Goal: Task Accomplishment & Management: Use online tool/utility

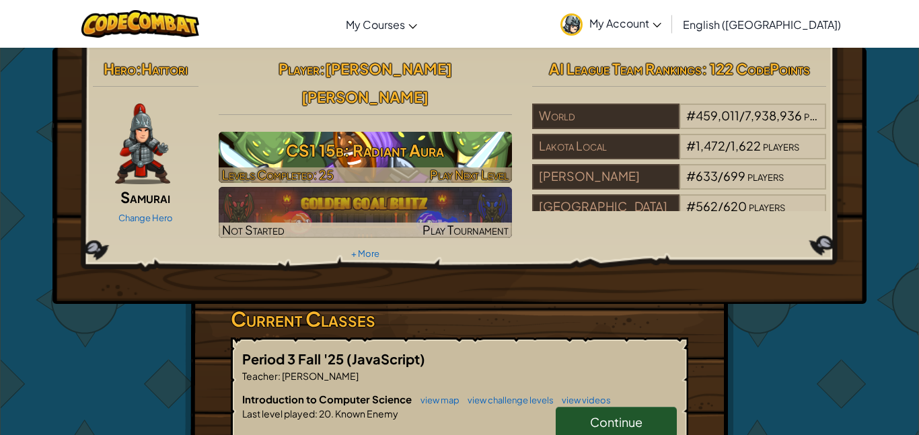
click at [467, 135] on h3 "CS1 15b: Radiant Aura" at bounding box center [366, 150] width 294 height 30
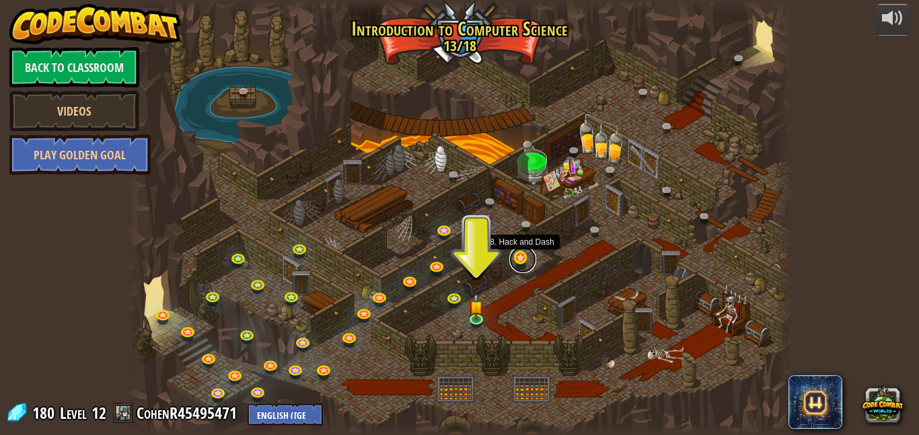
click at [512, 260] on link at bounding box center [522, 259] width 27 height 27
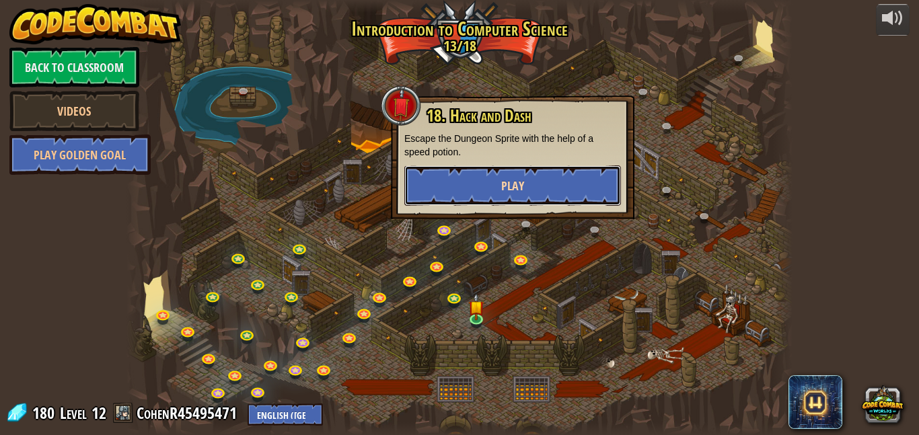
click at [512, 170] on button "Play" at bounding box center [512, 185] width 217 height 40
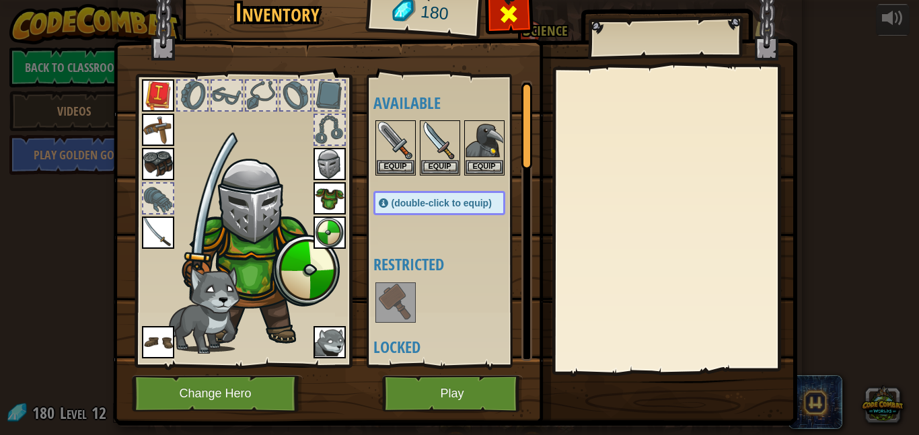
click at [517, 9] on span at bounding box center [509, 14] width 22 height 22
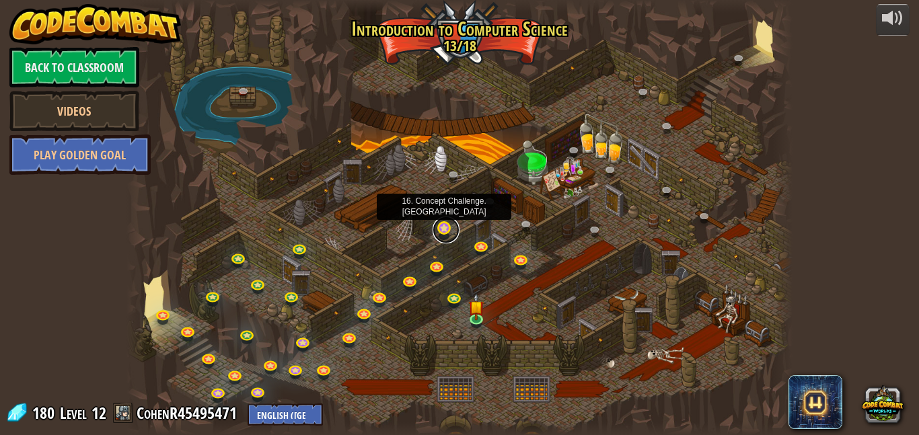
click at [449, 231] on link at bounding box center [445, 230] width 27 height 27
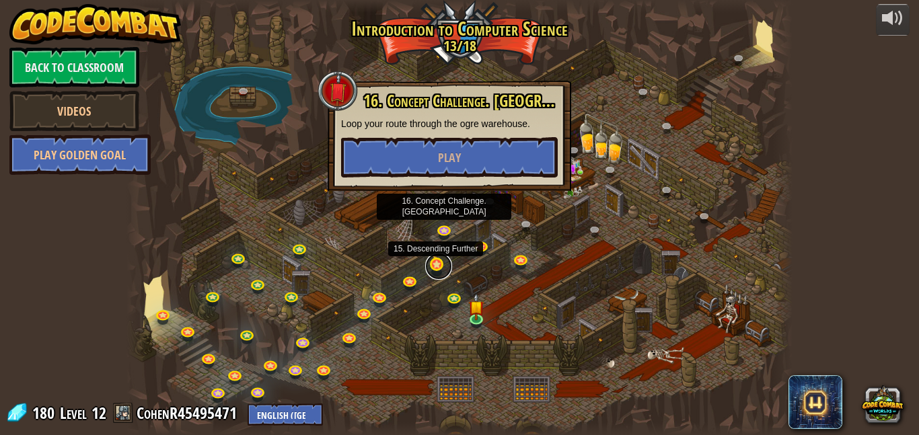
click at [439, 260] on link at bounding box center [438, 266] width 27 height 27
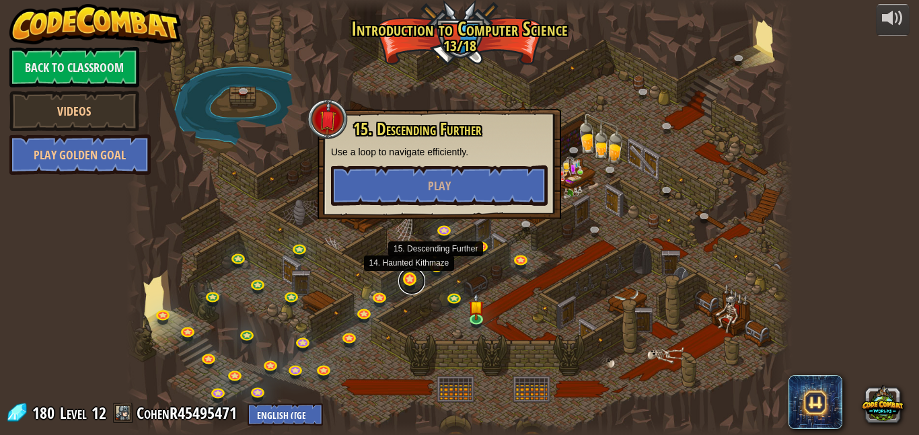
click at [419, 276] on link at bounding box center [411, 281] width 27 height 27
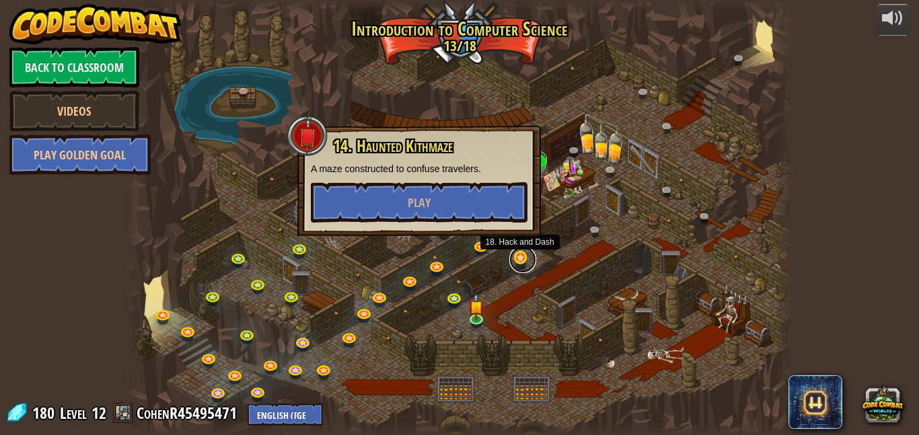
click at [526, 256] on link at bounding box center [522, 259] width 27 height 27
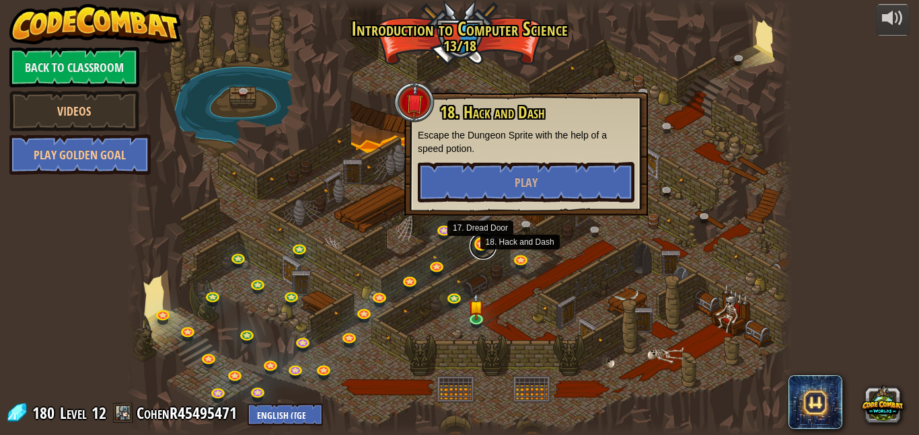
click at [475, 243] on link at bounding box center [482, 246] width 27 height 27
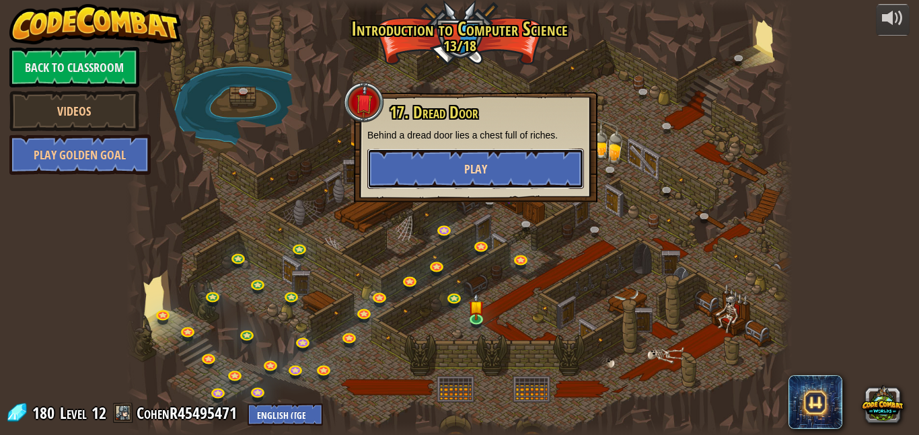
click at [410, 176] on button "Play" at bounding box center [475, 169] width 217 height 40
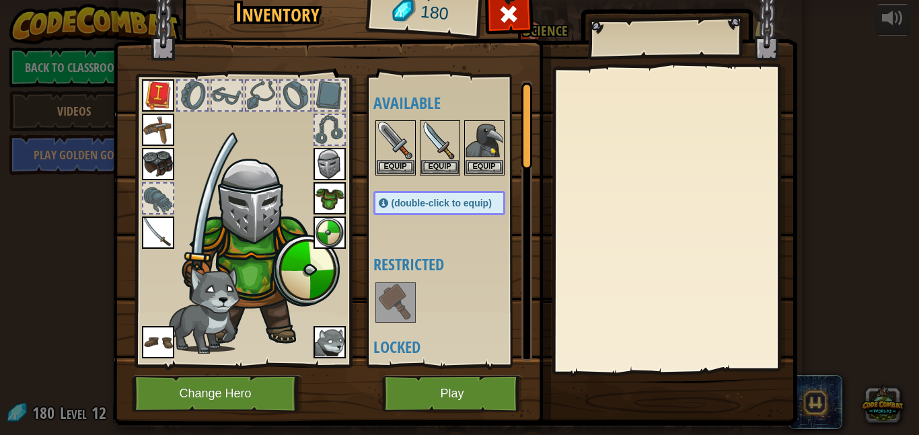
click at [391, 309] on img at bounding box center [396, 303] width 38 height 38
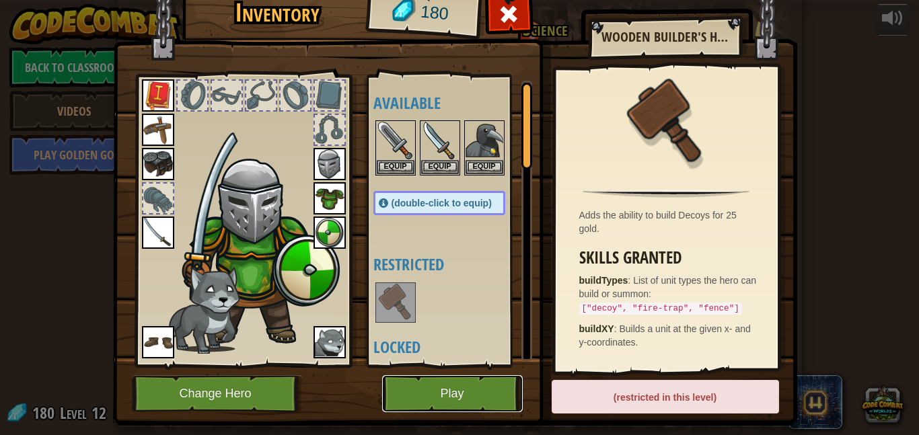
click at [448, 401] on button "Play" at bounding box center [452, 393] width 141 height 37
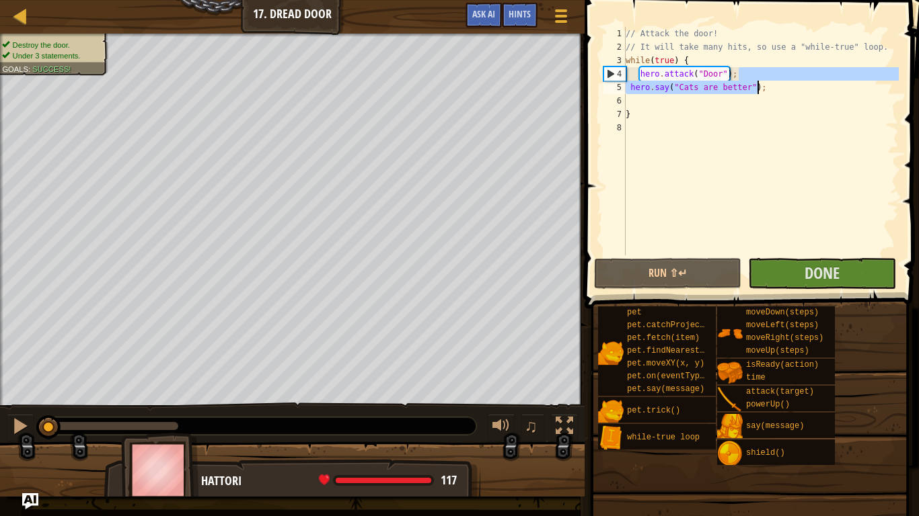
drag, startPoint x: 781, startPoint y: 77, endPoint x: 750, endPoint y: 87, distance: 32.3
click at [750, 87] on div "// Attack the door! // It will take many hits, so use a "while-true" loop. whil…" at bounding box center [761, 155] width 276 height 256
click at [760, 89] on div "// Attack the door! // It will take many hits, so use a "while-true" loop. whil…" at bounding box center [761, 155] width 276 height 256
drag, startPoint x: 760, startPoint y: 89, endPoint x: 722, endPoint y: 91, distance: 38.4
click at [722, 91] on div "// Attack the door! // It will take many hits, so use a "while-true" loop. whil…" at bounding box center [761, 155] width 276 height 256
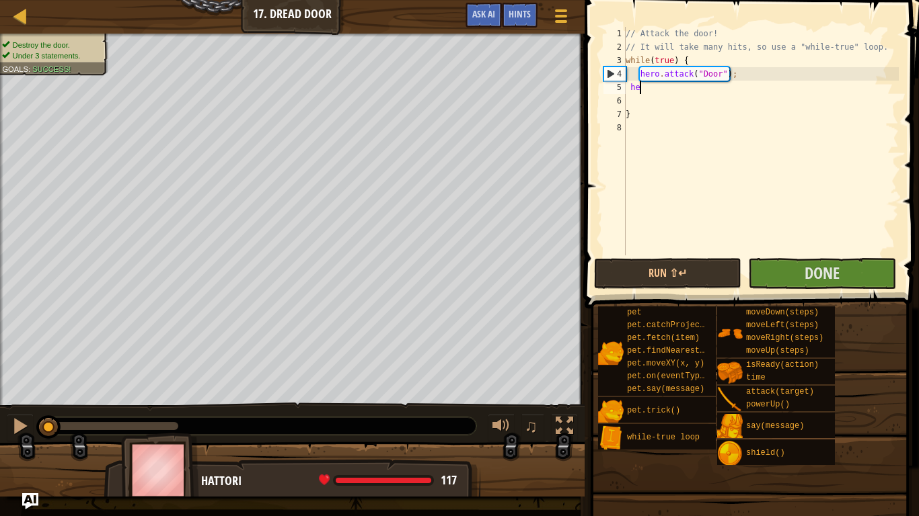
type textarea "h"
type textarea "hero.attack("Door");"
click at [691, 87] on div "// Attack the door! // It will take many hits, so use a "while-true" loop. whil…" at bounding box center [761, 155] width 276 height 256
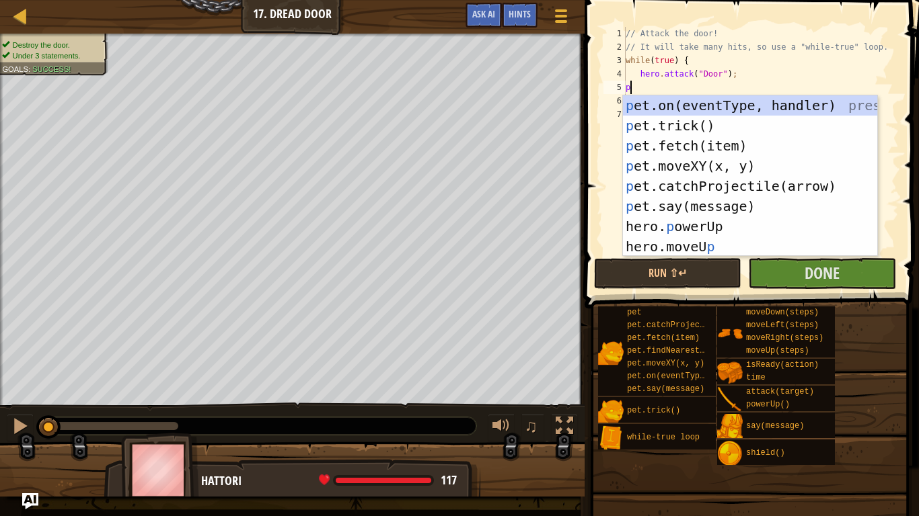
scroll to position [6, 0]
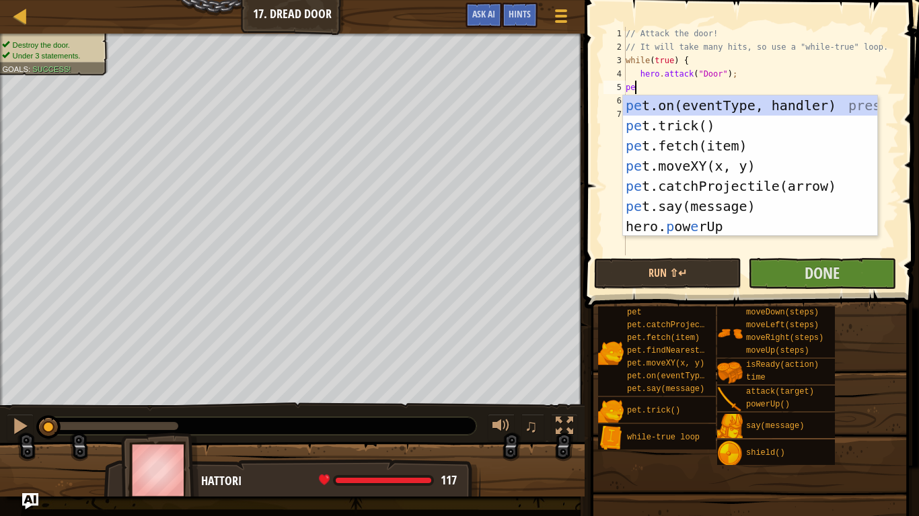
type textarea "pet"
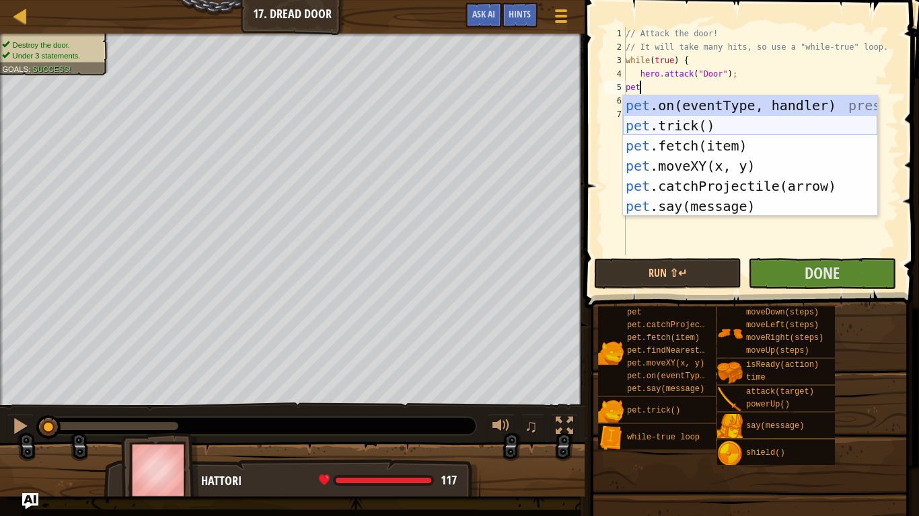
click at [686, 122] on div "pet .on(eventType, handler) press enter pet .trick() press enter pet .fetch(ite…" at bounding box center [750, 175] width 254 height 161
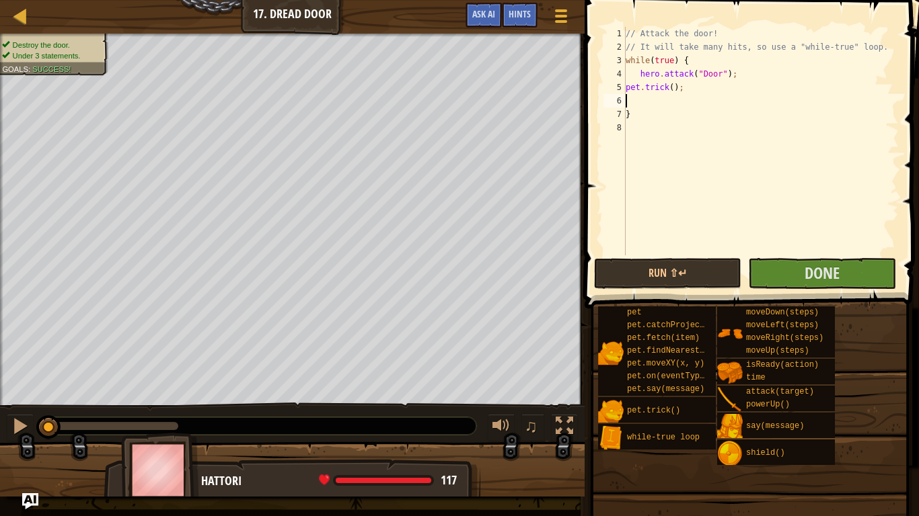
scroll to position [6, 0]
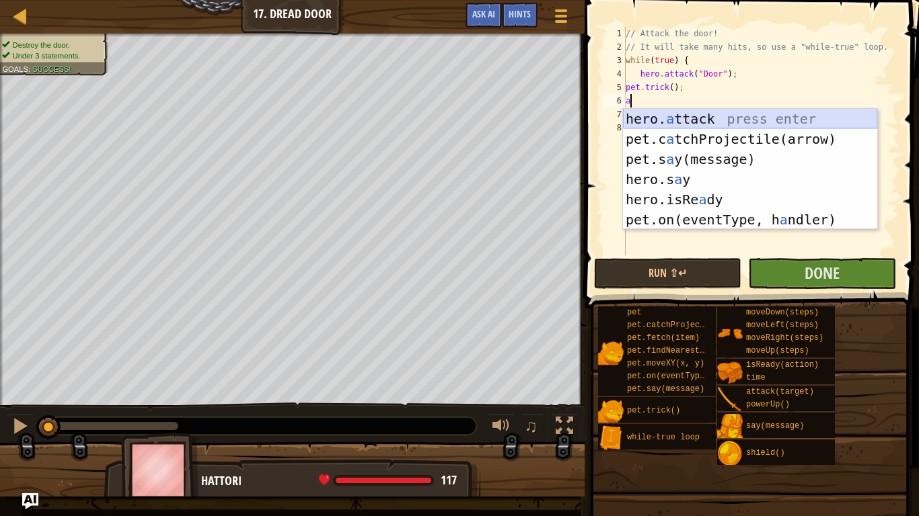
click at [676, 116] on div "hero. a ttack press enter pet.c a tchProjectile(arrow) press enter pet.s a y(me…" at bounding box center [750, 189] width 254 height 161
type textarea "hero.attack("Enemy Name");"
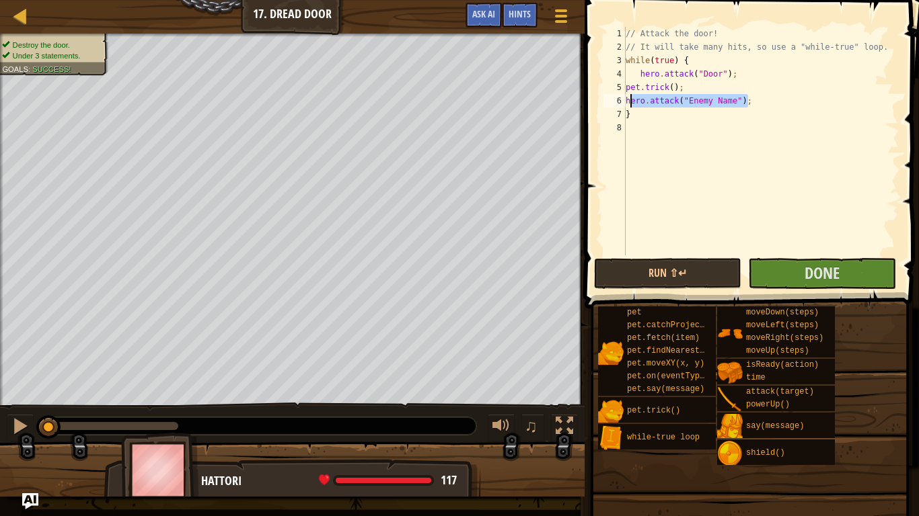
drag, startPoint x: 771, startPoint y: 100, endPoint x: 625, endPoint y: 104, distance: 146.0
click at [625, 104] on div "// Attack the door! // It will take many hits, so use a "while-true" loop. whil…" at bounding box center [761, 155] width 276 height 256
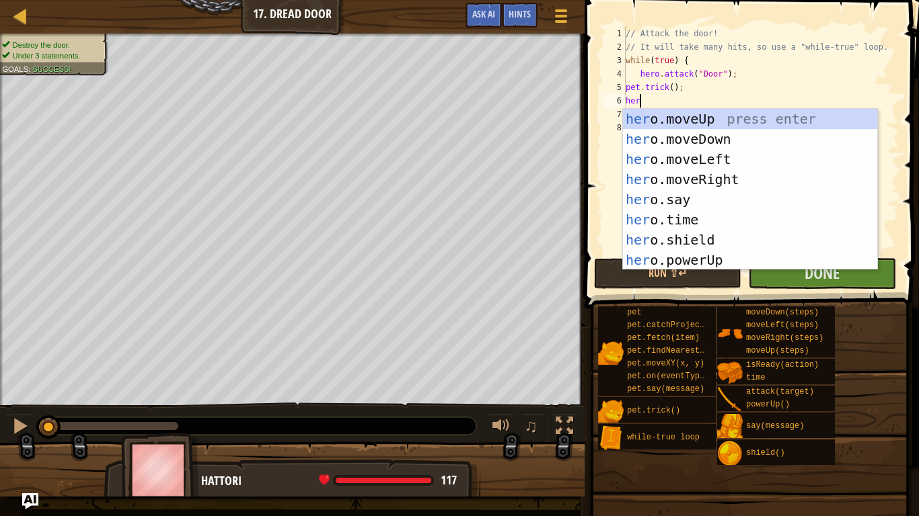
type textarea "hero"
click at [723, 257] on div "hero .moveUp press enter hero .moveDown press enter hero .moveLeft press enter …" at bounding box center [750, 210] width 254 height 202
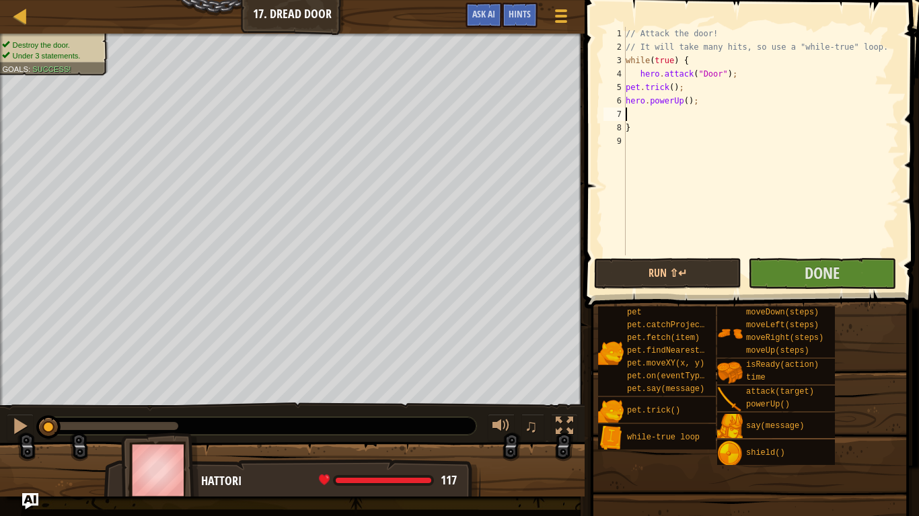
click at [625, 84] on div "5" at bounding box center [614, 87] width 22 height 13
drag, startPoint x: 701, startPoint y: 102, endPoint x: 622, endPoint y: 102, distance: 78.7
click at [622, 102] on div "pet.trick(); 1 2 3 4 5 6 7 8 9 // Attack the door! // It will take many hits, s…" at bounding box center [749, 141] width 298 height 229
click at [619, 87] on div "5" at bounding box center [614, 87] width 22 height 13
type textarea "pet.trick();"
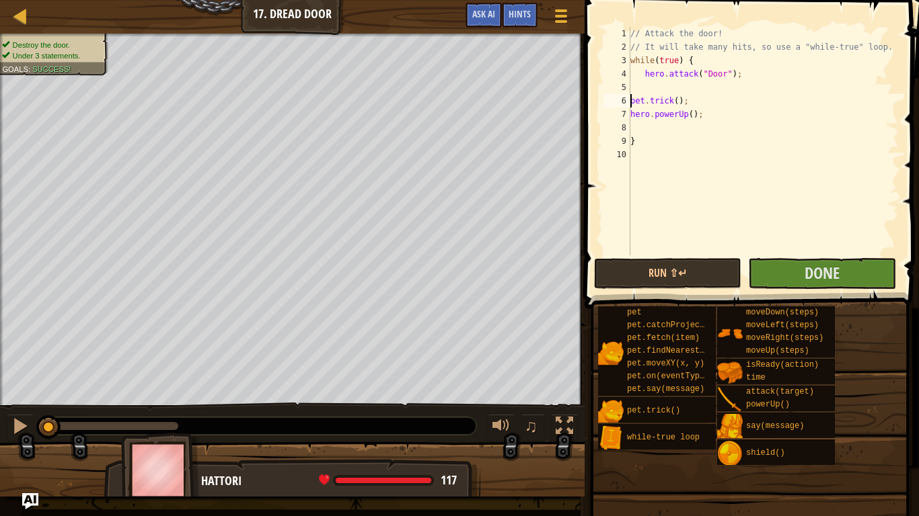
click at [635, 85] on div "// Attack the door! // It will take many hits, so use a "while-true" loop. whil…" at bounding box center [762, 155] width 271 height 256
type textarea "hero.powerUp();"
drag, startPoint x: 709, startPoint y: 115, endPoint x: 623, endPoint y: 113, distance: 86.8
click at [623, 113] on div "hero.powerUp(); 1 2 3 4 5 6 7 8 9 10 // Attack the door! // It will take many h…" at bounding box center [749, 141] width 298 height 229
click at [635, 128] on div "// Attack the door! // It will take many hits, so use a "while-true" loop. whil…" at bounding box center [762, 155] width 271 height 256
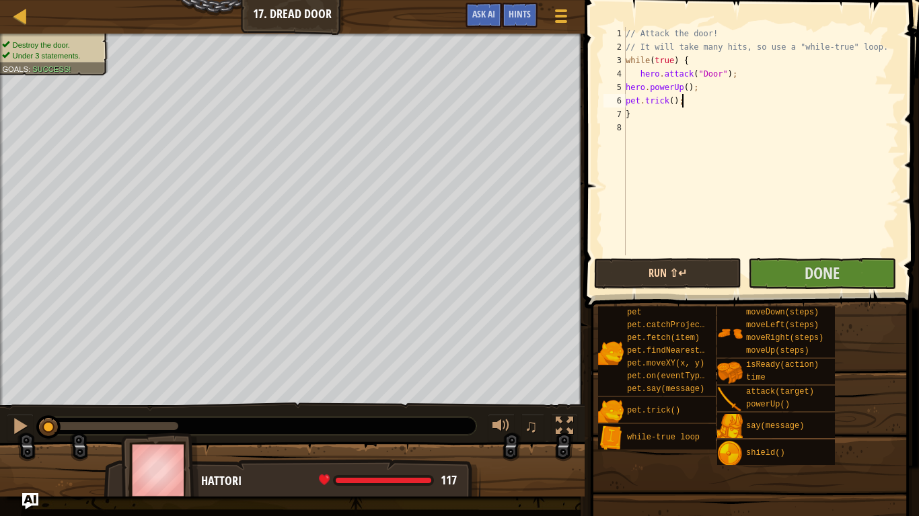
type textarea "pet.trick();"
click at [674, 275] on button "Run ⇧↵" at bounding box center [667, 273] width 147 height 31
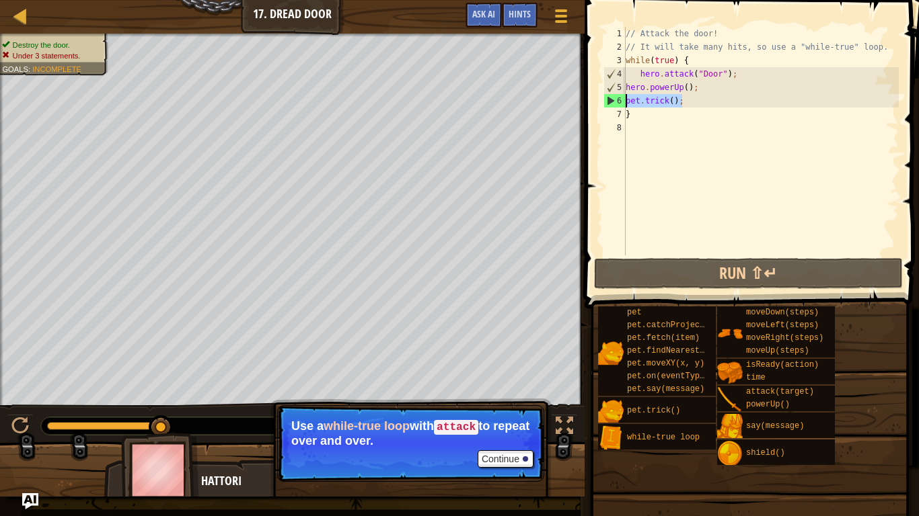
drag, startPoint x: 695, startPoint y: 106, endPoint x: 599, endPoint y: 104, distance: 95.5
click at [599, 104] on div "pet.trick(); 1 2 3 4 5 6 7 8 // Attack the door! // It will take many hits, so …" at bounding box center [749, 181] width 338 height 348
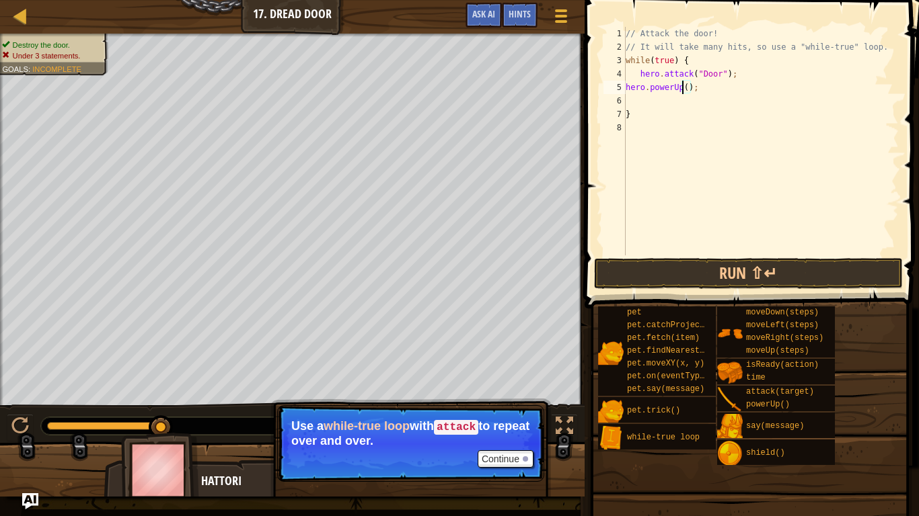
click at [684, 87] on div "// Attack the door! // It will take many hits, so use a "while-true" loop. whil…" at bounding box center [761, 155] width 276 height 256
click at [685, 89] on div "// Attack the door! // It will take many hits, so use a "while-true" loop. whil…" at bounding box center [761, 155] width 276 height 256
type textarea "hero.powerUp(4);"
click at [771, 268] on button "Run ⇧↵" at bounding box center [748, 273] width 309 height 31
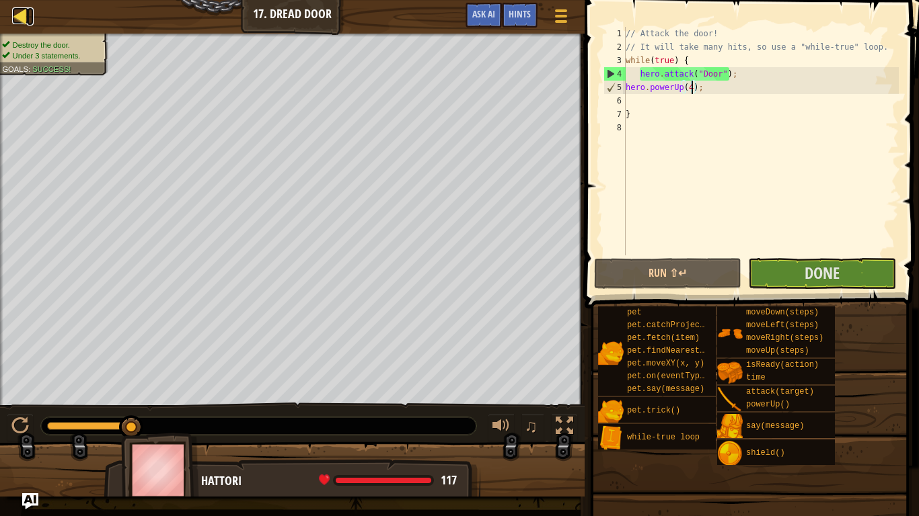
click at [20, 11] on div at bounding box center [20, 15] width 17 height 17
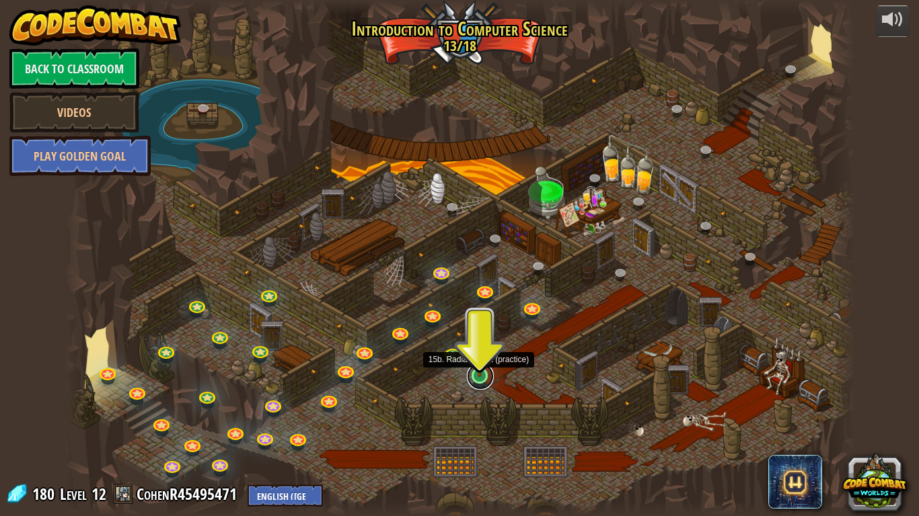
click at [476, 383] on link at bounding box center [480, 376] width 27 height 27
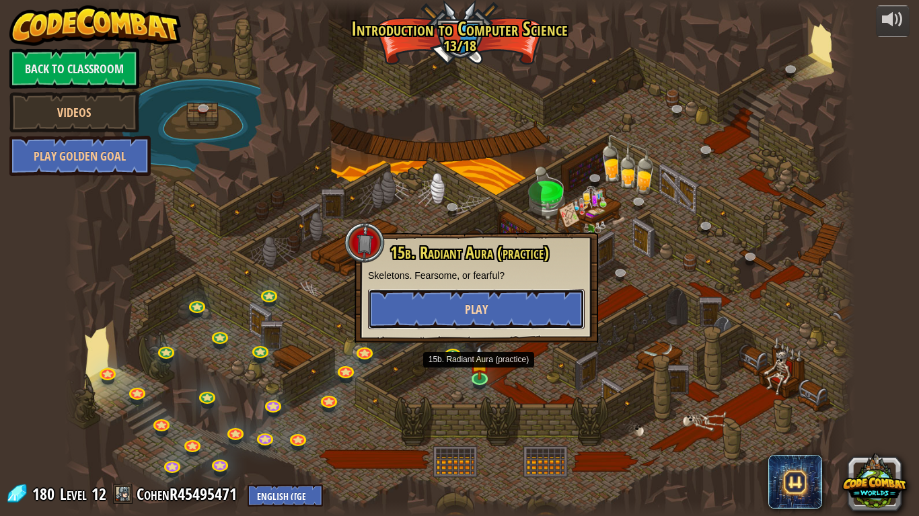
click at [467, 306] on span "Play" at bounding box center [476, 309] width 23 height 17
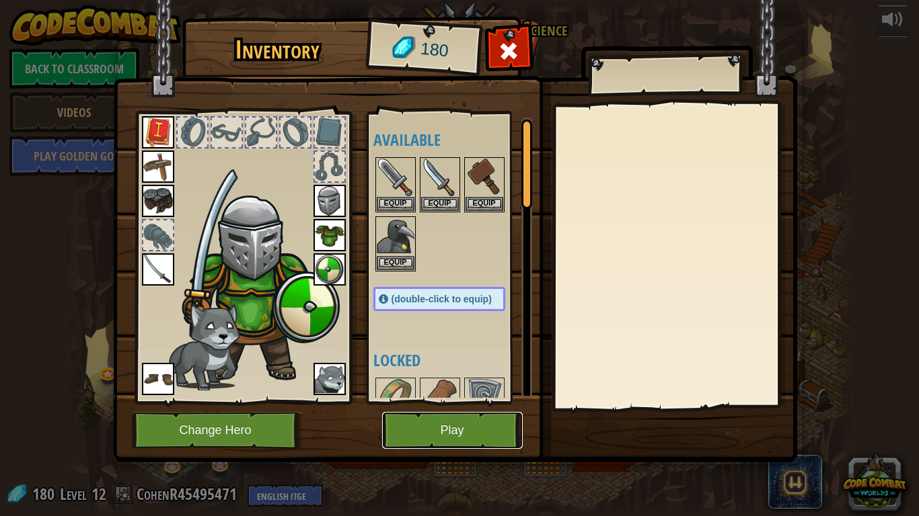
click at [472, 422] on button "Play" at bounding box center [452, 430] width 141 height 37
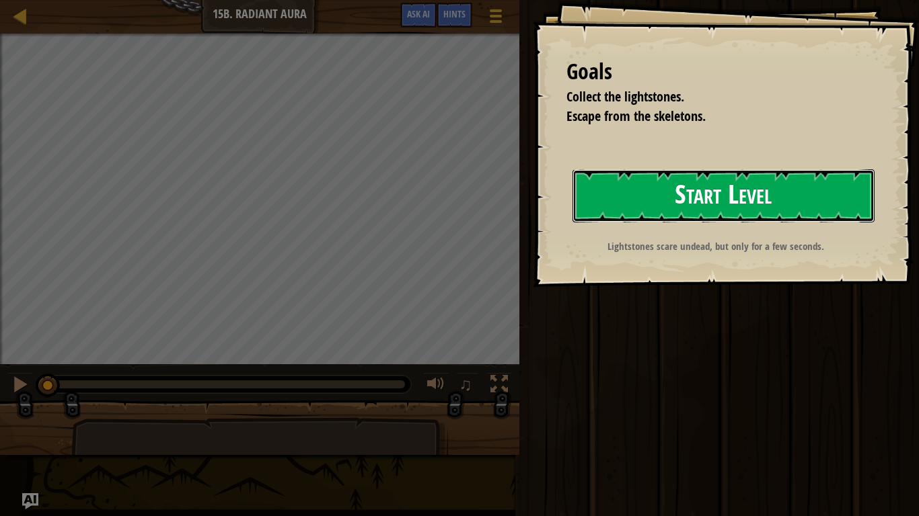
click at [648, 196] on button "Start Level" at bounding box center [723, 195] width 302 height 53
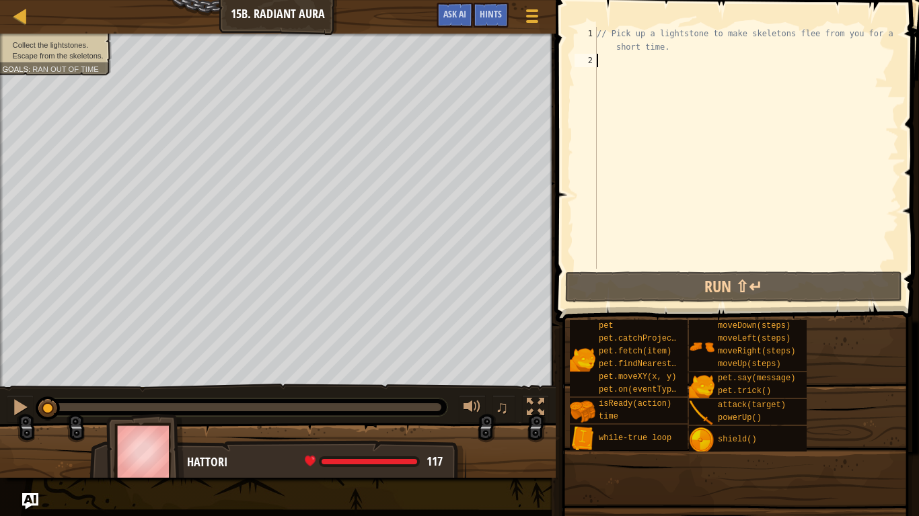
type textarea "u"
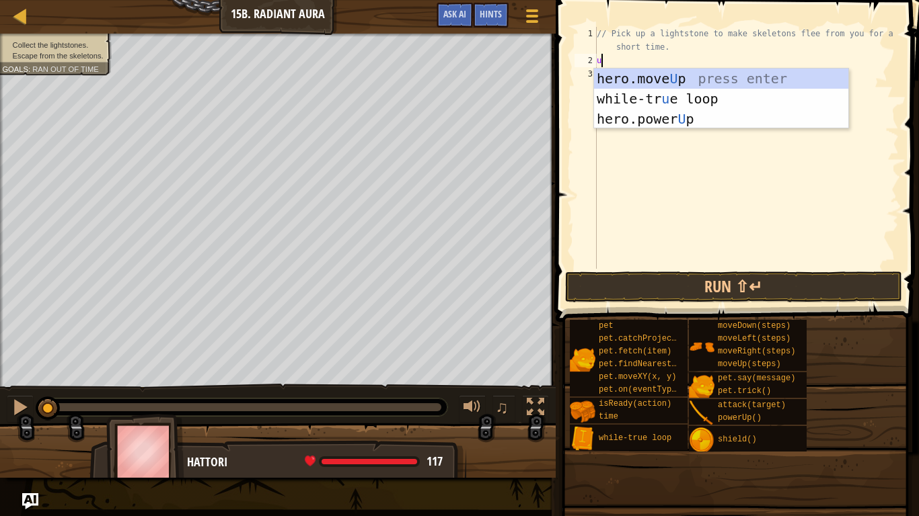
click at [668, 75] on div "hero.move U p press enter while-tr u e loop press enter hero.power U p press en…" at bounding box center [721, 119] width 254 height 101
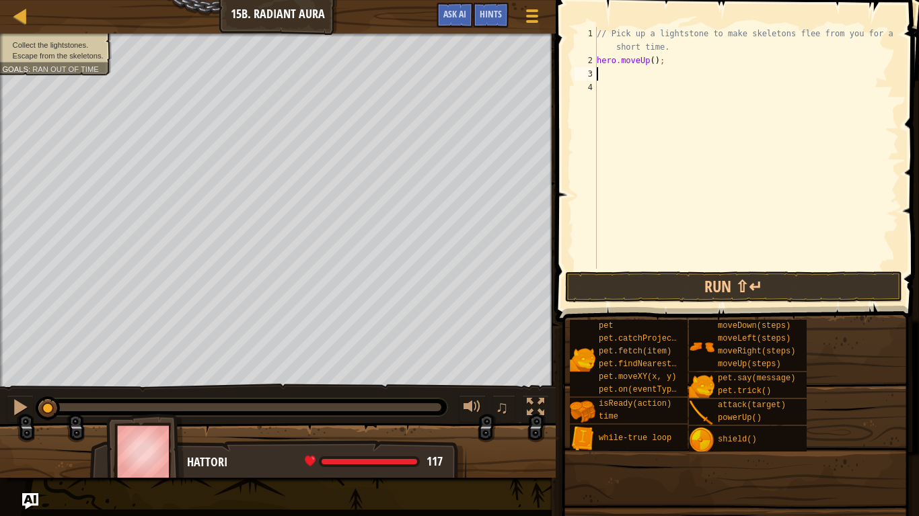
type textarea "f"
type textarea "d"
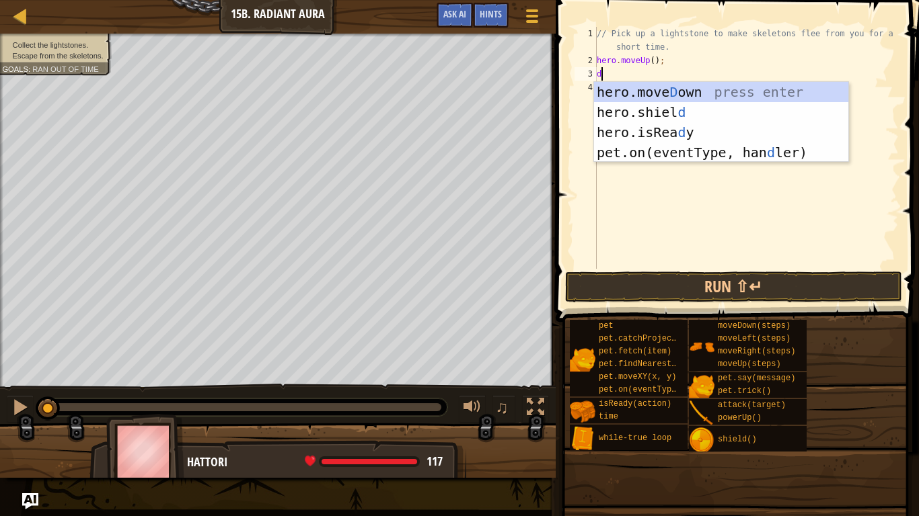
click at [695, 93] on div "hero.[PERSON_NAME] own press enter hero.[PERSON_NAME] d press enter hero.isRea …" at bounding box center [721, 142] width 254 height 121
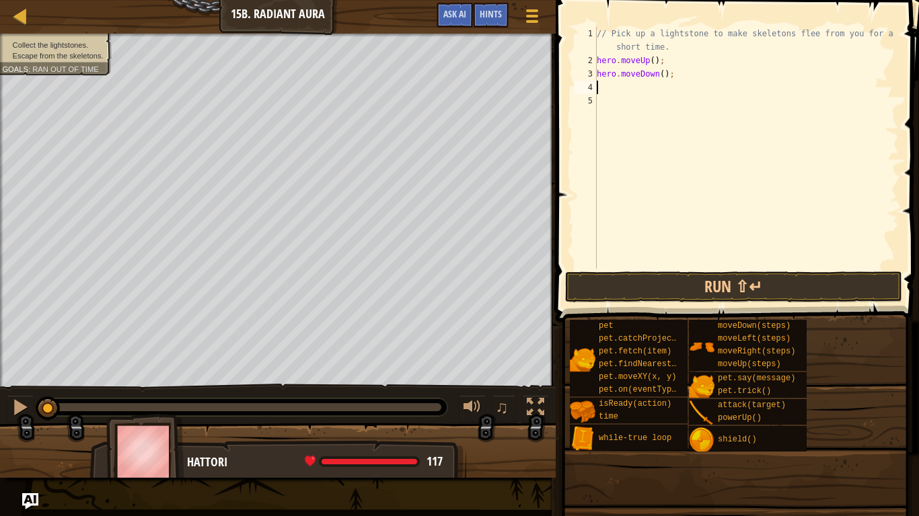
type textarea "r"
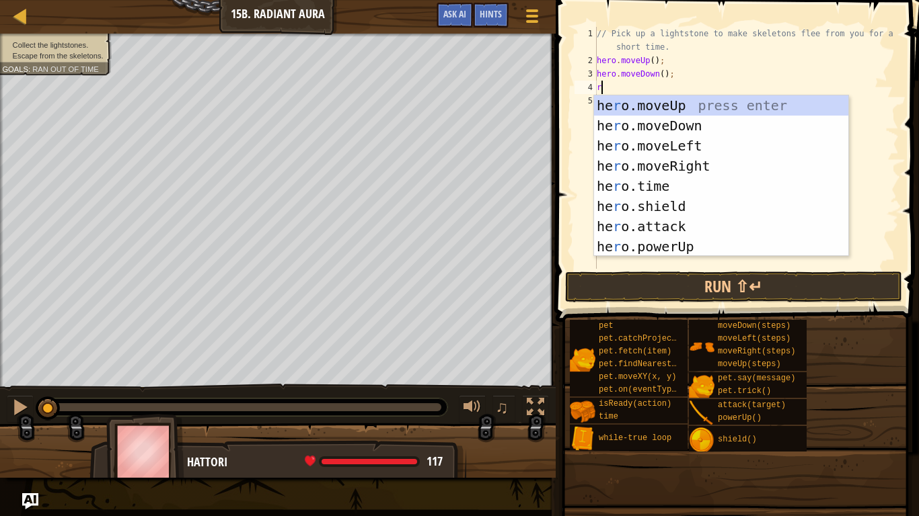
click at [690, 166] on div "he r o.moveUp press enter he r o.moveDown press enter he r o.moveLeft press ent…" at bounding box center [721, 196] width 254 height 202
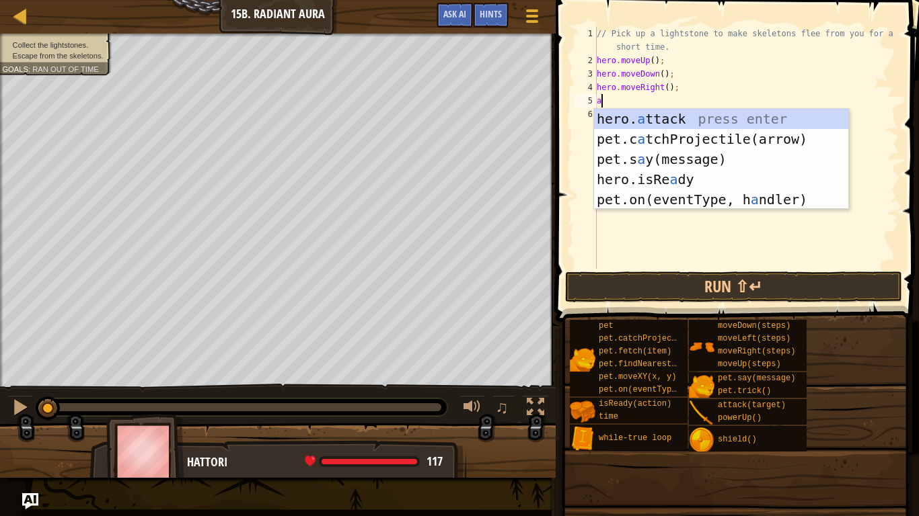
click at [690, 113] on div "hero. a ttack press enter pet.c a tchProjectile(arrow) press enter pet.s a y(me…" at bounding box center [721, 179] width 254 height 141
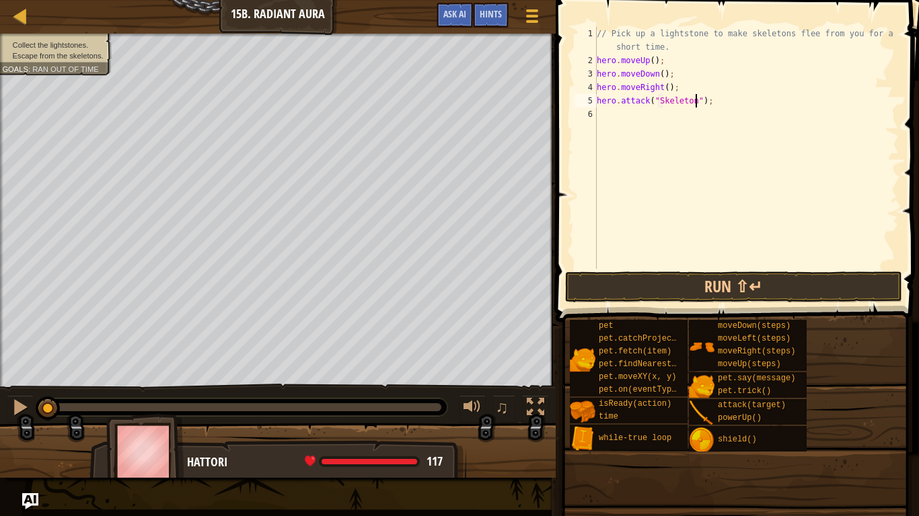
scroll to position [6, 15]
type textarea "hero.attack("Skeletons");"
click at [720, 273] on button "Run ⇧↵" at bounding box center [733, 287] width 337 height 31
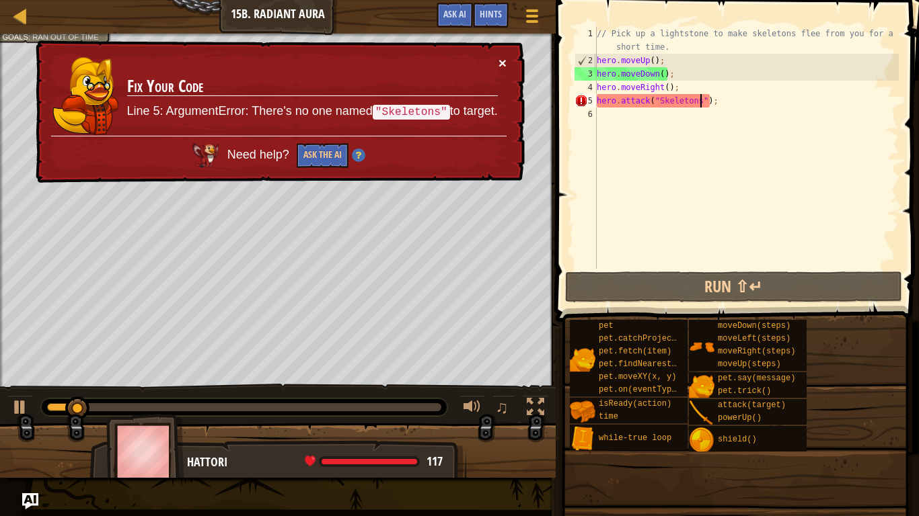
click at [502, 59] on button "×" at bounding box center [502, 63] width 8 height 14
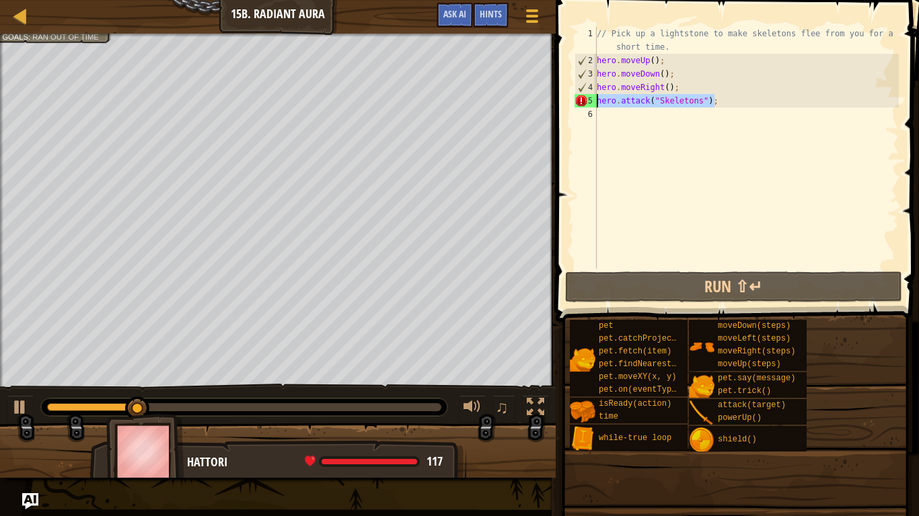
drag, startPoint x: 720, startPoint y: 95, endPoint x: 586, endPoint y: 103, distance: 133.4
click at [586, 103] on div "hero.attack("Skeletons"); 1 2 3 4 5 6 // Pick up a lightstone to make skeletons…" at bounding box center [735, 148] width 327 height 242
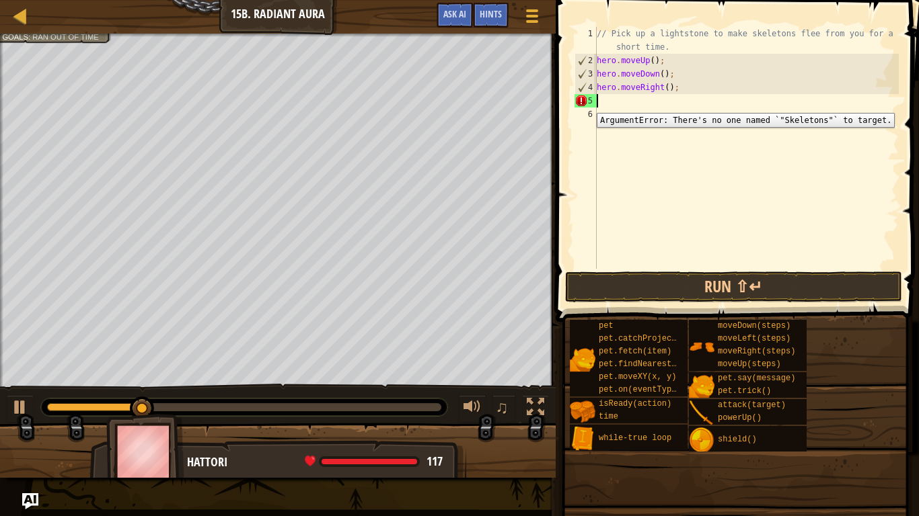
scroll to position [6, 0]
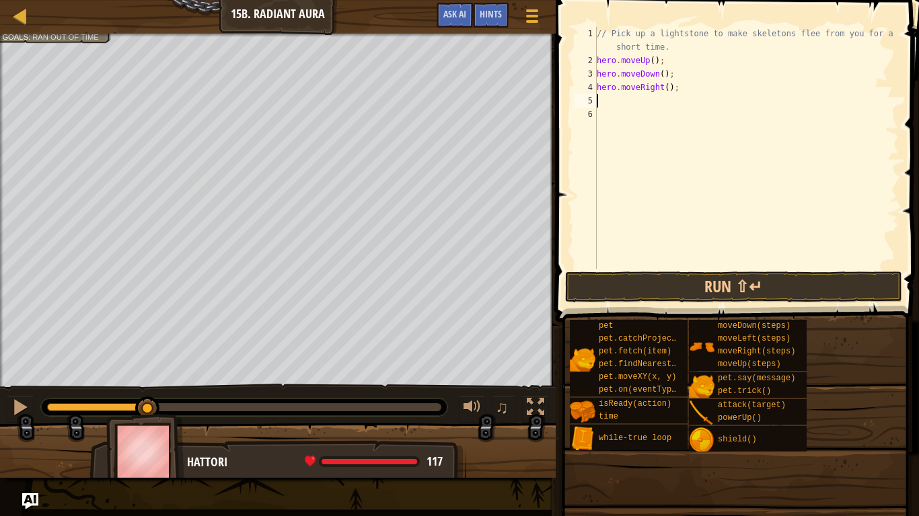
type textarea "r"
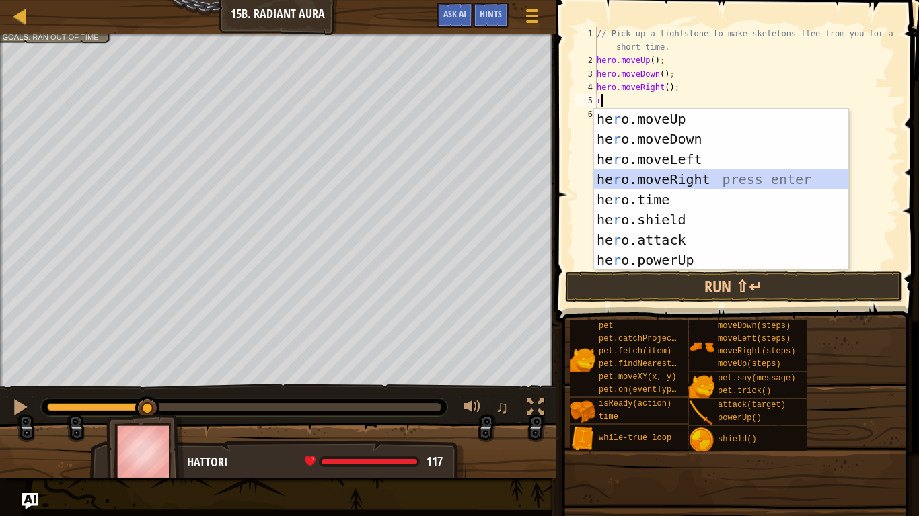
click at [685, 183] on div "he r o.moveUp press enter he r o.moveDown press enter he r o.moveLeft press ent…" at bounding box center [721, 210] width 254 height 202
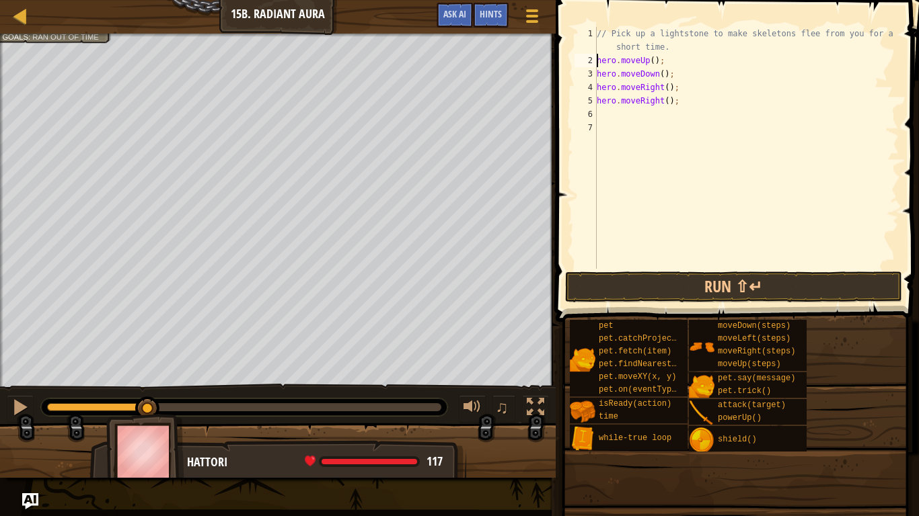
click at [598, 58] on div "// Pick up a lightstone to make skeletons flee from you for a short time. hero …" at bounding box center [746, 168] width 305 height 282
click at [599, 53] on div "// Pick up a lightstone to make skeletons flee from you for a short time. hero …" at bounding box center [746, 168] width 305 height 282
click at [605, 69] on div "// Pick up a lightstone to make skeletons flee from you for a short time. hero …" at bounding box center [746, 168] width 305 height 282
type textarea "hero.moveUp();"
click at [603, 66] on div "// Pick up a lightstone to make skeletons flee from you for a short time. hero …" at bounding box center [746, 168] width 305 height 282
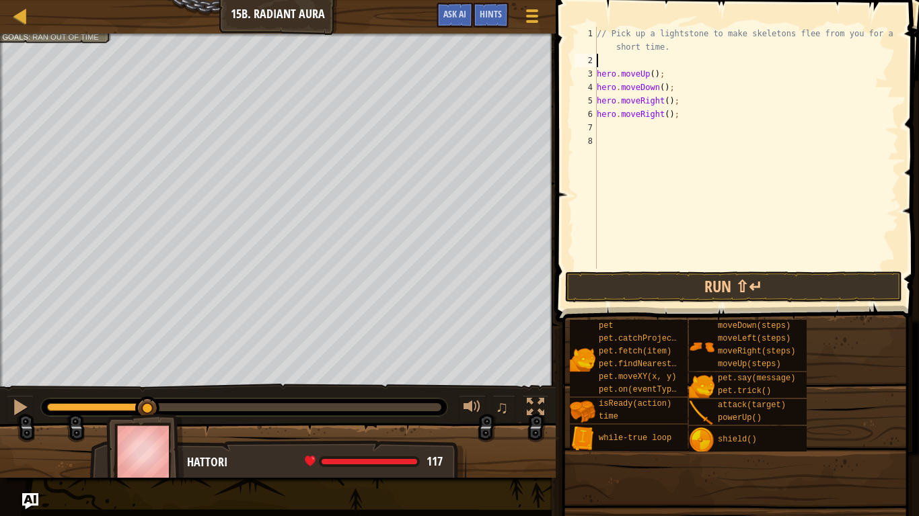
type textarea "l"
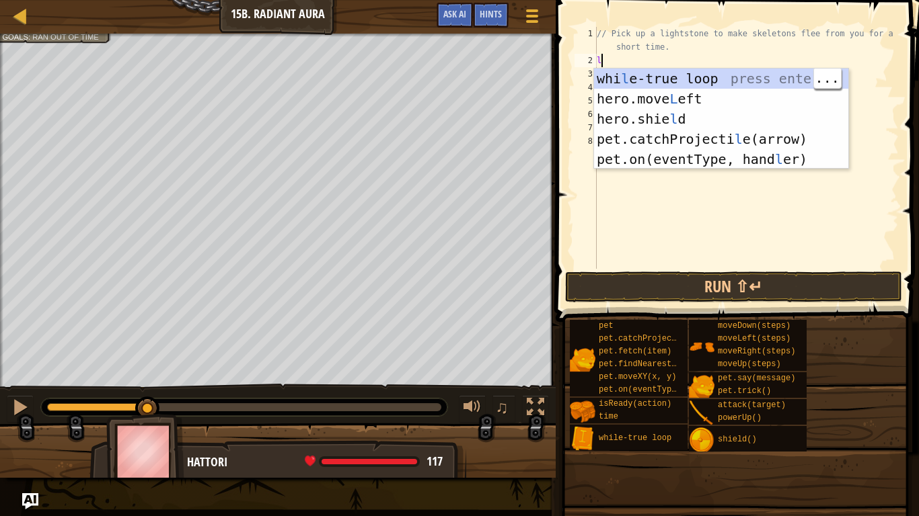
click at [704, 78] on div "whi l e-true loop press enter hero.move L eft press enter hero.[PERSON_NAME] pr…" at bounding box center [721, 139] width 254 height 141
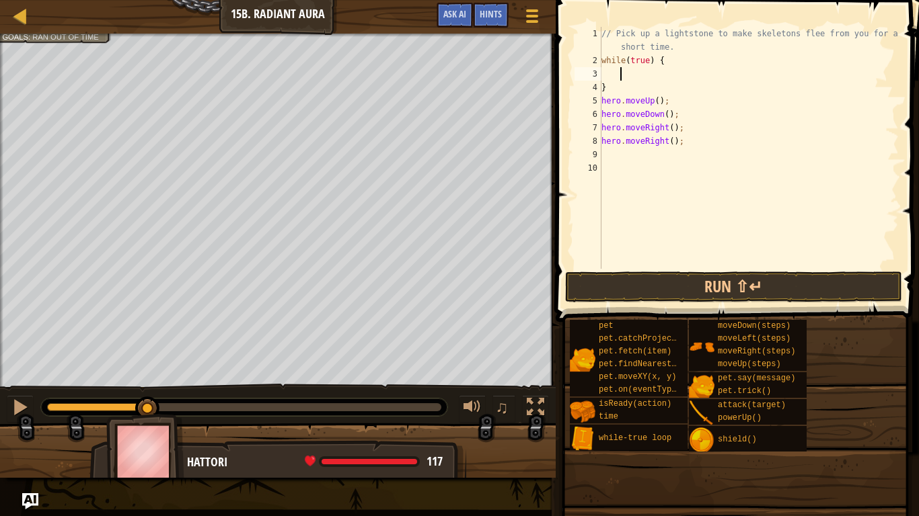
click at [607, 85] on div "// Pick up a lightstone to make skeletons flee from you for a short time. while…" at bounding box center [748, 168] width 300 height 282
type textarea "}"
type textarea "while(true) {"
click at [617, 130] on div "// Pick up a lightstone to make skeletons flee from you for a short time. while…" at bounding box center [746, 168] width 305 height 282
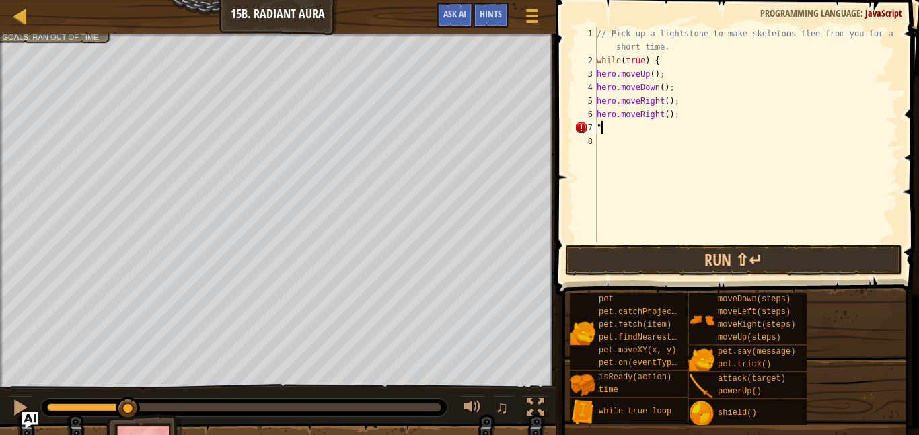
type textarea """
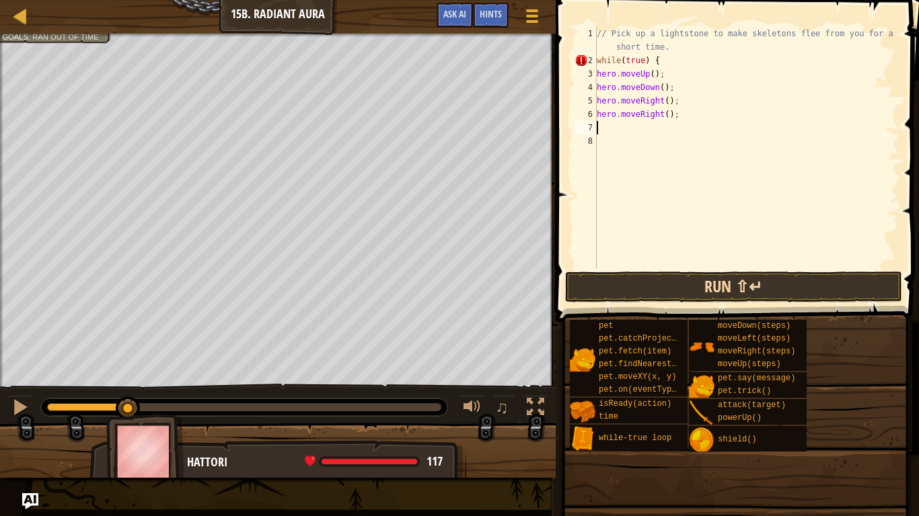
type textarea "]"
type textarea "}"
click at [750, 274] on button "Run ⇧↵" at bounding box center [733, 287] width 337 height 31
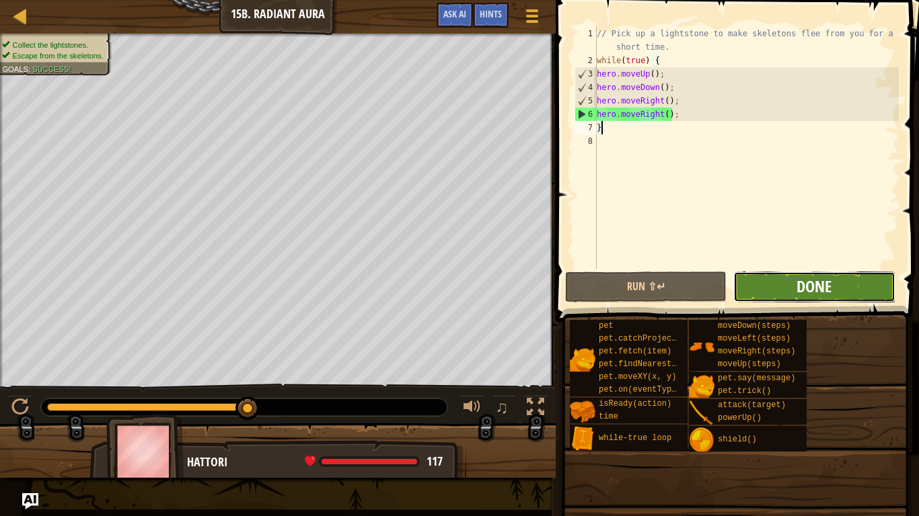
click at [823, 283] on span "Done" at bounding box center [813, 287] width 35 height 22
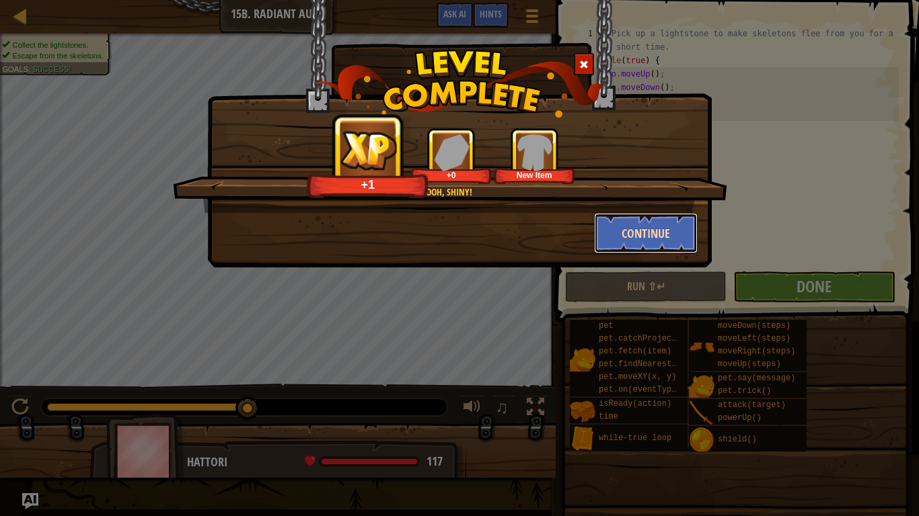
click at [643, 235] on button "Continue" at bounding box center [646, 233] width 104 height 40
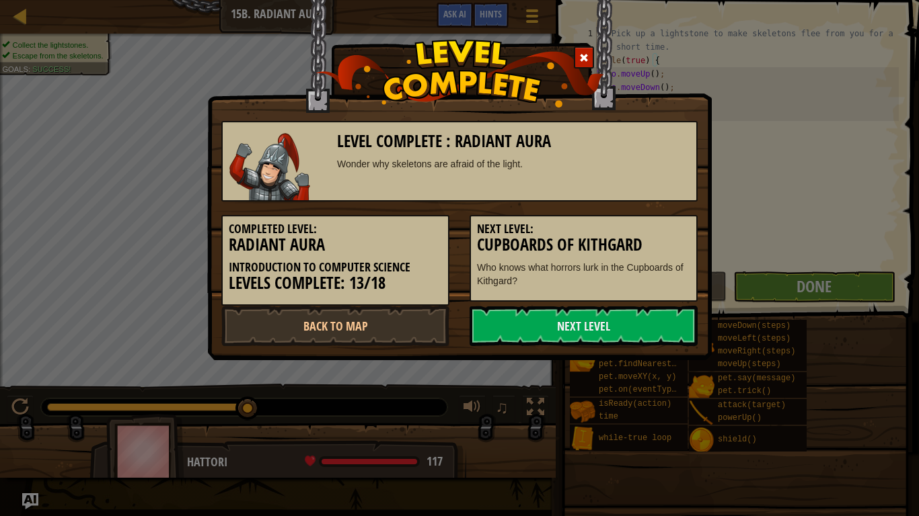
click at [645, 222] on div "Next Level: Cupboards of Kithgard Who knows what horrors lurk in the Cupboards …" at bounding box center [583, 258] width 228 height 87
click at [607, 324] on link "Next Level" at bounding box center [583, 326] width 228 height 40
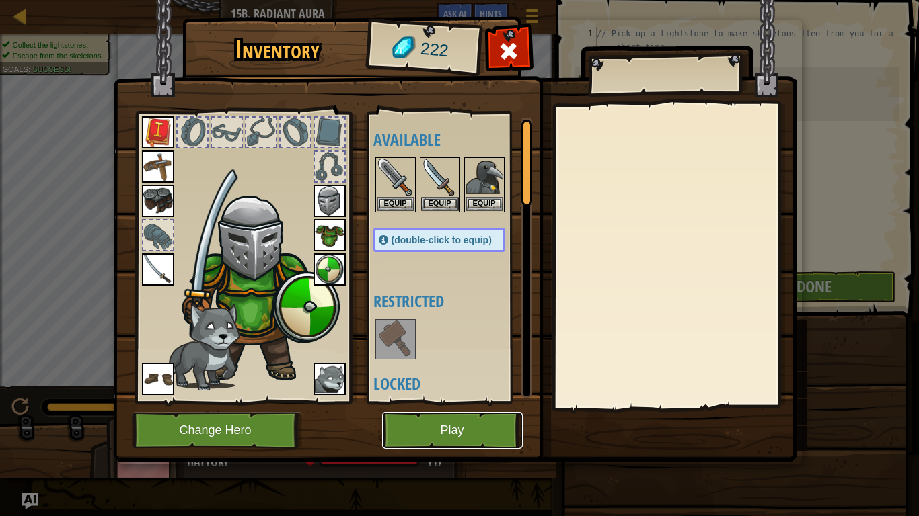
click at [424, 421] on button "Play" at bounding box center [452, 430] width 141 height 37
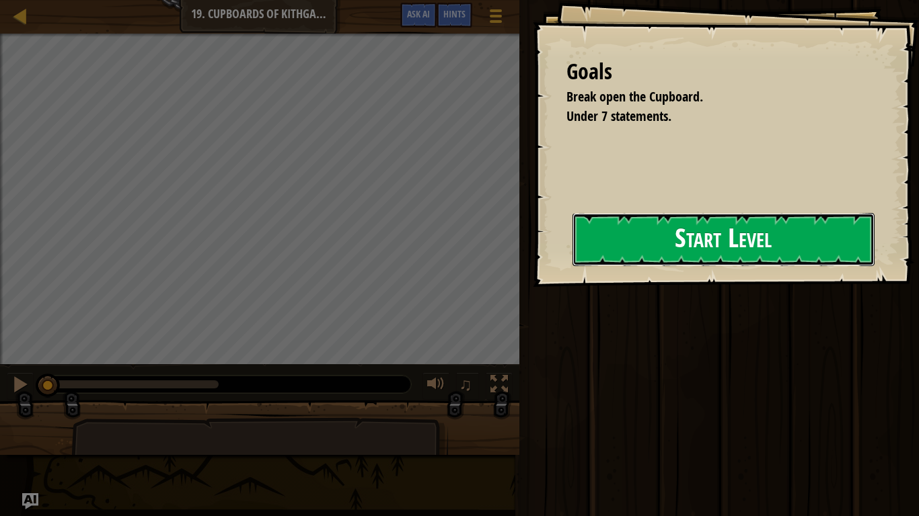
click at [694, 230] on button "Start Level" at bounding box center [723, 239] width 302 height 53
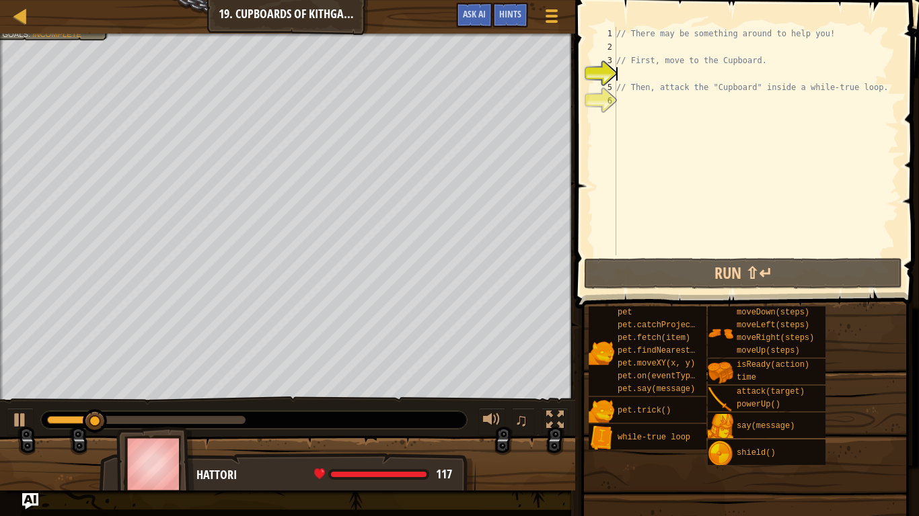
type textarea "u"
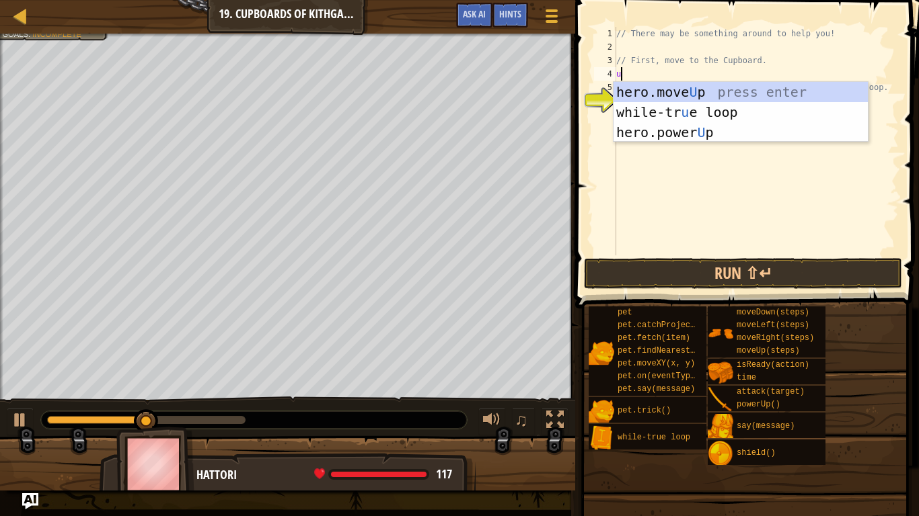
click at [694, 87] on div "hero.move U p press enter while-tr u e loop press enter hero.power U p press en…" at bounding box center [740, 132] width 254 height 101
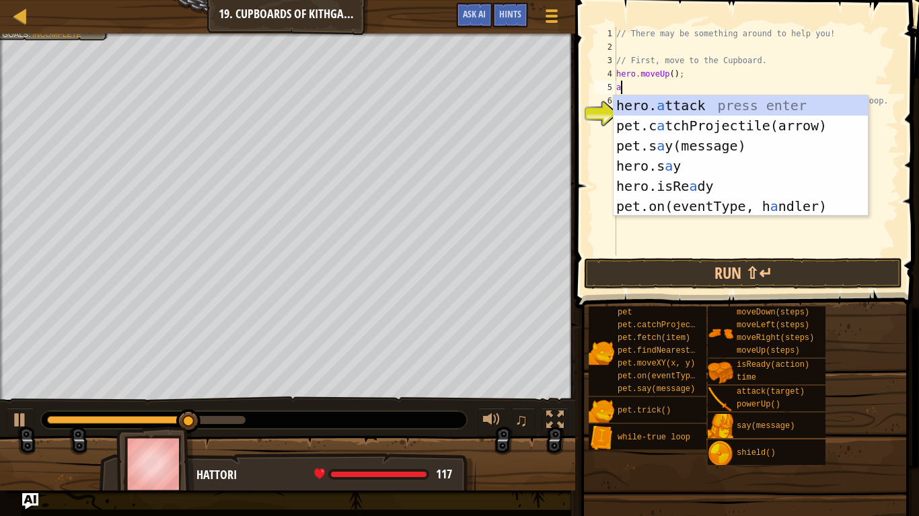
scroll to position [6, 1]
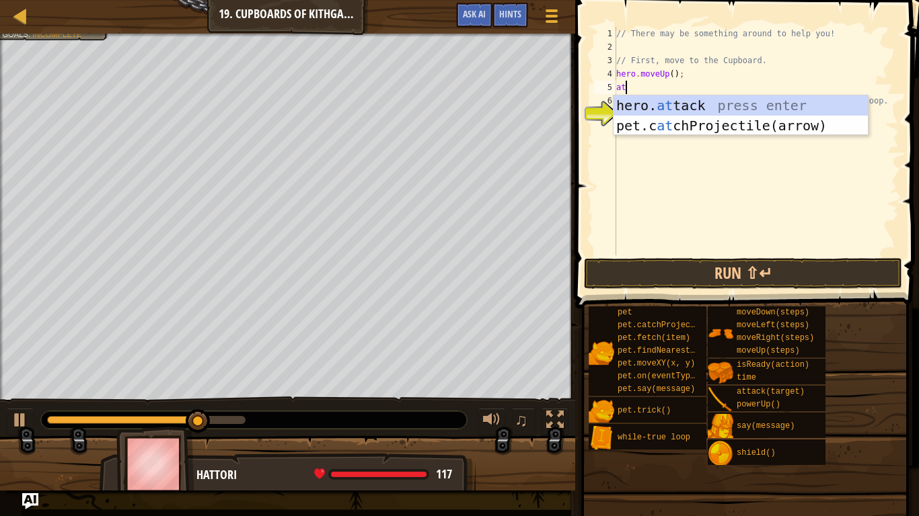
click at [713, 100] on div "hero. at tack press enter pet.c at chProjectile(arrow) press enter" at bounding box center [740, 135] width 254 height 81
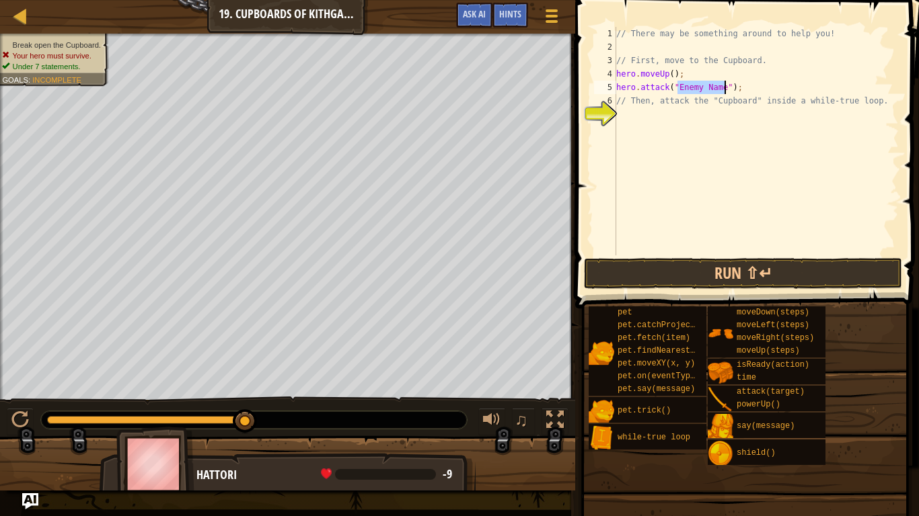
click at [738, 82] on div "// There may be something around to help you! // First, move to the Cupboard. h…" at bounding box center [755, 155] width 285 height 256
type textarea "h"
type textarea "r"
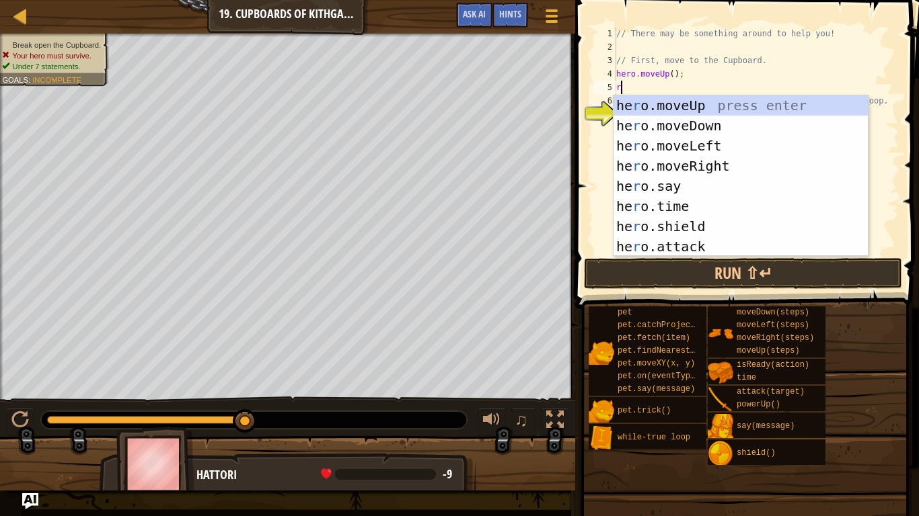
click at [713, 170] on div "he r o.moveUp press enter he r o.moveDown press enter he r o.moveLeft press ent…" at bounding box center [740, 196] width 254 height 202
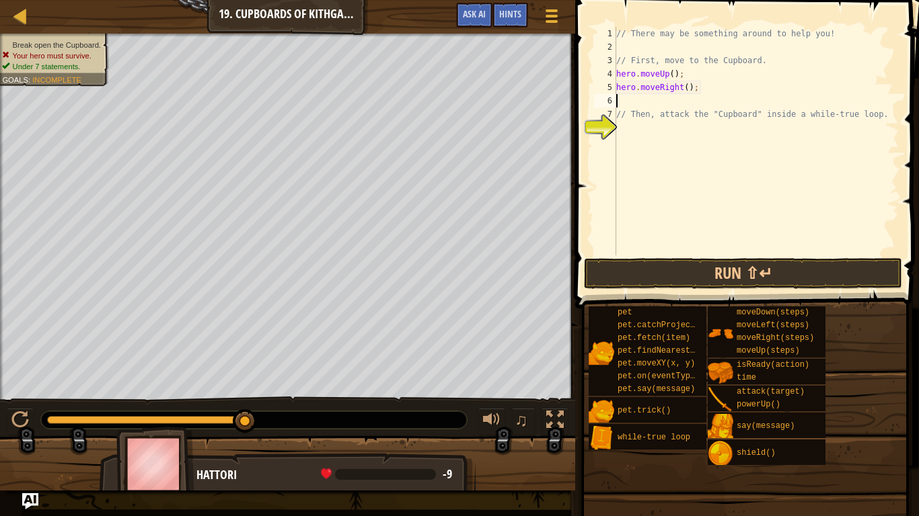
click at [687, 85] on div "// There may be something around to help you! // First, move to the Cupboard. h…" at bounding box center [755, 155] width 285 height 256
type textarea "hero.moveRight(2);"
click at [656, 102] on div "// There may be something around to help you! // First, move to the Cupboard. h…" at bounding box center [755, 155] width 285 height 256
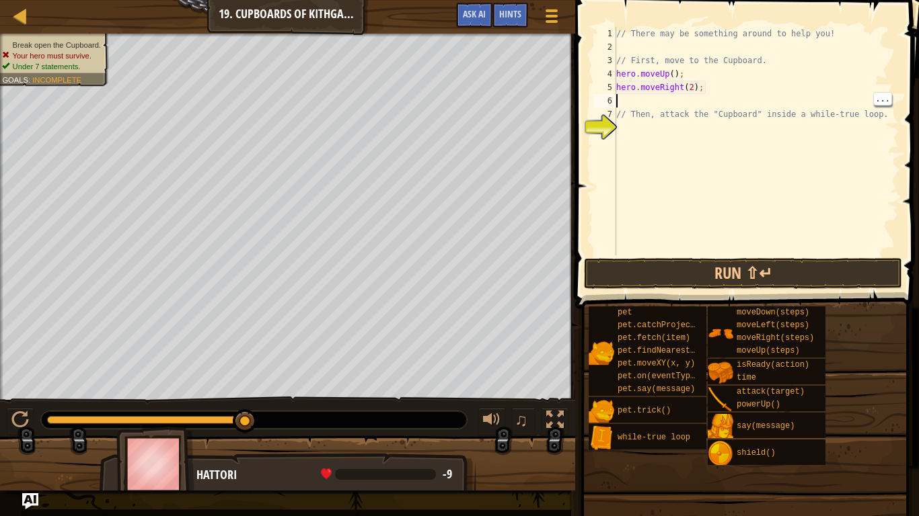
type textarea "d"
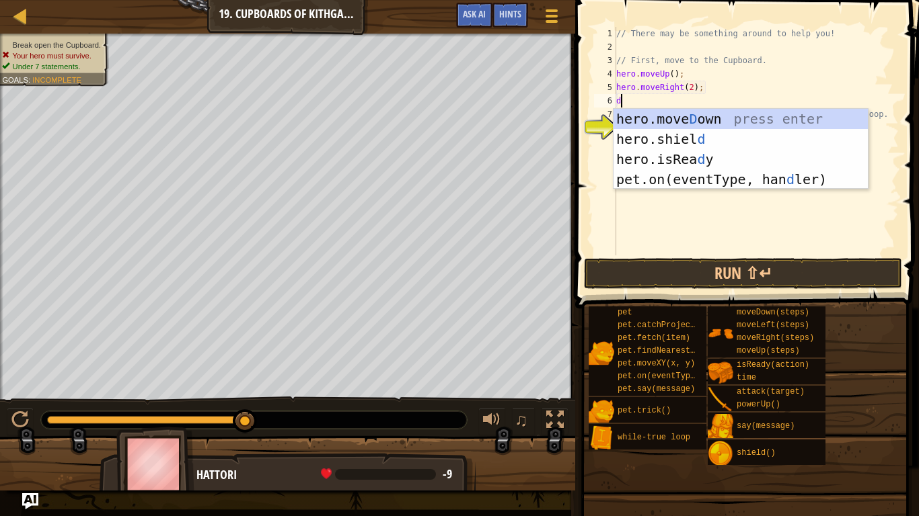
click at [715, 112] on div "hero.[PERSON_NAME] own press enter hero.[PERSON_NAME] d press enter hero.isRea …" at bounding box center [740, 169] width 254 height 121
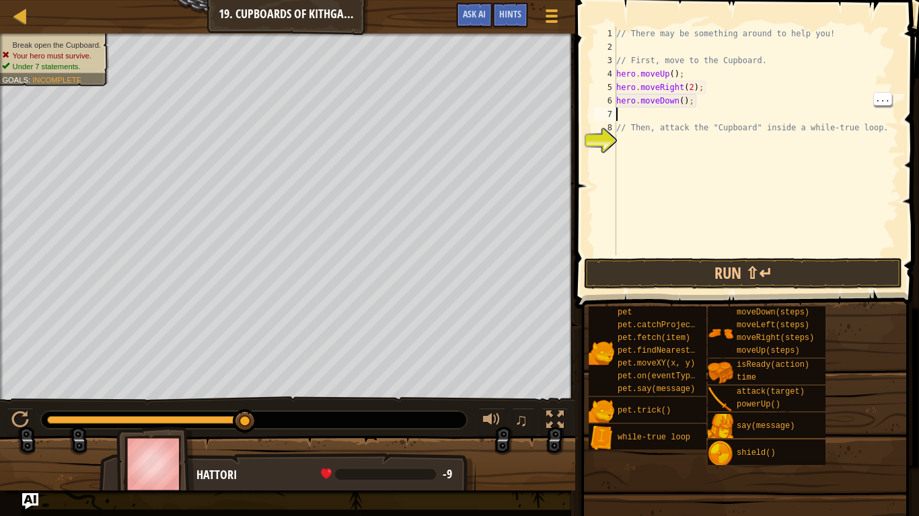
click at [684, 100] on div "// There may be something around to help you! // First, move to the Cupboard. h…" at bounding box center [755, 155] width 285 height 256
type textarea "hero.moveDown(2);"
click at [660, 111] on div "// There may be something around to help you! // First, move to the Cupboard. h…" at bounding box center [755, 155] width 285 height 256
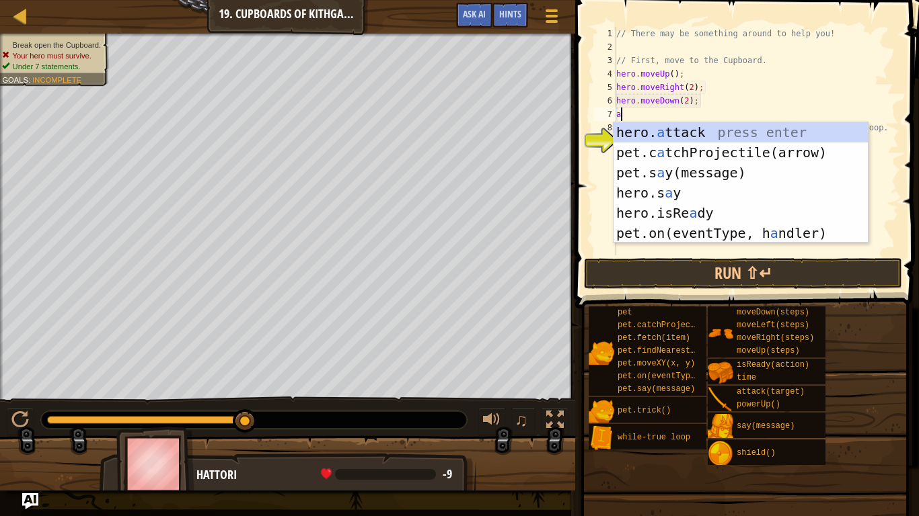
scroll to position [6, 1]
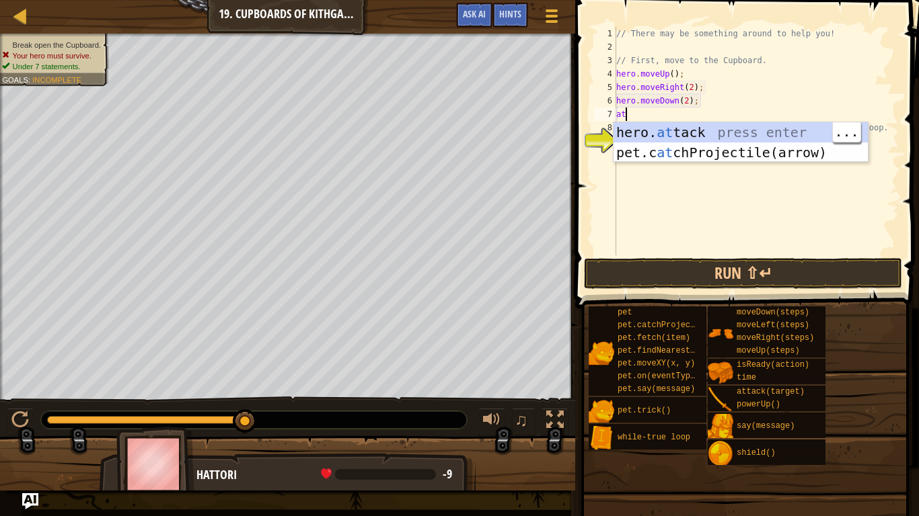
click at [666, 132] on div "hero. at tack press enter pet.c at chProjectile(arrow) press enter" at bounding box center [740, 162] width 254 height 81
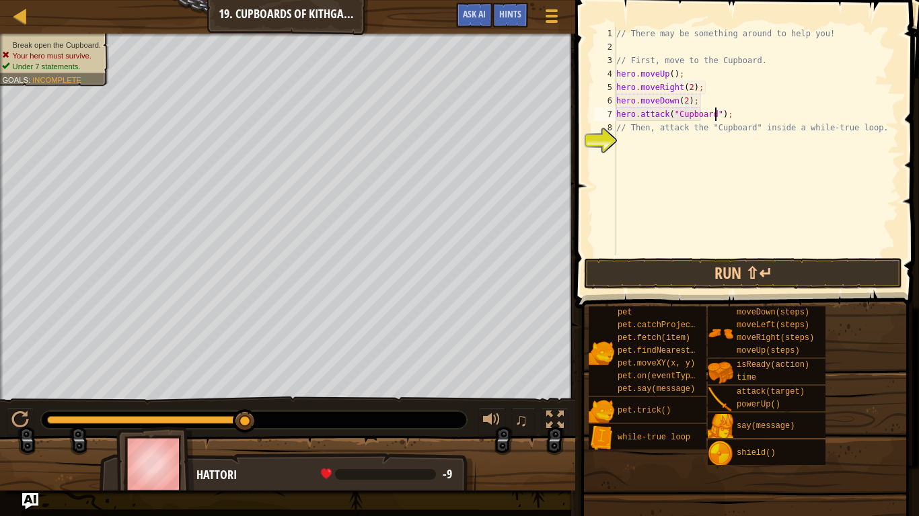
scroll to position [6, 14]
click at [746, 106] on div "// There may be something around to help you! // First, move to the Cupboard. h…" at bounding box center [755, 155] width 285 height 256
click at [748, 113] on div "// There may be something around to help you! // First, move to the Cupboard. h…" at bounding box center [755, 155] width 285 height 256
type textarea "hero.attack("Cupboard");"
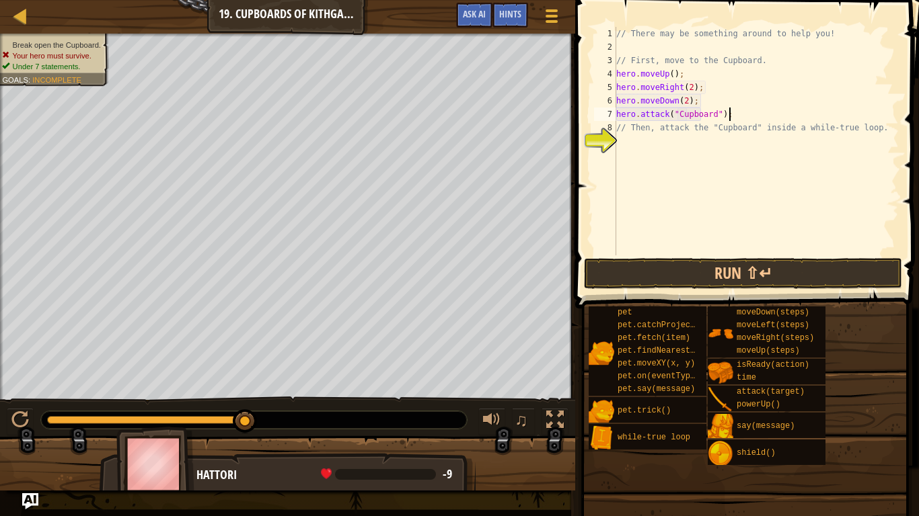
scroll to position [6, 0]
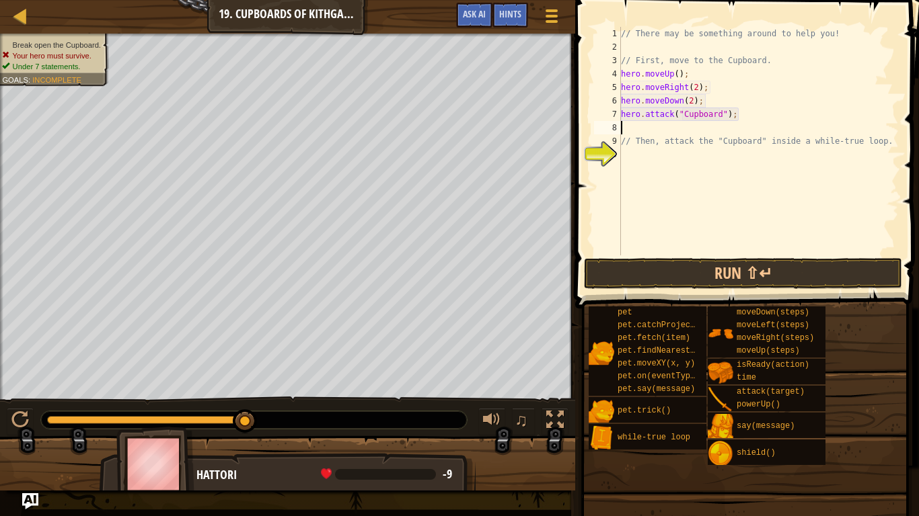
click at [734, 290] on span at bounding box center [748, 135] width 354 height 348
click at [732, 288] on button "Run ⇧↵" at bounding box center [743, 273] width 318 height 31
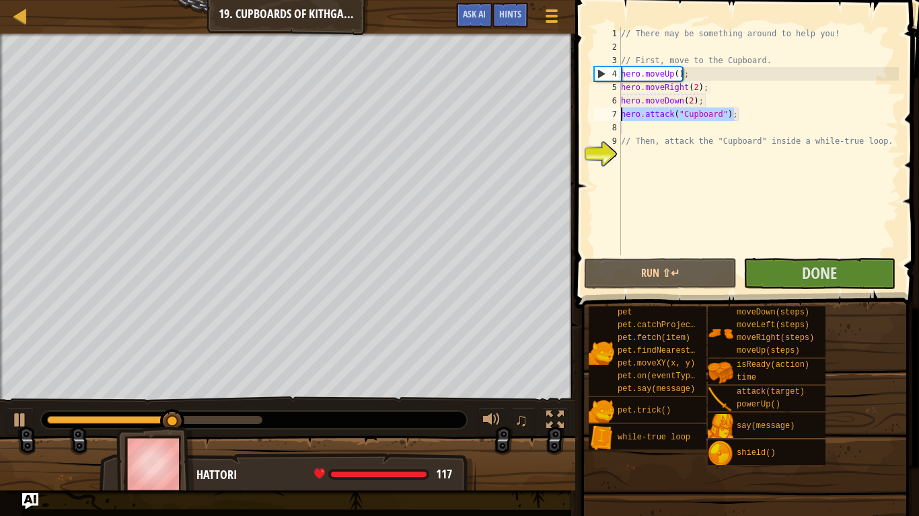
drag, startPoint x: 748, startPoint y: 116, endPoint x: 619, endPoint y: 110, distance: 129.2
click at [619, 110] on div "1 2 3 4 5 6 7 8 9 10 // There may be something around to help you! // First, mo…" at bounding box center [744, 141] width 307 height 229
type textarea "hero.attack("Cupboard");"
click at [644, 127] on div "// There may be something around to help you! // First, move to the Cupboard. h…" at bounding box center [758, 155] width 280 height 256
paste textarea "hero.attack("Cupboard");"
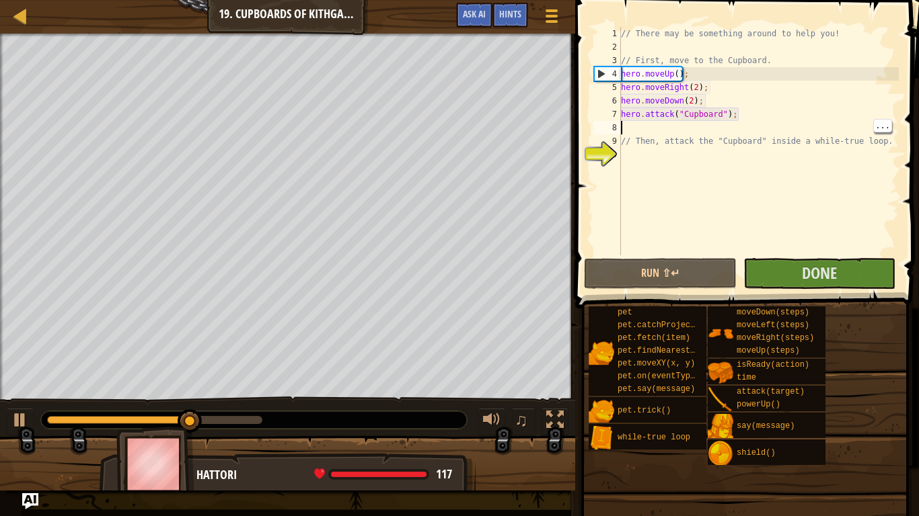
type textarea "hero.attack("Cupboard");"
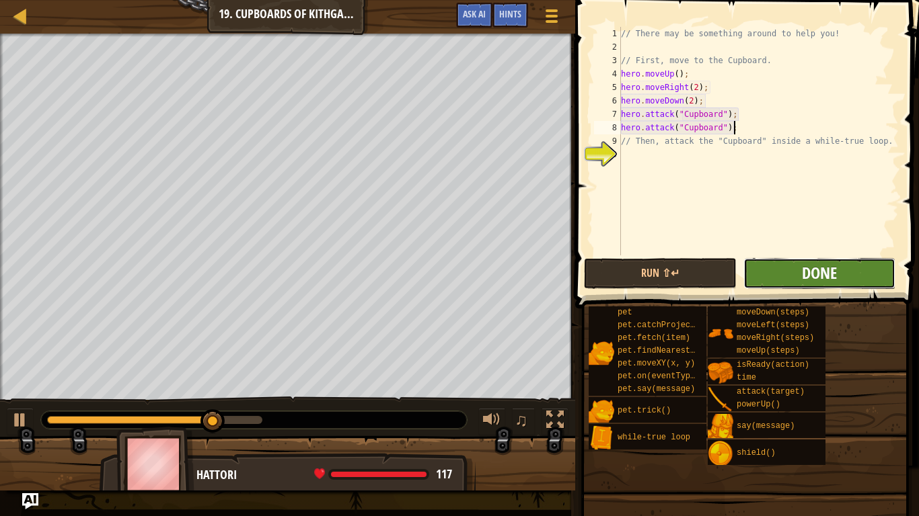
click at [826, 271] on span "Done" at bounding box center [819, 273] width 35 height 22
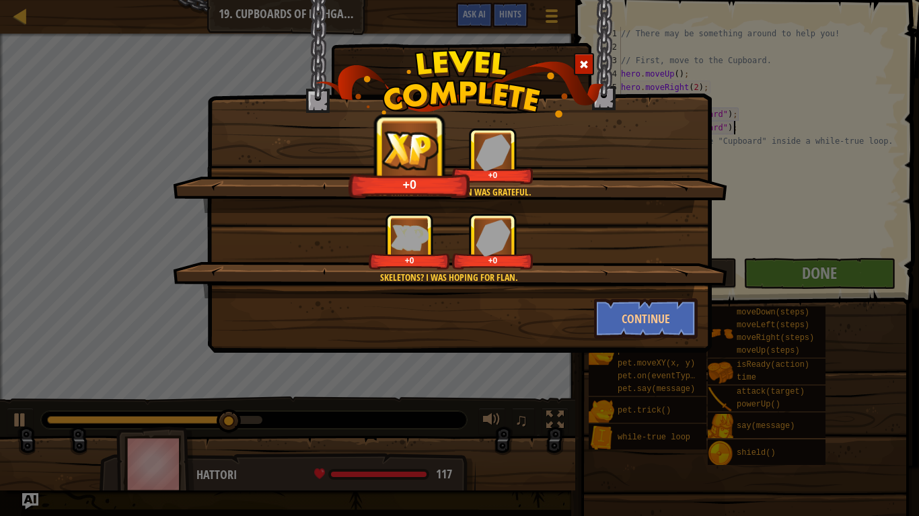
click at [575, 61] on div at bounding box center [584, 64] width 20 height 22
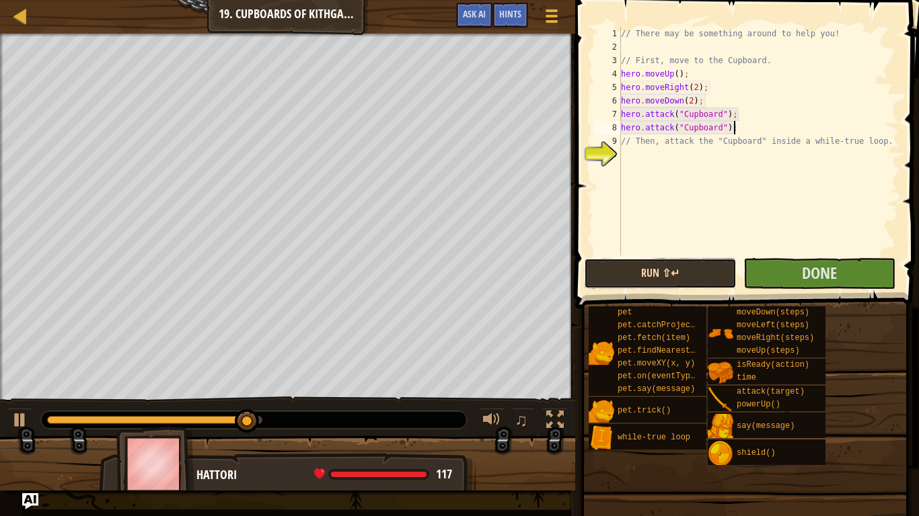
click at [678, 272] on button "Run ⇧↵" at bounding box center [660, 273] width 152 height 31
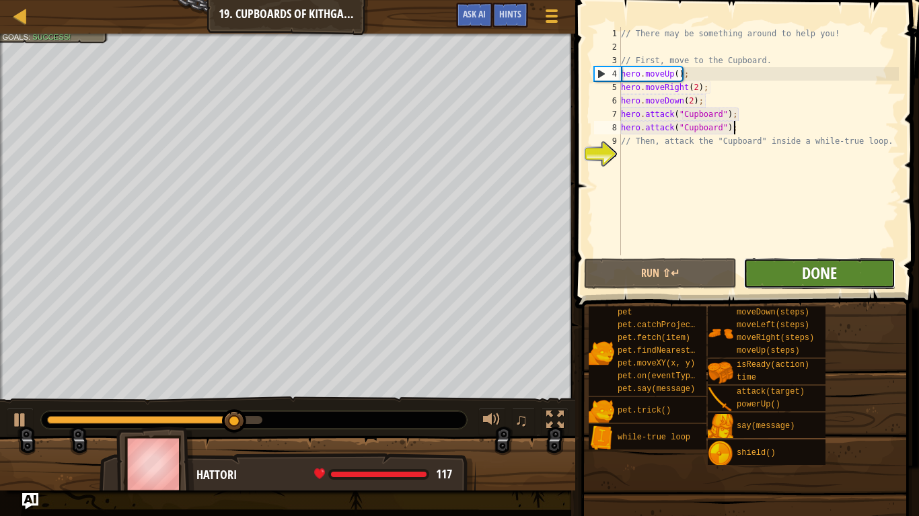
click at [832, 279] on span "Done" at bounding box center [819, 273] width 35 height 22
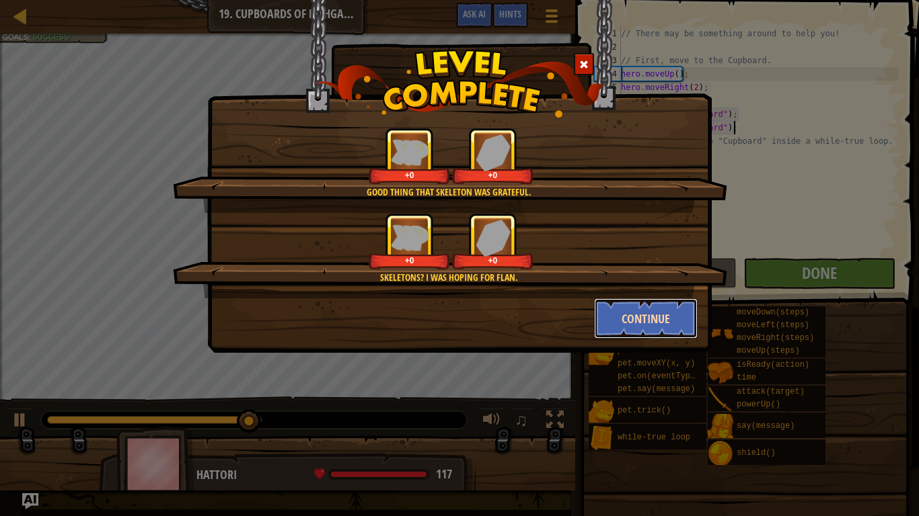
click at [661, 323] on button "Continue" at bounding box center [646, 319] width 104 height 40
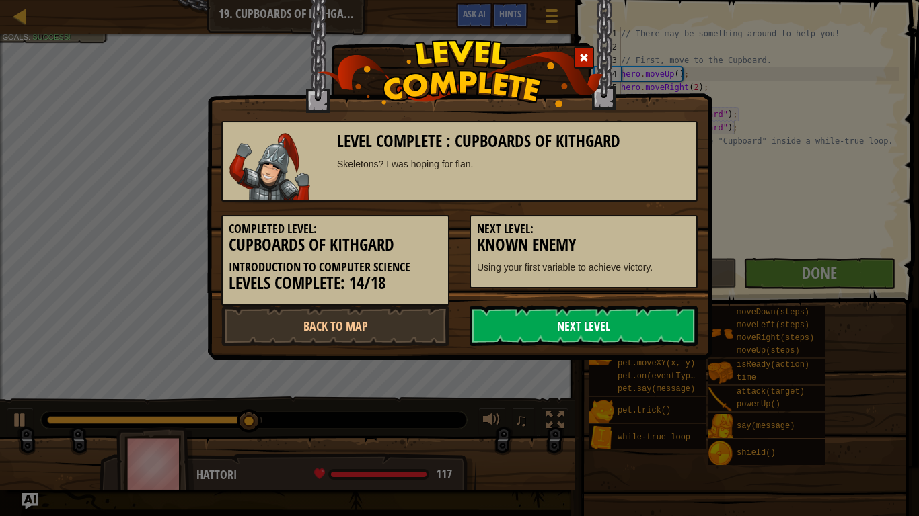
click at [661, 313] on link "Next Level" at bounding box center [583, 326] width 228 height 40
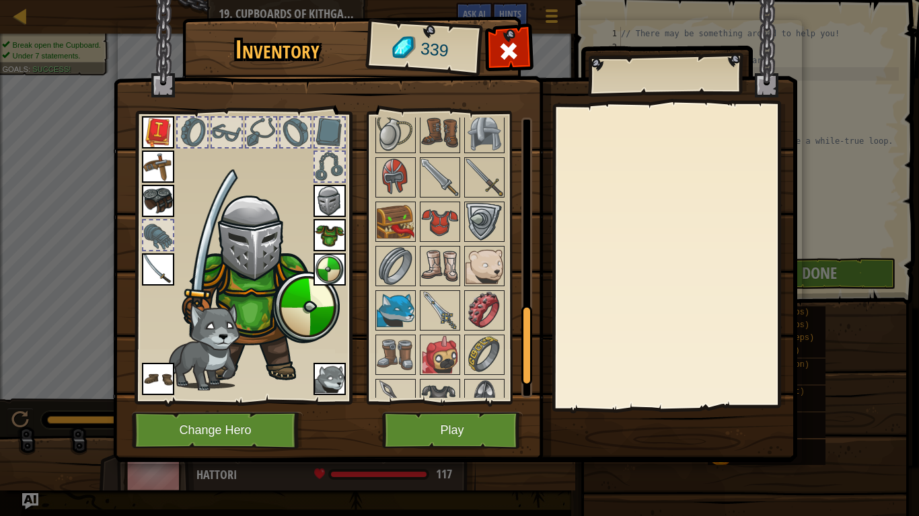
scroll to position [756, 0]
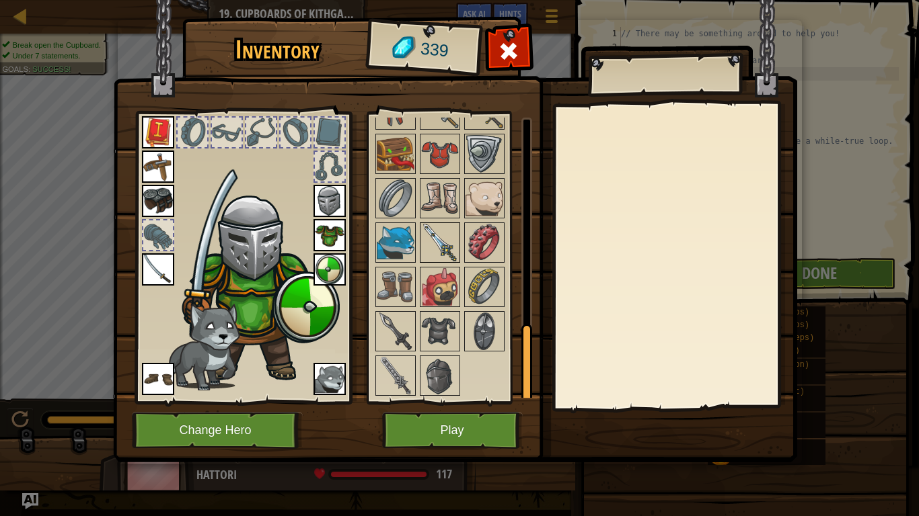
click at [438, 228] on img at bounding box center [440, 243] width 38 height 38
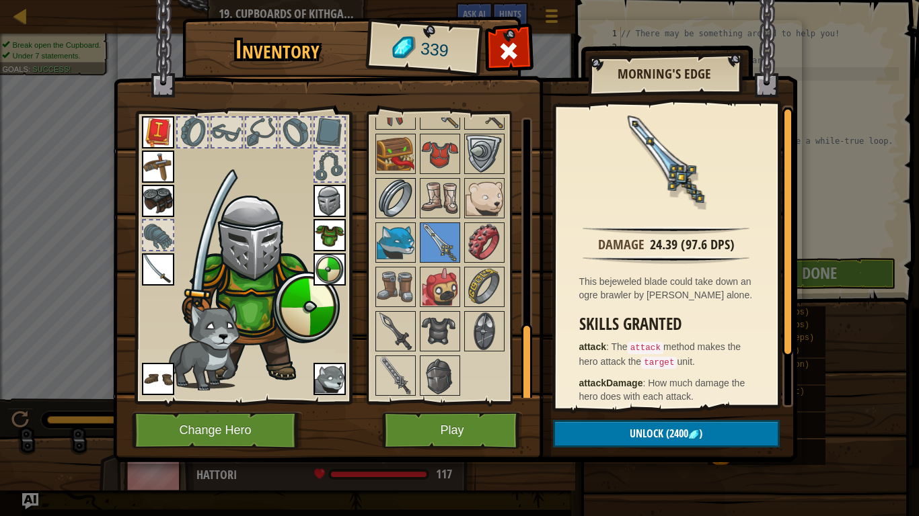
click at [395, 196] on img at bounding box center [396, 199] width 38 height 38
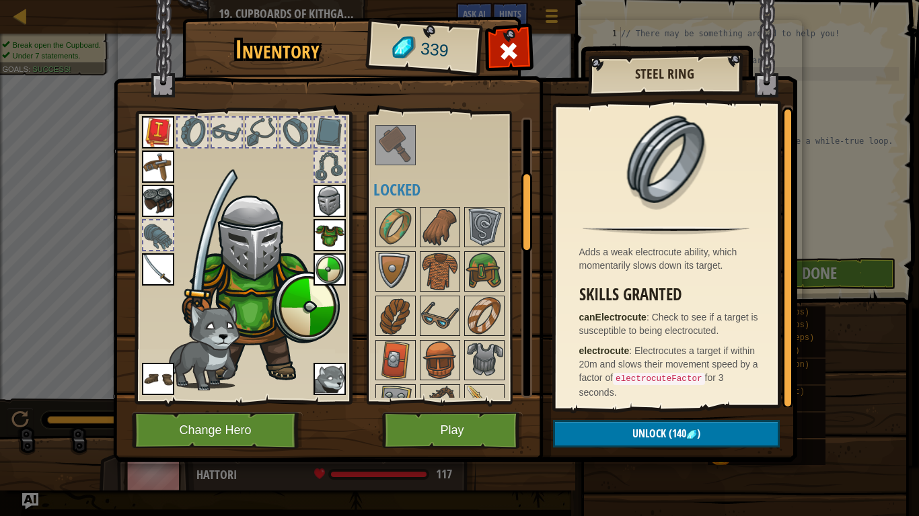
scroll to position [194, 0]
click at [510, 43] on span at bounding box center [509, 51] width 22 height 22
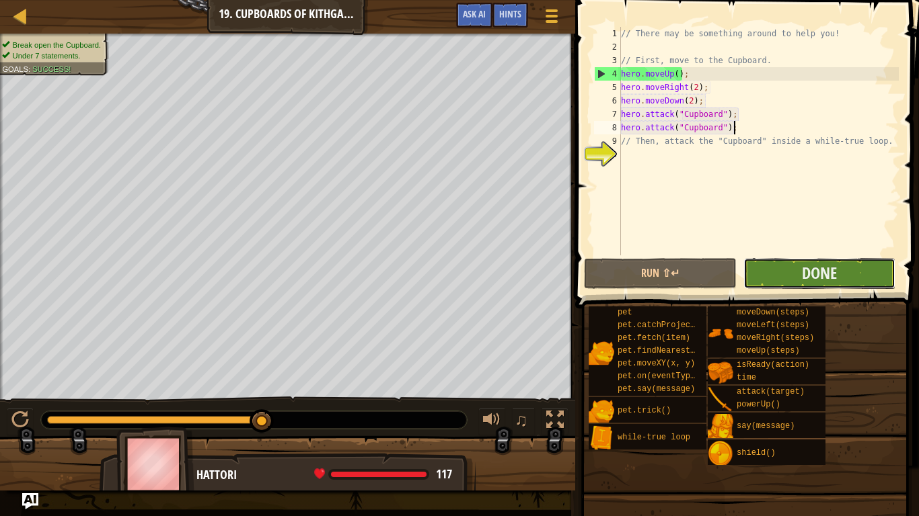
click at [801, 271] on button "Done" at bounding box center [819, 273] width 152 height 31
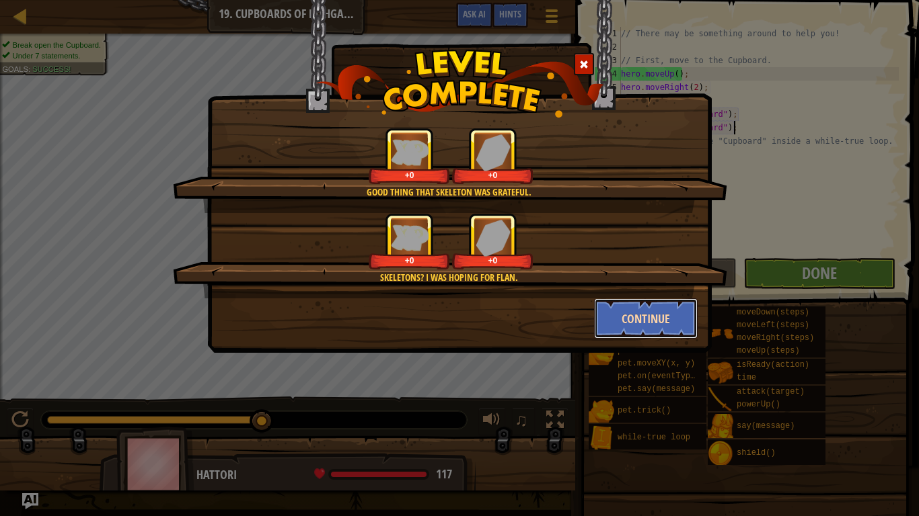
click at [643, 316] on button "Continue" at bounding box center [646, 319] width 104 height 40
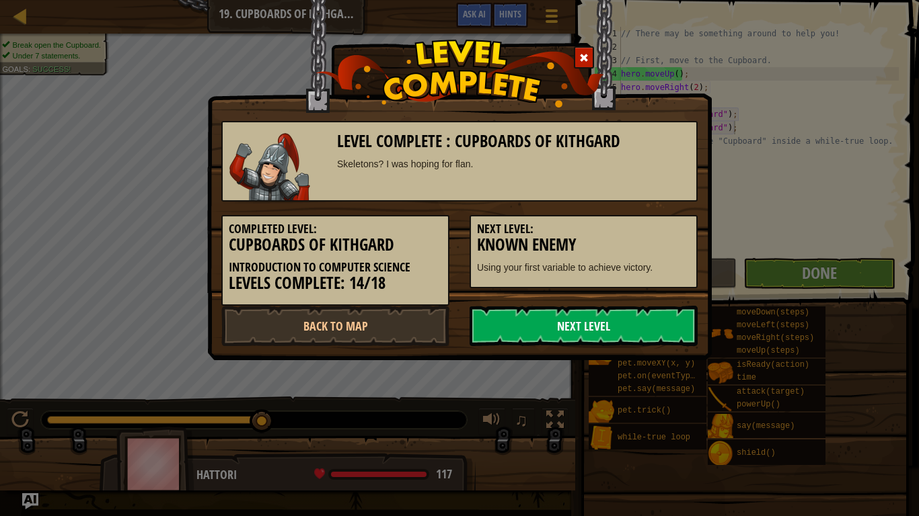
click at [627, 336] on link "Next Level" at bounding box center [583, 326] width 228 height 40
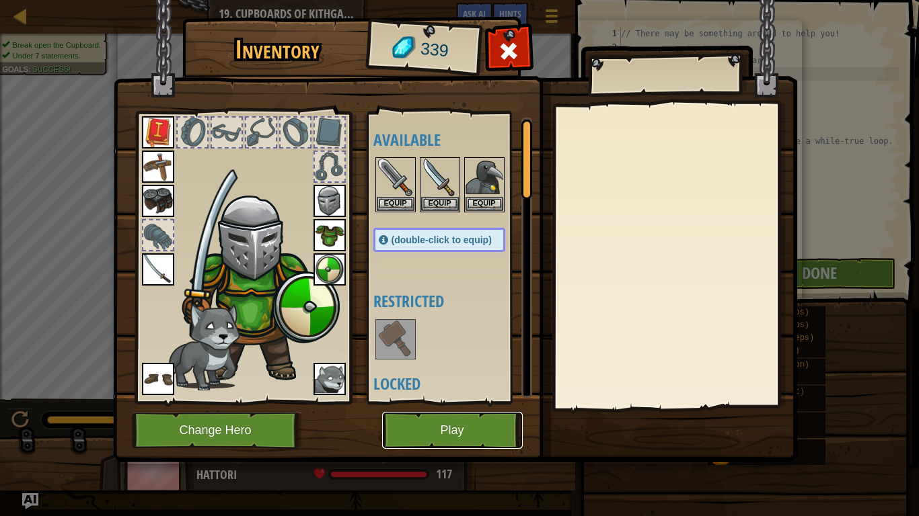
click at [481, 431] on button "Play" at bounding box center [452, 430] width 141 height 37
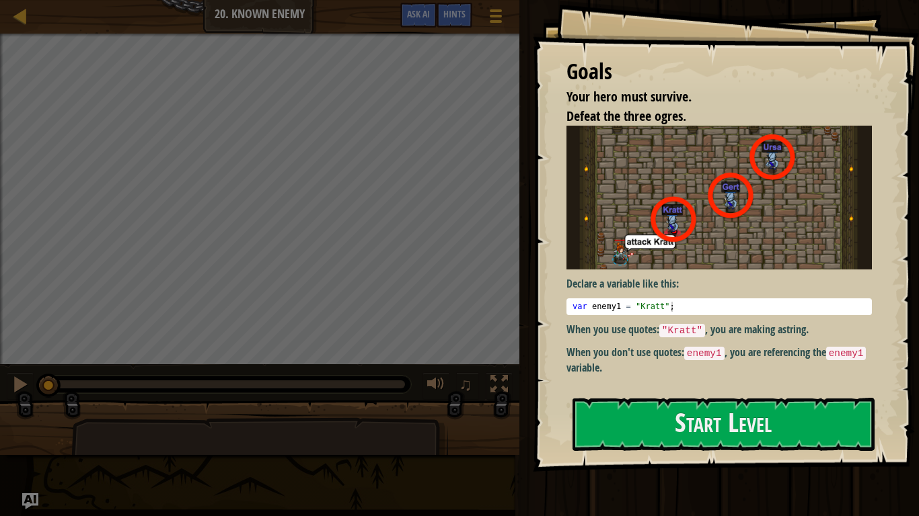
click at [688, 238] on img at bounding box center [718, 198] width 305 height 144
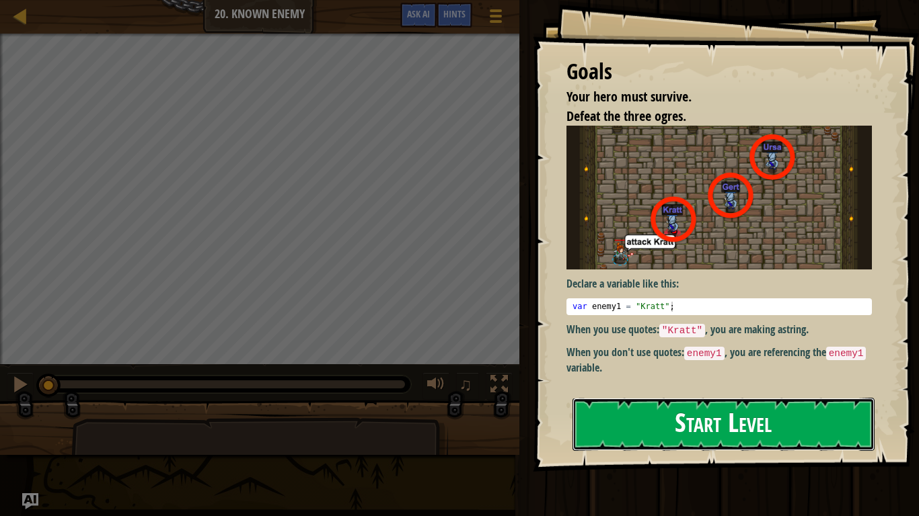
click at [662, 425] on button "Start Level" at bounding box center [723, 424] width 302 height 53
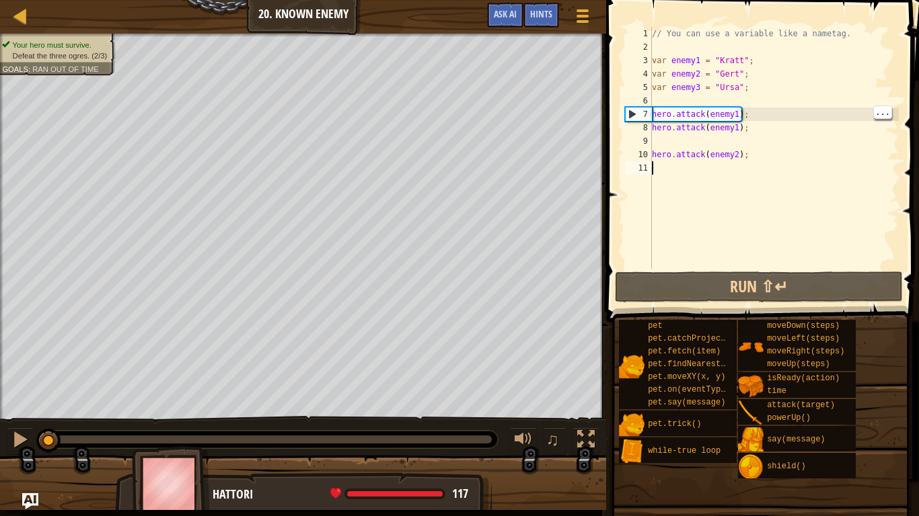
click at [725, 114] on div "// You can use a variable like a nametag. var enemy1 = "[PERSON_NAME]" ; var en…" at bounding box center [773, 161] width 249 height 269
click at [718, 112] on div "// You can use a variable like a nametag. var enemy1 = "[PERSON_NAME]" ; var en…" at bounding box center [773, 161] width 249 height 269
click at [720, 113] on div "// You can use a variable like a nametag. var enemy1 = "[PERSON_NAME]" ; var en…" at bounding box center [773, 161] width 249 height 269
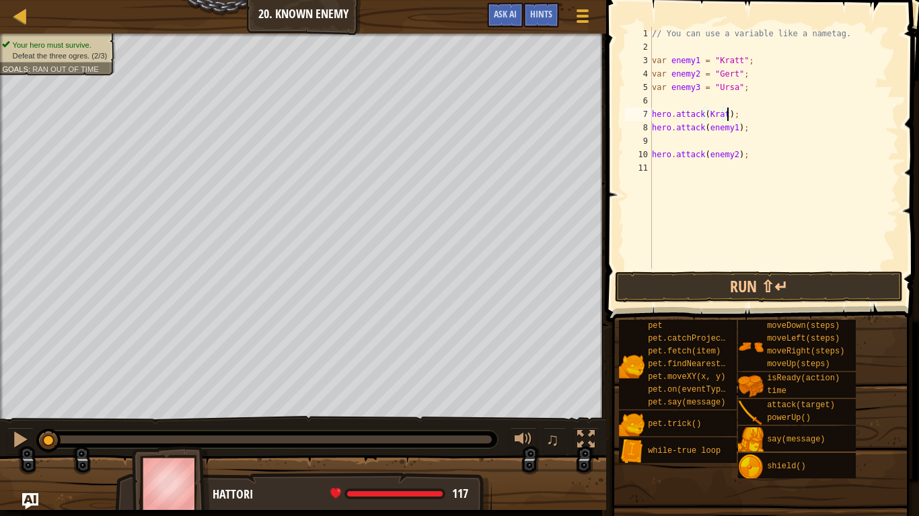
scroll to position [6, 11]
click at [720, 126] on div "// You can use a variable like a nametag. var enemy1 = "[PERSON_NAME]" ; var en…" at bounding box center [773, 161] width 249 height 269
click at [716, 152] on div "// You can use a variable like a nametag. var enemy1 = "[PERSON_NAME]" ; var en…" at bounding box center [773, 161] width 249 height 269
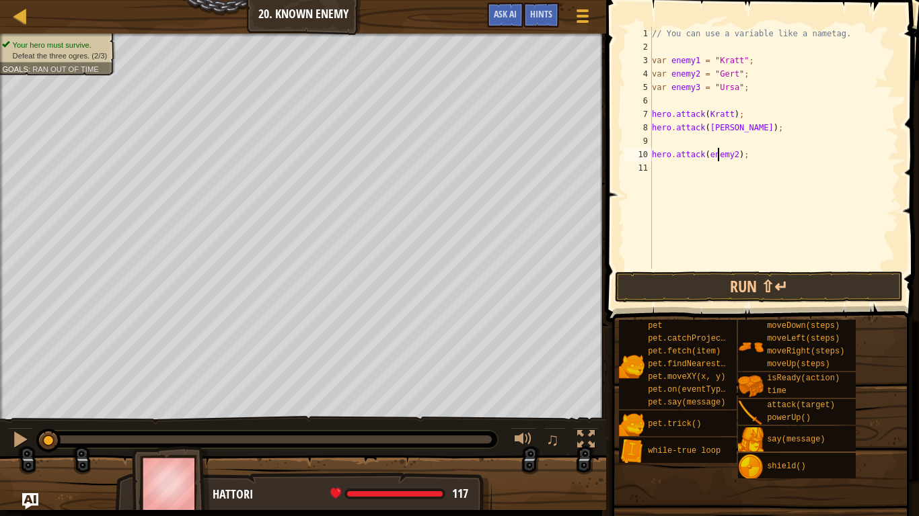
click at [716, 152] on div "// You can use a variable like a nametag. var enemy1 = "[PERSON_NAME]" ; var en…" at bounding box center [773, 161] width 249 height 269
type textarea "hero.attack(Ursa);"
click at [702, 176] on div "// You can use a variable like a nametag. var enemy1 = "[PERSON_NAME]" ; var en…" at bounding box center [773, 161] width 249 height 269
click at [662, 133] on div "// You can use a variable like a nametag. var enemy1 = "[PERSON_NAME]" ; var en…" at bounding box center [773, 161] width 249 height 269
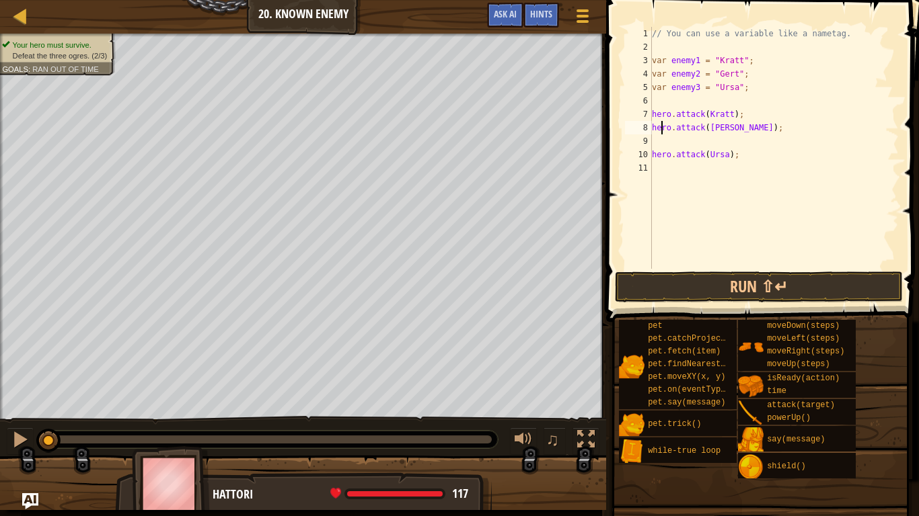
type textarea "hero.attack([PERSON_NAME]);"
click at [664, 142] on div "// You can use a variable like a nametag. var enemy1 = "[PERSON_NAME]" ; var en…" at bounding box center [773, 161] width 249 height 269
type textarea "hero.attack([PERSON_NAME]);"
click at [672, 96] on div "// You can use a variable like a nametag. var enemy1 = "[PERSON_NAME]" ; var en…" at bounding box center [773, 161] width 249 height 269
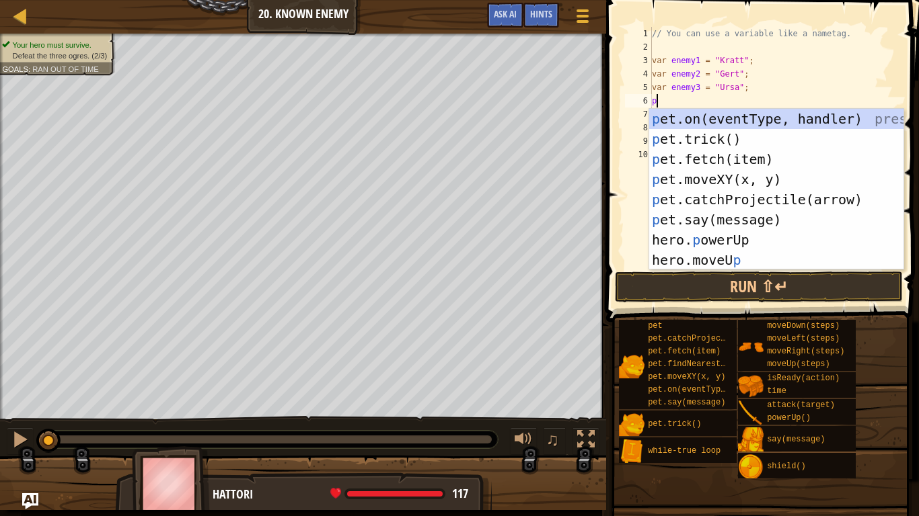
type textarea "po"
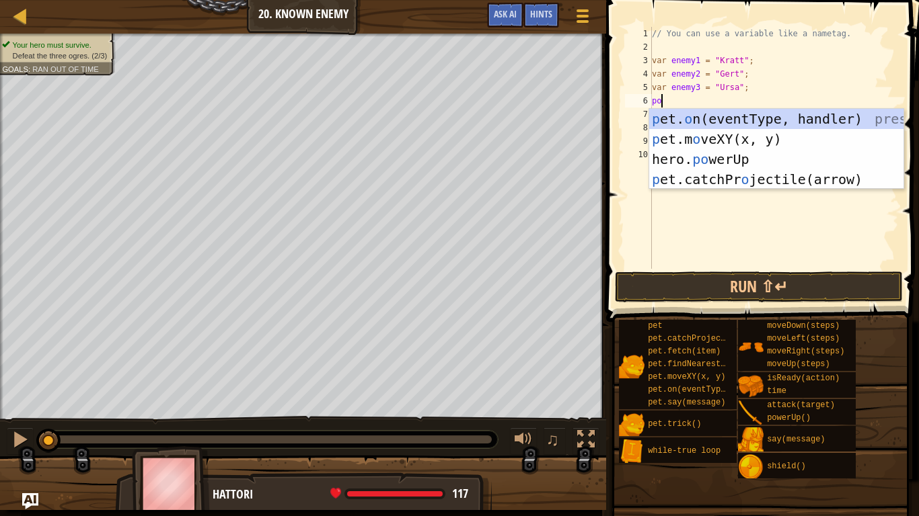
scroll to position [6, 1]
click at [728, 158] on div "p et. o n(eventType, handler) press enter p et.m o veXY(x, y) press enter hero.…" at bounding box center [776, 169] width 254 height 121
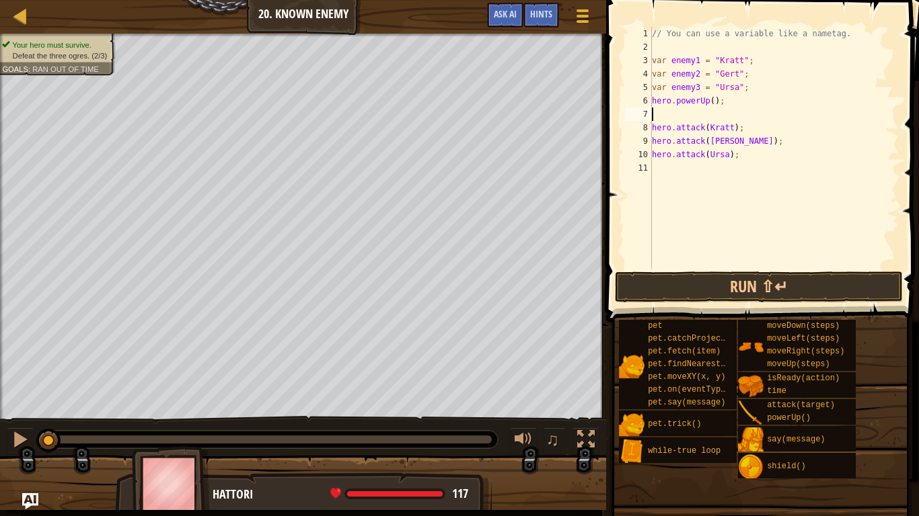
click at [711, 102] on div "// You can use a variable like a nametag. var enemy1 = "[PERSON_NAME]" ; var en…" at bounding box center [773, 161] width 249 height 269
type textarea "hero.powerUp(5);"
click at [742, 284] on button "Run ⇧↵" at bounding box center [759, 287] width 288 height 31
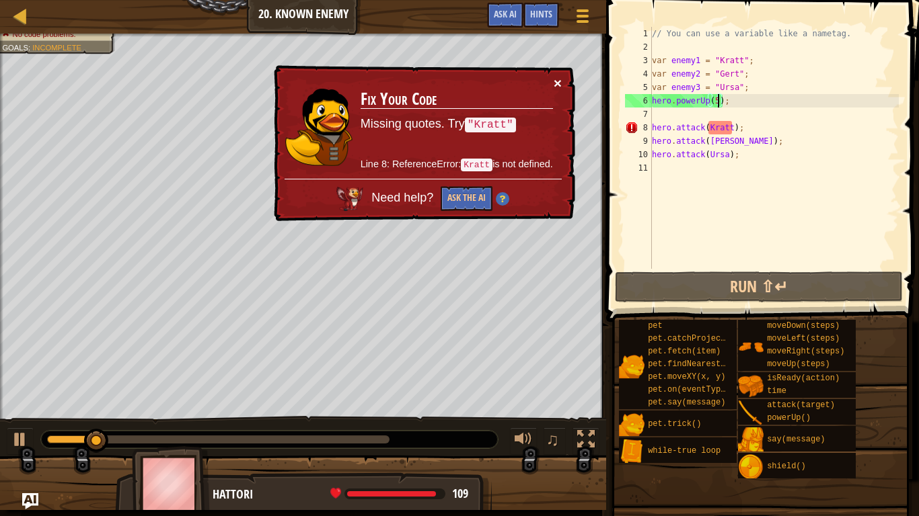
click at [558, 84] on button "×" at bounding box center [557, 83] width 8 height 14
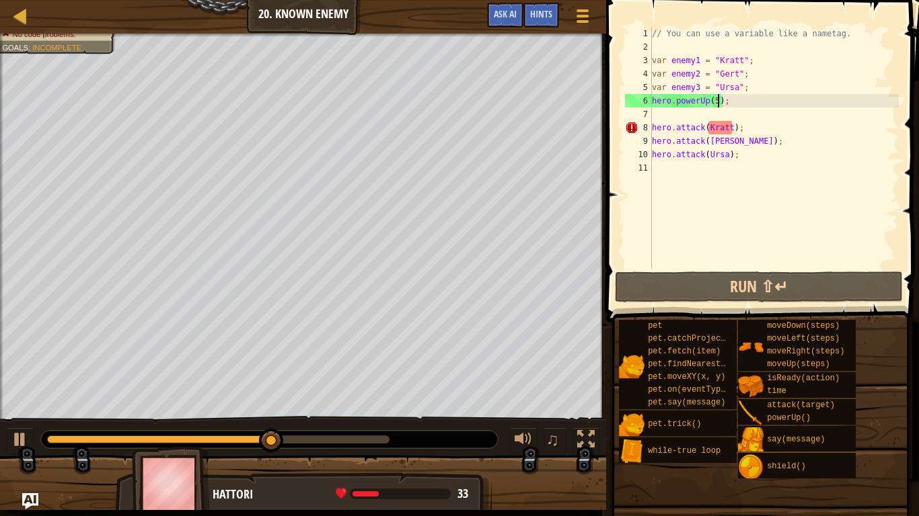
click at [700, 268] on div "// You can use a variable like a nametag. var enemy1 = "[PERSON_NAME]" ; var en…" at bounding box center [773, 161] width 249 height 269
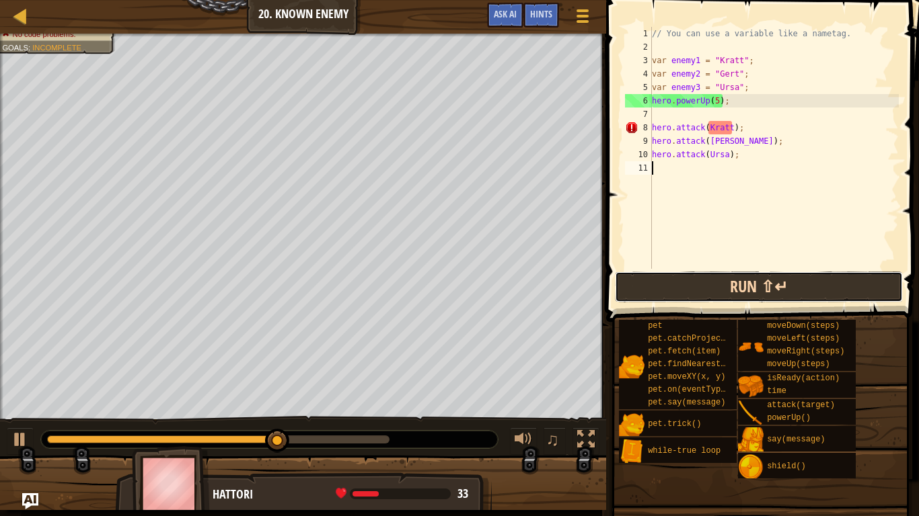
click at [712, 276] on button "Run ⇧↵" at bounding box center [759, 287] width 288 height 31
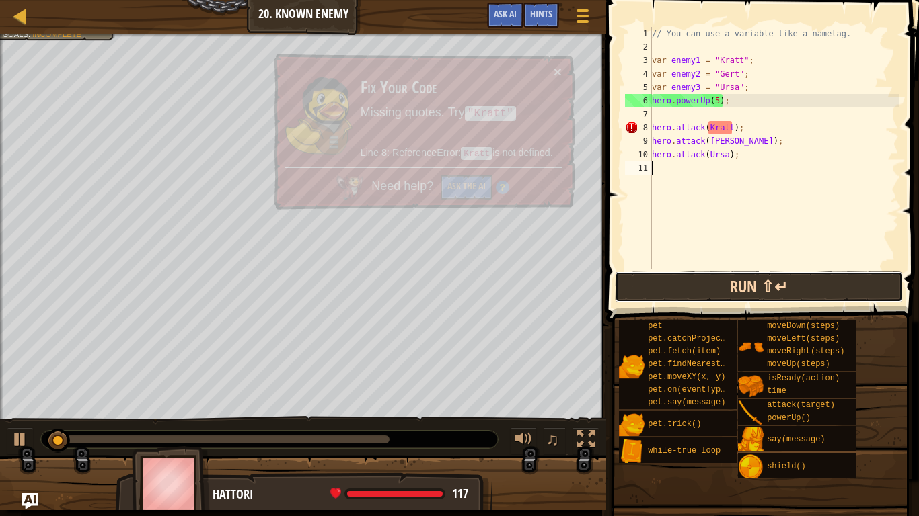
click at [712, 276] on button "Run ⇧↵" at bounding box center [759, 287] width 288 height 31
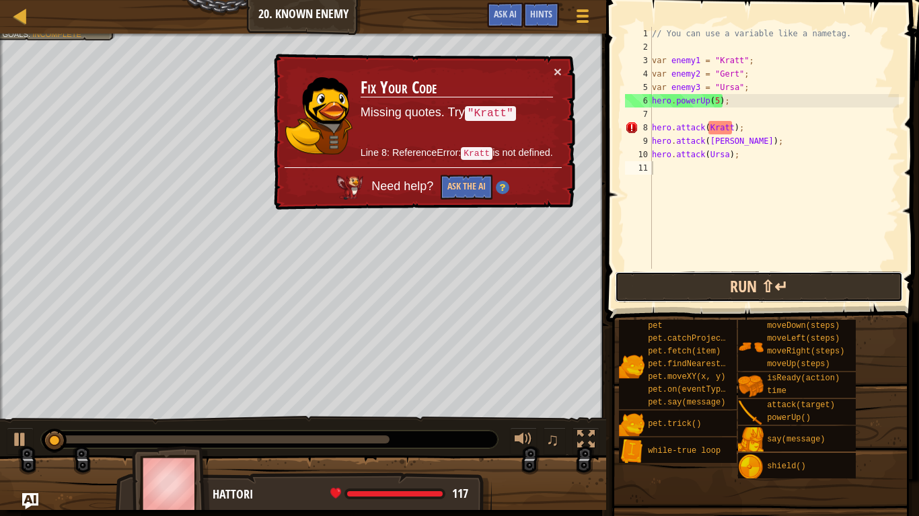
click at [712, 276] on button "Run ⇧↵" at bounding box center [759, 287] width 288 height 31
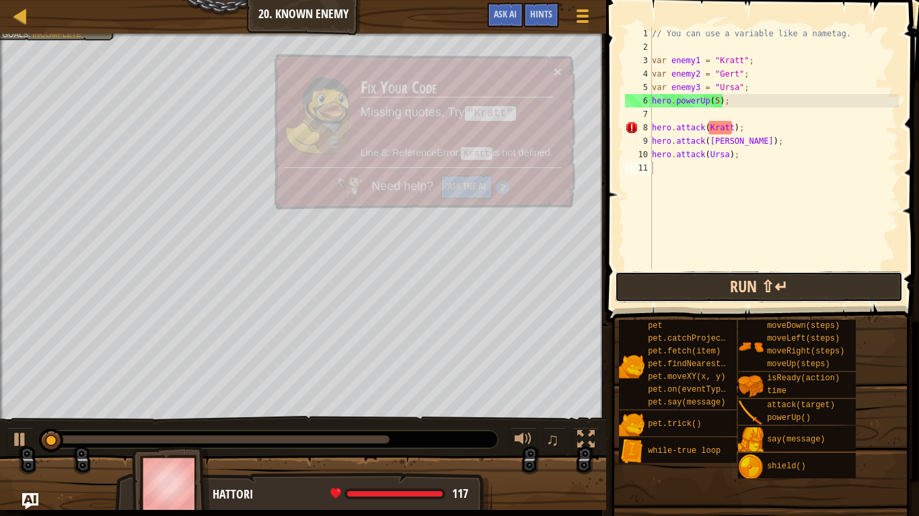
click at [712, 276] on button "Run ⇧↵" at bounding box center [759, 287] width 288 height 31
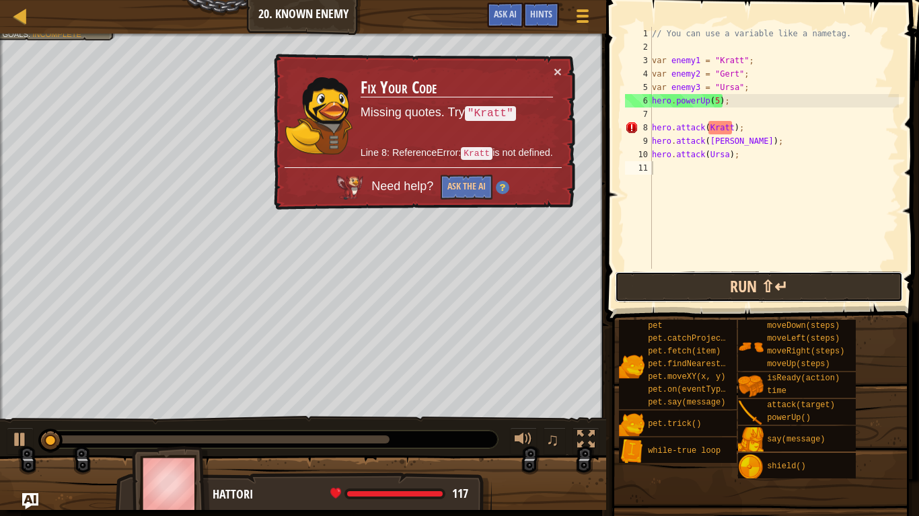
click at [712, 276] on button "Run ⇧↵" at bounding box center [759, 287] width 288 height 31
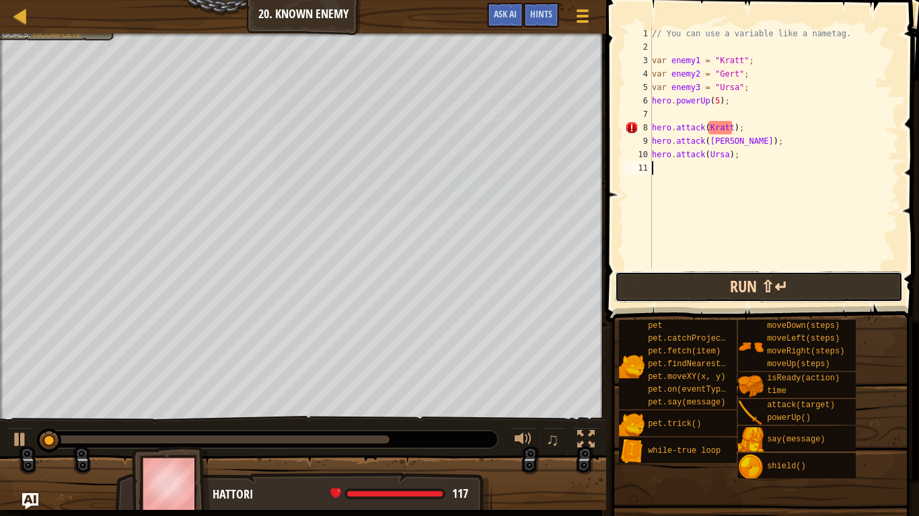
click at [712, 276] on button "Run ⇧↵" at bounding box center [759, 287] width 288 height 31
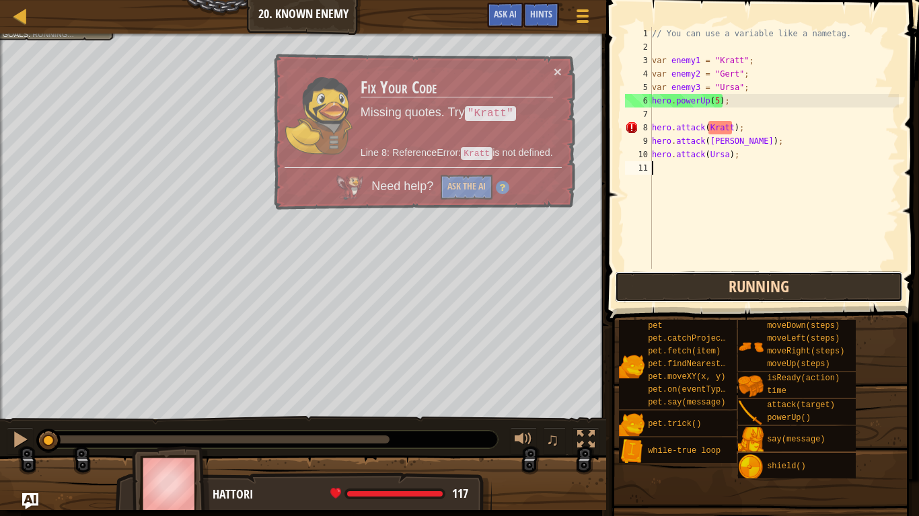
click at [712, 276] on button "Running" at bounding box center [759, 287] width 288 height 31
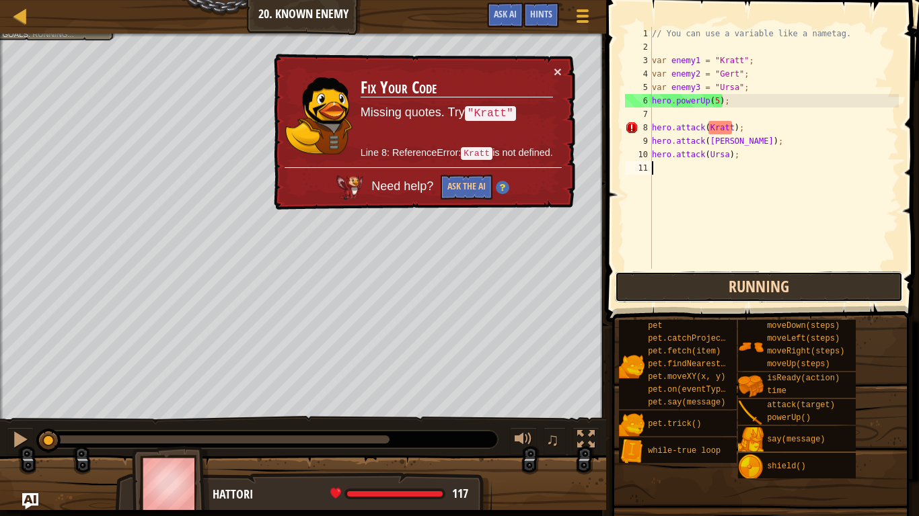
click at [712, 276] on button "Running" at bounding box center [759, 287] width 288 height 31
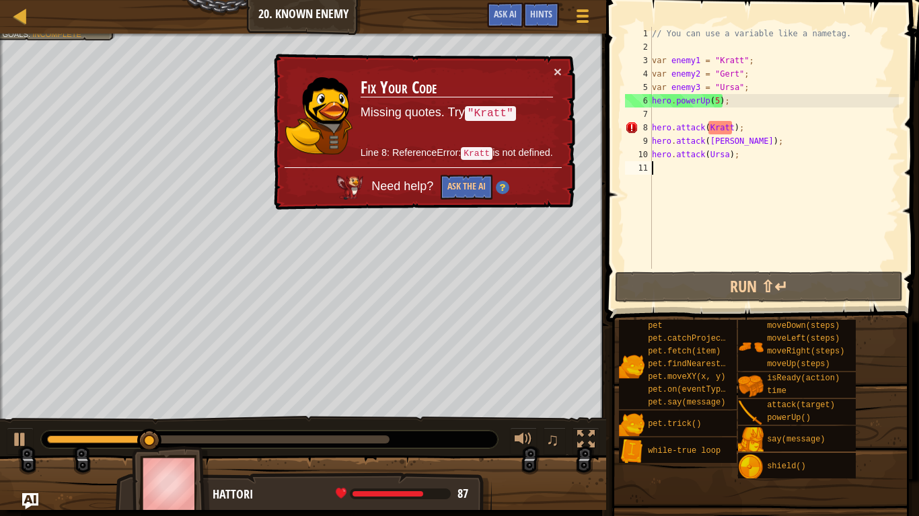
click at [733, 129] on div "// You can use a variable like a nametag. var enemy1 = "[PERSON_NAME]" ; var en…" at bounding box center [773, 161] width 249 height 269
click at [708, 125] on div "// You can use a variable like a nametag. var enemy1 = "[PERSON_NAME]" ; var en…" at bounding box center [773, 161] width 249 height 269
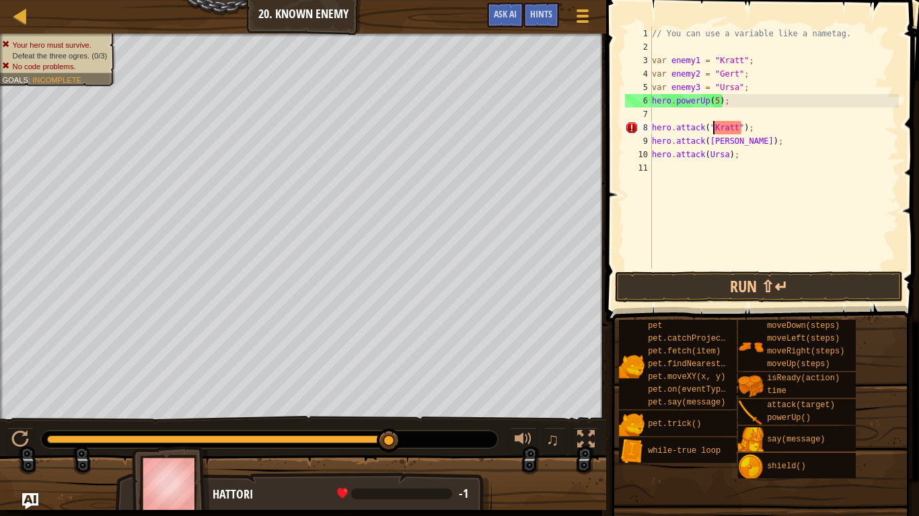
scroll to position [6, 9]
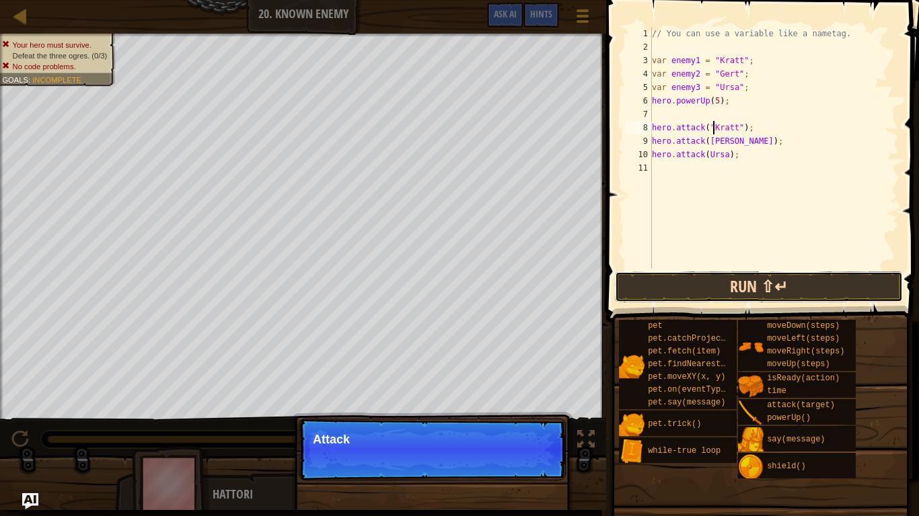
click at [763, 282] on button "Run ⇧↵" at bounding box center [759, 287] width 288 height 31
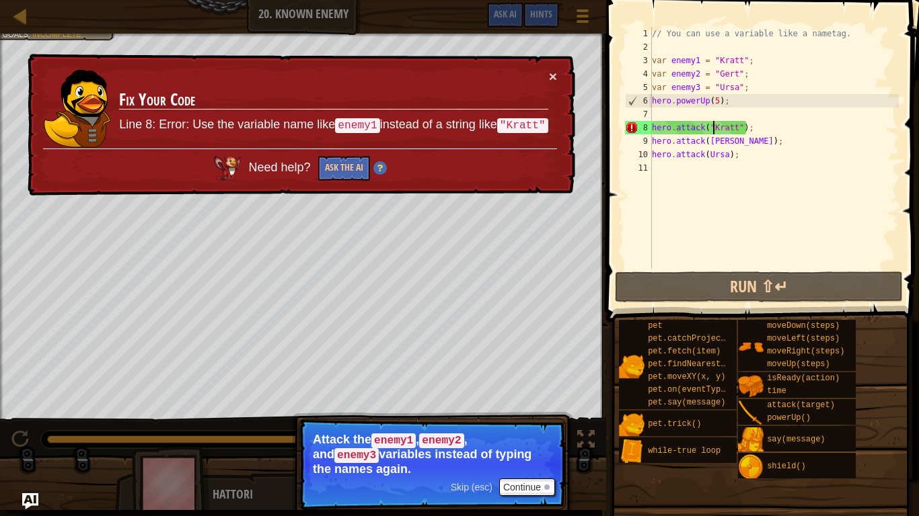
click at [728, 128] on div "// You can use a variable like a nametag. var enemy1 = "[PERSON_NAME]" ; var en…" at bounding box center [773, 161] width 249 height 269
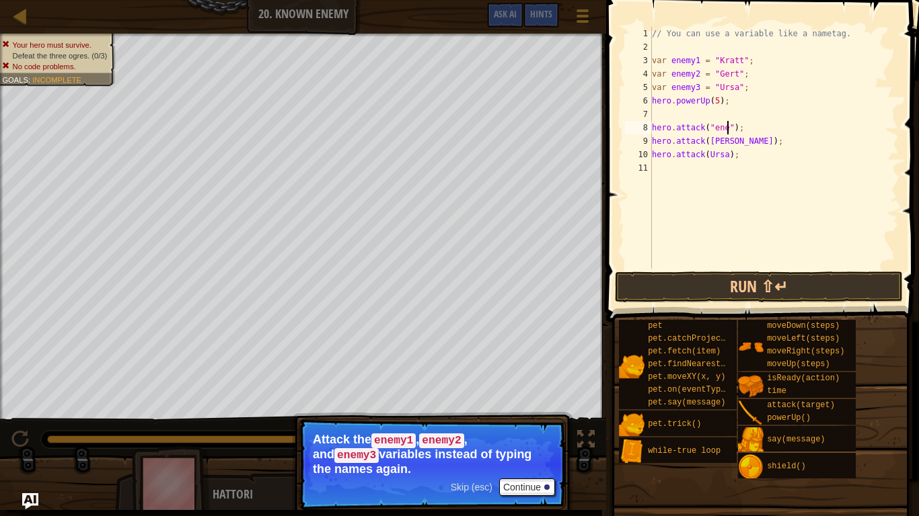
type textarea "hero.attack("enem");"
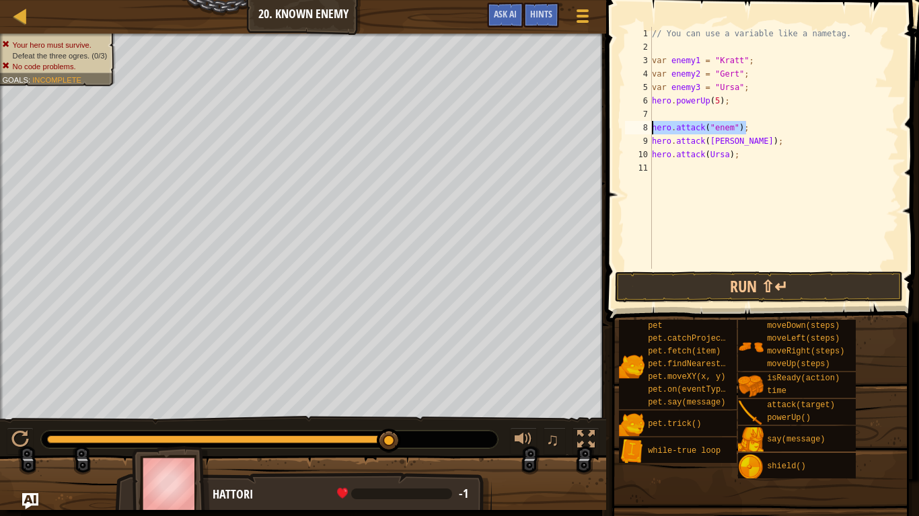
drag, startPoint x: 748, startPoint y: 122, endPoint x: 625, endPoint y: 128, distance: 123.2
click at [625, 128] on div "hero.attack("enem"); 1 2 3 4 5 6 7 8 9 10 11 // You can use a variable like a n…" at bounding box center [760, 148] width 276 height 242
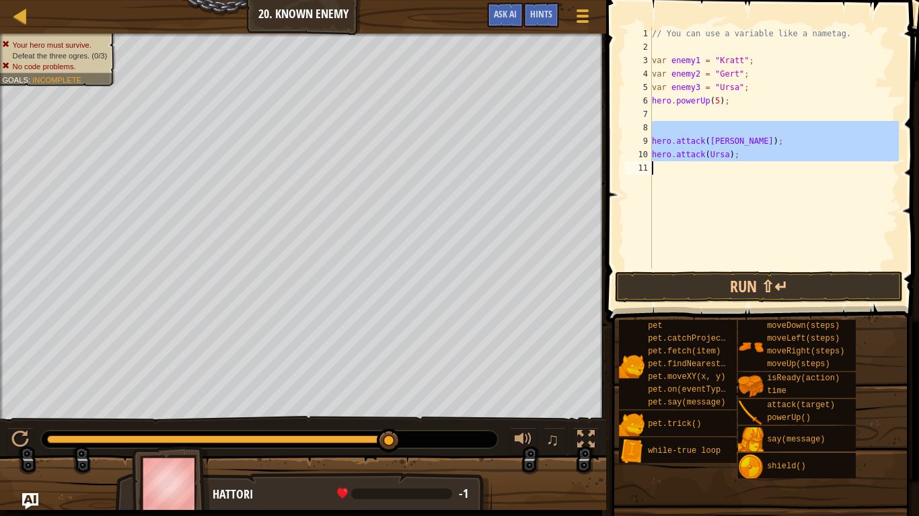
drag, startPoint x: 712, startPoint y: 133, endPoint x: 806, endPoint y: 201, distance: 115.5
click at [806, 201] on div "// You can use a variable like a nametag. var enemy1 = "[PERSON_NAME]" ; var en…" at bounding box center [773, 161] width 249 height 269
type textarea "hero.attack(Ursa);"
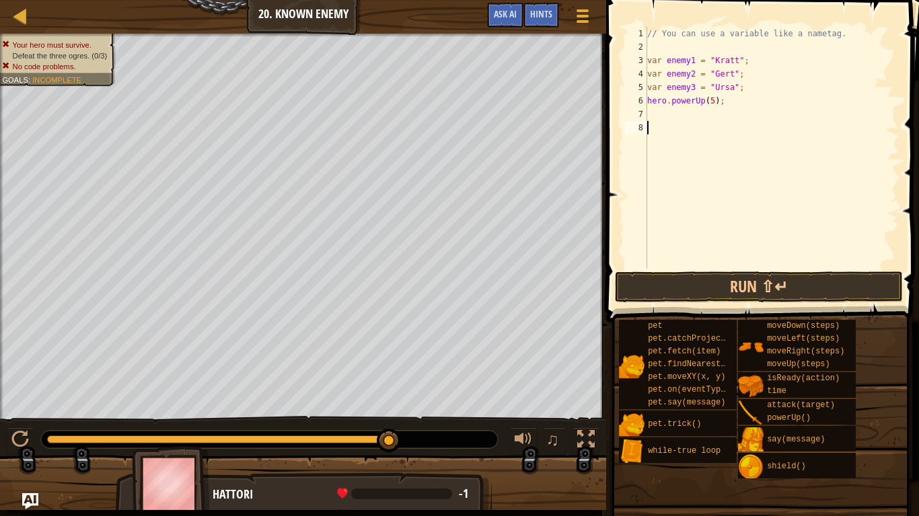
type textarea "e"
click at [679, 122] on div "// You can use a variable like a nametag. var enemy1 = "[PERSON_NAME]" ; var en…" at bounding box center [771, 161] width 254 height 269
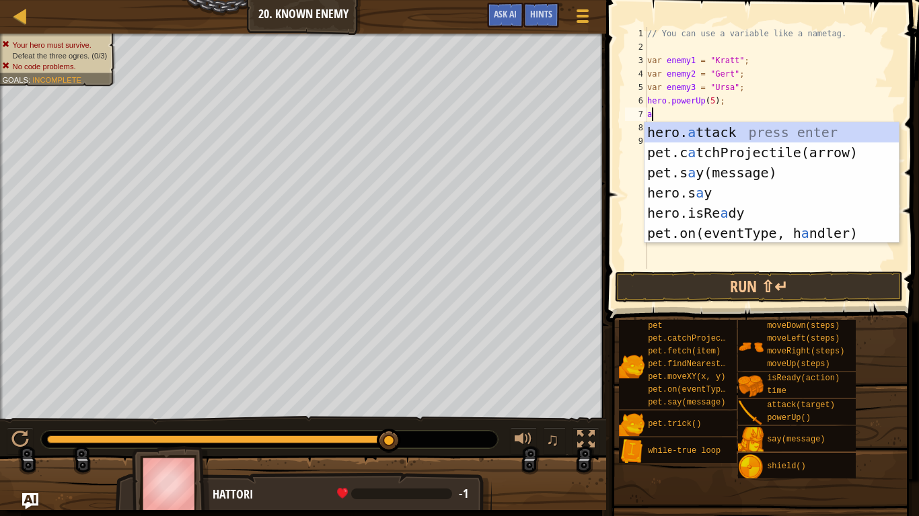
scroll to position [6, 1]
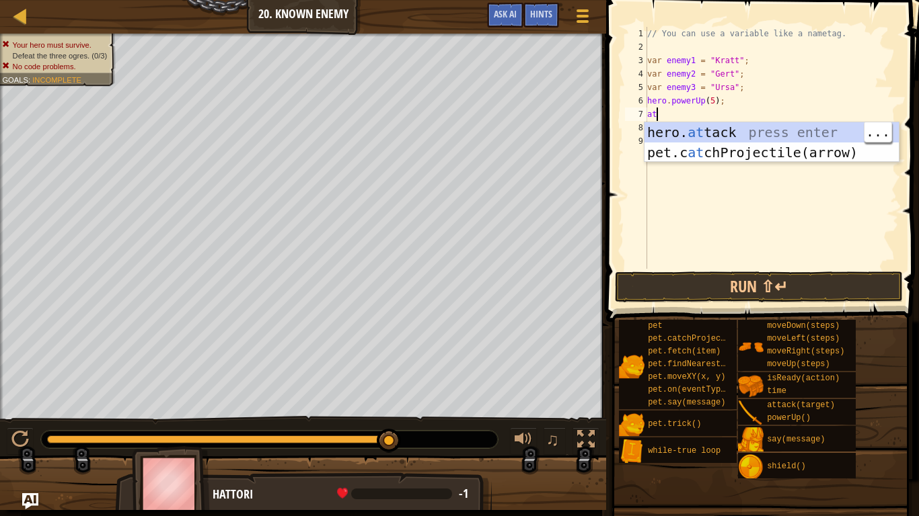
click at [713, 136] on div "hero. at tack press enter pet.c at chProjectile(arrow) press enter" at bounding box center [771, 162] width 254 height 81
type textarea "hero.attack(enemy);"
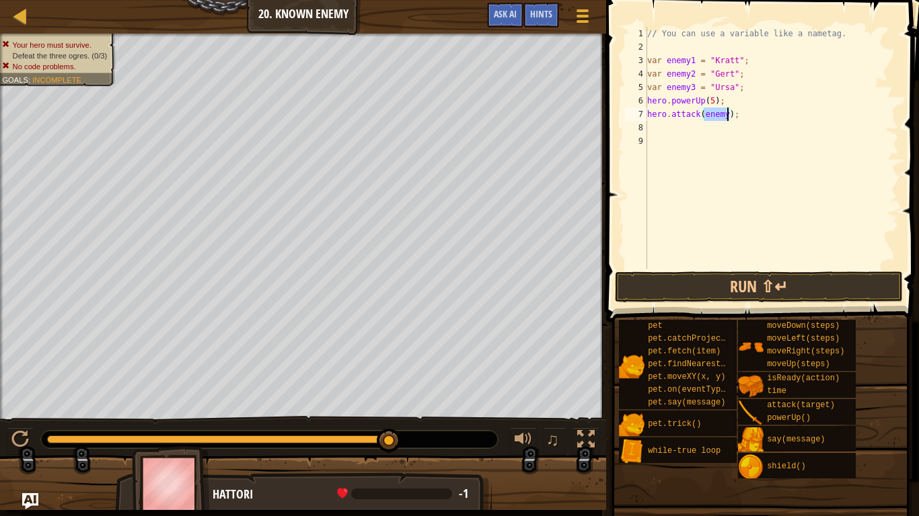
click at [683, 132] on div "// You can use a variable like a nametag. var enemy1 = "[PERSON_NAME]" ; var en…" at bounding box center [771, 161] width 254 height 269
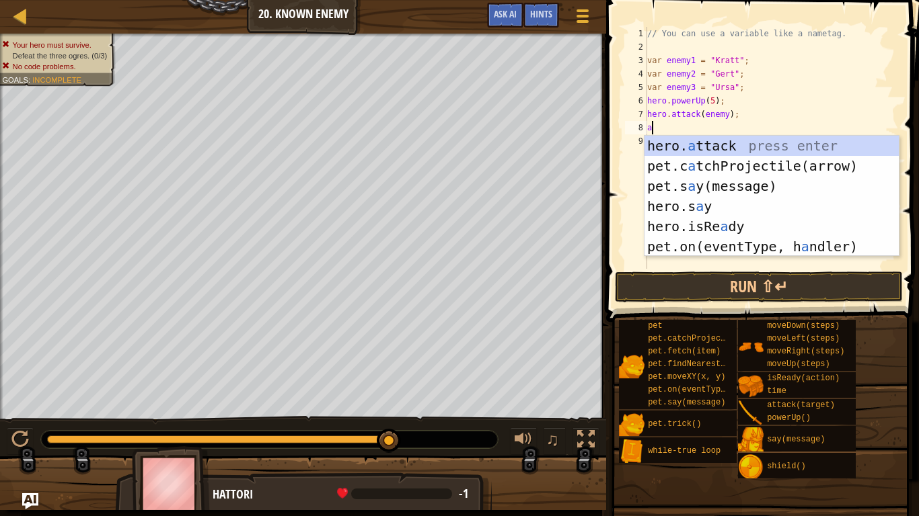
click at [717, 146] on div "hero. a ttack press enter pet.c a tchProjectile(arrow) press enter pet.s a y(me…" at bounding box center [771, 216] width 254 height 161
type textarea "hero.attack(enemy);"
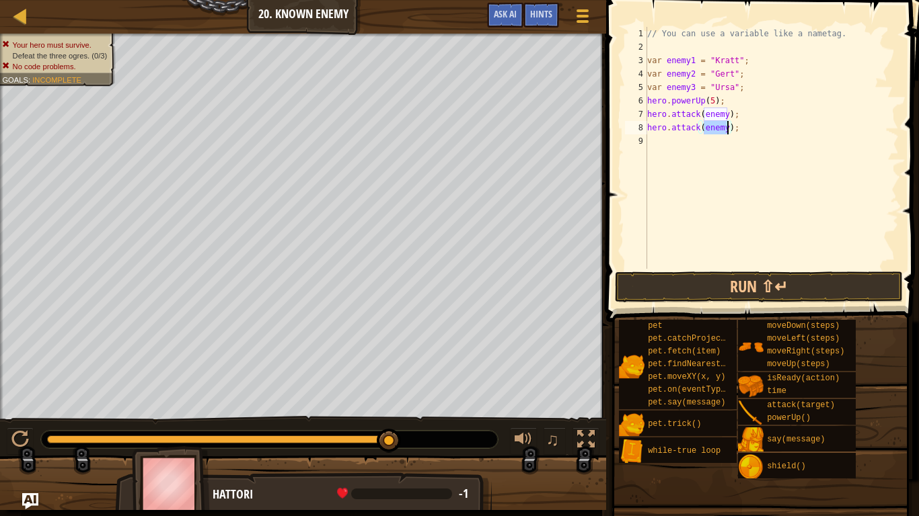
click at [700, 142] on div "// You can use a variable like a nametag. var enemy1 = "[PERSON_NAME]" ; var en…" at bounding box center [771, 161] width 254 height 269
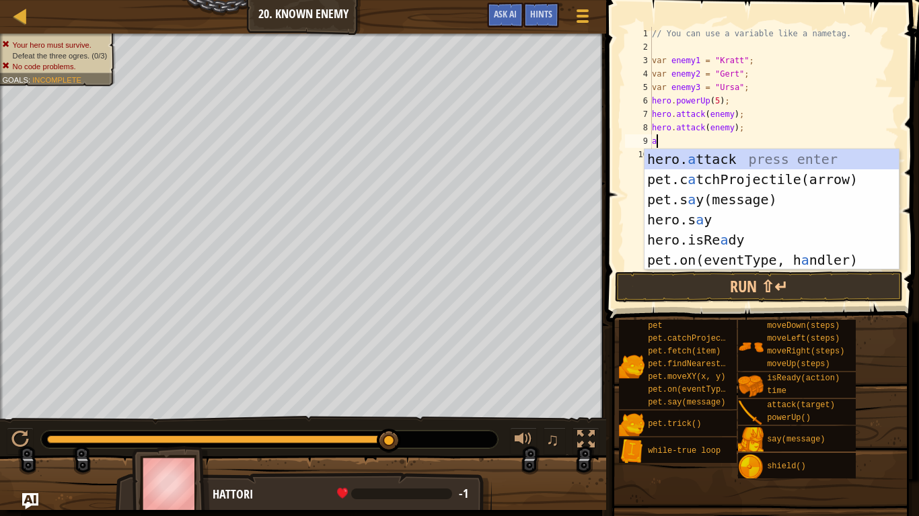
click at [707, 162] on div "hero. a ttack press enter pet.c a tchProjectile(arrow) press enter pet.s a y(me…" at bounding box center [771, 229] width 254 height 161
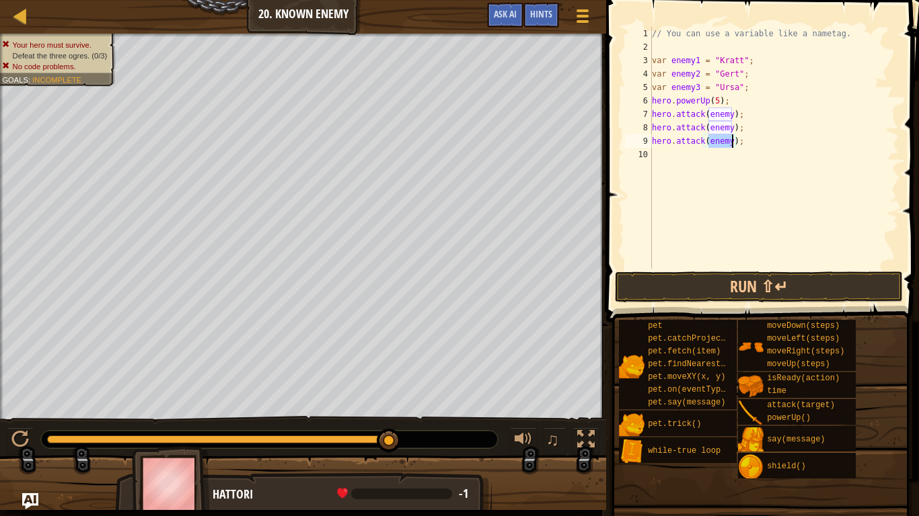
click at [722, 127] on div "// You can use a variable like a nametag. var enemy1 = "[PERSON_NAME]" ; var en…" at bounding box center [773, 161] width 249 height 269
click at [719, 127] on div "// You can use a variable like a nametag. var enemy1 = "[PERSON_NAME]" ; var en…" at bounding box center [773, 161] width 249 height 269
click at [729, 114] on div "// You can use a variable like a nametag. var enemy1 = "[PERSON_NAME]" ; var en…" at bounding box center [773, 161] width 249 height 269
click at [732, 114] on div "// You can use a variable like a nametag. var enemy1 = "[PERSON_NAME]" ; var en…" at bounding box center [773, 161] width 249 height 269
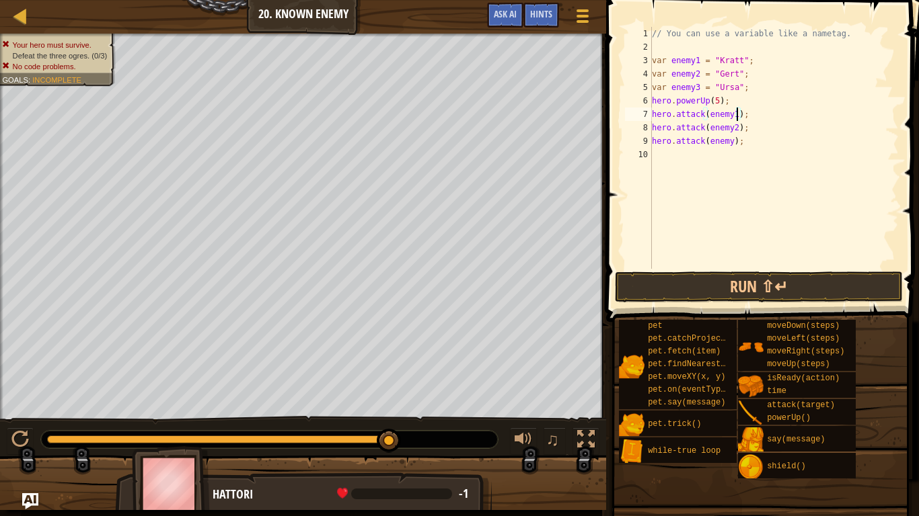
click at [732, 146] on div "// You can use a variable like a nametag. var enemy1 = "[PERSON_NAME]" ; var en…" at bounding box center [773, 161] width 249 height 269
click at [732, 146] on div "// You can use a variable like a nametag. var enemy1 = "[PERSON_NAME]" ; var en…" at bounding box center [773, 148] width 249 height 242
type textarea "hero.attack(enemy3);"
click at [722, 296] on button "Run ⇧↵" at bounding box center [759, 287] width 288 height 31
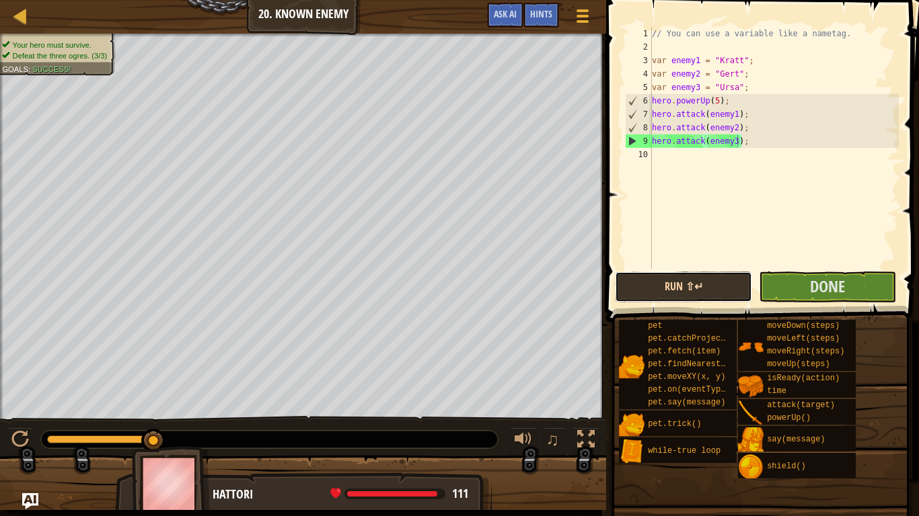
click at [722, 297] on button "Run ⇧↵" at bounding box center [683, 287] width 137 height 31
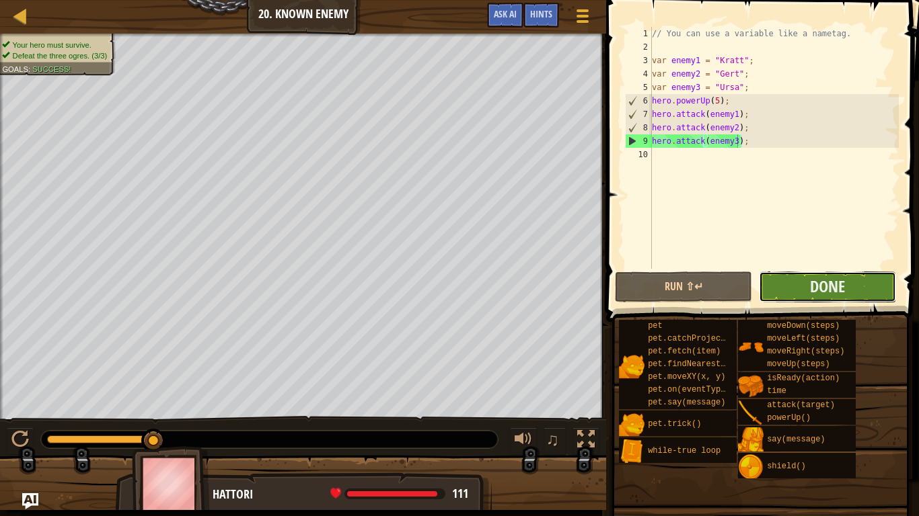
click at [785, 279] on button "Done" at bounding box center [827, 287] width 137 height 31
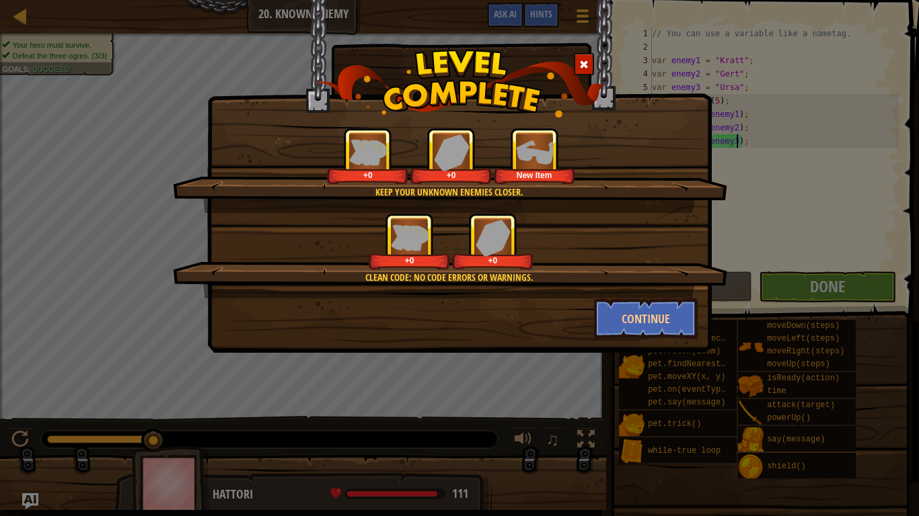
click at [763, 326] on div "Keep your unknown enemies closer. +0 +0 New Item Clean code: no code errors or …" at bounding box center [459, 258] width 919 height 516
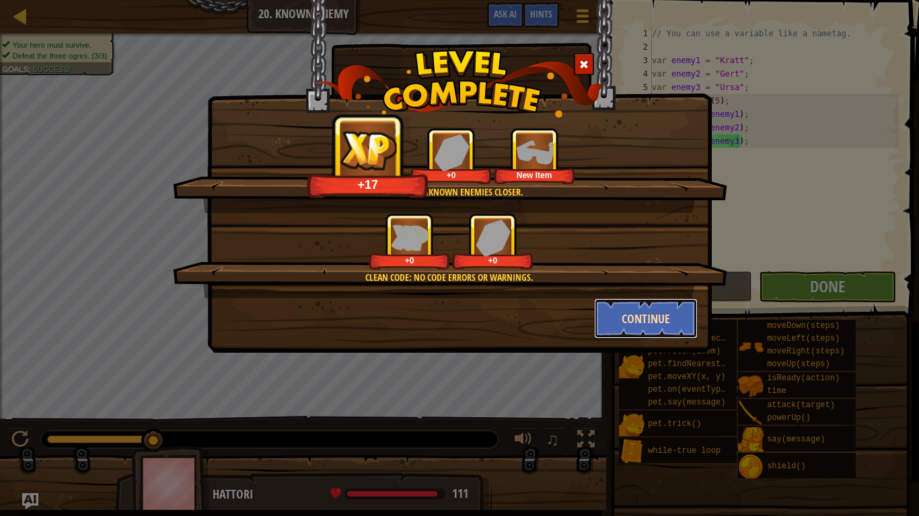
click at [653, 311] on button "Continue" at bounding box center [646, 319] width 104 height 40
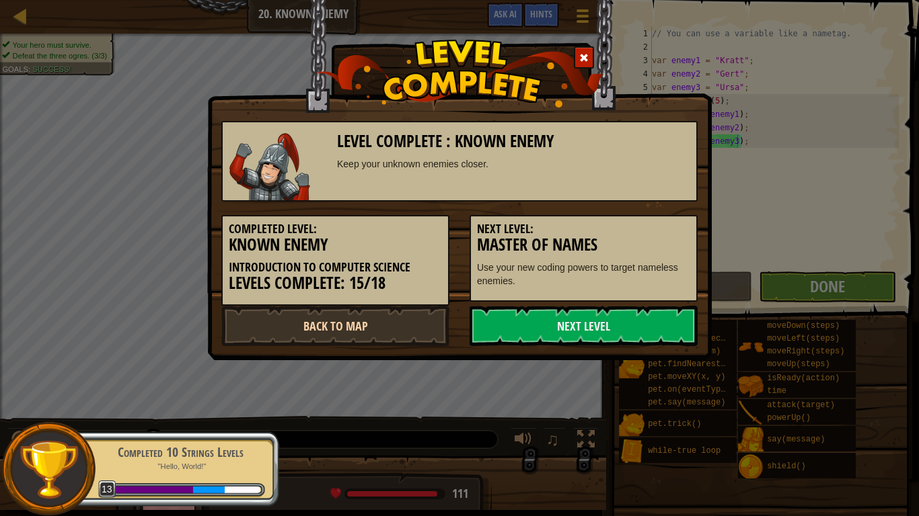
drag, startPoint x: 653, startPoint y: 311, endPoint x: 441, endPoint y: 318, distance: 211.9
click at [441, 318] on div "Back to Map Next Level" at bounding box center [459, 326] width 496 height 40
click at [441, 318] on link "Back to Map" at bounding box center [335, 326] width 228 height 40
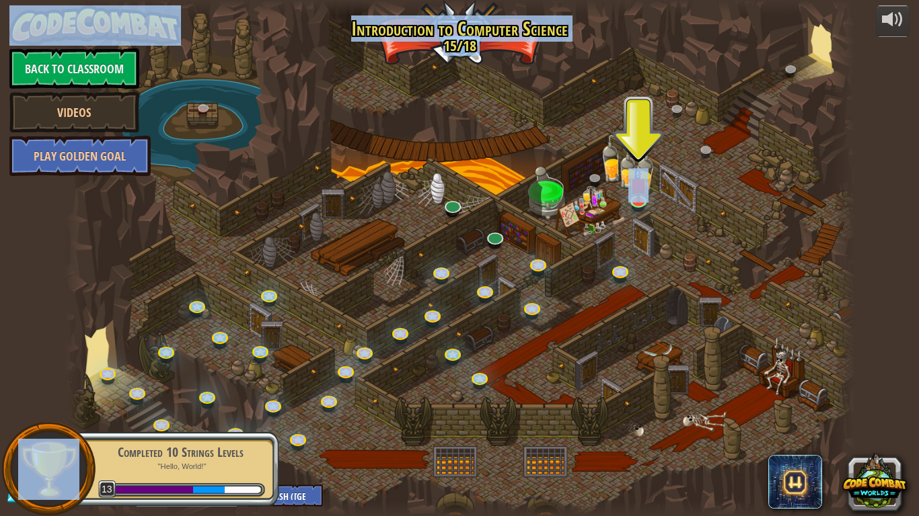
click at [535, 196] on div at bounding box center [460, 258] width 790 height 516
click at [527, 186] on div at bounding box center [460, 258] width 790 height 516
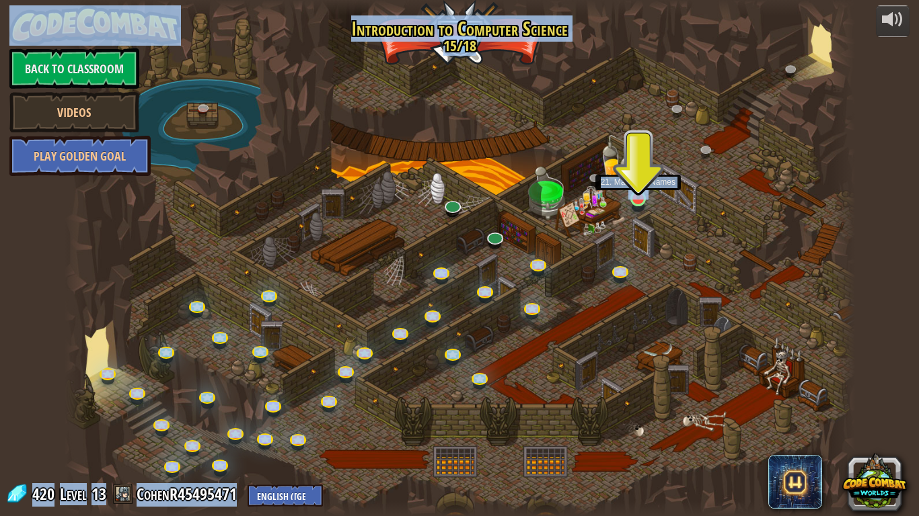
click at [636, 196] on img at bounding box center [638, 177] width 20 height 46
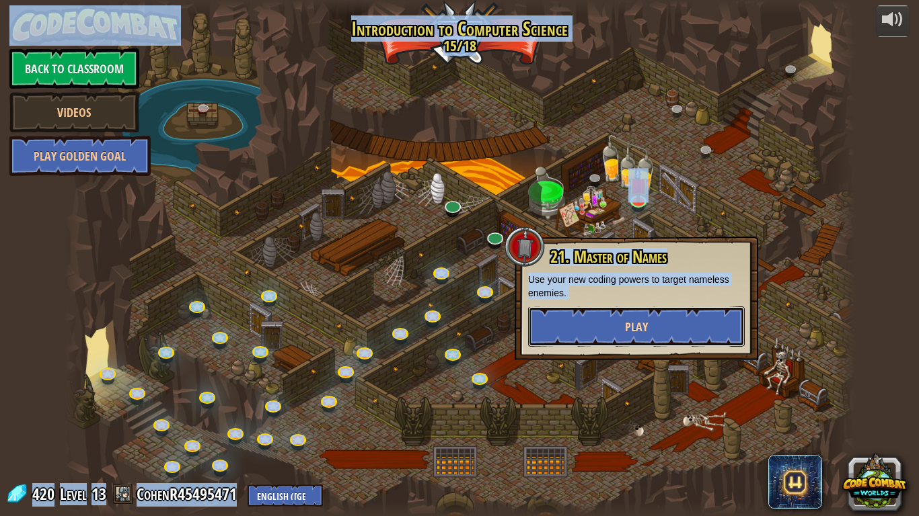
click at [594, 328] on button "Play" at bounding box center [636, 327] width 217 height 40
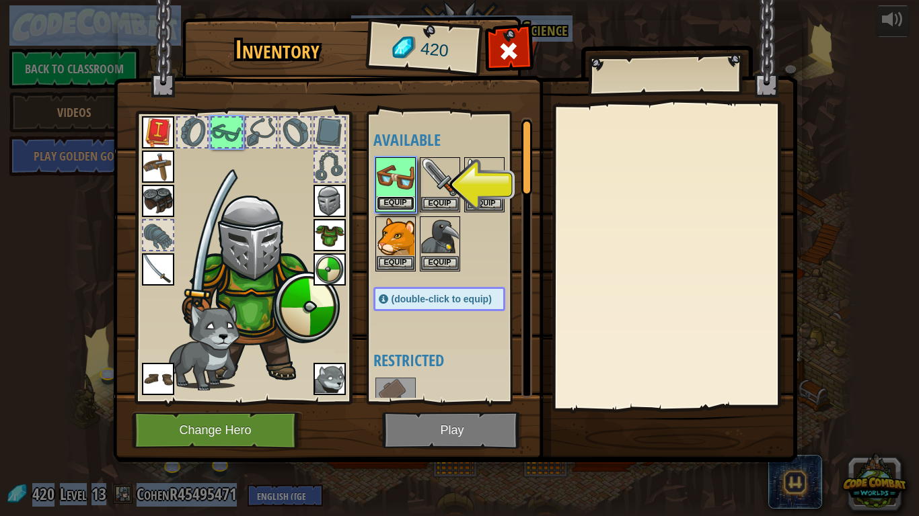
click at [401, 200] on button "Equip" at bounding box center [396, 203] width 38 height 14
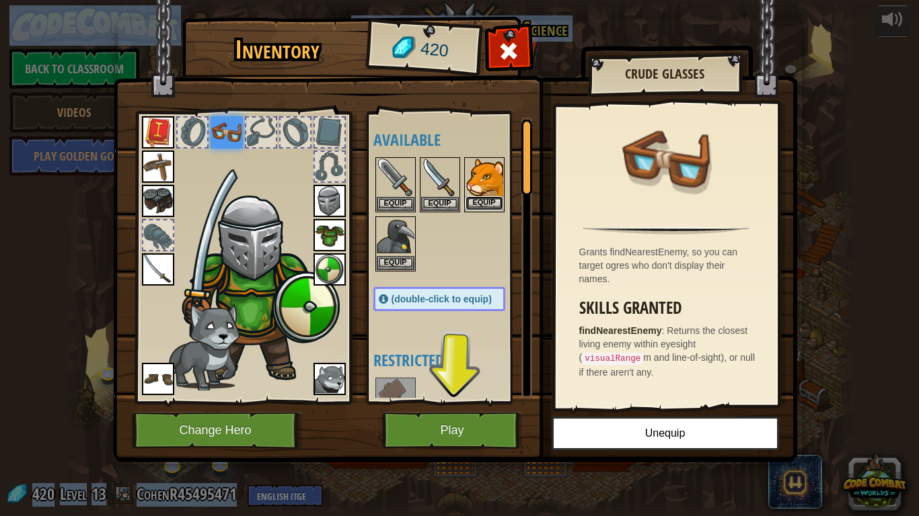
click at [487, 202] on button "Equip" at bounding box center [484, 203] width 38 height 14
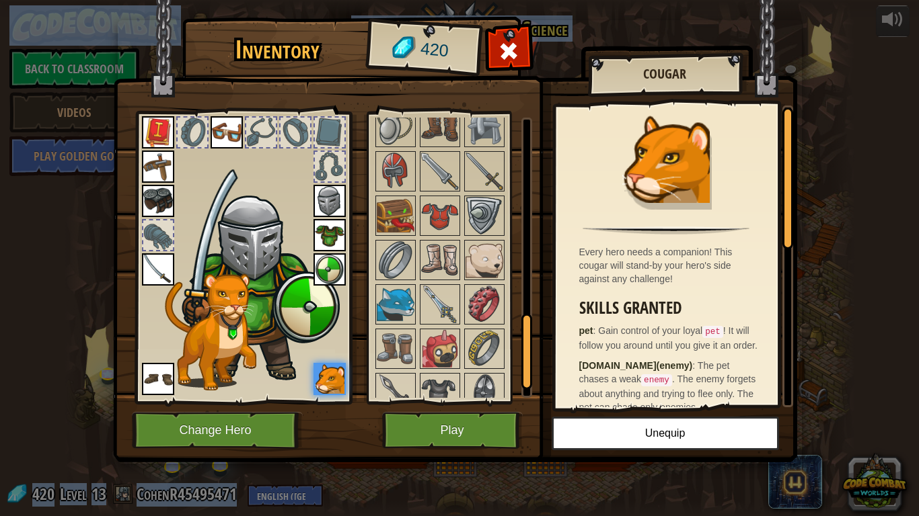
scroll to position [752, 0]
click at [401, 223] on img at bounding box center [396, 217] width 38 height 38
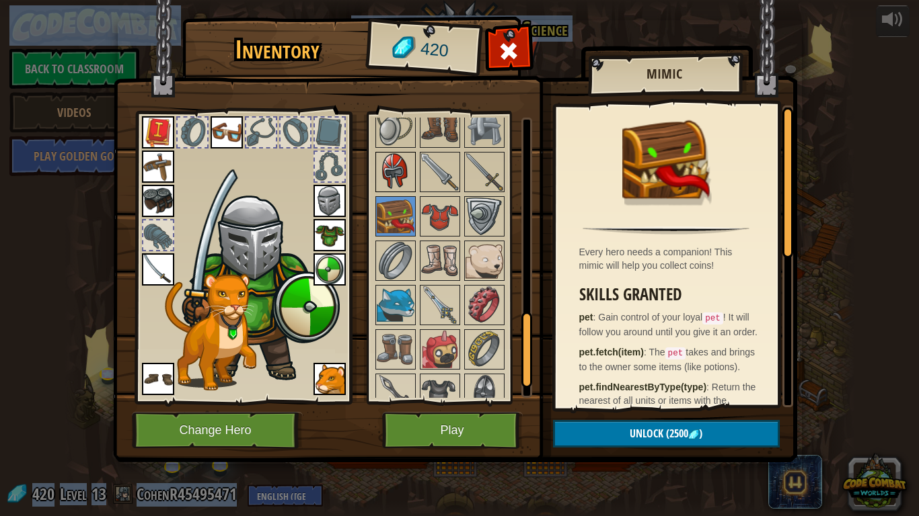
click at [394, 169] on img at bounding box center [396, 172] width 38 height 38
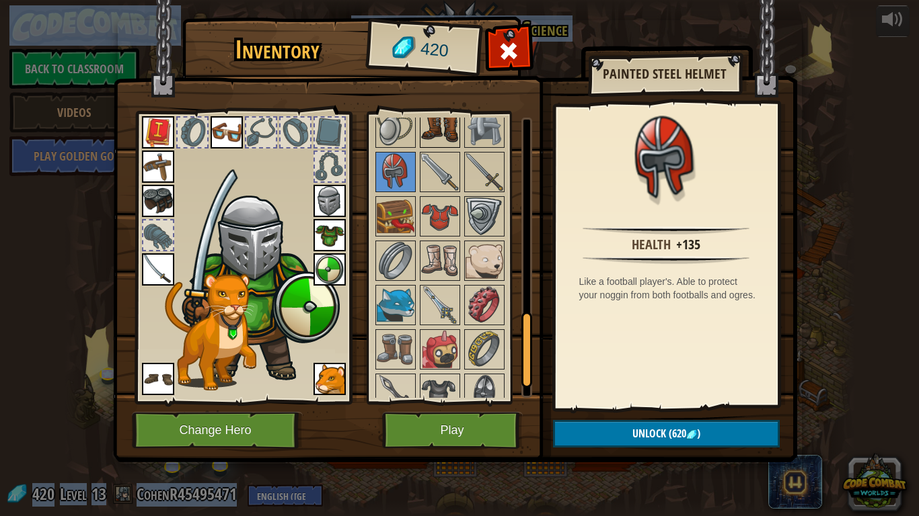
click at [434, 135] on img at bounding box center [440, 128] width 38 height 38
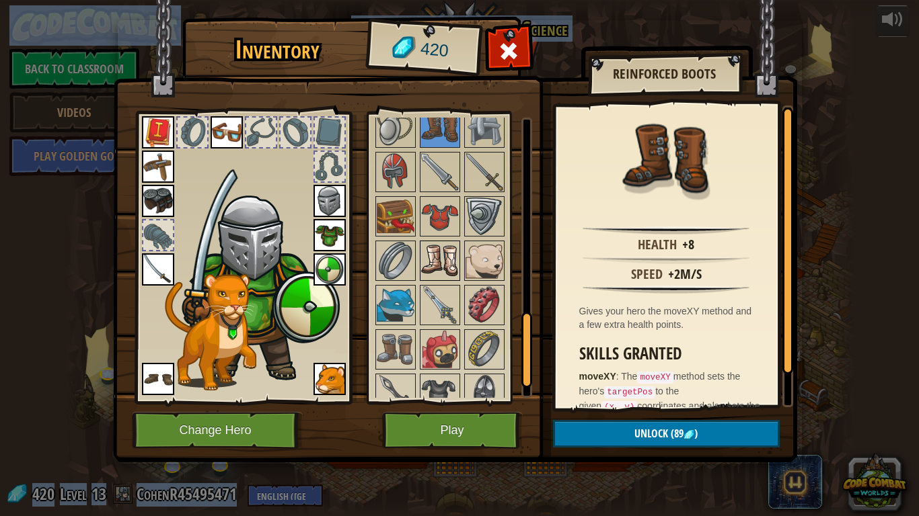
click at [440, 265] on img at bounding box center [440, 261] width 38 height 38
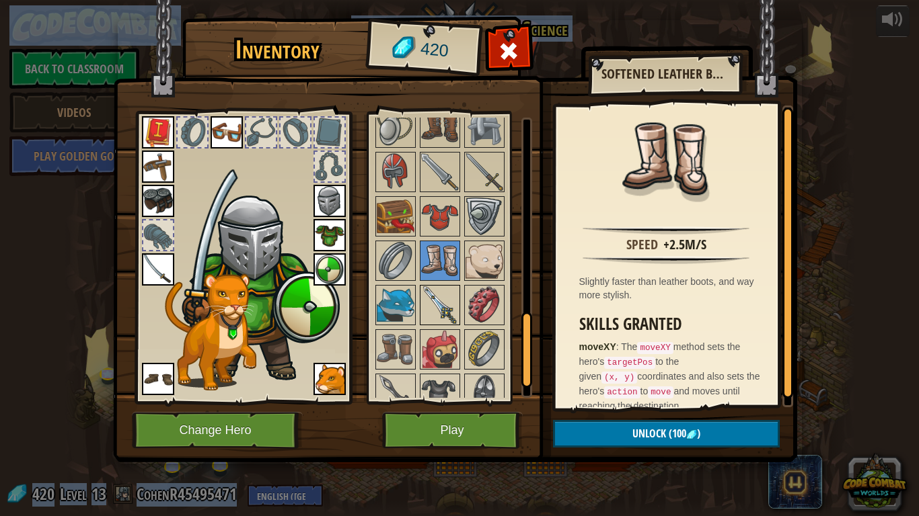
click at [438, 305] on img at bounding box center [440, 305] width 38 height 38
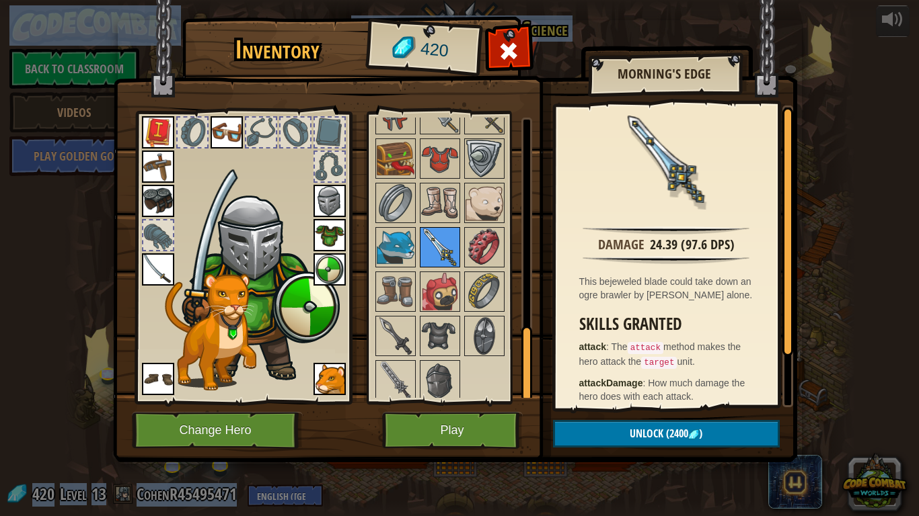
scroll to position [815, 0]
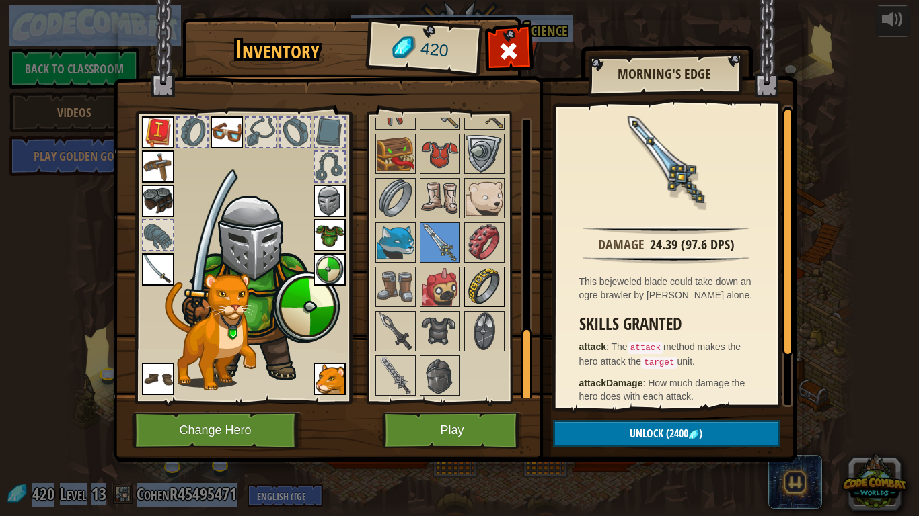
click at [474, 278] on img at bounding box center [484, 287] width 38 height 38
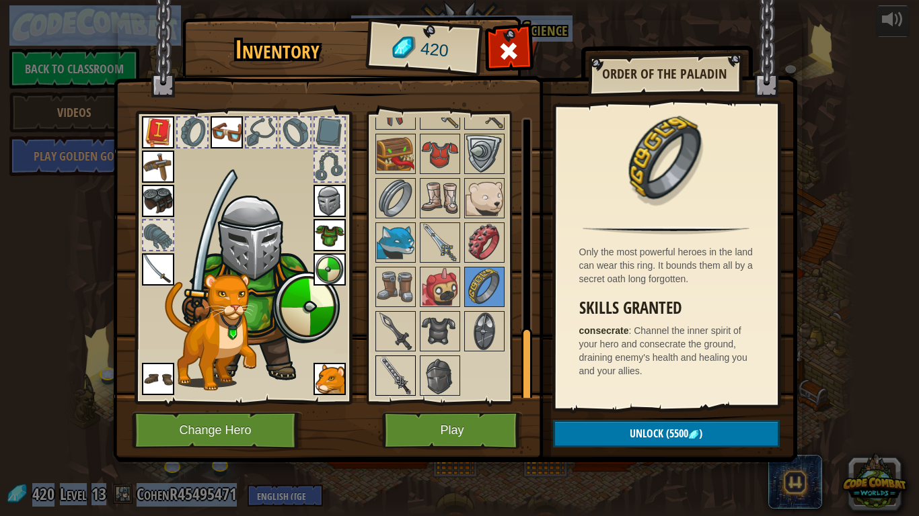
click at [379, 386] on img at bounding box center [396, 376] width 38 height 38
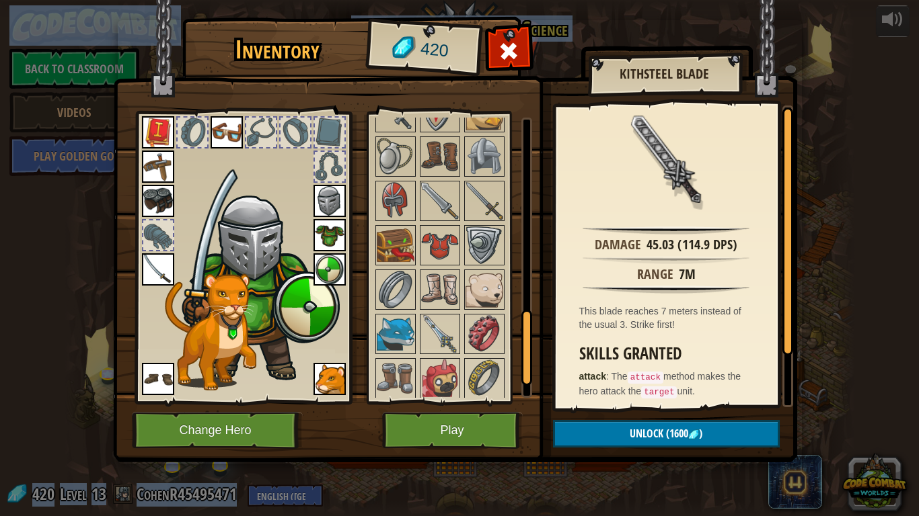
scroll to position [763, 0]
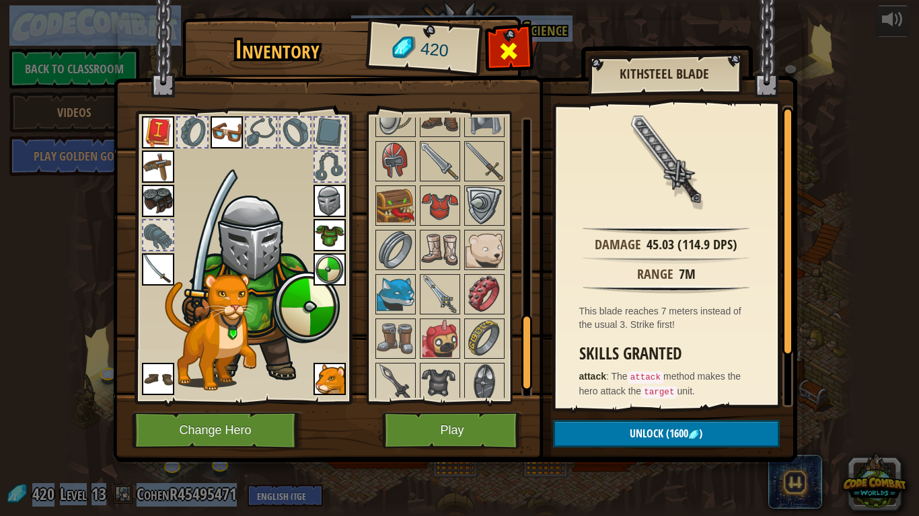
click at [500, 50] on span at bounding box center [509, 51] width 22 height 22
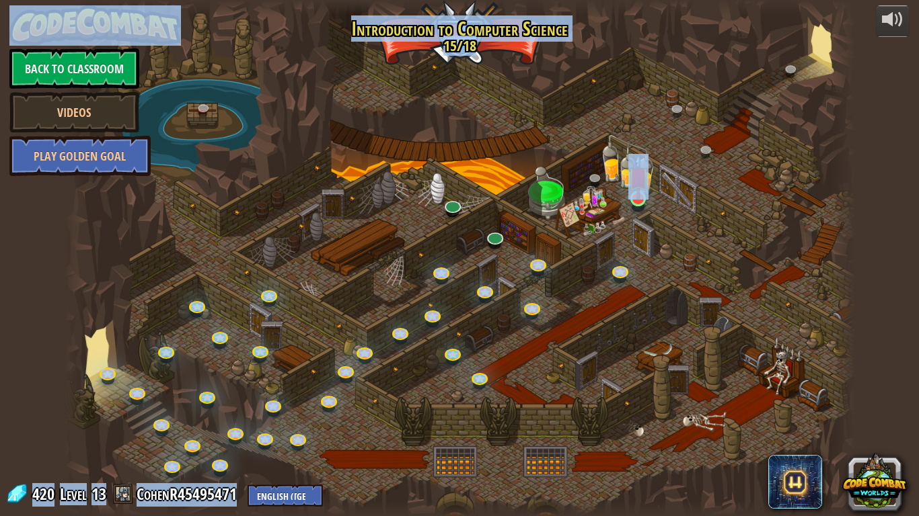
click at [630, 197] on img at bounding box center [638, 177] width 20 height 46
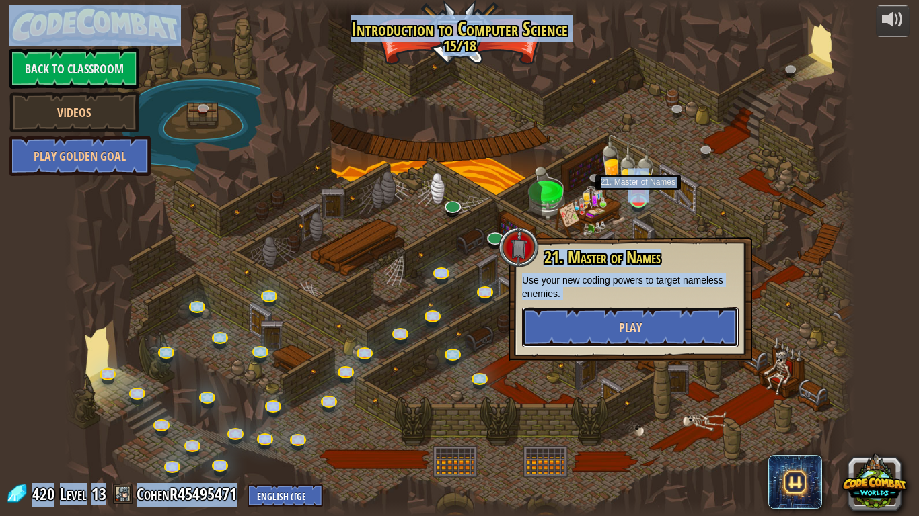
click at [648, 332] on button "Play" at bounding box center [630, 327] width 217 height 40
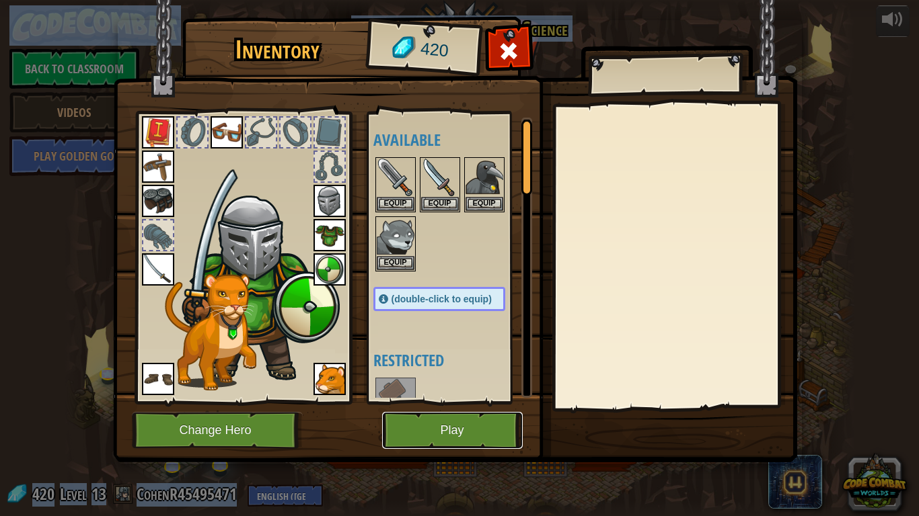
click at [455, 434] on button "Play" at bounding box center [452, 430] width 141 height 37
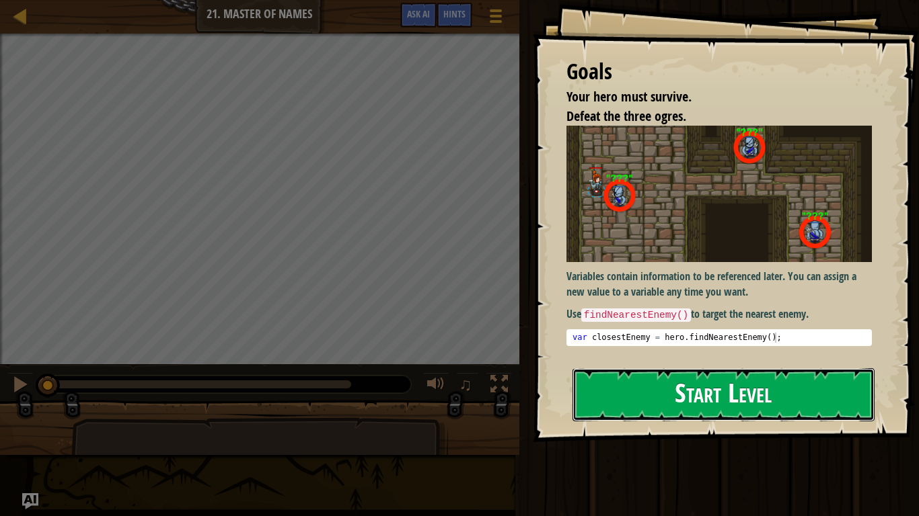
click at [769, 368] on button "Start Level" at bounding box center [723, 394] width 302 height 53
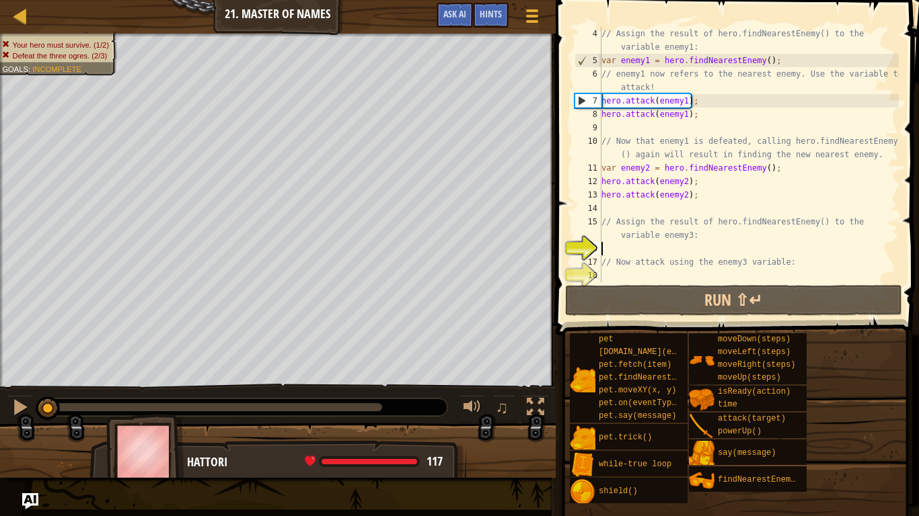
scroll to position [40, 0]
click at [580, 280] on div "18" at bounding box center [587, 275] width 27 height 13
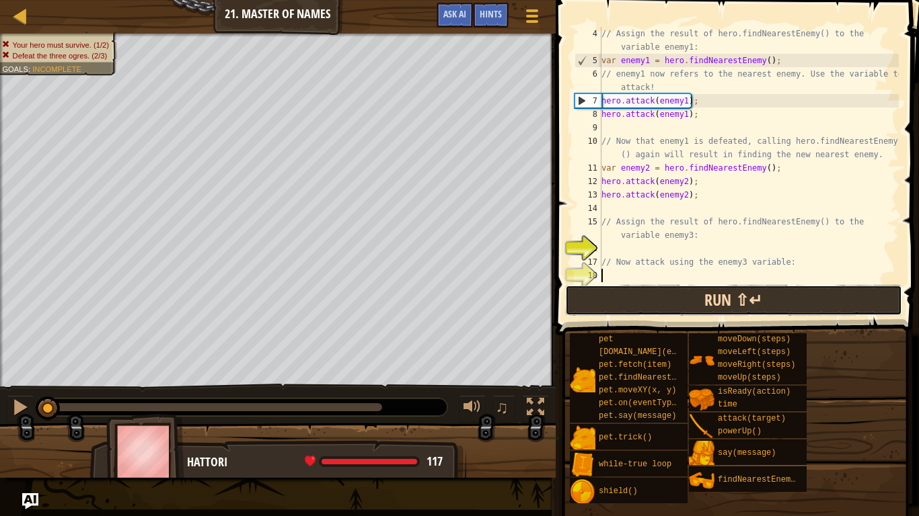
click at [591, 298] on button "Run ⇧↵" at bounding box center [733, 300] width 337 height 31
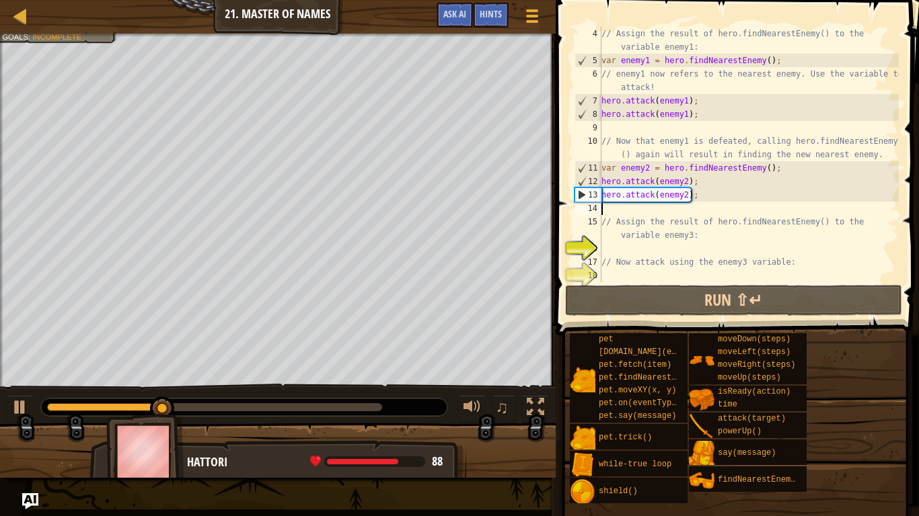
click at [607, 209] on div "// Assign the result of hero.findNearestEnemy() to the variable enemy1: var ene…" at bounding box center [748, 175] width 300 height 296
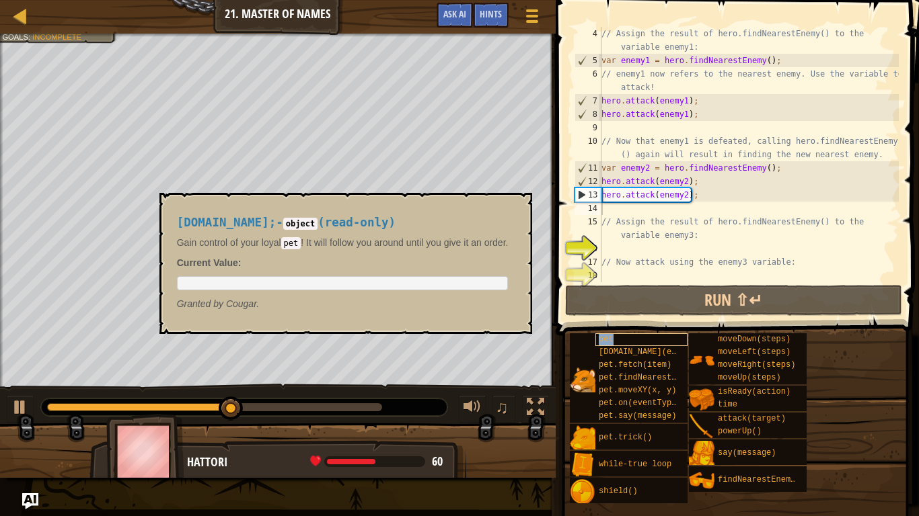
click at [625, 334] on div "pet" at bounding box center [641, 340] width 92 height 13
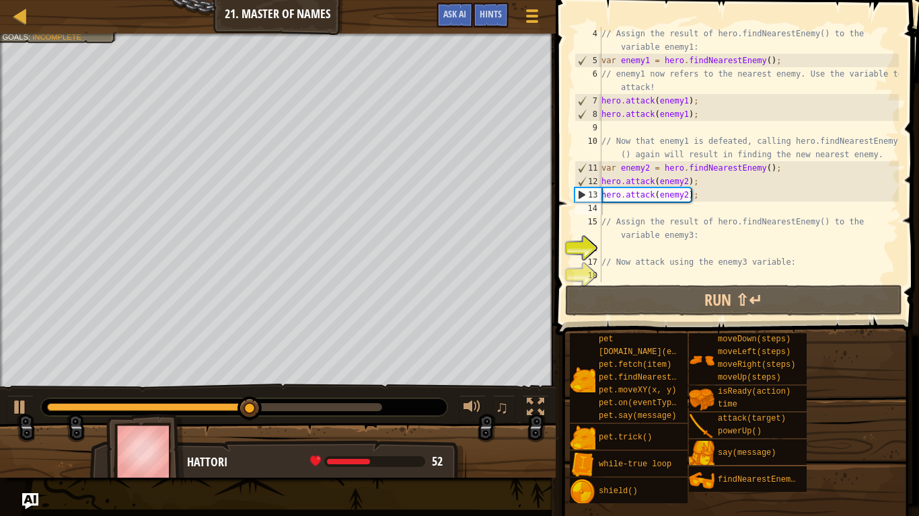
click at [619, 330] on span at bounding box center [735, 518] width 354 height 398
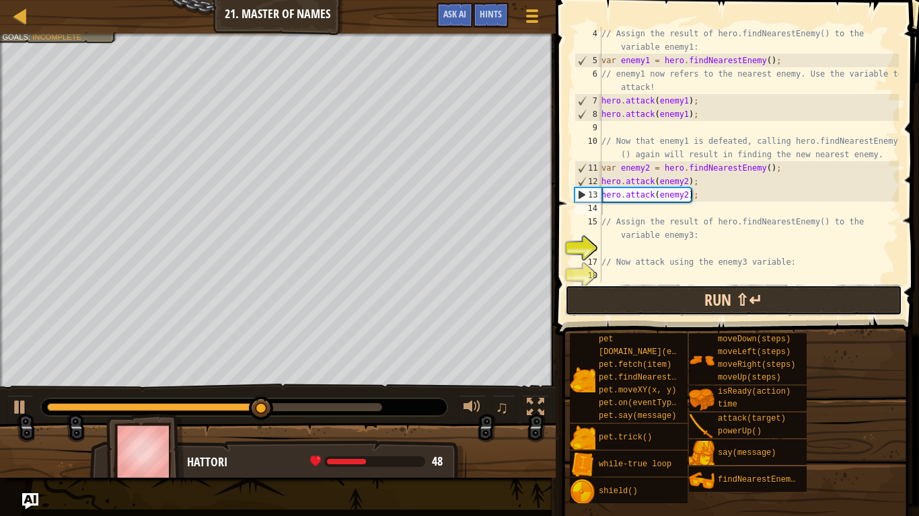
click at [611, 315] on button "Run ⇧↵" at bounding box center [733, 300] width 337 height 31
click at [611, 313] on button "Run ⇧↵" at bounding box center [733, 300] width 337 height 31
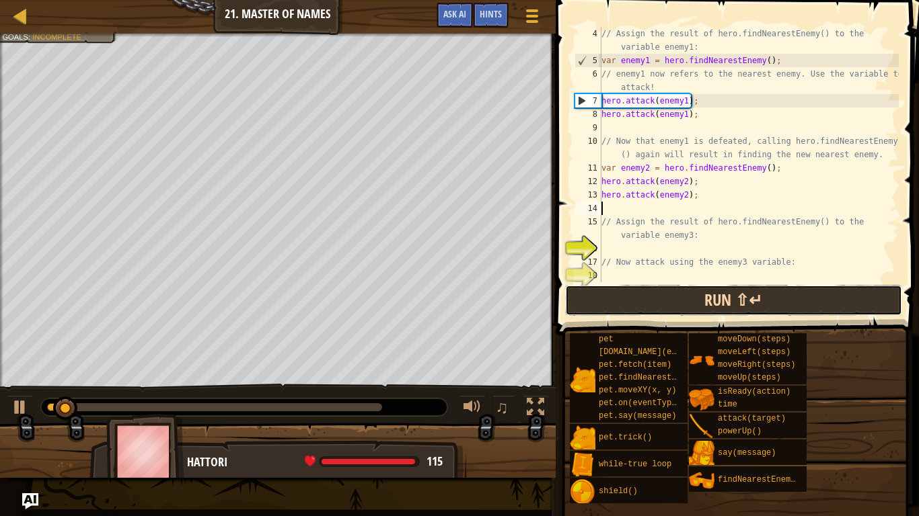
click at [611, 313] on button "Run ⇧↵" at bounding box center [733, 300] width 337 height 31
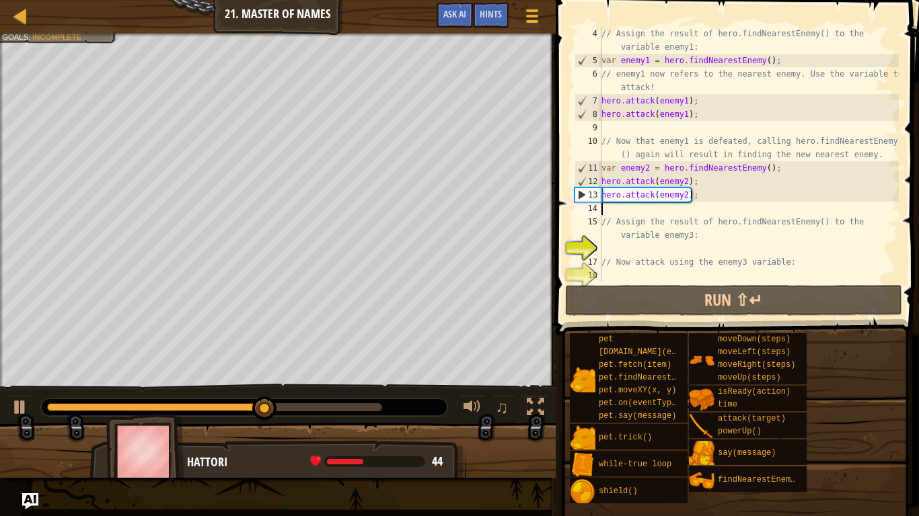
type textarea "c"
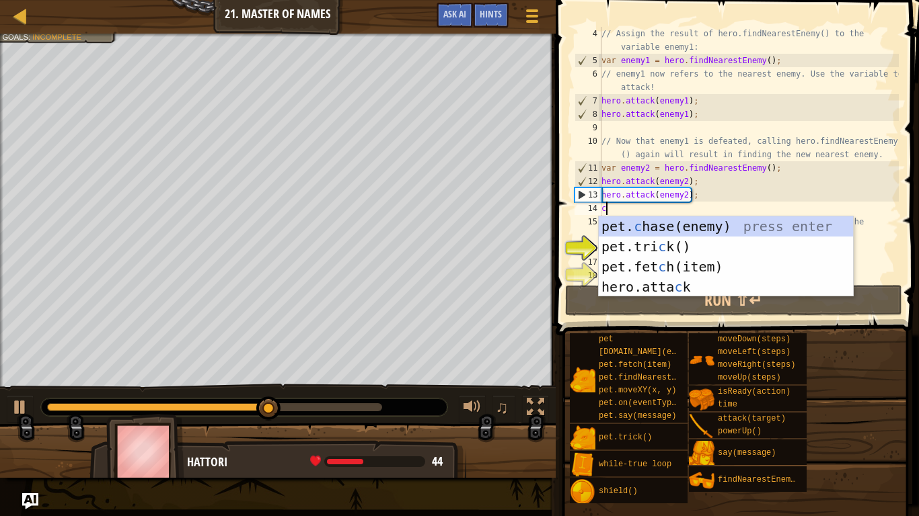
scroll to position [6, 0]
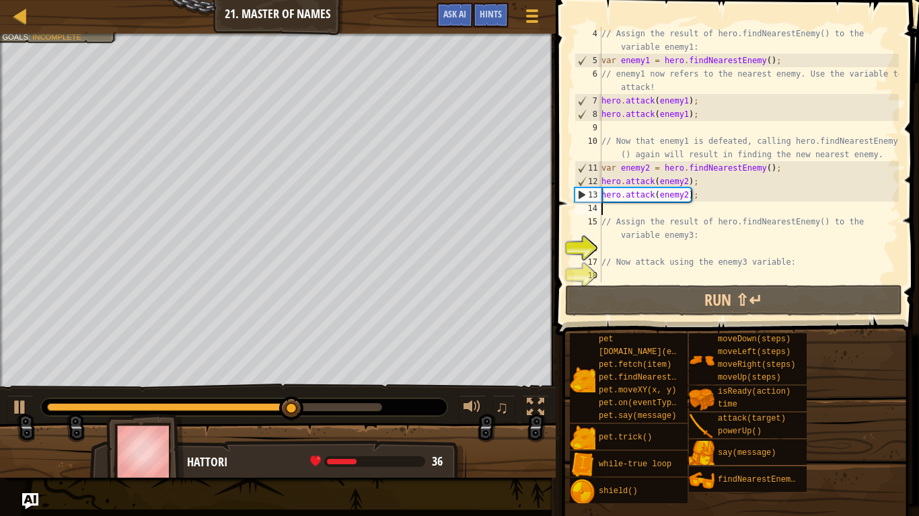
type textarea "v"
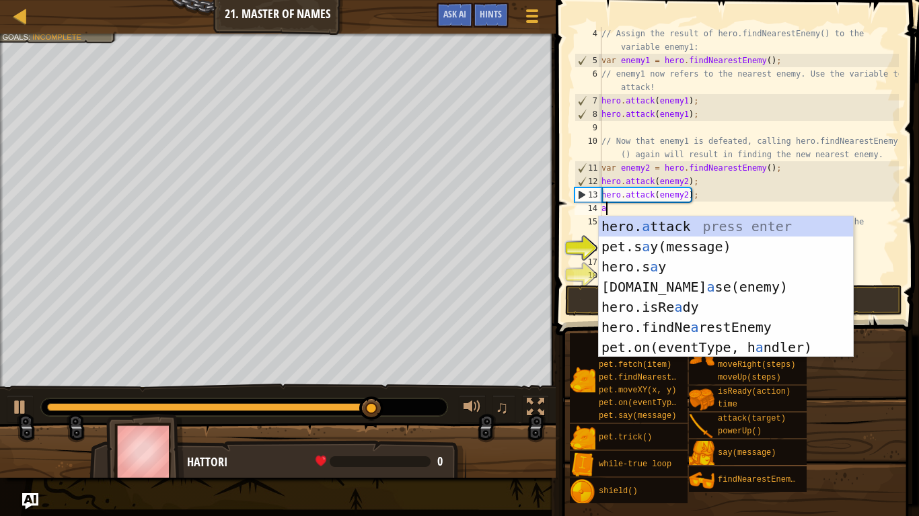
type textarea "at"
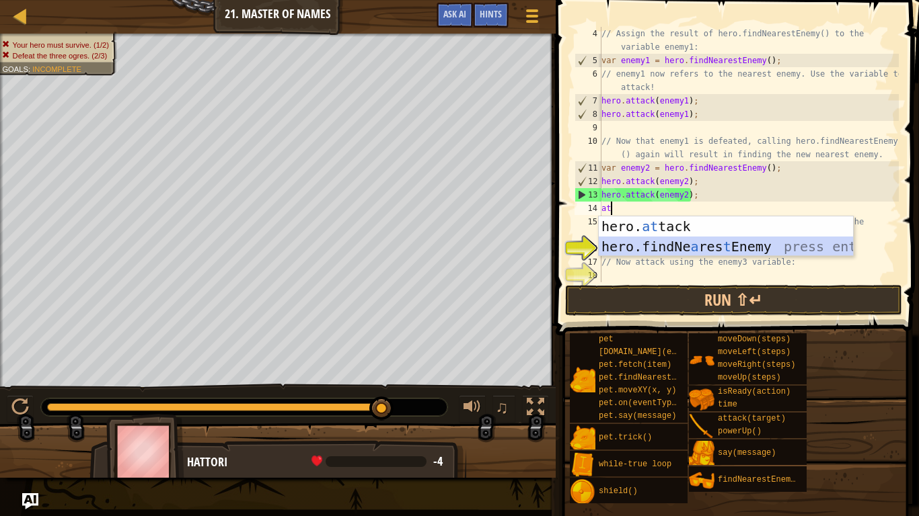
click at [660, 246] on div "hero. at tack press enter hero.findNe a res t Enemy press enter" at bounding box center [725, 257] width 254 height 81
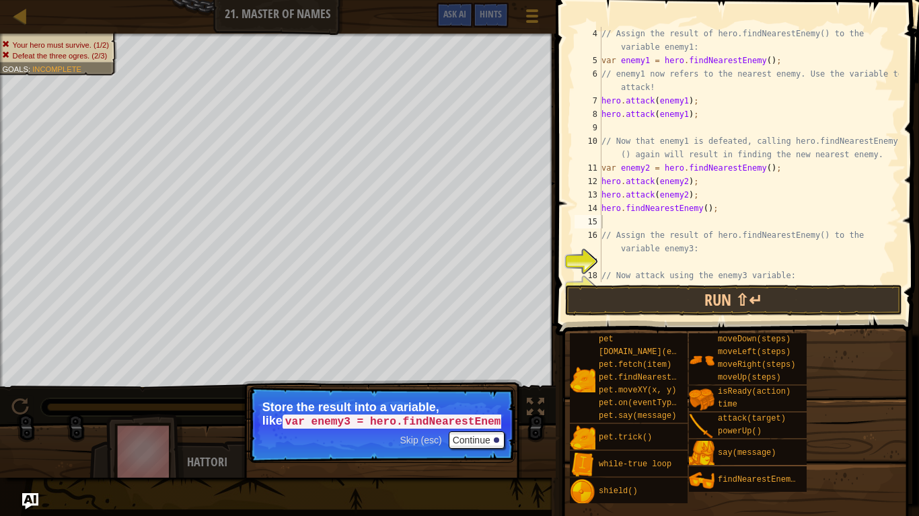
drag, startPoint x: 374, startPoint y: 421, endPoint x: 472, endPoint y: 420, distance: 98.2
click at [472, 420] on code "var enemy3 = hero.findNearestEnemy();" at bounding box center [405, 422] width 247 height 15
click at [492, 434] on button "Continue" at bounding box center [477, 440] width 56 height 17
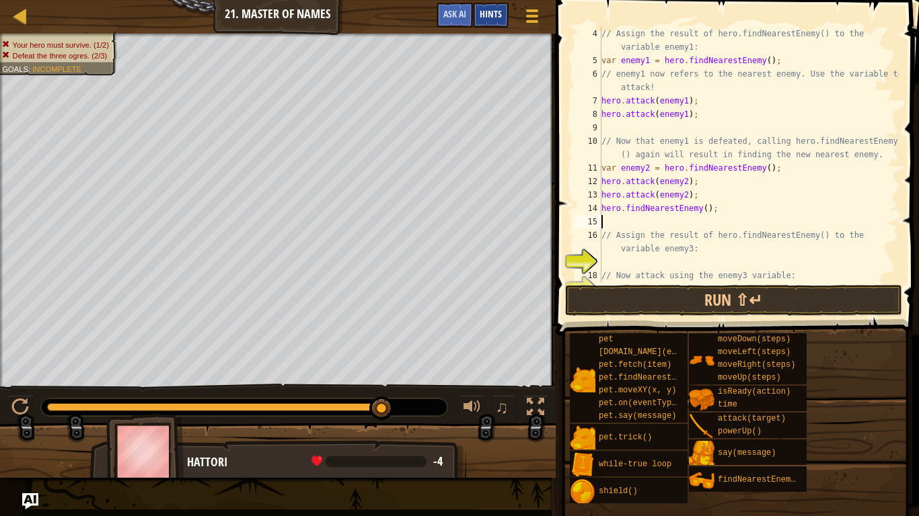
click at [489, 15] on span "Hints" at bounding box center [490, 13] width 22 height 13
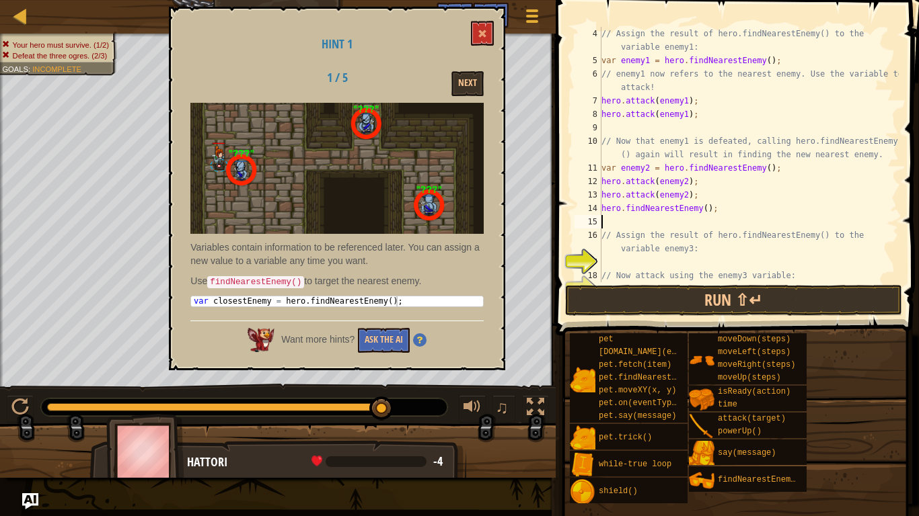
type textarea "var closestEnemy = hero.findNearestEnemy();"
drag, startPoint x: 192, startPoint y: 300, endPoint x: 400, endPoint y: 305, distance: 208.5
click at [400, 305] on div "var closestEnemy = hero . findNearestEnemy ( ) ;" at bounding box center [337, 312] width 292 height 30
click at [419, 305] on div "var closestEnemy = hero . findNearestEnemy ( ) ;" at bounding box center [337, 302] width 292 height 10
drag, startPoint x: 420, startPoint y: 307, endPoint x: 411, endPoint y: 301, distance: 10.3
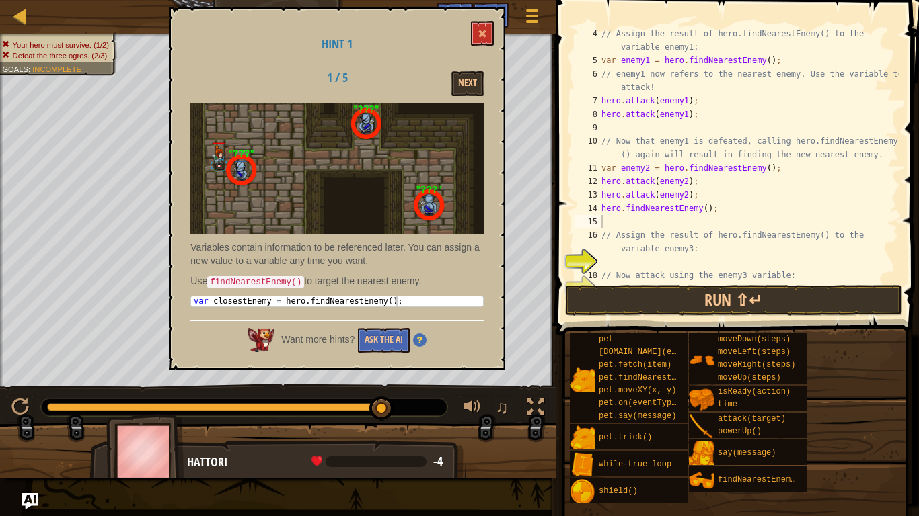
click at [411, 301] on div "Variables contain information to be referenced later. You can assign a new valu…" at bounding box center [336, 208] width 293 height 211
click at [408, 301] on div "var closestEnemy = hero . findNearestEnemy ( ) ;" at bounding box center [337, 312] width 292 height 30
click at [399, 301] on div "var closestEnemy = hero . findNearestEnemy ( ) ;" at bounding box center [337, 302] width 292 height 10
click at [399, 301] on div "var closestEnemy = hero . findNearestEnemy ( ) ;" at bounding box center [337, 312] width 292 height 30
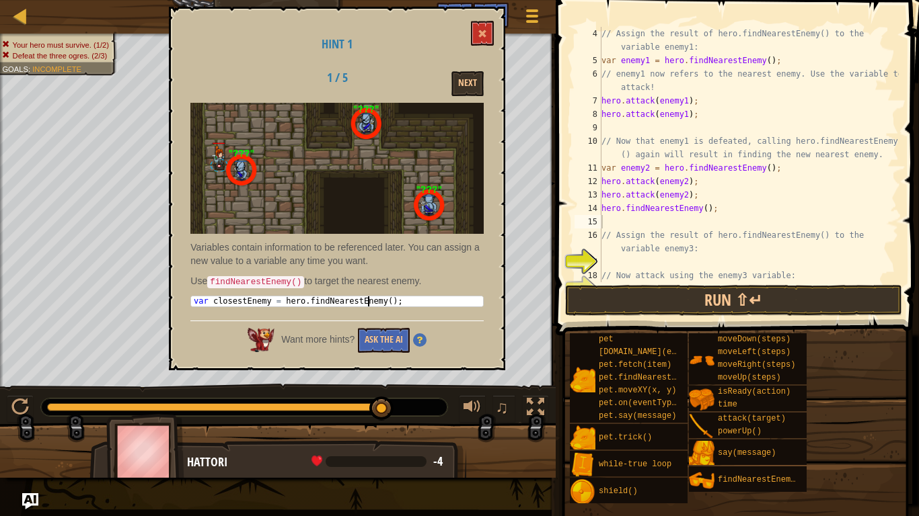
click at [368, 300] on div "var closestEnemy = hero . findNearestEnemy ( ) ;" at bounding box center [337, 312] width 292 height 30
click at [600, 206] on div "14" at bounding box center [587, 208] width 27 height 13
click at [603, 206] on div "// Assign the result of hero.findNearestEnemy() to the variable enemy1: var ene…" at bounding box center [748, 175] width 300 height 296
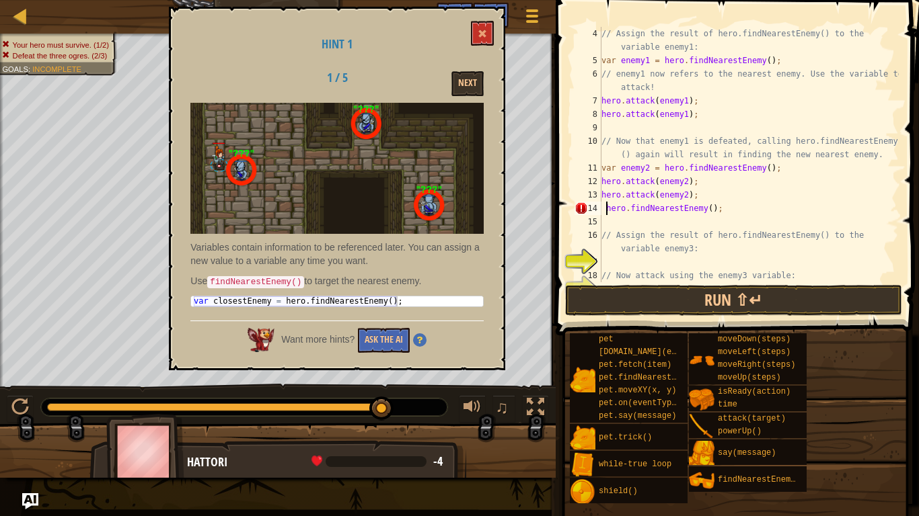
scroll to position [6, 1]
click at [607, 209] on div "// Assign the result of hero.findNearestEnemy() to the variable enemy1: var ene…" at bounding box center [748, 175] width 300 height 296
paste textarea "var closestEnemy = hero.findNearestEnemy();"
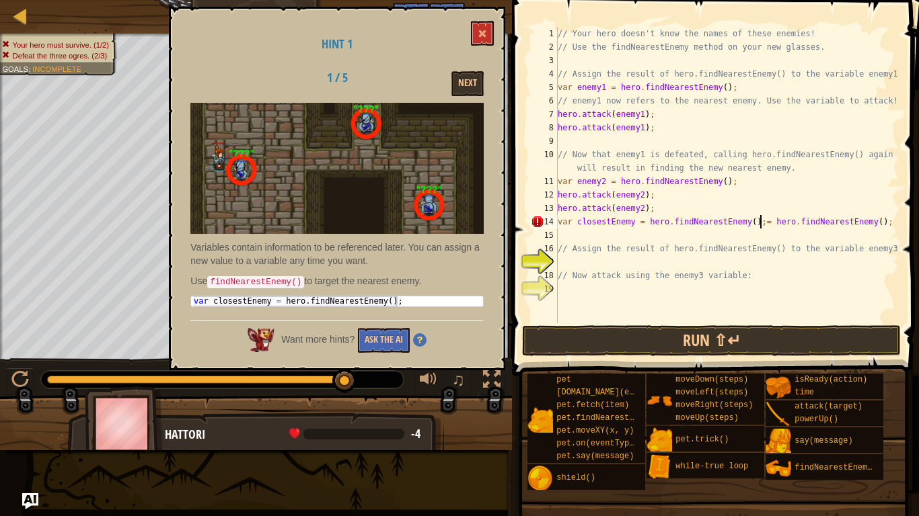
scroll to position [0, 0]
drag, startPoint x: 887, startPoint y: 229, endPoint x: 771, endPoint y: 223, distance: 115.8
click at [771, 223] on div "// Your hero doesn't know the names of these enemies! // Use the findNearestEne…" at bounding box center [727, 188] width 344 height 323
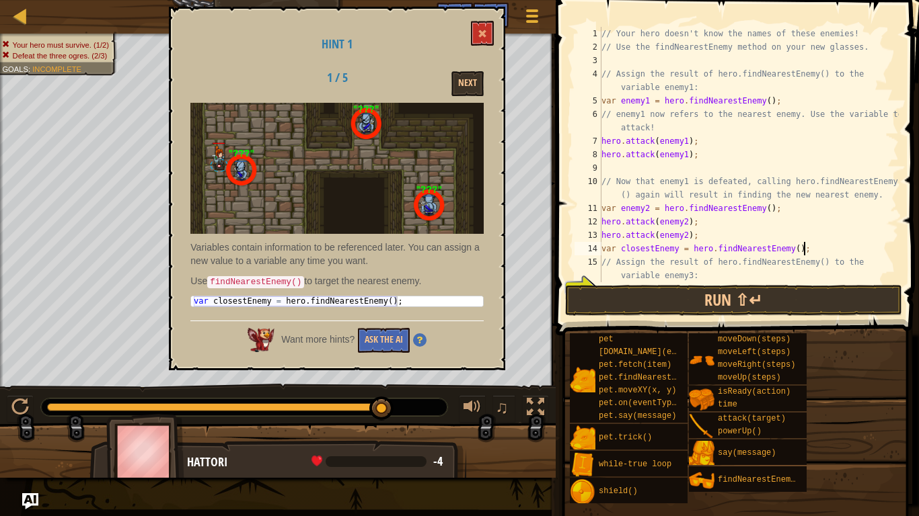
click at [804, 277] on div "// Your hero doesn't know the names of these enemies! // Use the findNearestEne…" at bounding box center [748, 168] width 300 height 282
click at [797, 307] on button "Run ⇧↵" at bounding box center [733, 300] width 337 height 31
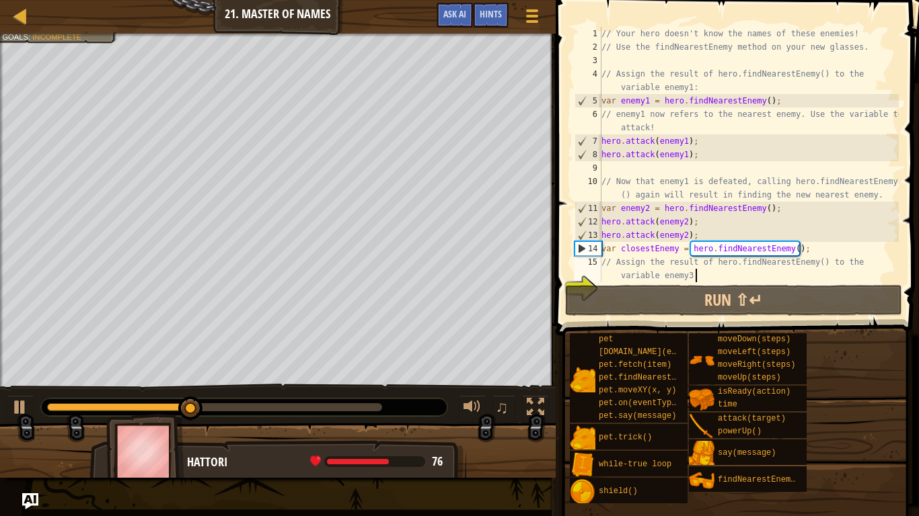
click at [811, 264] on div "// Your hero doesn't know the names of these enemies! // Use the findNearestEne…" at bounding box center [748, 168] width 300 height 282
click at [810, 254] on div "// Your hero doesn't know the names of these enemies! // Use the findNearestEne…" at bounding box center [748, 168] width 300 height 282
type textarea "var closestEnemy = hero.findNearestEnemy();"
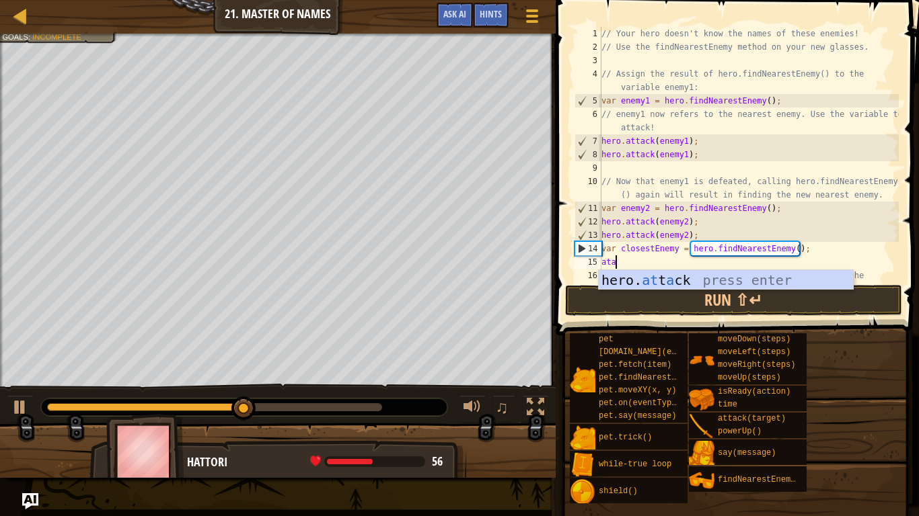
scroll to position [6, 1]
click at [660, 286] on div "hero. at t a ck press enter" at bounding box center [725, 300] width 254 height 61
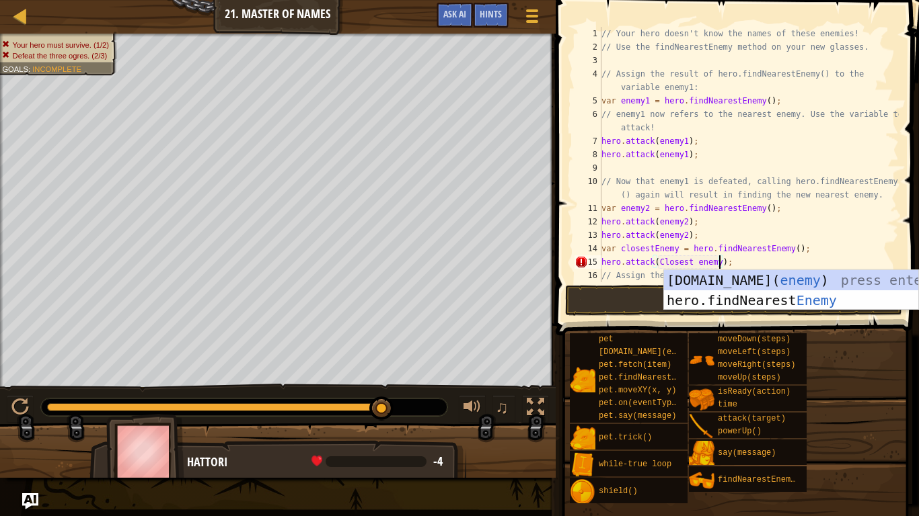
scroll to position [6, 17]
click at [874, 376] on div "pet [DOMAIN_NAME](enemy) pet.fetch(item) pet.findNearestByType(type) pet.moveXY…" at bounding box center [739, 418] width 340 height 171
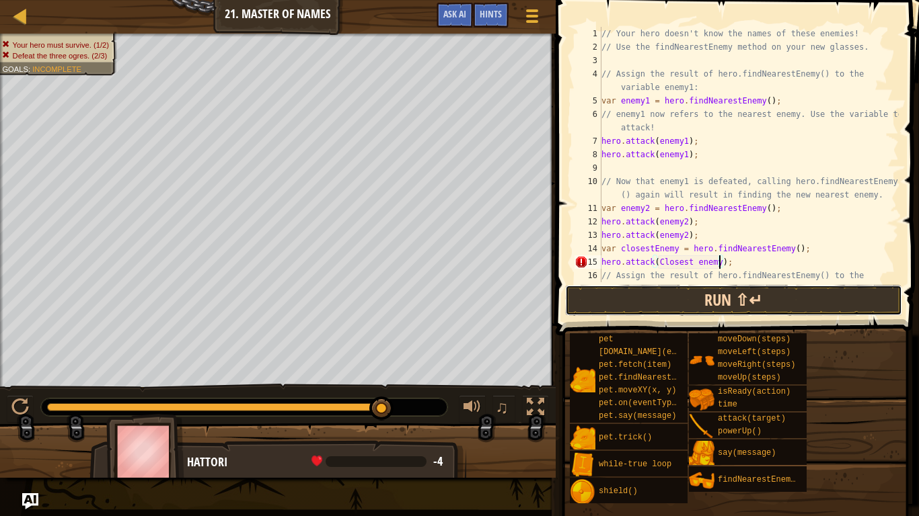
click at [815, 297] on button "Run ⇧↵" at bounding box center [733, 300] width 337 height 31
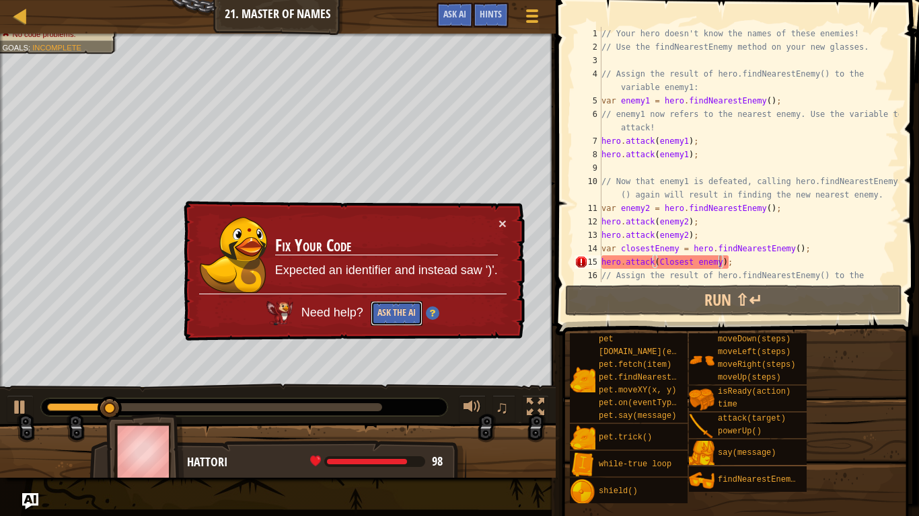
click at [410, 313] on button "Ask the AI" at bounding box center [397, 313] width 52 height 25
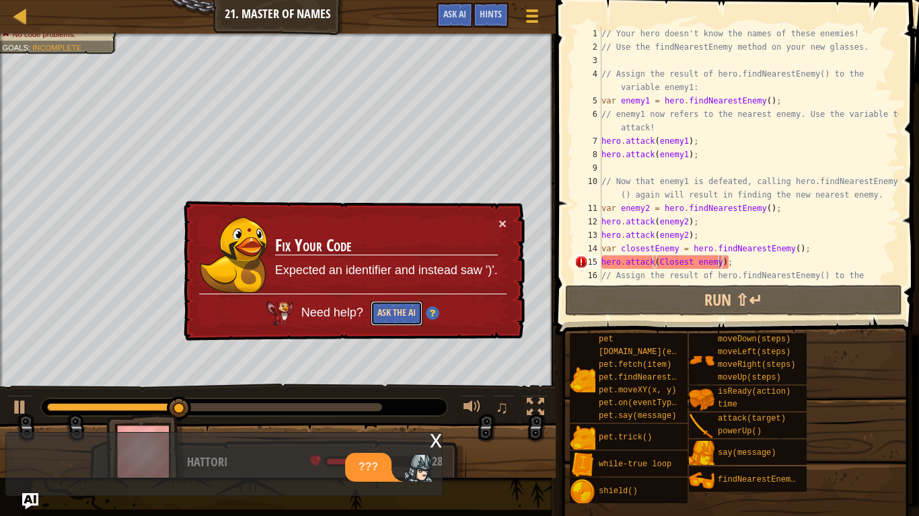
click at [384, 317] on button "Ask the AI" at bounding box center [397, 313] width 52 height 25
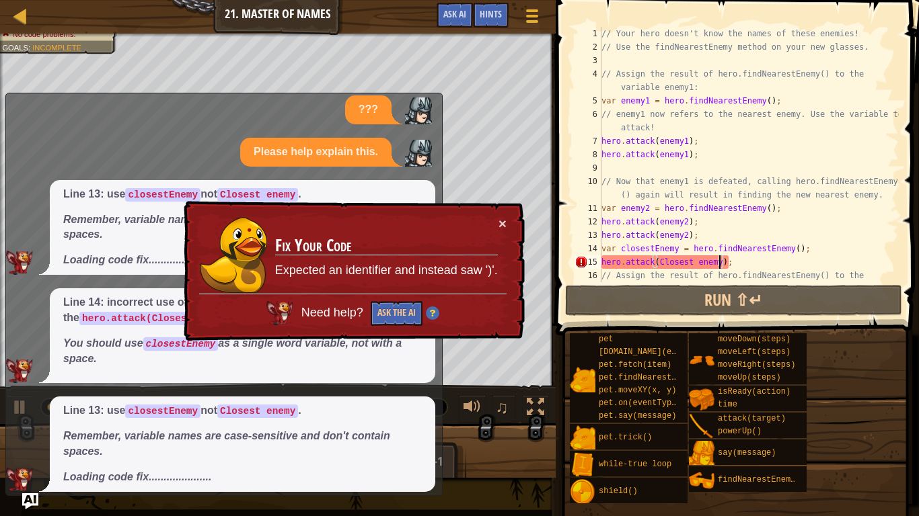
scroll to position [0, 0]
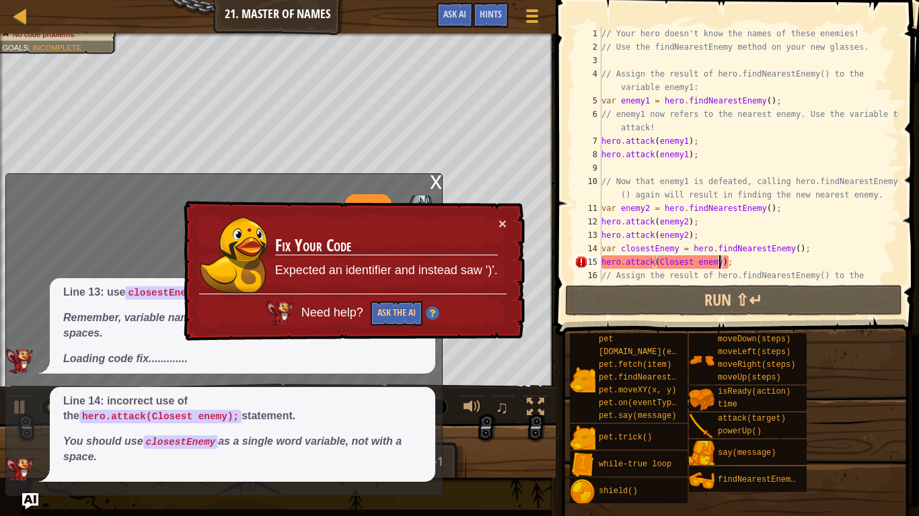
click at [662, 261] on div "// Your hero doesn't know the names of these enemies! // Use the findNearestEne…" at bounding box center [748, 175] width 300 height 296
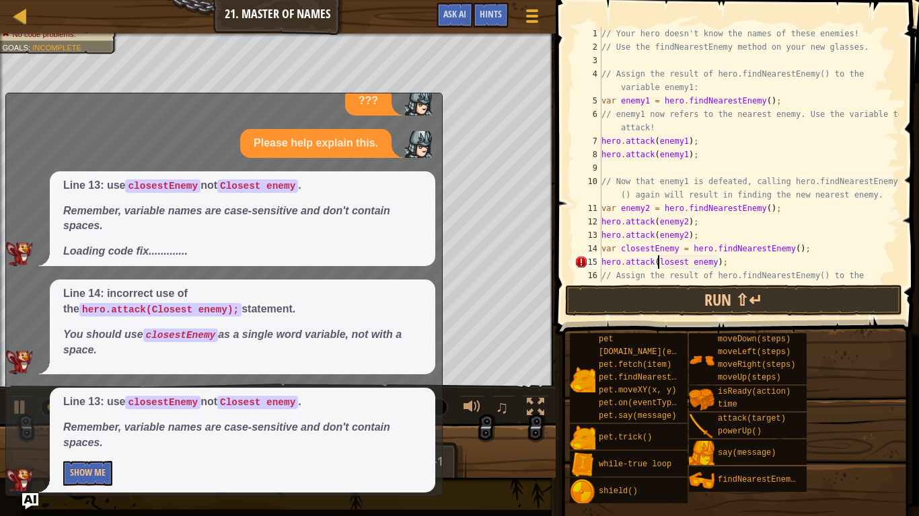
scroll to position [6, 9]
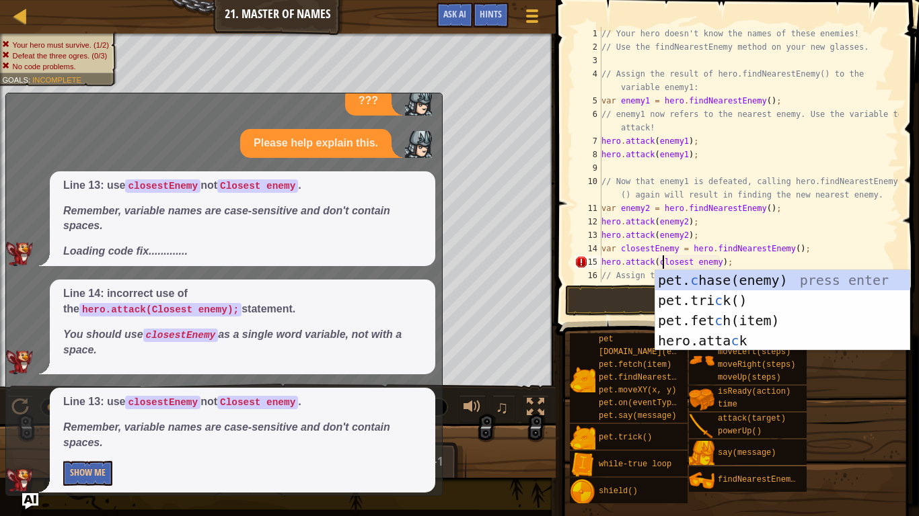
click at [700, 262] on div "// Your hero doesn't know the names of these enemies! // Use the findNearestEne…" at bounding box center [748, 175] width 300 height 296
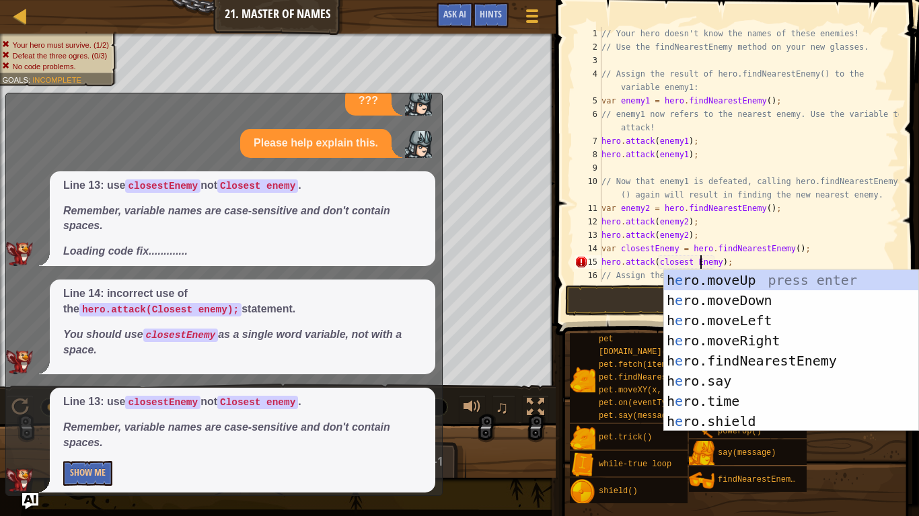
scroll to position [6, 14]
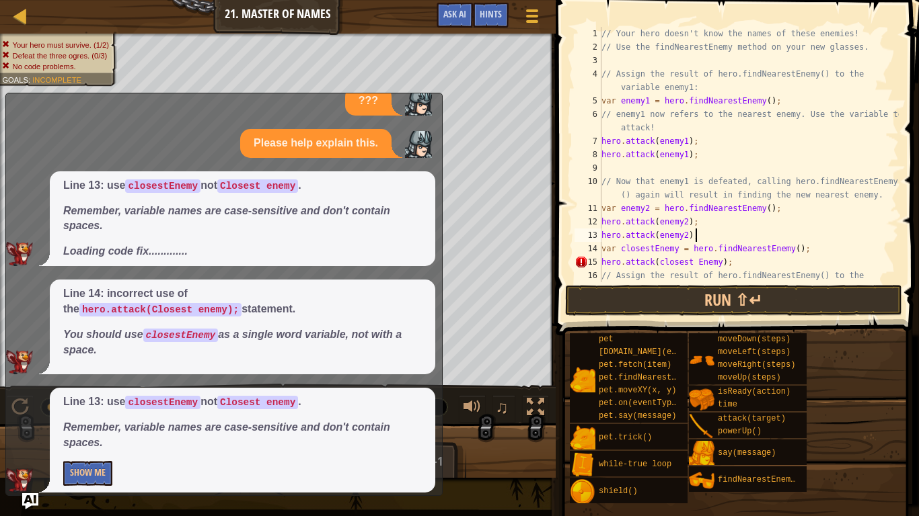
click at [859, 234] on div "// Your hero doesn't know the names of these enemies! // Use the findNearestEne…" at bounding box center [748, 175] width 300 height 296
click at [758, 301] on button "Run ⇧↵" at bounding box center [733, 300] width 337 height 31
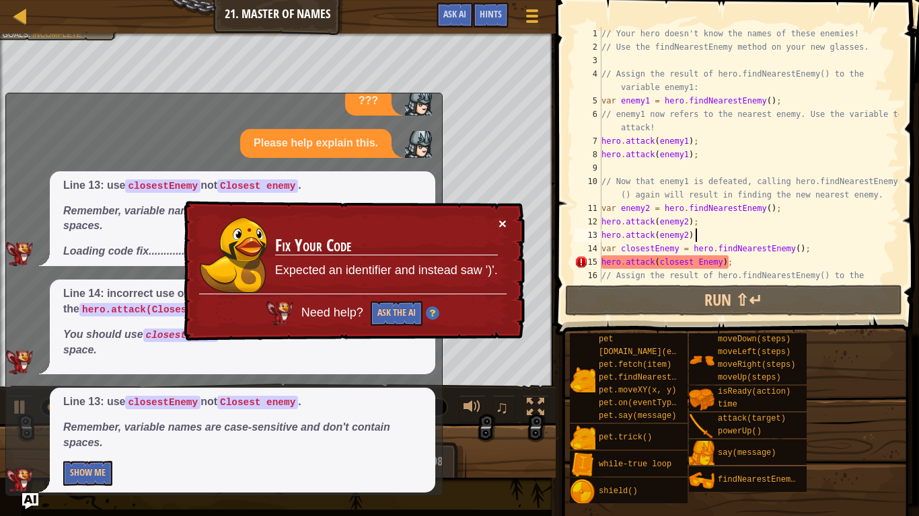
click at [502, 223] on button "×" at bounding box center [502, 224] width 8 height 14
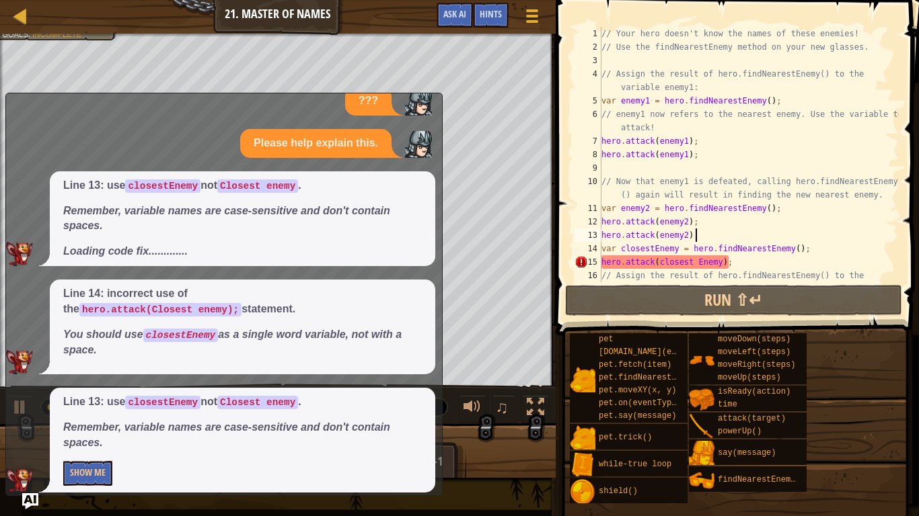
click at [173, 182] on code "closestEnemy" at bounding box center [162, 186] width 75 height 13
drag, startPoint x: 175, startPoint y: 187, endPoint x: 196, endPoint y: 188, distance: 20.9
click at [196, 188] on code "closestEnemy" at bounding box center [162, 186] width 75 height 13
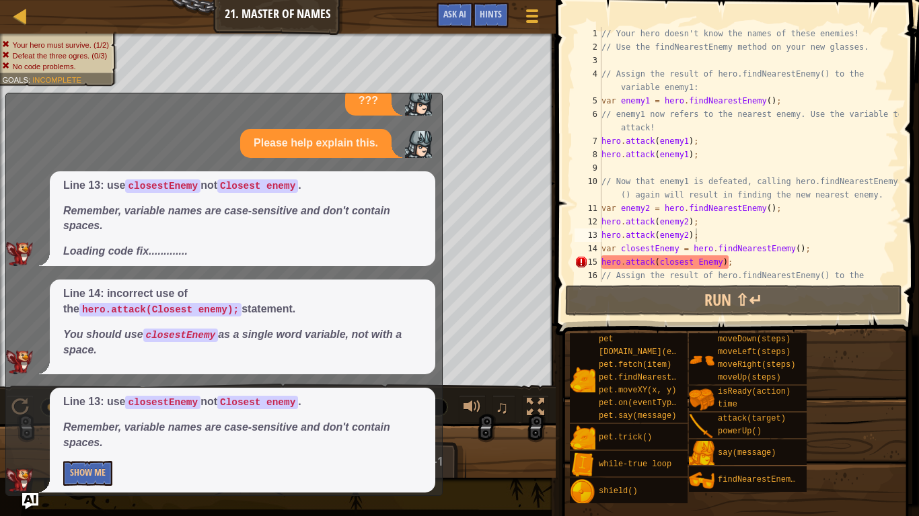
drag, startPoint x: 202, startPoint y: 188, endPoint x: 118, endPoint y: 188, distance: 83.4
click at [118, 188] on p "Line 13: use closestEnemy not Closest enemy ." at bounding box center [242, 185] width 358 height 15
click at [143, 187] on code "closestEnemy" at bounding box center [162, 186] width 75 height 13
click at [623, 247] on div "// Your hero doesn't know the names of these enemies! // Use the findNearestEne…" at bounding box center [748, 175] width 300 height 296
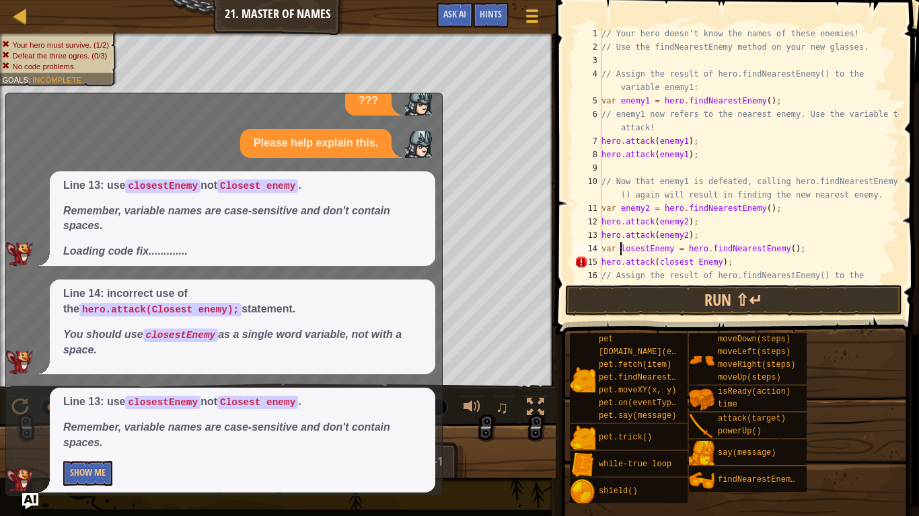
scroll to position [6, 3]
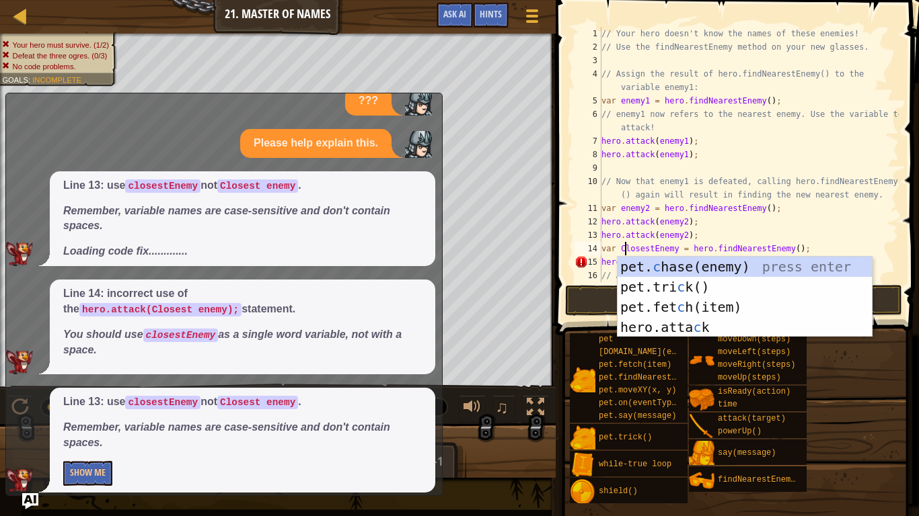
click at [862, 229] on div "// Your hero doesn't know the names of these enemies! // Use the findNearestEne…" at bounding box center [748, 175] width 300 height 296
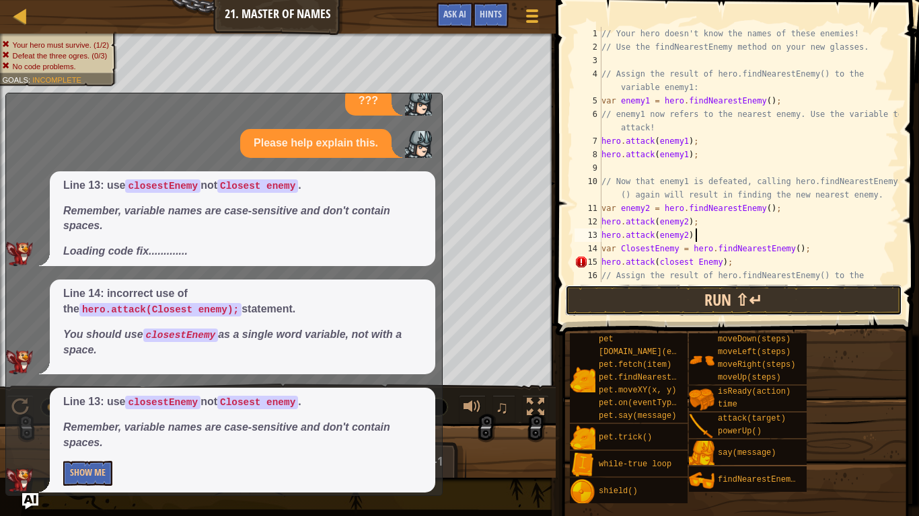
click at [709, 286] on button "Run ⇧↵" at bounding box center [733, 300] width 337 height 31
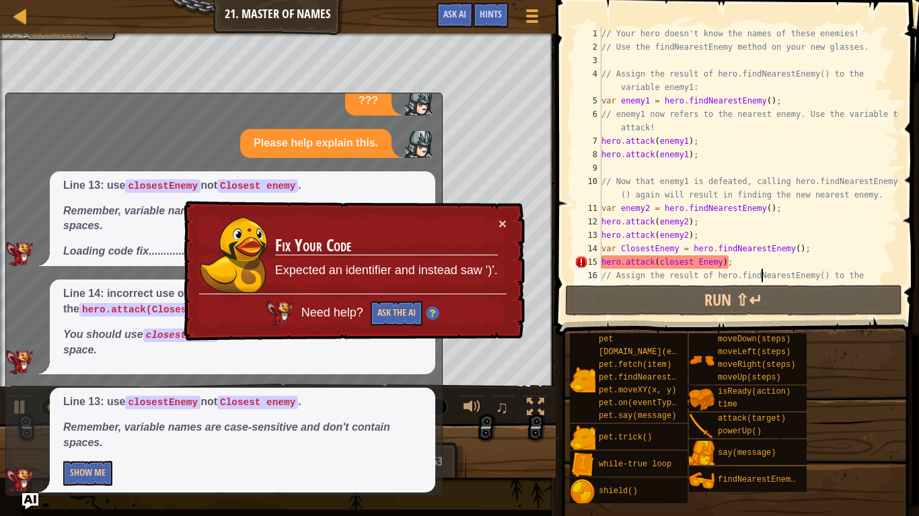
click at [763, 271] on div "// Your hero doesn't know the names of these enemies! // Use the findNearestEne…" at bounding box center [748, 175] width 300 height 296
click at [756, 260] on div "// Your hero doesn't know the names of these enemies! // Use the findNearestEne…" at bounding box center [748, 175] width 300 height 296
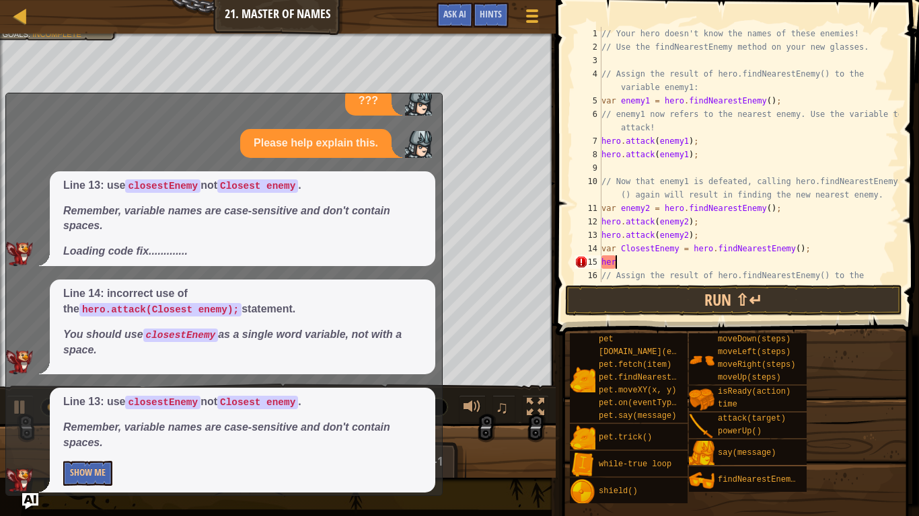
scroll to position [6, 1]
type textarea "h"
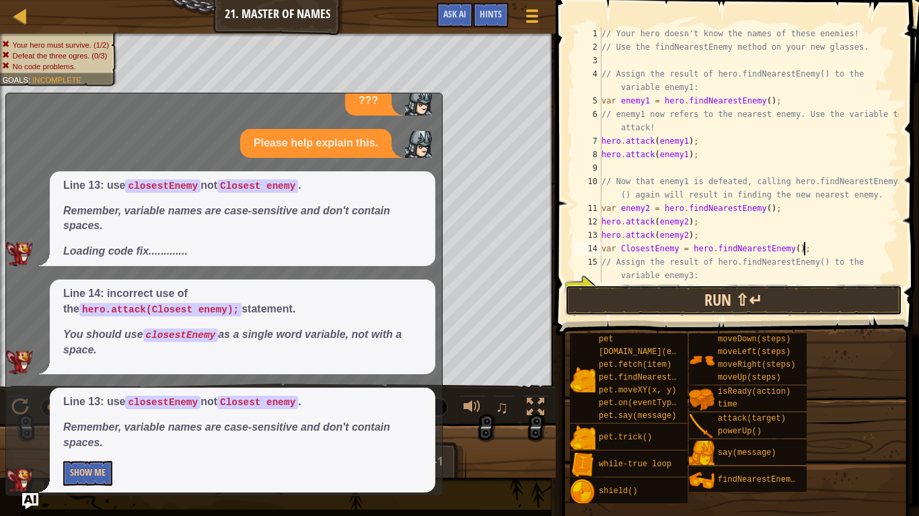
click at [747, 302] on button "Run ⇧↵" at bounding box center [733, 300] width 337 height 31
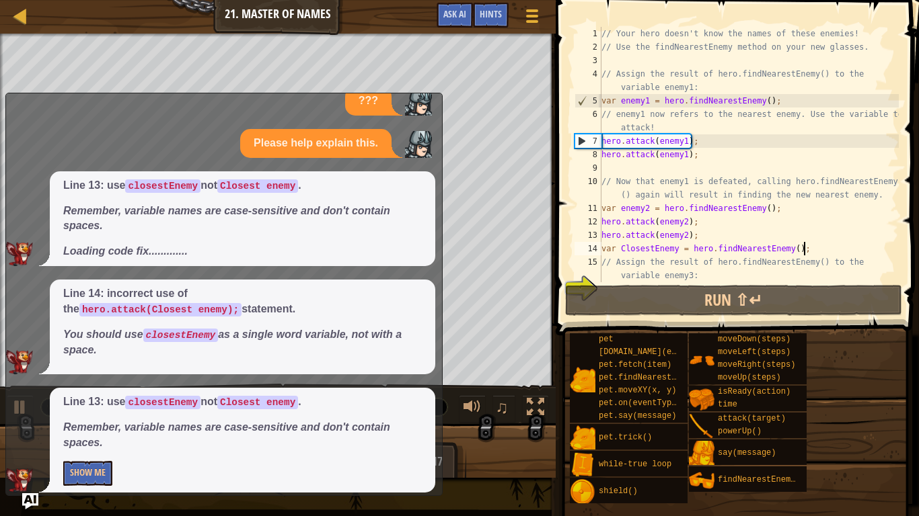
click at [628, 201] on div "// Your hero doesn't know the names of these enemies! // Use the findNearestEne…" at bounding box center [748, 168] width 300 height 282
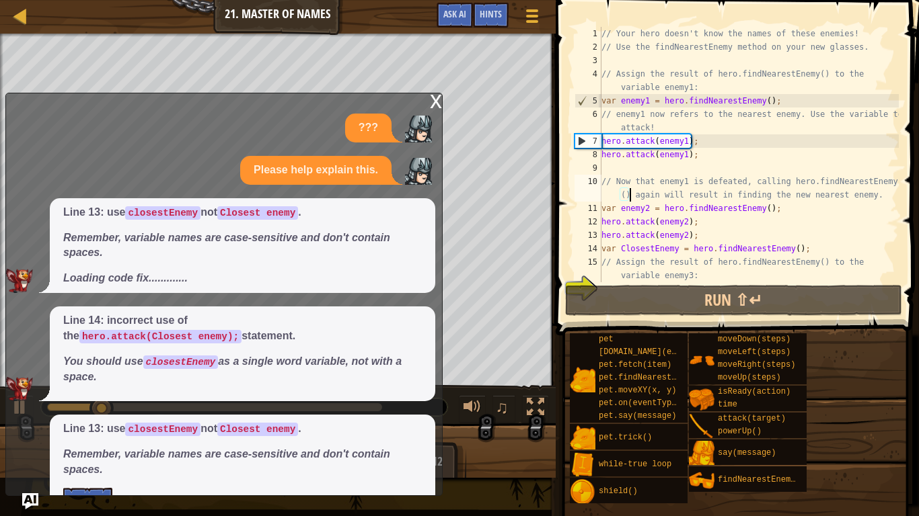
click at [436, 101] on div "x" at bounding box center [436, 99] width 12 height 13
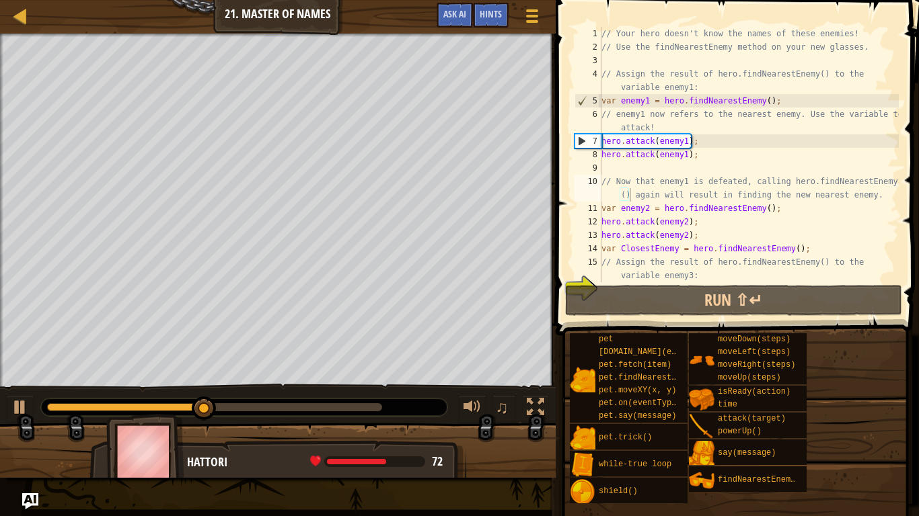
type textarea "var ClosestEnemy = hero.findNearestEnemy();"
click at [810, 250] on div "// Your hero doesn't know the names of these enemies! // Use the findNearestEne…" at bounding box center [748, 168] width 300 height 282
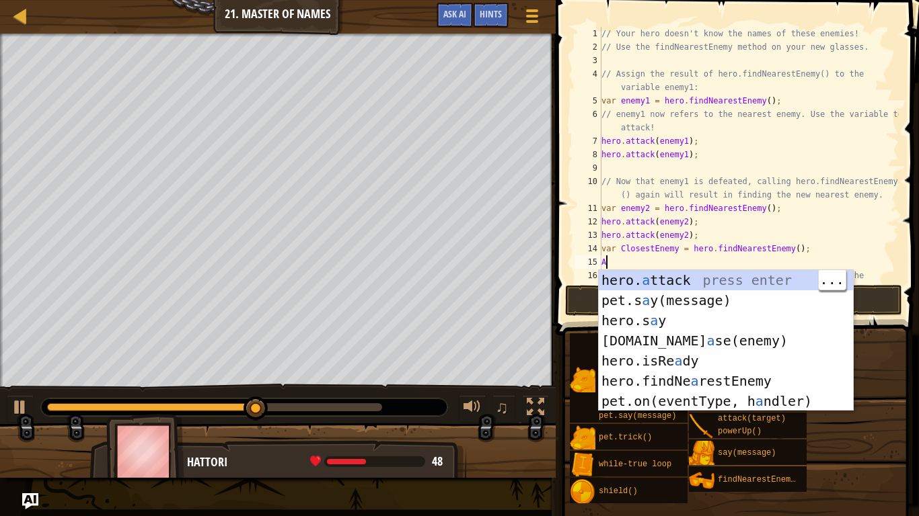
click at [683, 274] on div "hero. a ttack press enter pet.s a y(message) press enter hero.s a y press enter…" at bounding box center [725, 361] width 254 height 182
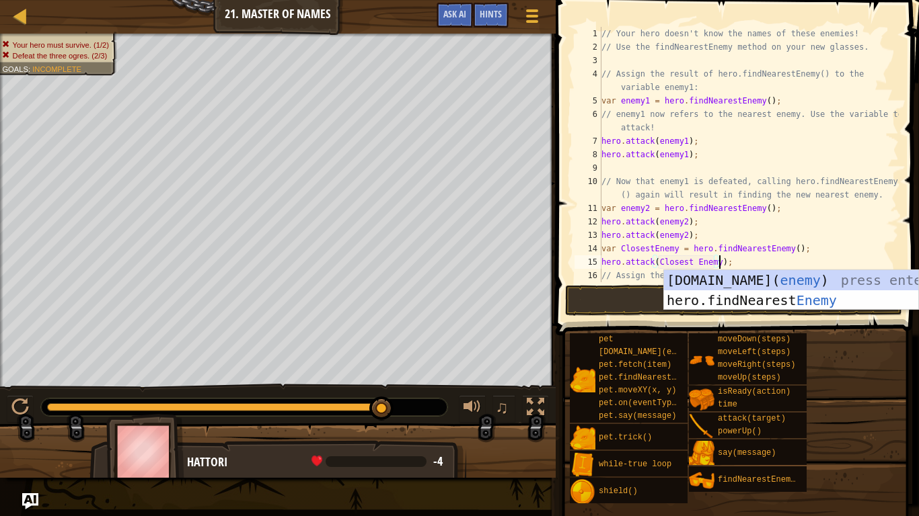
scroll to position [6, 17]
click at [627, 308] on button "Run ⇧↵" at bounding box center [733, 300] width 337 height 31
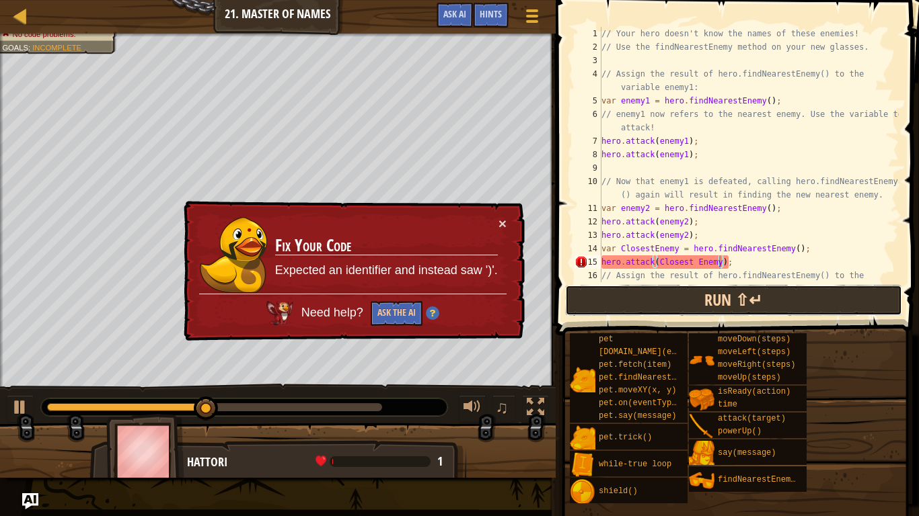
click at [588, 305] on button "Run ⇧↵" at bounding box center [733, 300] width 337 height 31
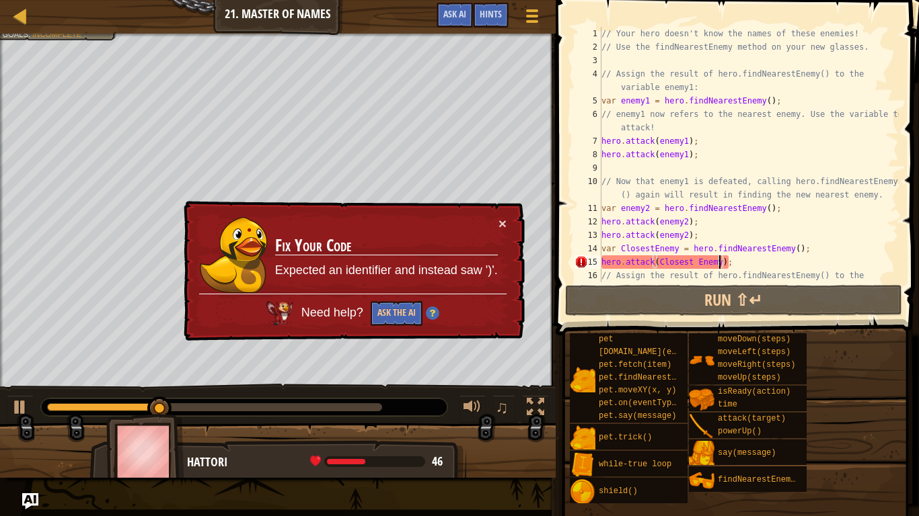
click at [694, 260] on div "// Your hero doesn't know the names of these enemies! // Use the findNearestEne…" at bounding box center [748, 175] width 300 height 296
click at [742, 249] on div "// Your hero doesn't know the names of these enemies! // Use the findNearestEne…" at bounding box center [748, 175] width 300 height 296
click at [755, 263] on div "// Your hero doesn't know the names of these enemies! // Use the findNearestEne…" at bounding box center [748, 175] width 300 height 296
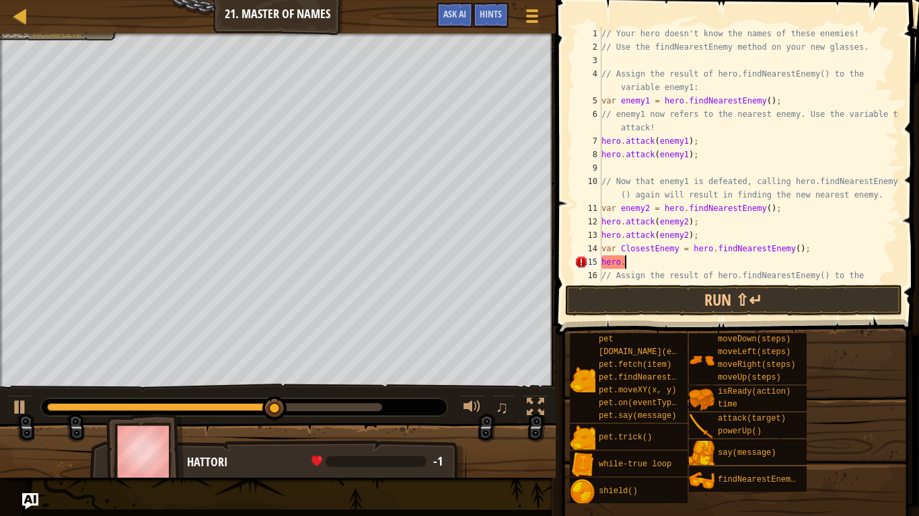
scroll to position [6, 1]
type textarea "h"
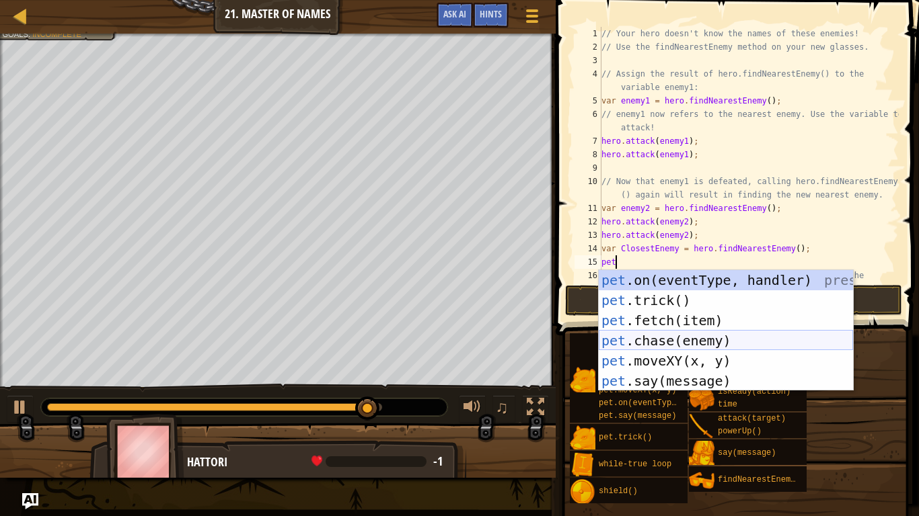
click at [674, 340] on div "pet .on(eventType, handler) press enter pet .trick() press enter pet .fetch(ite…" at bounding box center [725, 350] width 254 height 161
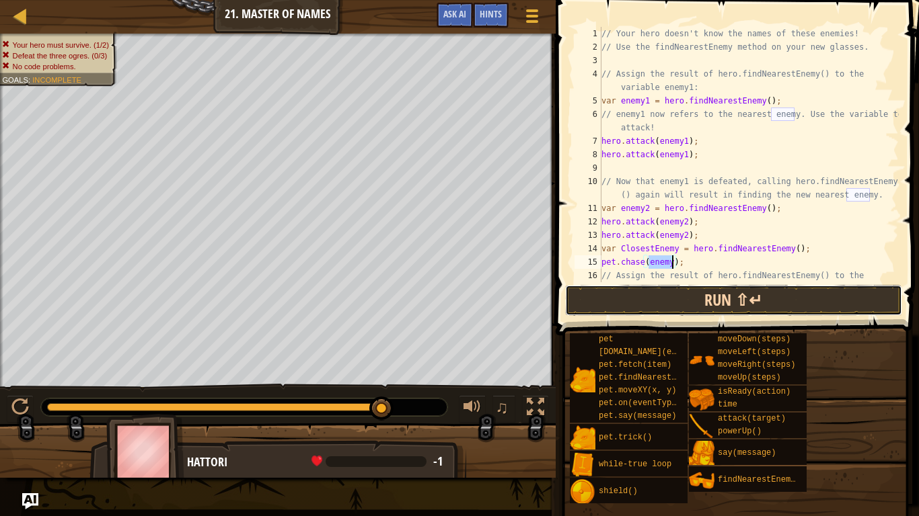
click at [633, 290] on button "Run ⇧↵" at bounding box center [733, 300] width 337 height 31
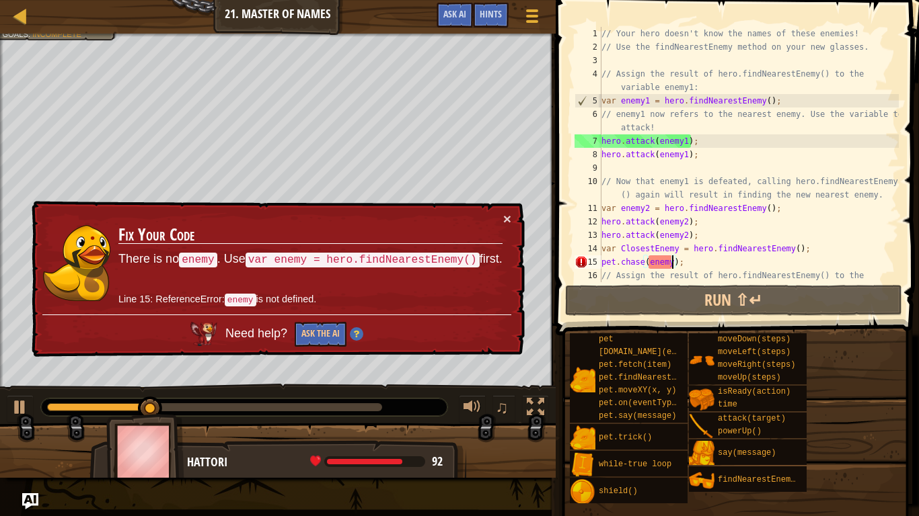
click at [695, 259] on div "// Your hero doesn't know the names of these enemies! // Use the findNearestEne…" at bounding box center [748, 175] width 300 height 296
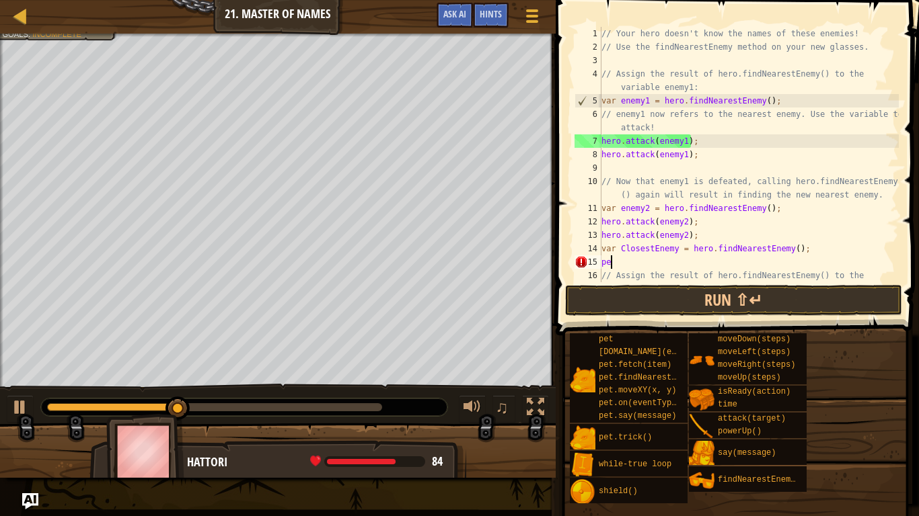
type textarea "p"
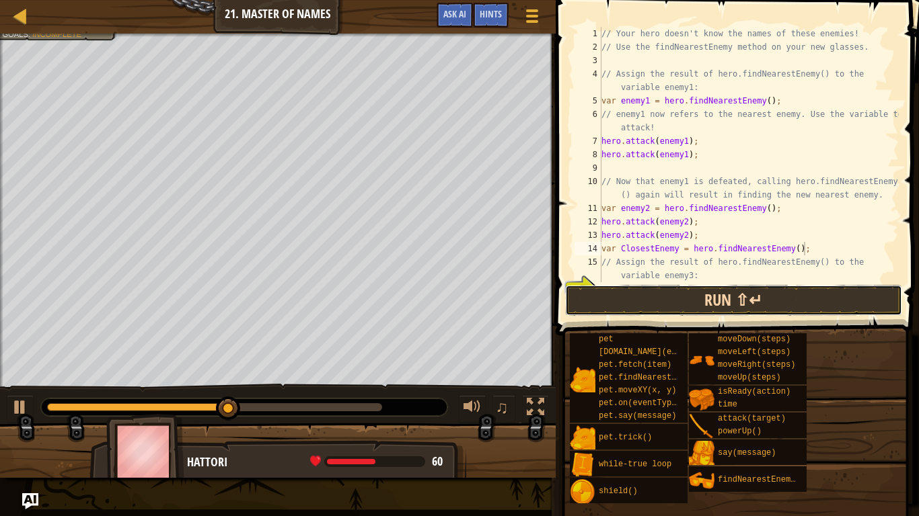
click at [633, 294] on button "Run ⇧↵" at bounding box center [733, 300] width 337 height 31
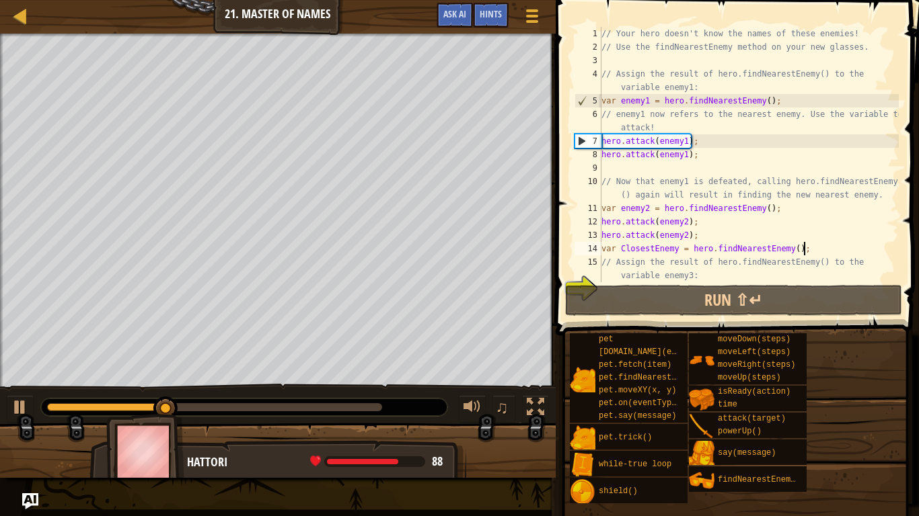
click at [612, 274] on div "// Your hero doesn't know the names of these enemies! // Use the findNearestEne…" at bounding box center [748, 168] width 300 height 282
type textarea "// Assign the result of hero.findNearestEnemy() to the variable enemy3:"
click at [605, 278] on div "// Your hero doesn't know the names of these enemies! // Use the findNearestEne…" at bounding box center [748, 168] width 300 height 282
click at [488, 12] on span "Hints" at bounding box center [490, 13] width 22 height 13
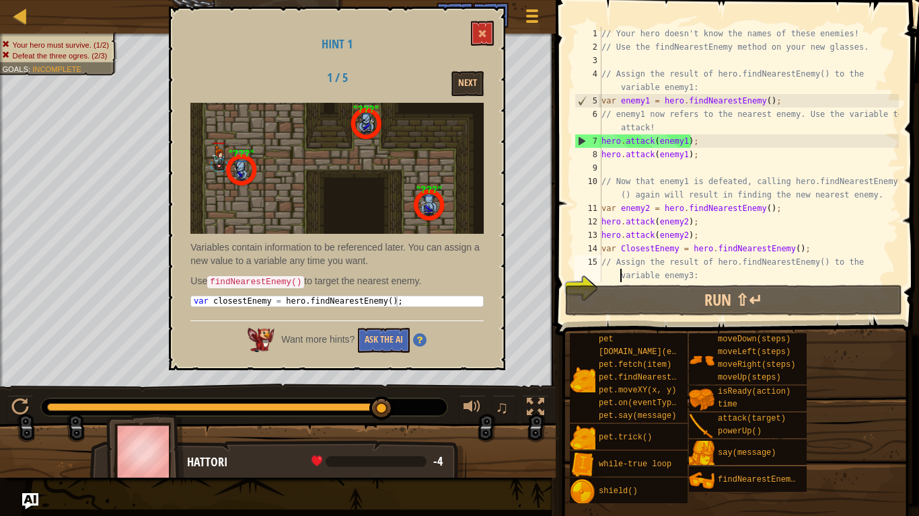
type textarea "var closestEnemy = hero.findNearestEnemy();"
click at [388, 300] on div "var closestEnemy = hero . findNearestEnemy ( ) ;" at bounding box center [337, 312] width 292 height 30
click at [401, 301] on div "var closestEnemy = hero . findNearestEnemy ( ) ;" at bounding box center [337, 312] width 292 height 30
click at [724, 282] on div "// Your hero doesn't know the names of these enemies! // Use the findNearestEne…" at bounding box center [748, 168] width 300 height 282
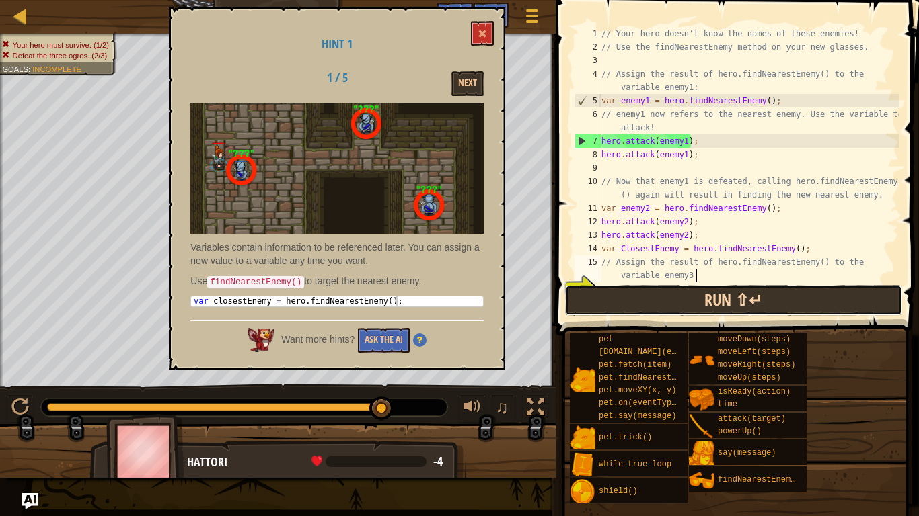
click at [705, 289] on button "Run ⇧↵" at bounding box center [733, 300] width 337 height 31
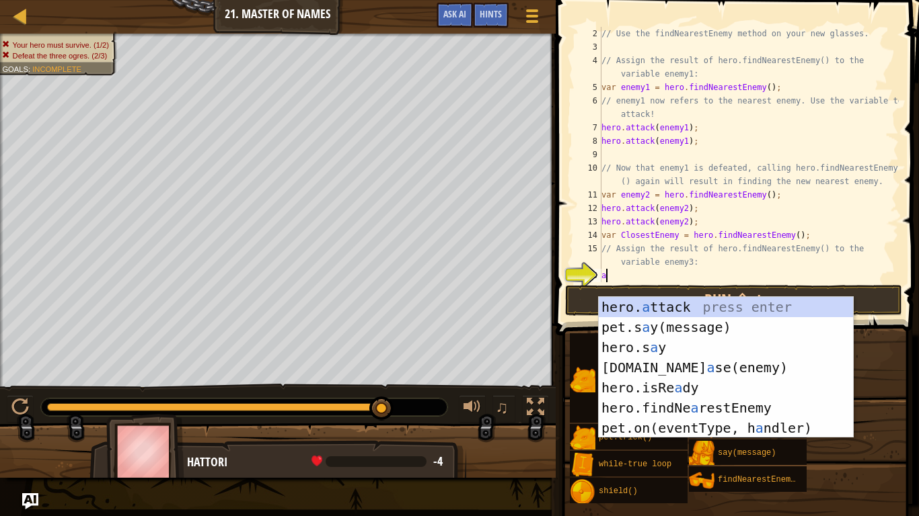
scroll to position [6, 1]
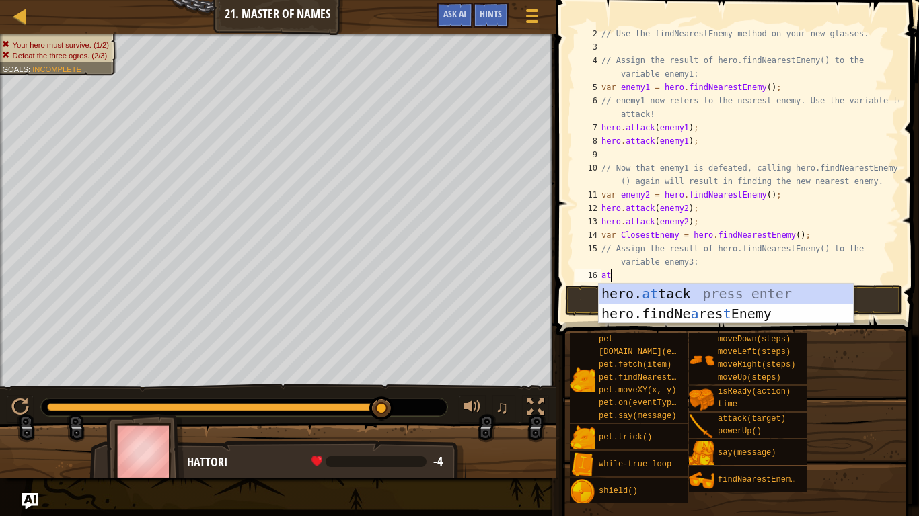
click at [706, 295] on div "hero. at tack press enter hero.findNe a res t Enemy press enter" at bounding box center [725, 324] width 254 height 81
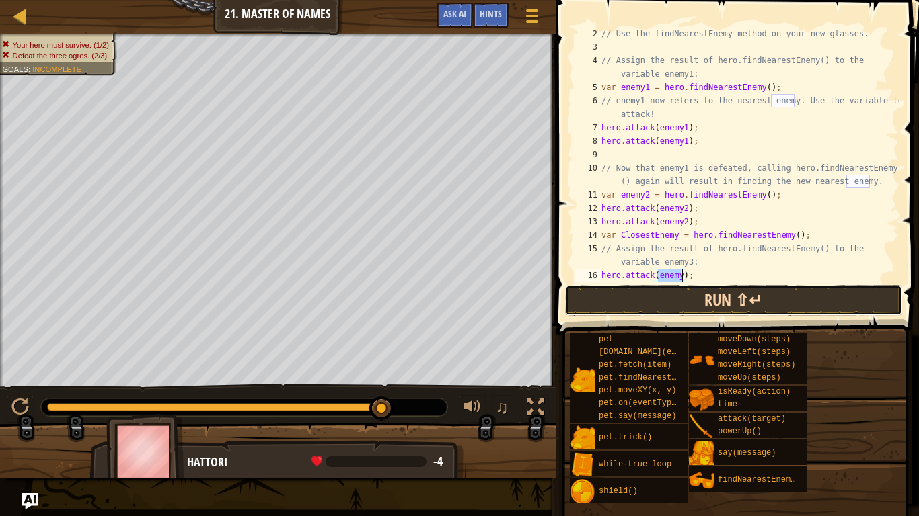
click at [808, 311] on button "Run ⇧↵" at bounding box center [733, 300] width 337 height 31
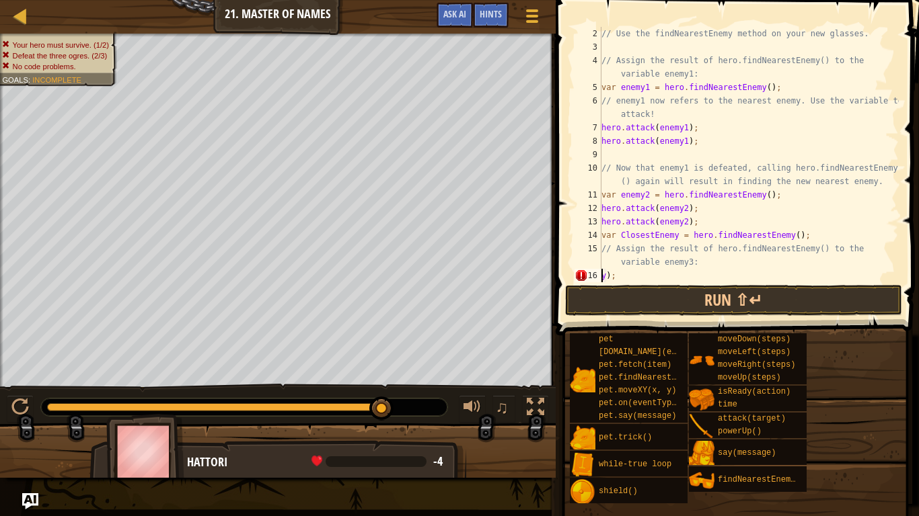
click at [656, 276] on div "// Use the findNearestEnemy method on your new glasses. // Assign the result of…" at bounding box center [748, 168] width 300 height 282
type textarea "y"
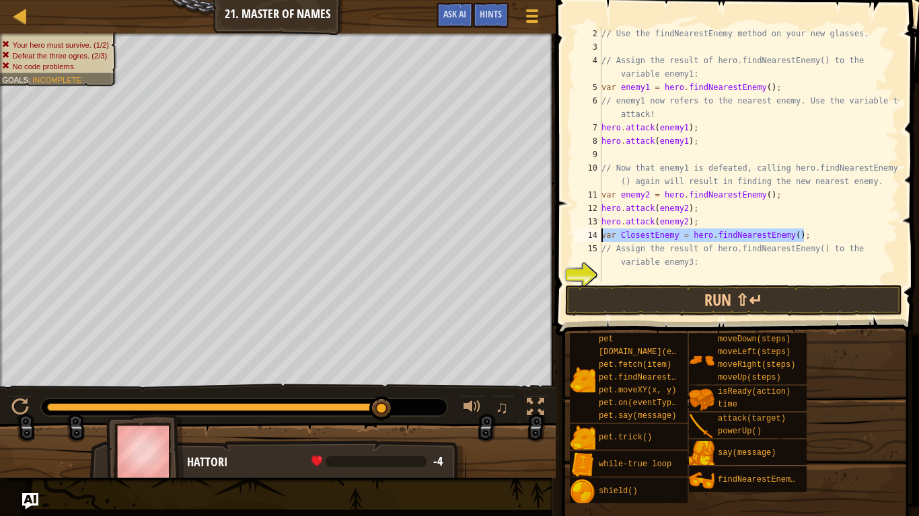
drag, startPoint x: 804, startPoint y: 233, endPoint x: 588, endPoint y: 233, distance: 215.9
click at [588, 233] on div "2 3 4 5 6 7 8 9 10 11 12 13 14 15 16 17 // Use the findNearestEnemy method on y…" at bounding box center [735, 155] width 327 height 256
type textarea "var ClosestEnemy = hero.findNearestEnemy();"
click at [619, 273] on div "// Use the findNearestEnemy method on your new glasses. // Assign the result of…" at bounding box center [748, 168] width 300 height 282
paste textarea "var ClosestEnemy = hero.findNearestEnemy();"
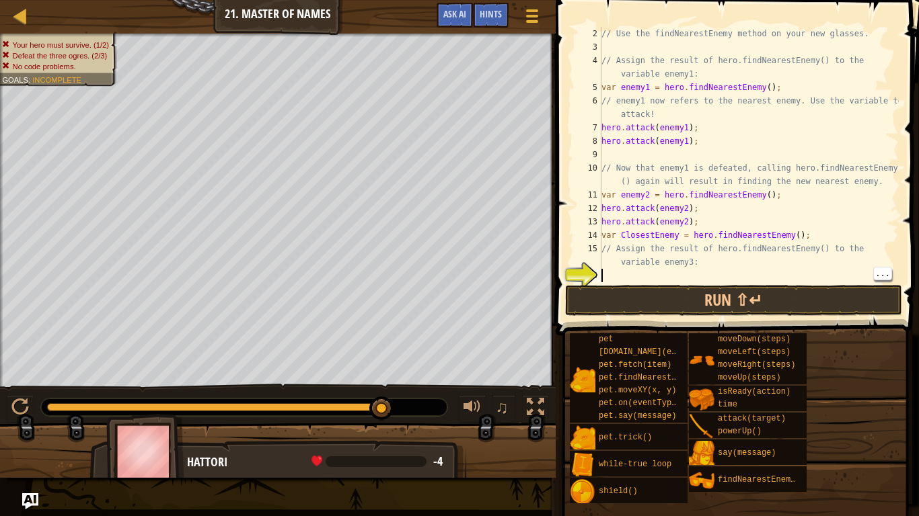
type textarea "var ClosestEnemy = hero.findNearestEnemy();"
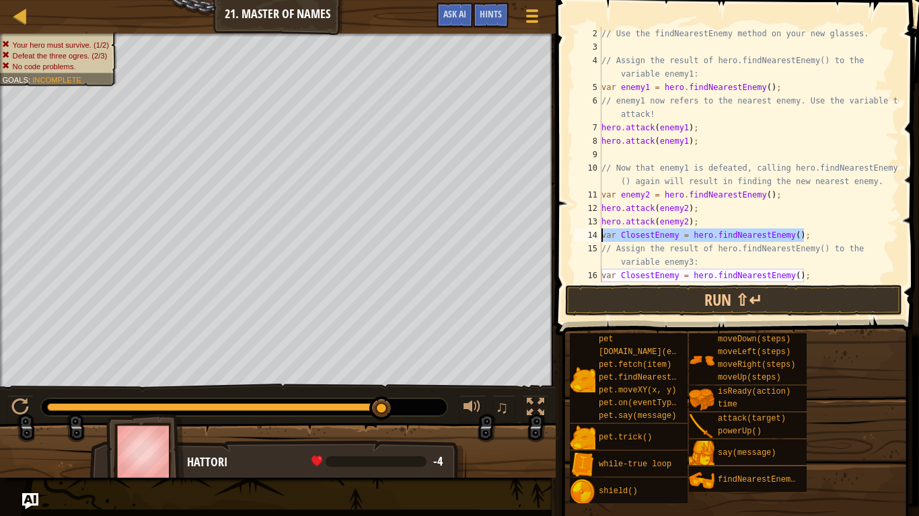
drag, startPoint x: 806, startPoint y: 232, endPoint x: 598, endPoint y: 233, distance: 207.1
click at [598, 233] on div "var ClosestEnemy = hero.findNearestEnemy(); 2 3 4 5 6 7 8 9 10 11 12 13 14 15 1…" at bounding box center [735, 155] width 327 height 256
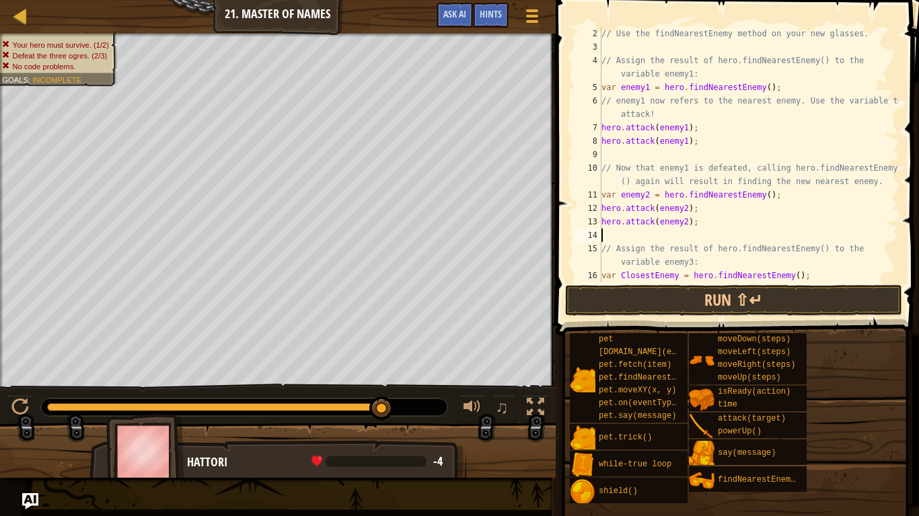
type textarea "hero.attack(enemy2);"
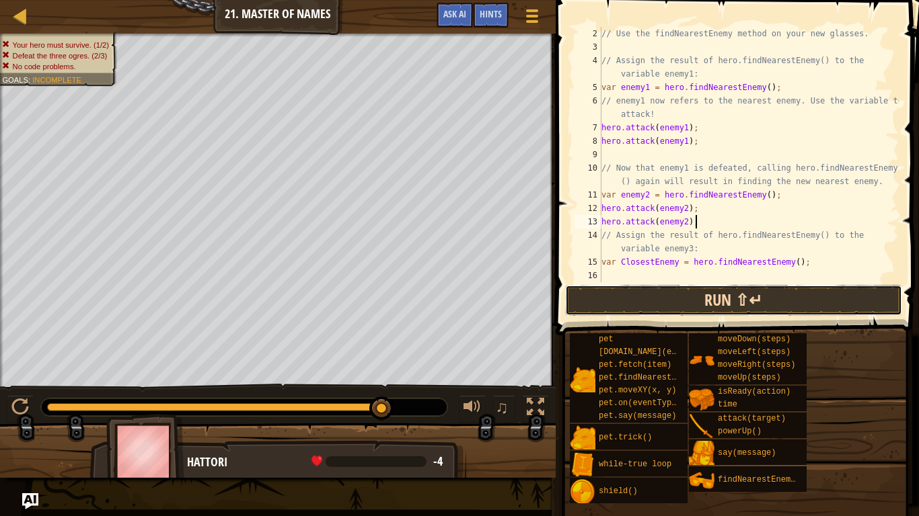
click at [616, 285] on button "Run ⇧↵" at bounding box center [733, 300] width 337 height 31
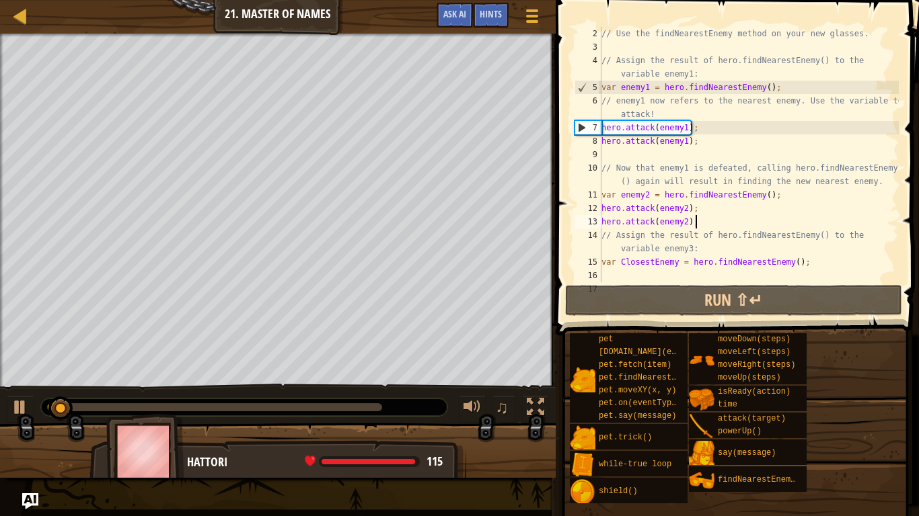
click at [622, 273] on div "// Use the findNearestEnemy method on your new glasses. // Assign the result of…" at bounding box center [748, 168] width 300 height 282
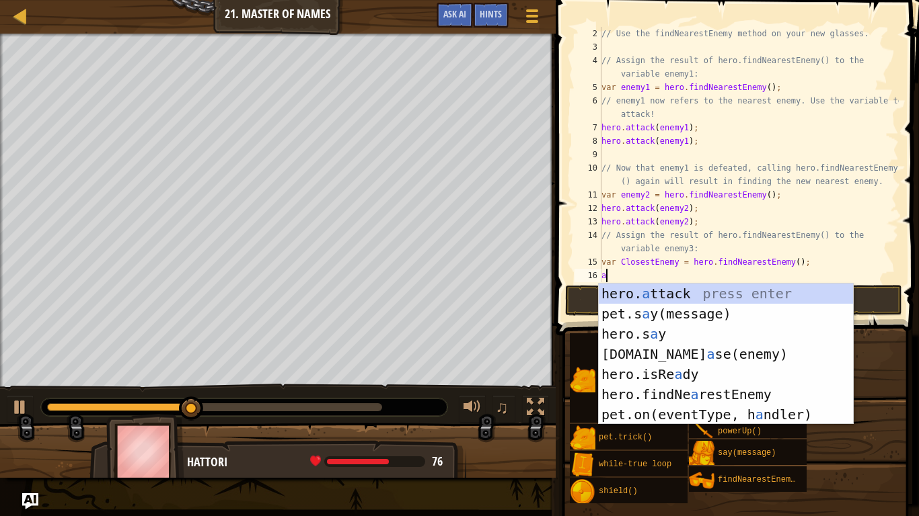
click at [639, 294] on div "hero. a ttack press enter pet.s a y(message) press enter hero.s a y press enter…" at bounding box center [725, 375] width 254 height 182
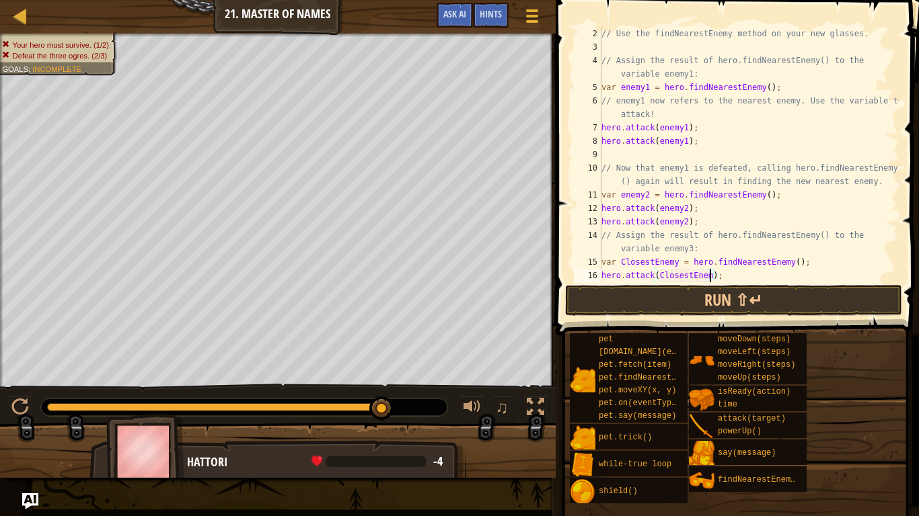
scroll to position [6, 16]
type textarea "hero.attack(ClosestEnemy);"
click at [726, 302] on button "Run ⇧↵" at bounding box center [733, 300] width 337 height 31
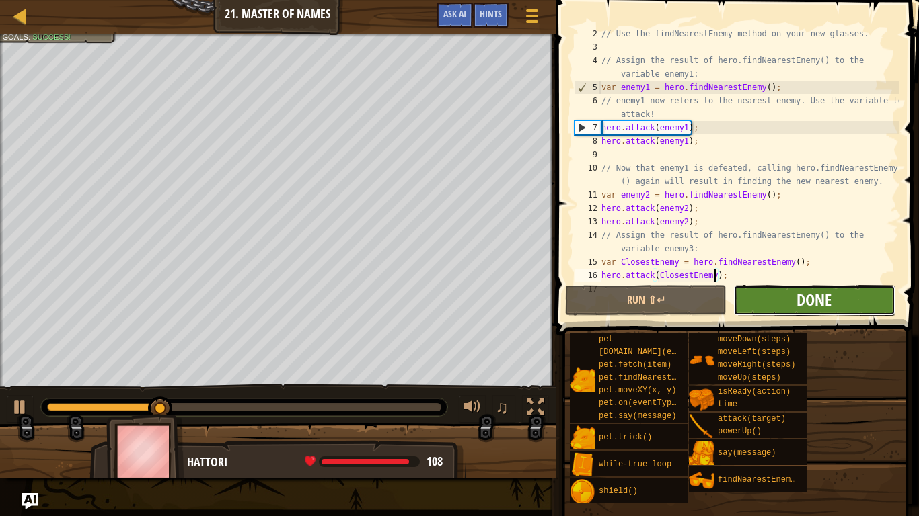
click at [814, 307] on span "Done" at bounding box center [813, 300] width 35 height 22
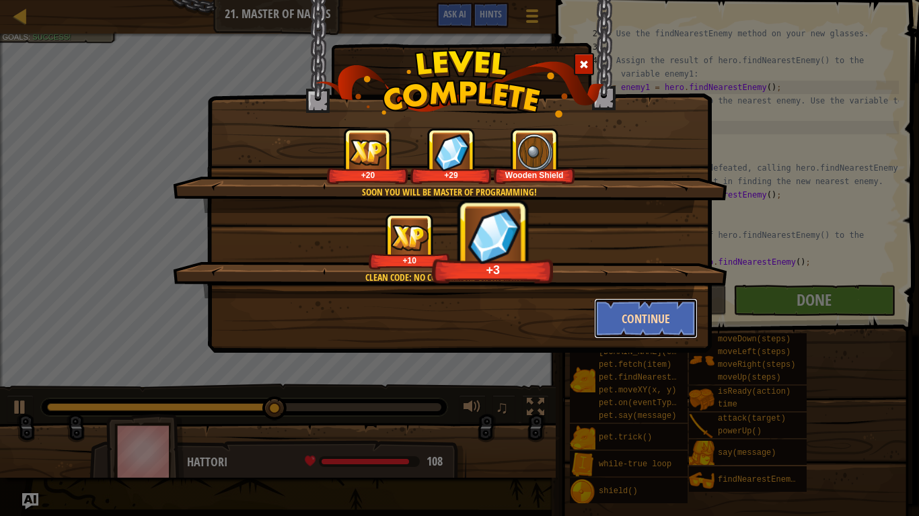
click at [637, 314] on button "Continue" at bounding box center [646, 319] width 104 height 40
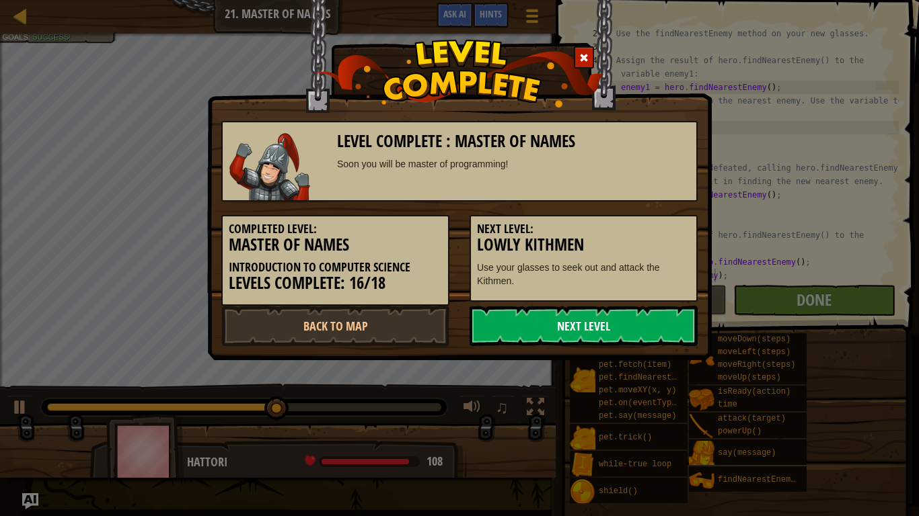
click at [635, 315] on link "Next Level" at bounding box center [583, 326] width 228 height 40
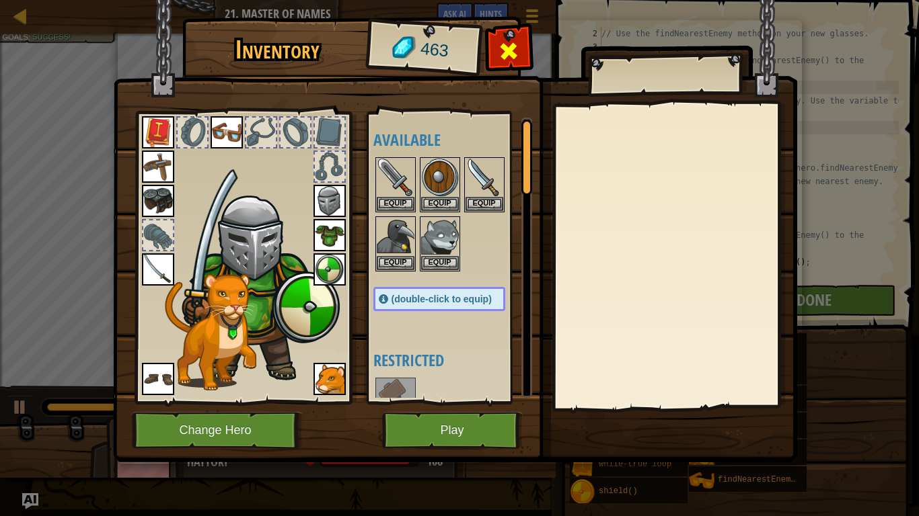
click at [512, 40] on span at bounding box center [509, 51] width 22 height 22
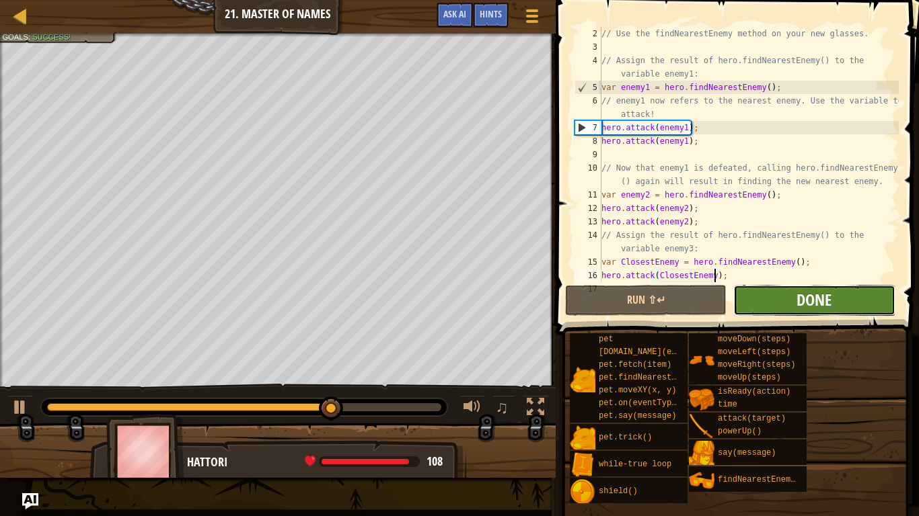
click at [814, 294] on span "Done" at bounding box center [813, 300] width 35 height 22
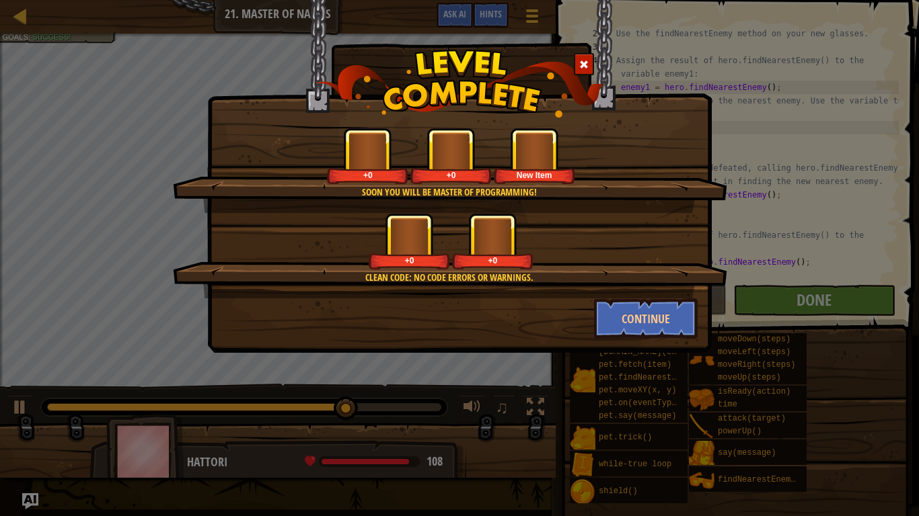
click at [436, 262] on div "+0" at bounding box center [409, 261] width 76 height 10
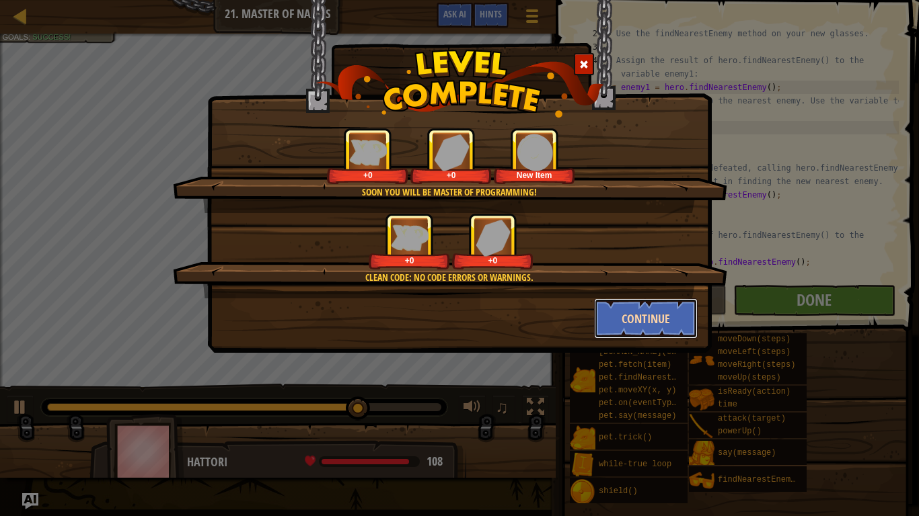
click at [622, 316] on button "Continue" at bounding box center [646, 319] width 104 height 40
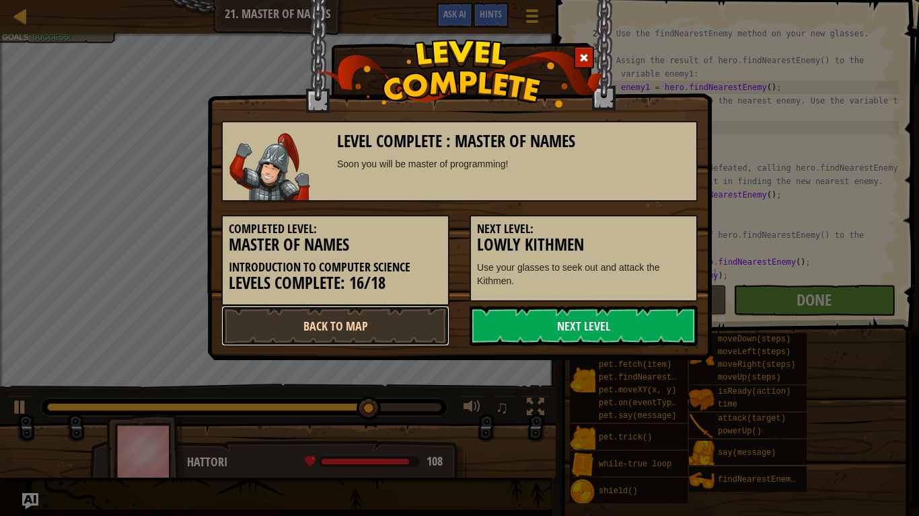
click at [380, 307] on link "Back to Map" at bounding box center [335, 326] width 228 height 40
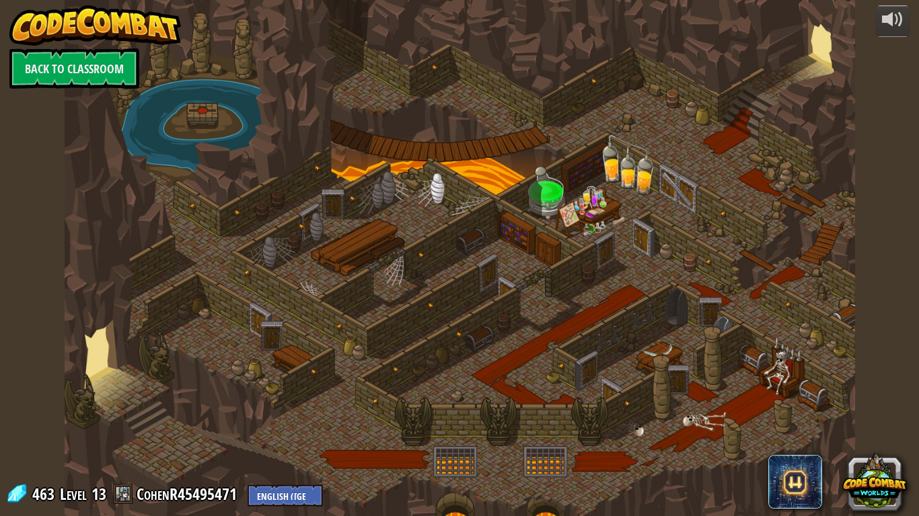
click at [403, 332] on div at bounding box center [460, 258] width 790 height 516
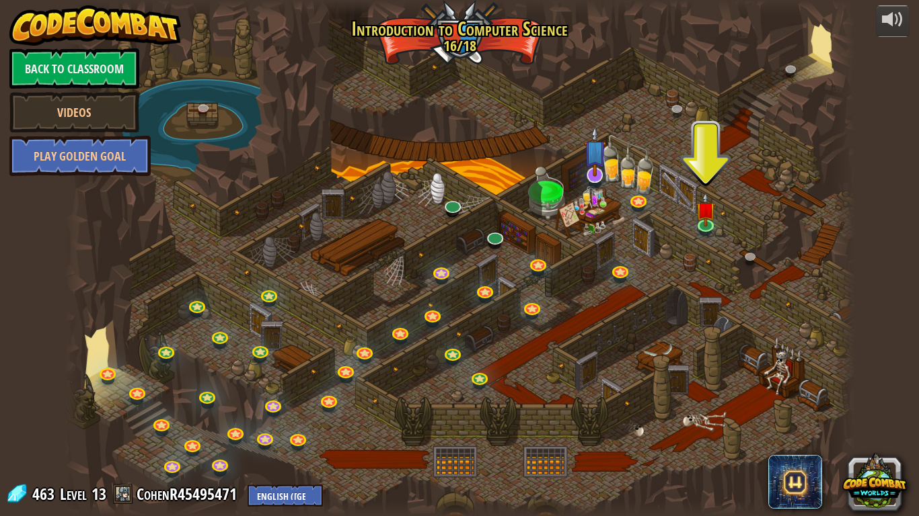
click at [603, 175] on img at bounding box center [595, 151] width 22 height 51
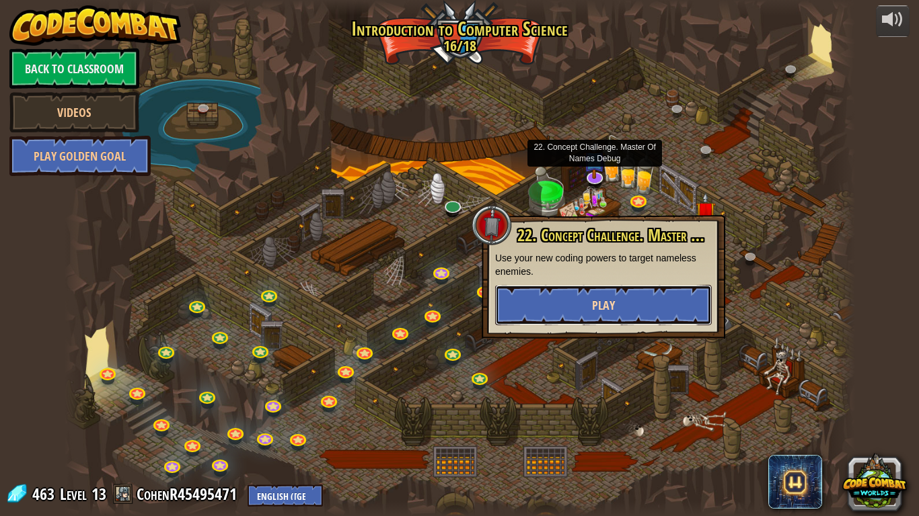
click at [658, 312] on button "Play" at bounding box center [603, 305] width 217 height 40
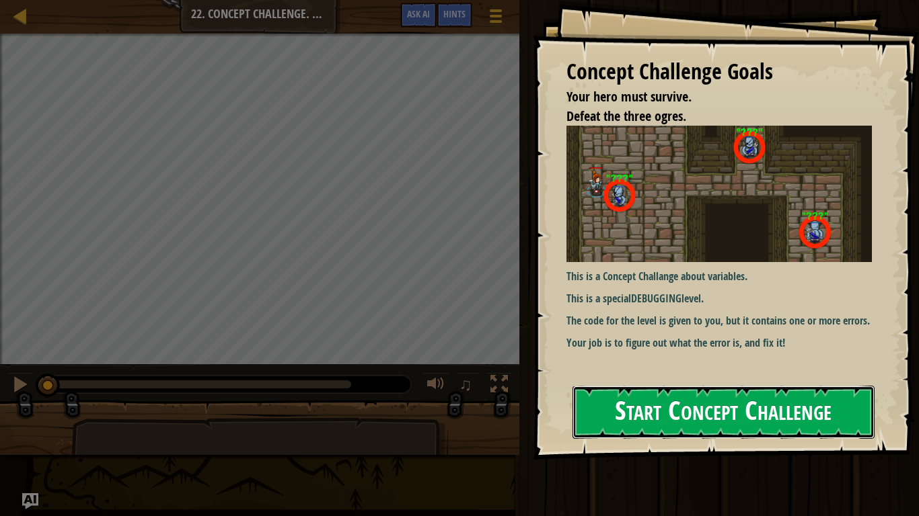
click at [778, 406] on button "Start Concept Challenge" at bounding box center [723, 412] width 302 height 53
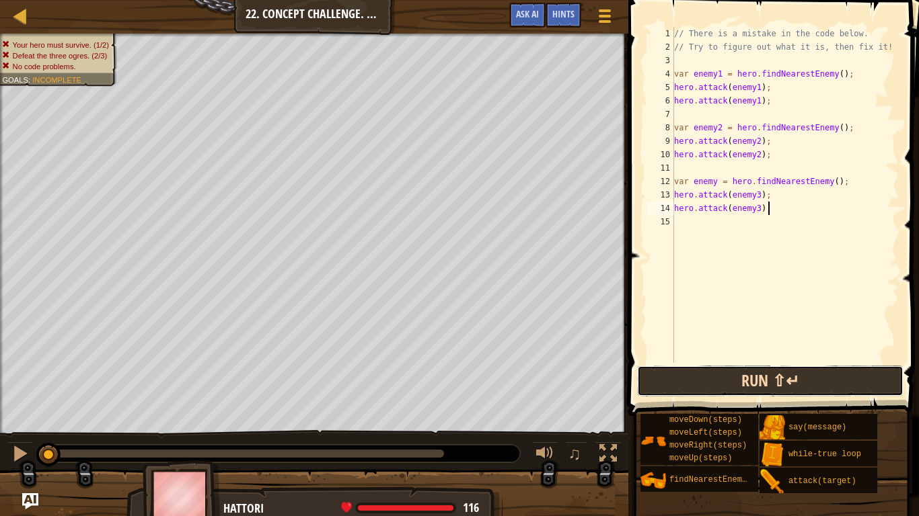
click at [786, 390] on button "Run ⇧↵" at bounding box center [770, 381] width 266 height 31
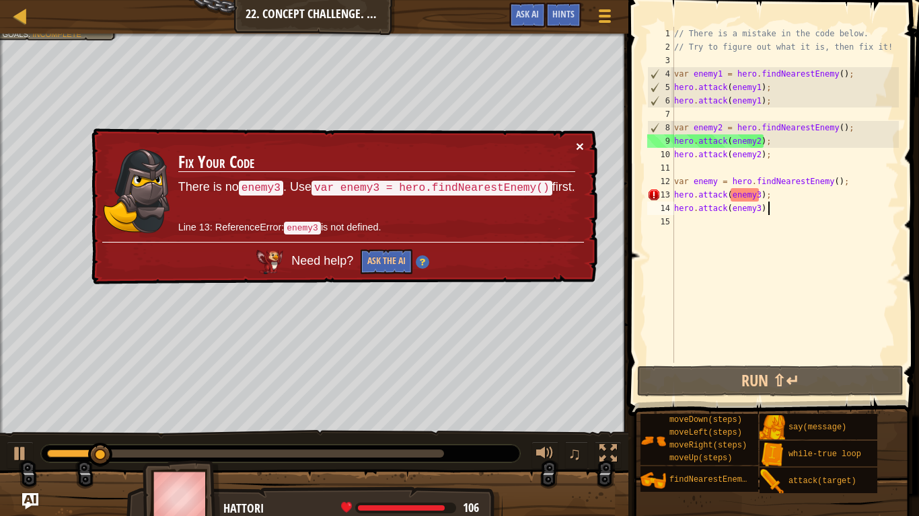
click at [580, 146] on button "×" at bounding box center [580, 146] width 8 height 14
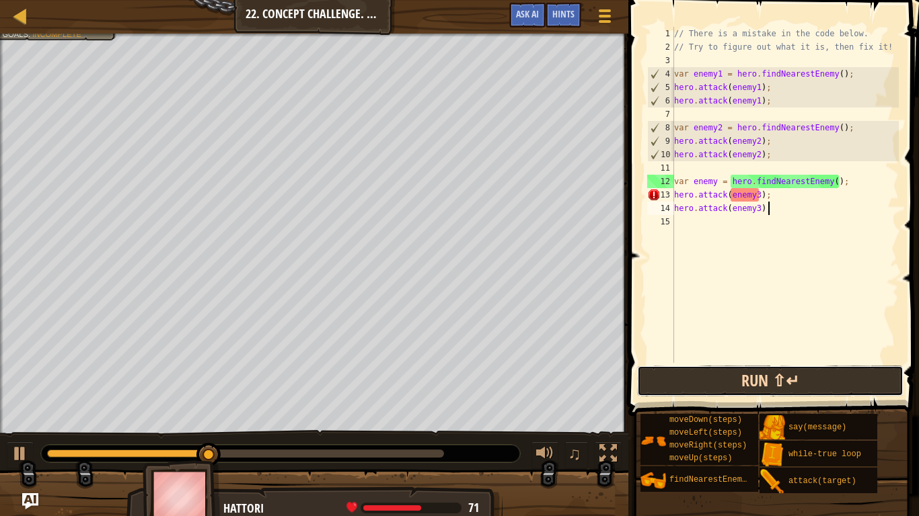
click at [796, 377] on button "Run ⇧↵" at bounding box center [770, 381] width 266 height 31
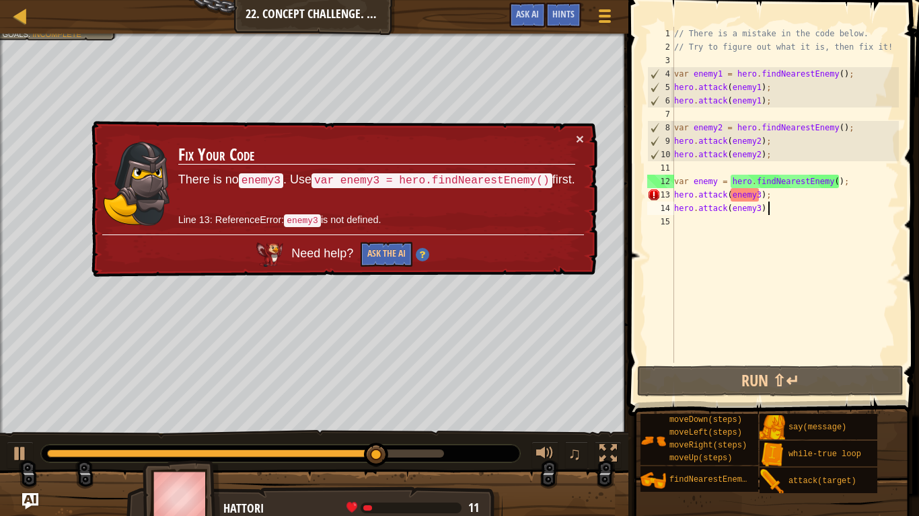
click at [785, 190] on div "// There is a mistake in the code below. // Try to figure out what it is, then …" at bounding box center [784, 208] width 227 height 363
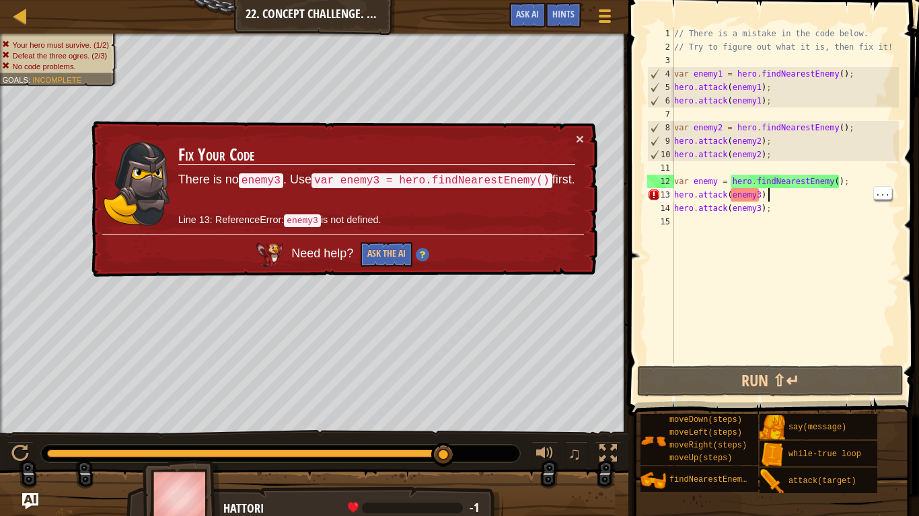
click at [710, 183] on div "// There is a mistake in the code below. // Try to figure out what it is, then …" at bounding box center [784, 208] width 227 height 363
click at [719, 179] on div "// There is a mistake in the code below. // Try to figure out what it is, then …" at bounding box center [784, 208] width 227 height 363
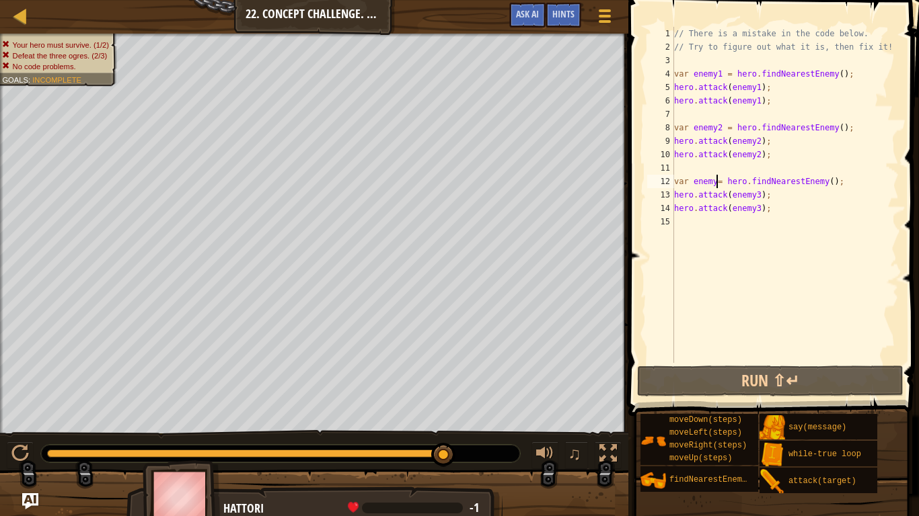
scroll to position [6, 7]
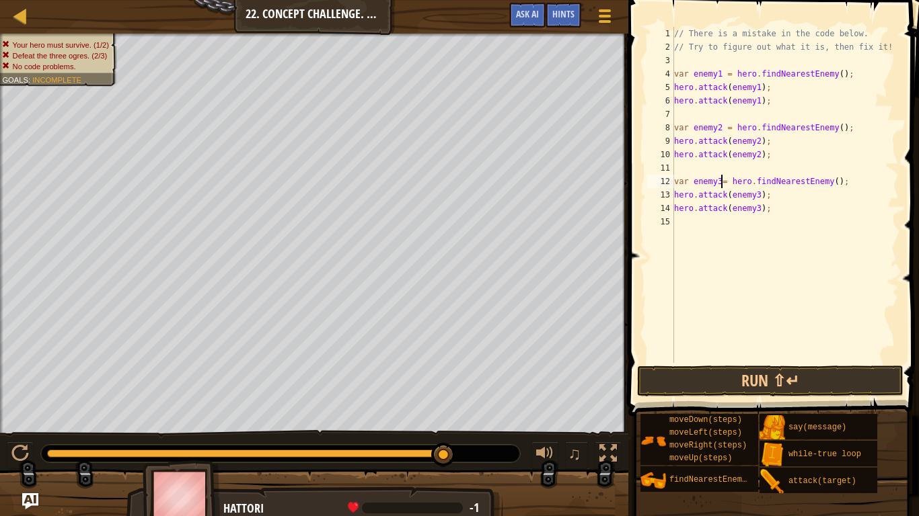
type textarea "var enemy3 = hero.findNearestEnemy();"
click at [768, 359] on div "// There is a mistake in the code below. // Try to figure out what it is, then …" at bounding box center [784, 208] width 227 height 363
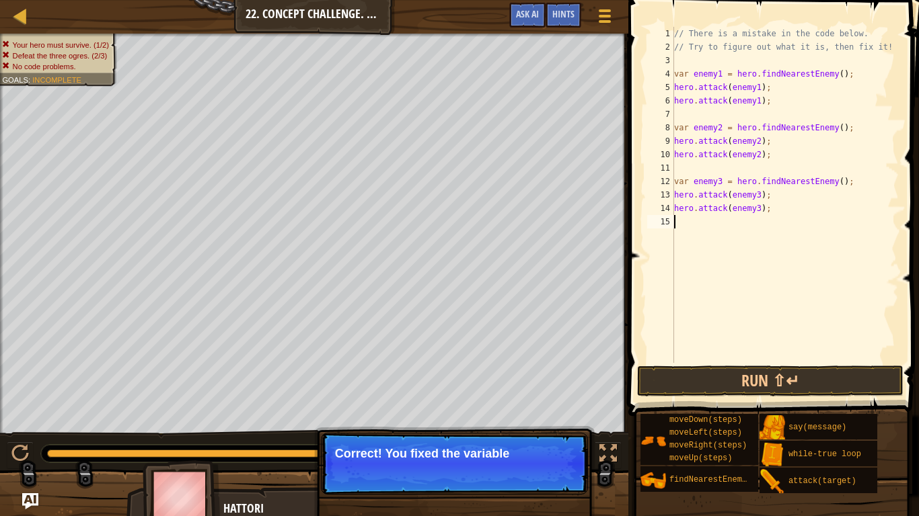
click at [815, 363] on span at bounding box center [774, 189] width 301 height 456
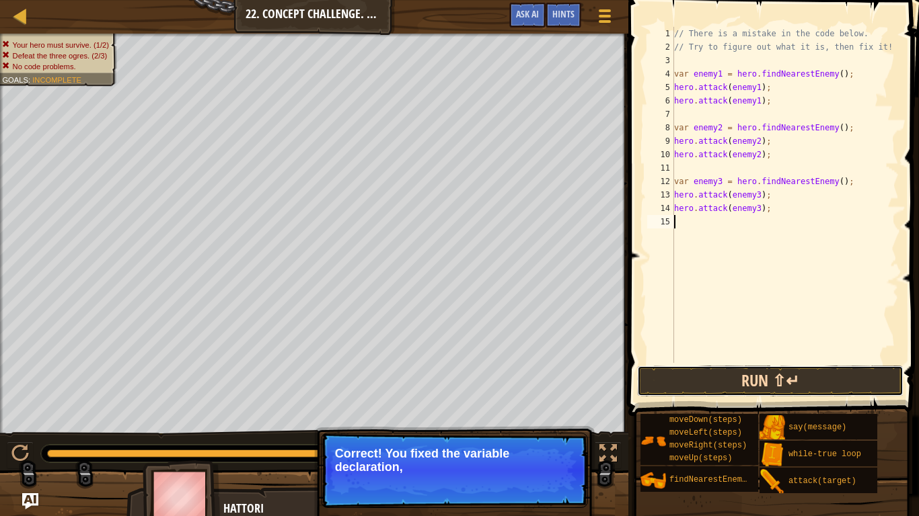
click at [761, 376] on button "Run ⇧↵" at bounding box center [770, 381] width 266 height 31
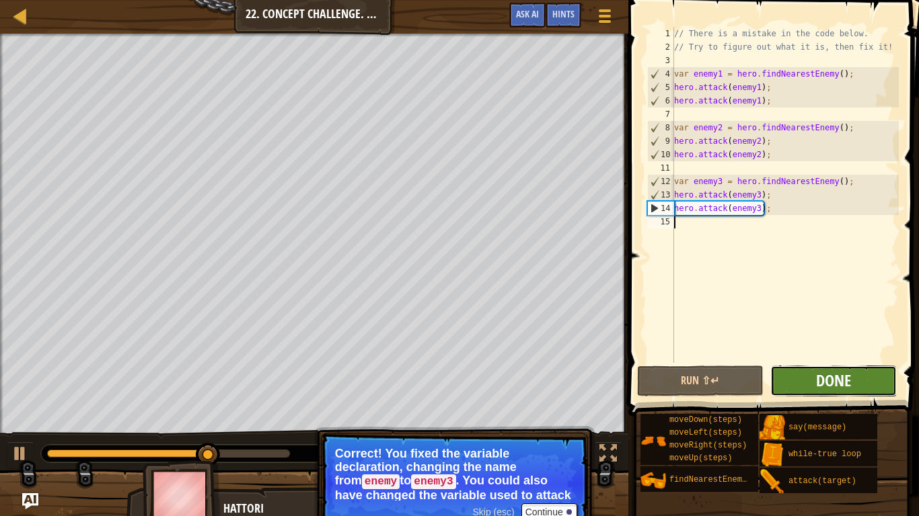
click at [824, 382] on span "Done" at bounding box center [833, 381] width 35 height 22
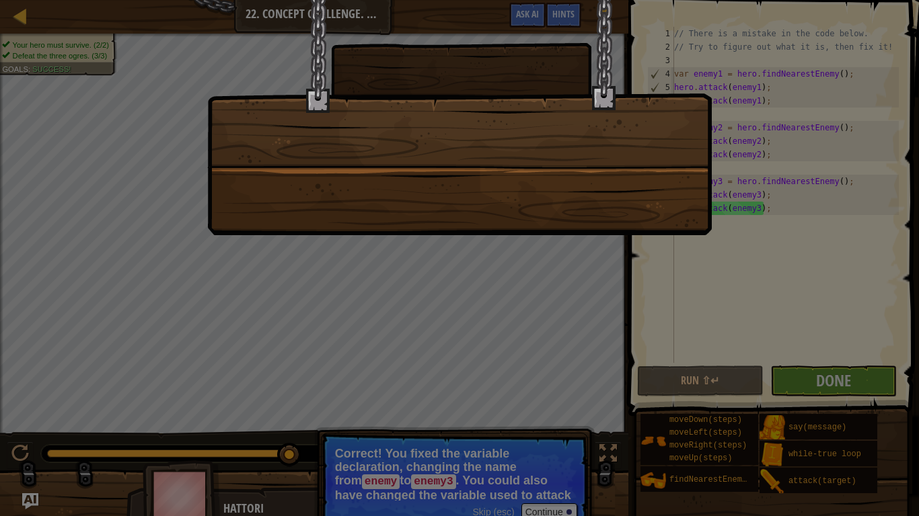
click at [642, 181] on div at bounding box center [459, 117] width 504 height 235
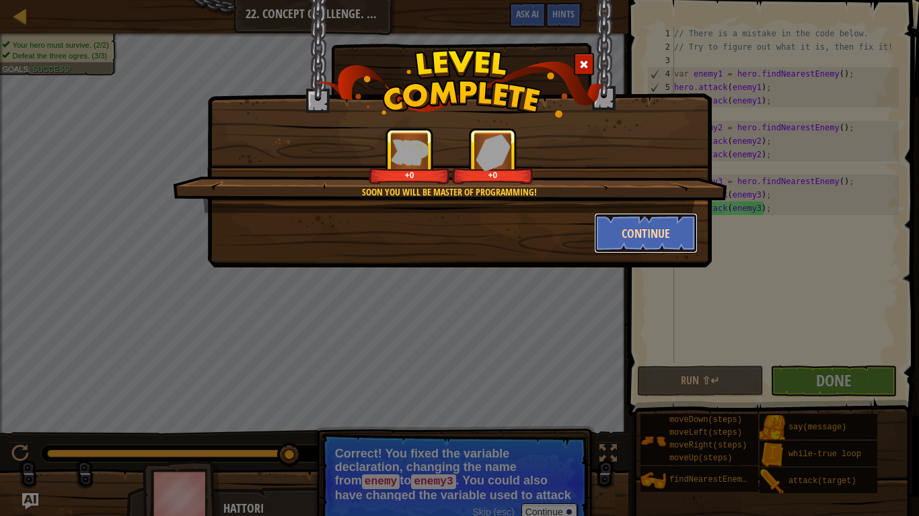
click at [647, 237] on button "Continue" at bounding box center [646, 233] width 104 height 40
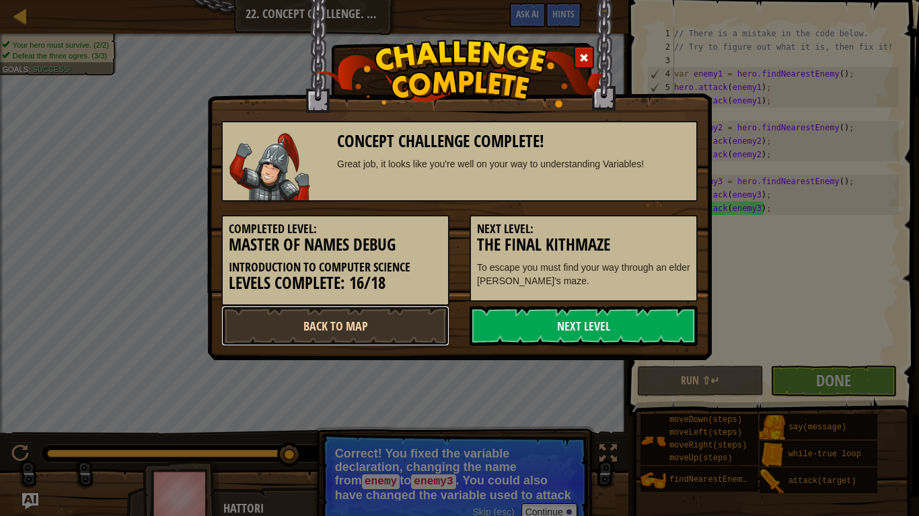
click at [381, 332] on link "Back to Map" at bounding box center [335, 326] width 228 height 40
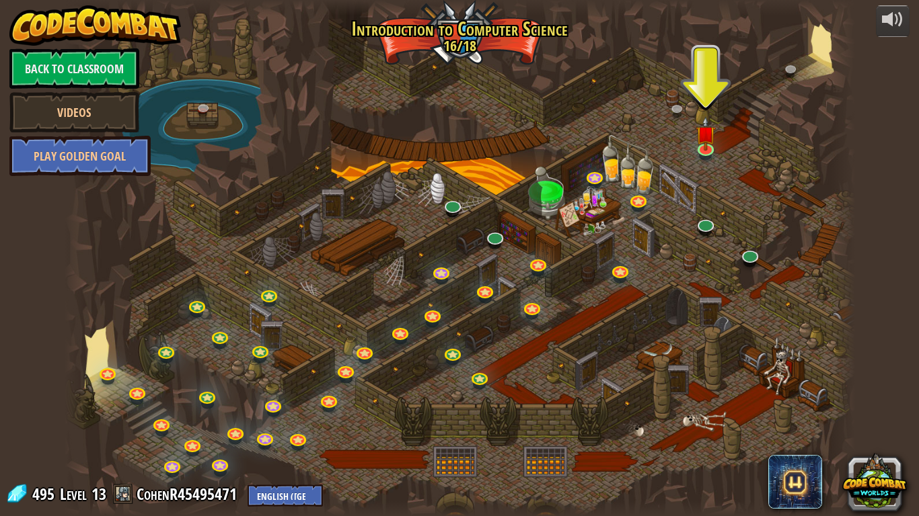
click at [502, 229] on div at bounding box center [460, 258] width 790 height 516
click at [508, 235] on div at bounding box center [460, 258] width 790 height 516
click at [484, 235] on link at bounding box center [494, 236] width 27 height 27
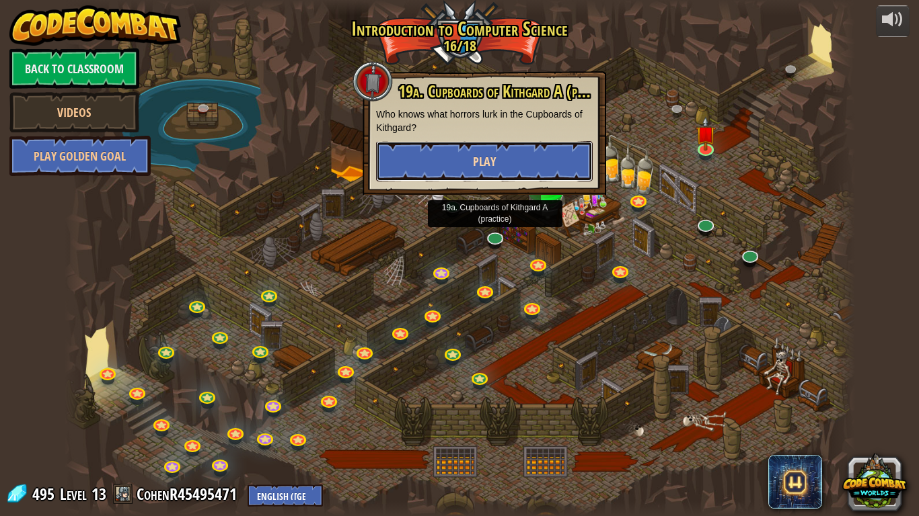
click at [516, 164] on button "Play" at bounding box center [484, 161] width 217 height 40
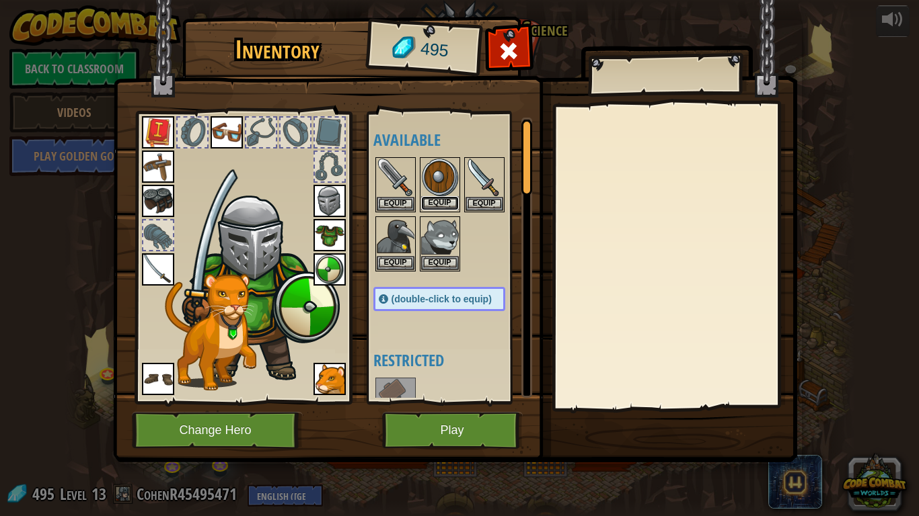
click at [447, 200] on button "Equip" at bounding box center [440, 203] width 38 height 14
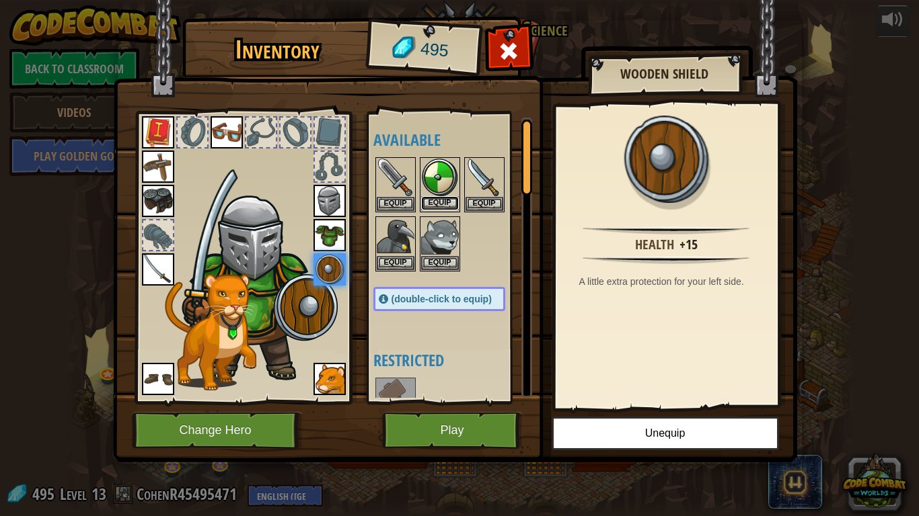
click at [448, 200] on button "Equip" at bounding box center [440, 203] width 38 height 14
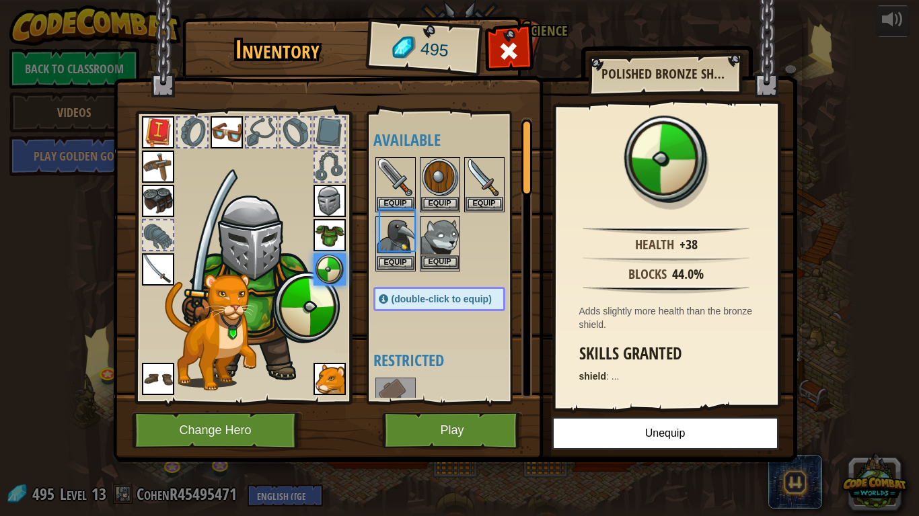
click at [447, 220] on img at bounding box center [440, 237] width 38 height 38
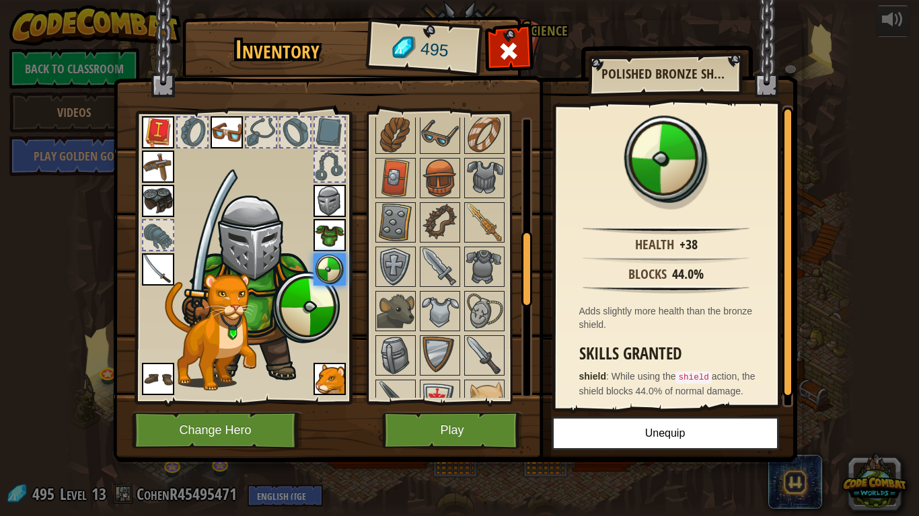
scroll to position [438, 0]
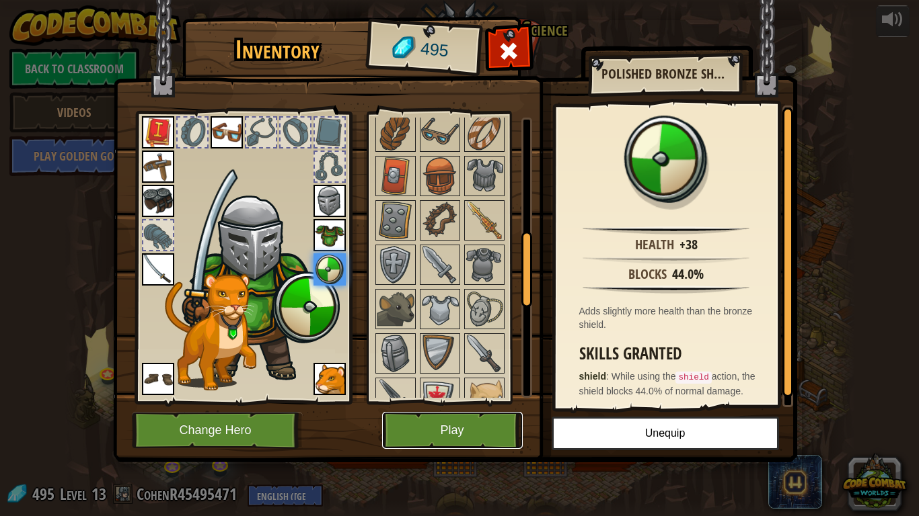
click at [463, 425] on button "Play" at bounding box center [452, 430] width 141 height 37
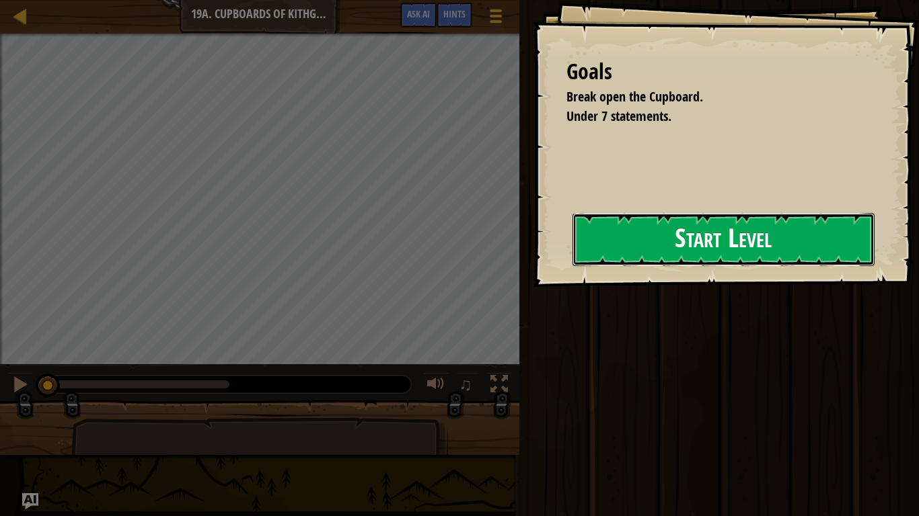
click at [670, 245] on button "Start Level" at bounding box center [723, 239] width 302 height 53
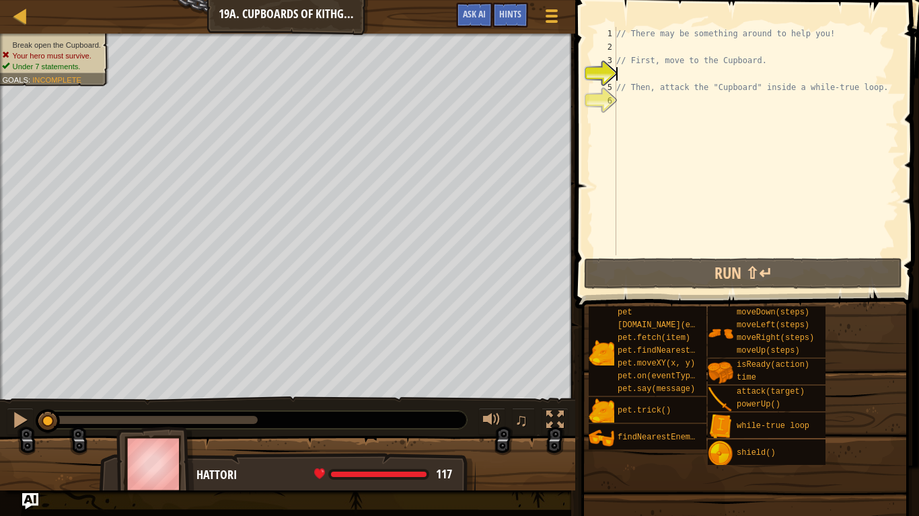
type textarea "d"
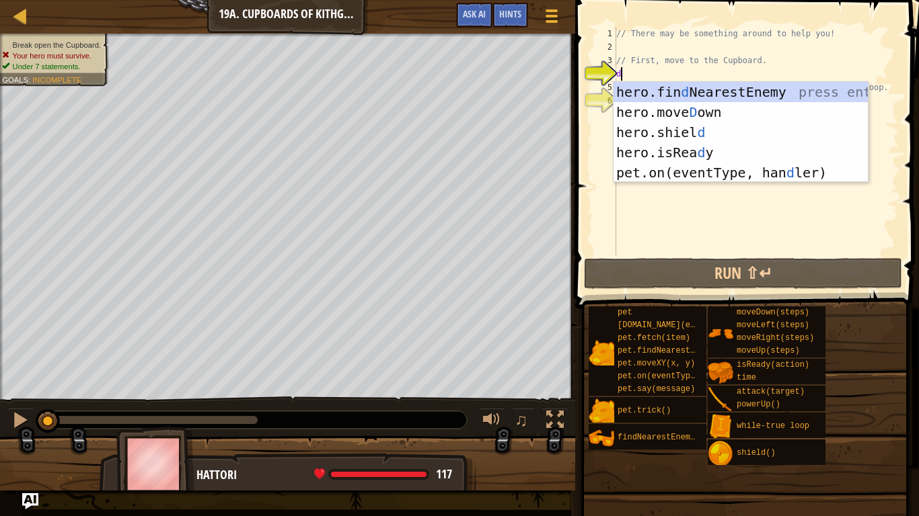
scroll to position [6, 0]
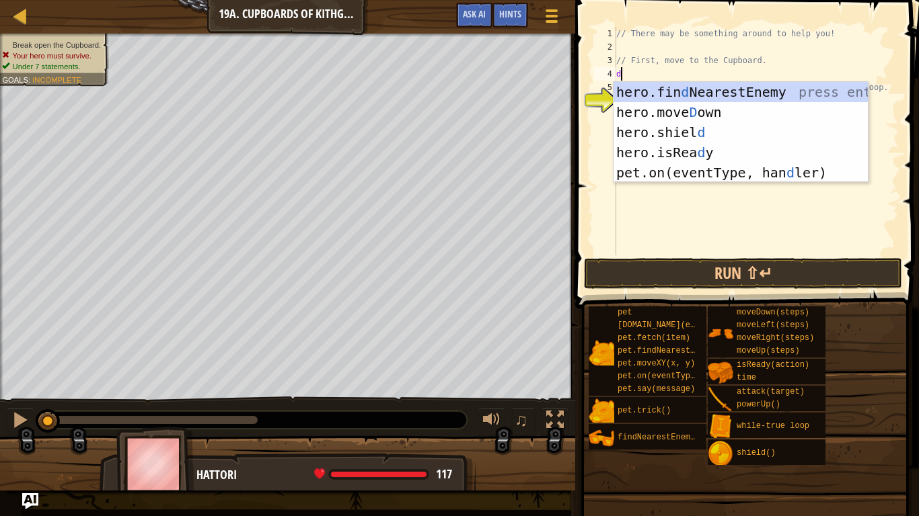
click at [709, 114] on div "hero.fin d NearestEnemy press enter hero.[PERSON_NAME] own press enter hero.[PE…" at bounding box center [740, 152] width 254 height 141
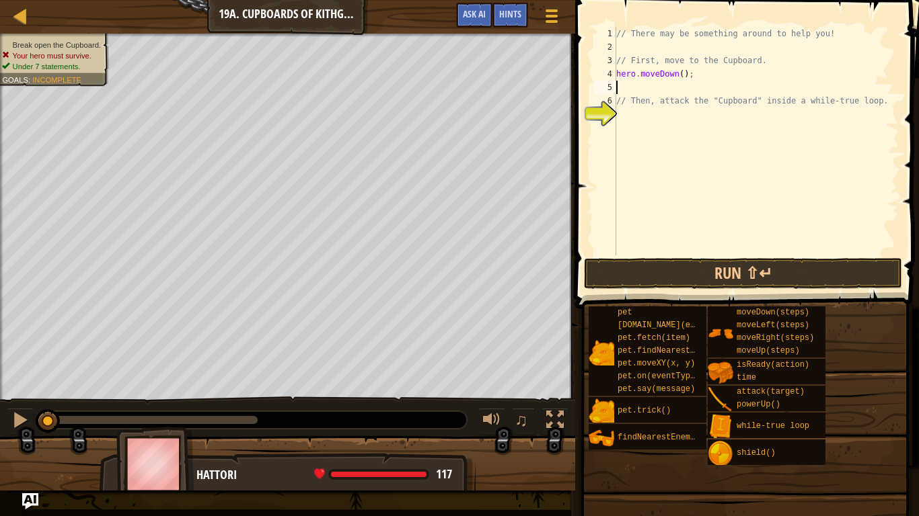
click at [724, 85] on div "// There may be something around to help you! // First, move to the Cupboard. h…" at bounding box center [755, 155] width 285 height 256
type textarea "l"
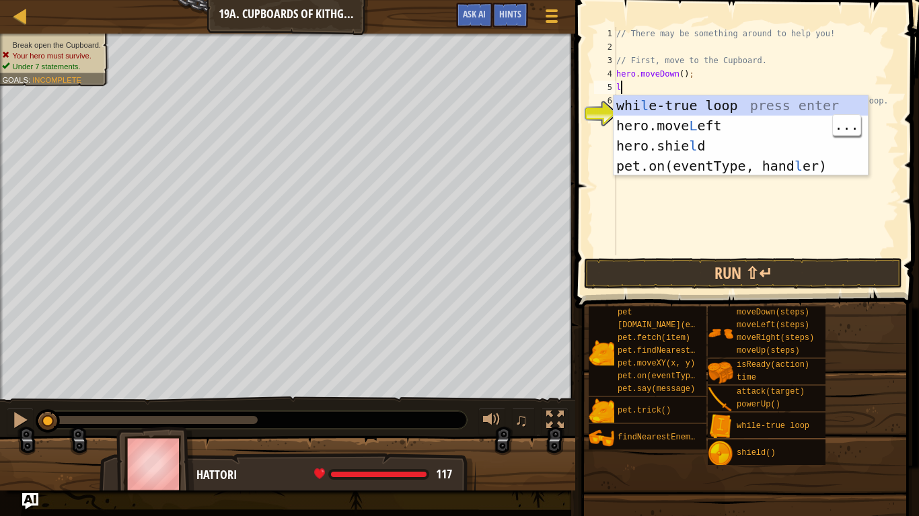
click at [710, 127] on div "whi l e-true loop press enter hero.move L eft press enter hero.[PERSON_NAME] pr…" at bounding box center [740, 155] width 254 height 121
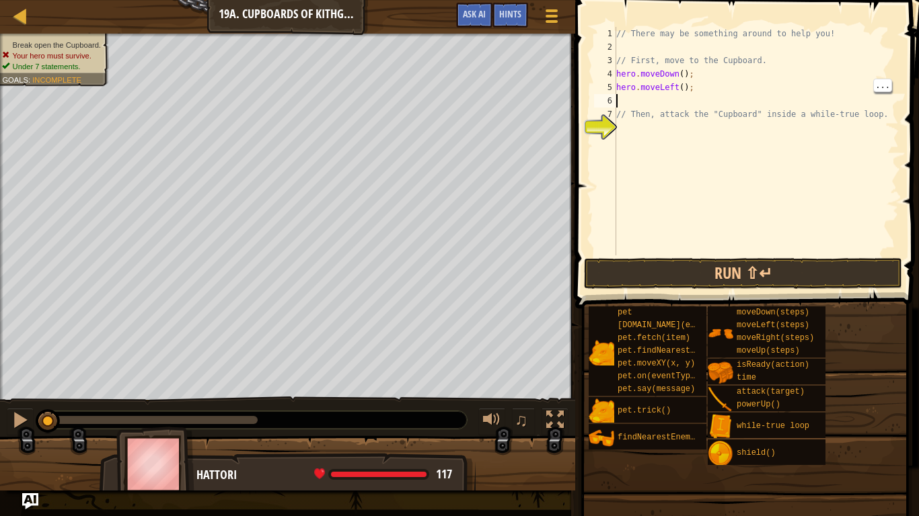
click at [685, 87] on div "// There may be something around to help you! // First, move to the Cupboard. h…" at bounding box center [755, 155] width 285 height 256
click at [682, 87] on div "// There may be something around to help you! // First, move to the Cupboard. h…" at bounding box center [755, 141] width 285 height 229
click at [682, 87] on div "// There may be something around to help you! // First, move to the Cupboard. h…" at bounding box center [755, 155] width 285 height 256
type textarea "hero.moveLeft(2);"
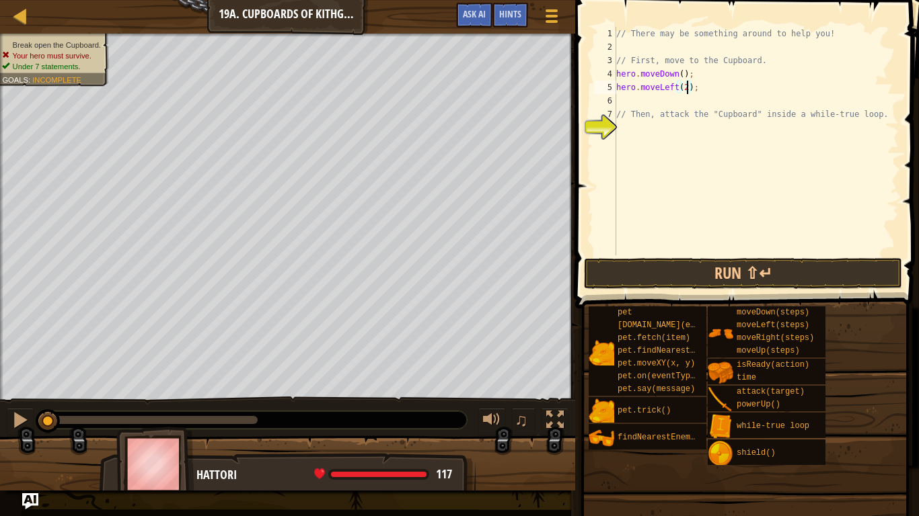
click at [636, 101] on div "// There may be something around to help you! // First, move to the Cupboard. h…" at bounding box center [755, 155] width 285 height 256
type textarea "u"
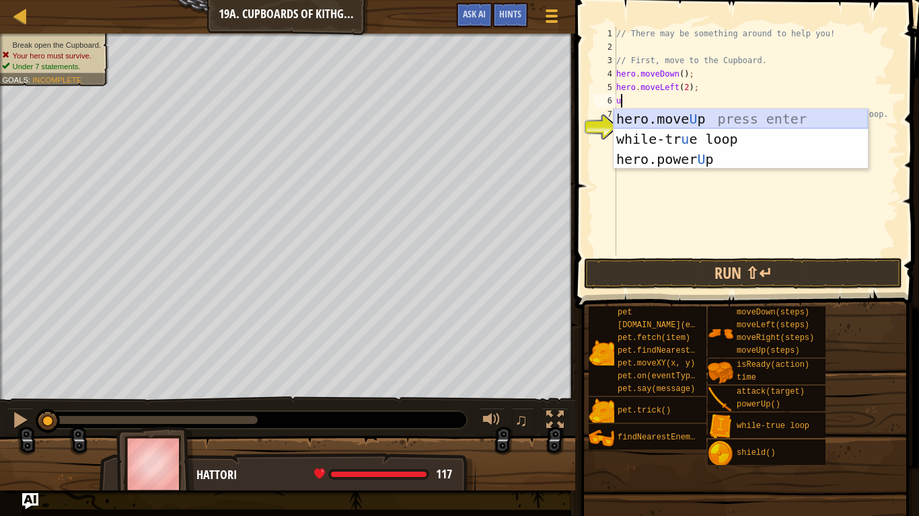
click at [687, 120] on div "hero.move U p press enter while-tr u e loop press enter hero.power U p press en…" at bounding box center [740, 159] width 254 height 101
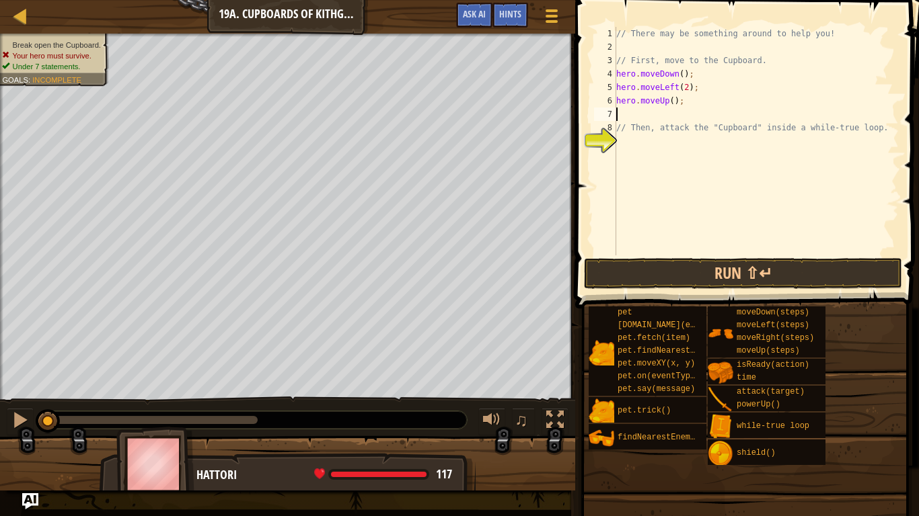
click at [674, 100] on div "// There may be something around to help you! // First, move to the Cupboard. h…" at bounding box center [755, 155] width 285 height 256
type textarea "hero.moveUp(2);"
click at [673, 109] on div "// There may be something around to help you! // First, move to the Cupboard. h…" at bounding box center [755, 155] width 285 height 256
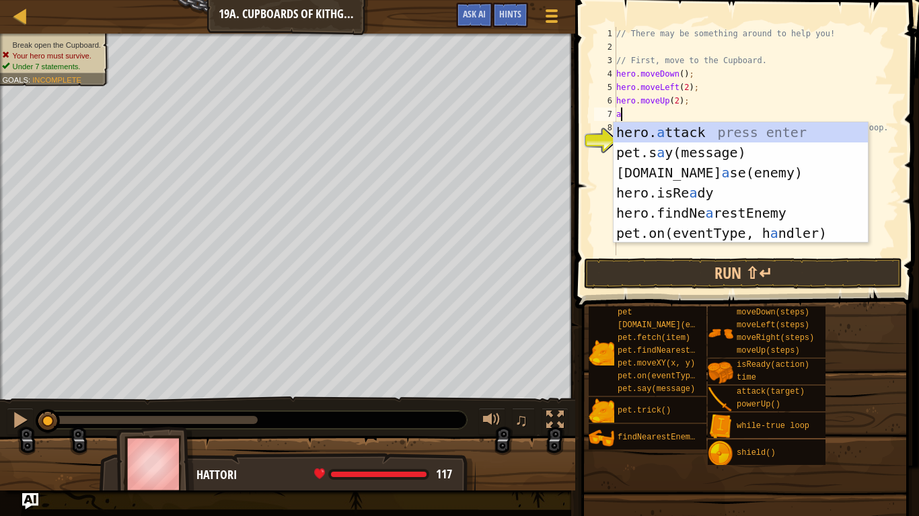
scroll to position [6, 1]
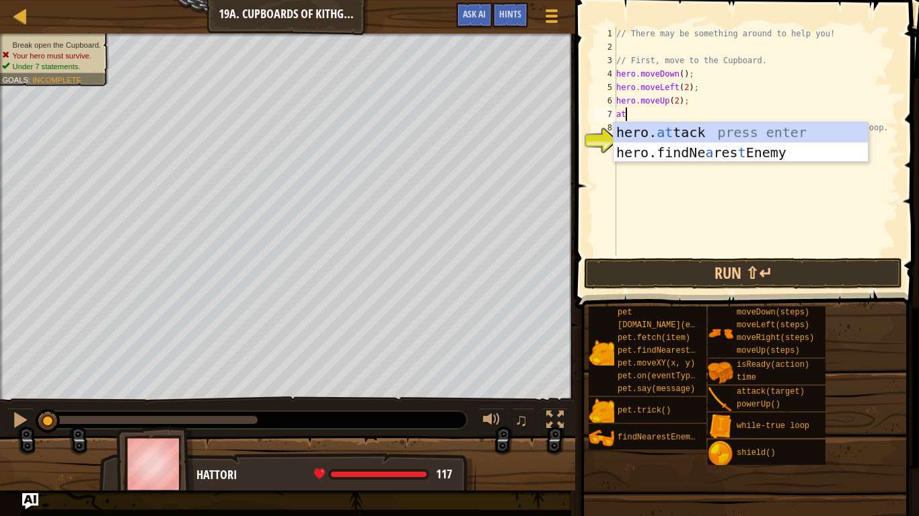
click at [667, 132] on div "hero. at tack press enter hero.findNe a res t Enemy press enter" at bounding box center [740, 162] width 254 height 81
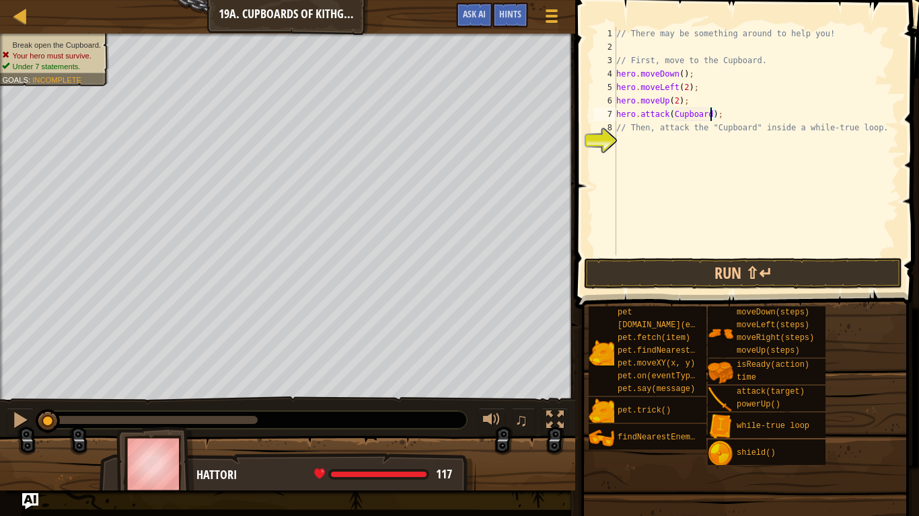
scroll to position [6, 13]
type textarea "hero.attack(Cupboard);"
click at [685, 268] on button "Run ⇧↵" at bounding box center [743, 273] width 318 height 31
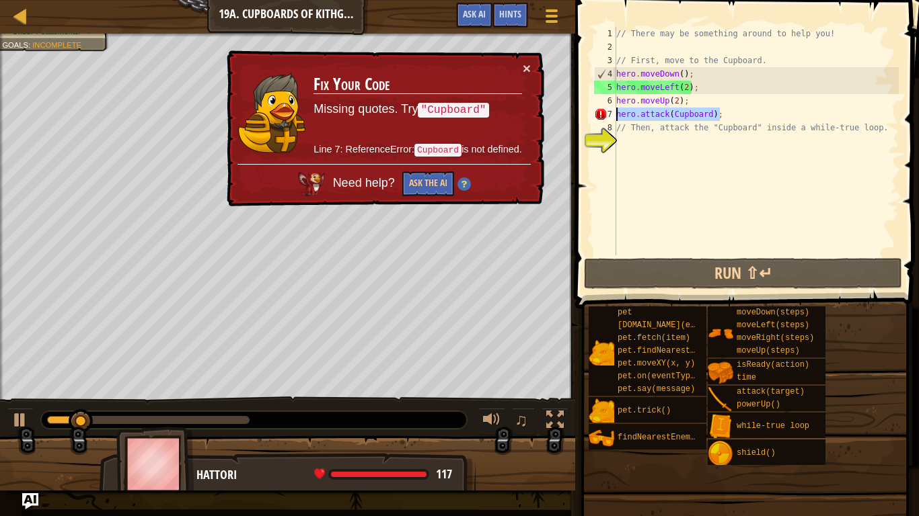
drag, startPoint x: 725, startPoint y: 114, endPoint x: 615, endPoint y: 110, distance: 110.4
click at [615, 110] on div "hero.attack(Cupboard); 1 2 3 4 5 6 7 8 9 // There may be something around to he…" at bounding box center [744, 141] width 307 height 229
click at [649, 151] on div "// There may be something around to help you! // First, move to the Cupboard. h…" at bounding box center [755, 155] width 285 height 256
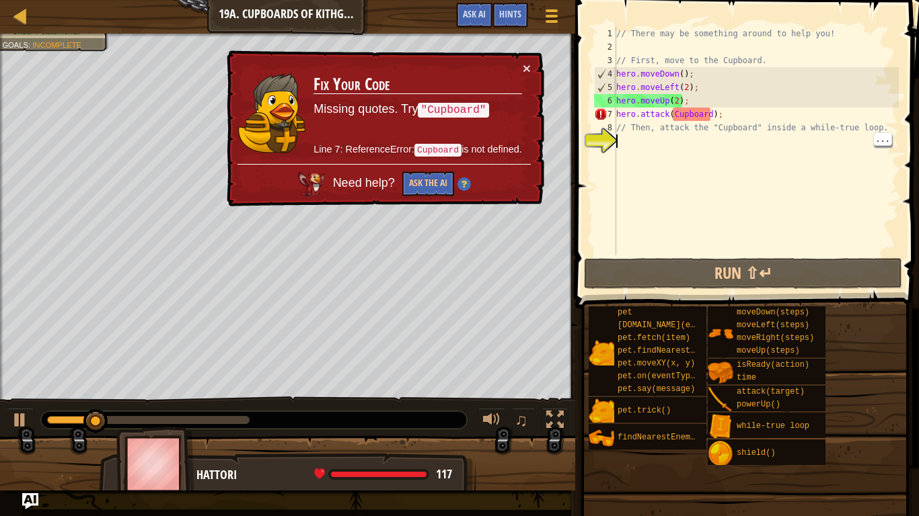
scroll to position [6, 0]
paste textarea "hero.attack(Cupboard);"
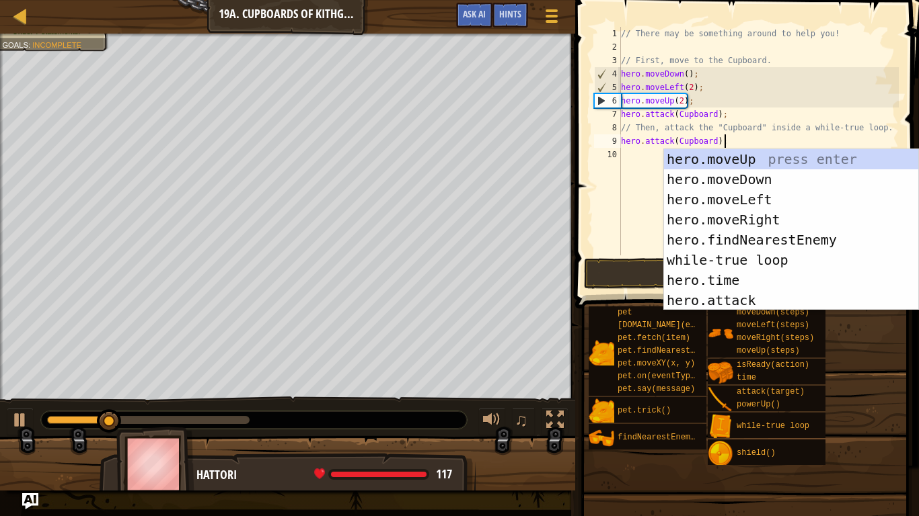
click at [739, 117] on div "// There may be something around to help you! // First, move to the Cupboard. h…" at bounding box center [758, 155] width 280 height 256
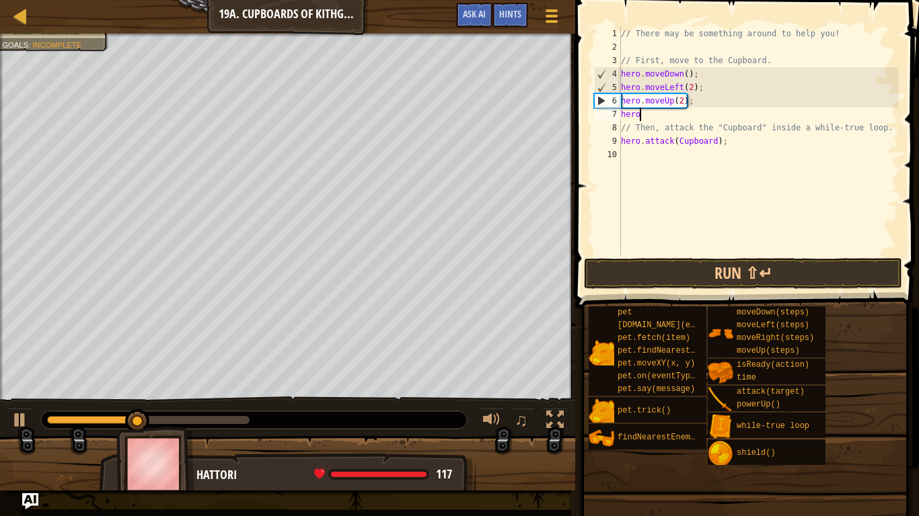
type textarea "h"
type textarea "hero.moveUp(2);"
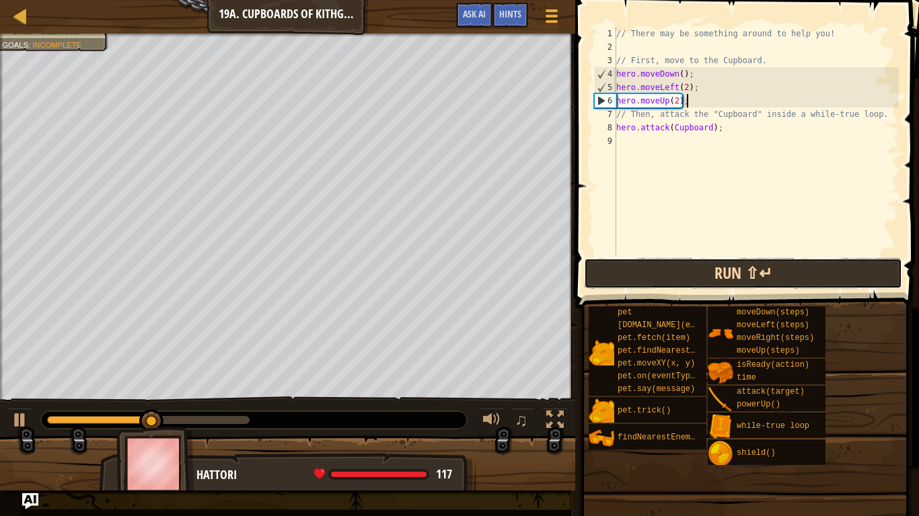
click at [717, 276] on button "Run ⇧↵" at bounding box center [743, 273] width 318 height 31
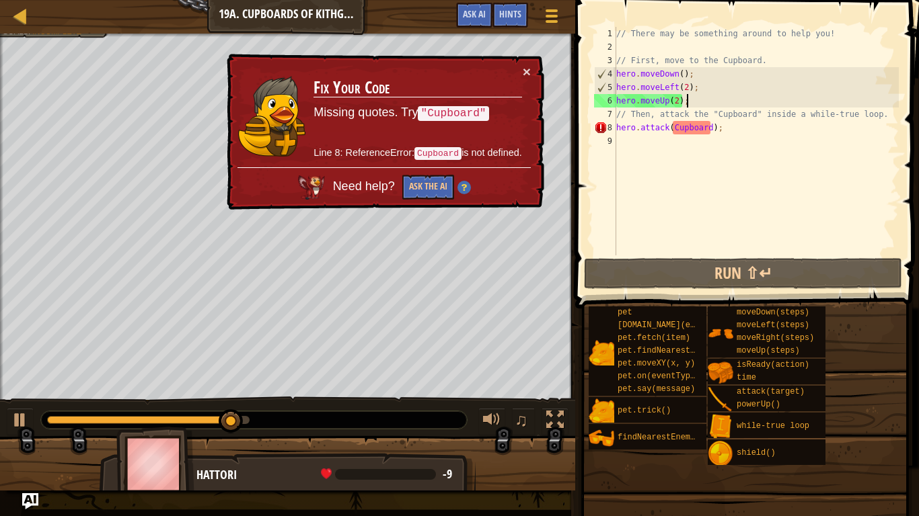
click at [533, 67] on div "× Fix Your Code Missing quotes. Try "Cupboard" Line 8: ReferenceError: Cupboard…" at bounding box center [384, 132] width 322 height 162
click at [522, 70] on button "×" at bounding box center [526, 71] width 8 height 14
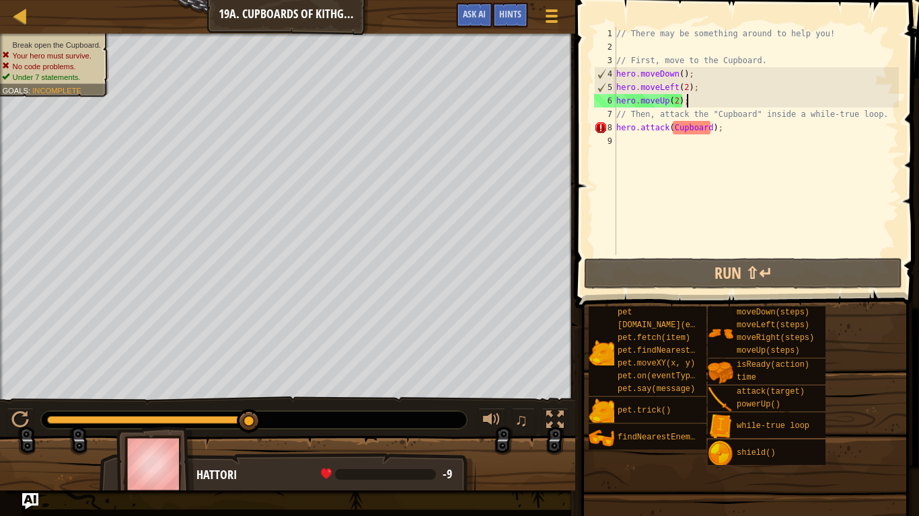
click at [674, 153] on div "// There may be something around to help you! // First, move to the Cupboard. h…" at bounding box center [755, 155] width 285 height 256
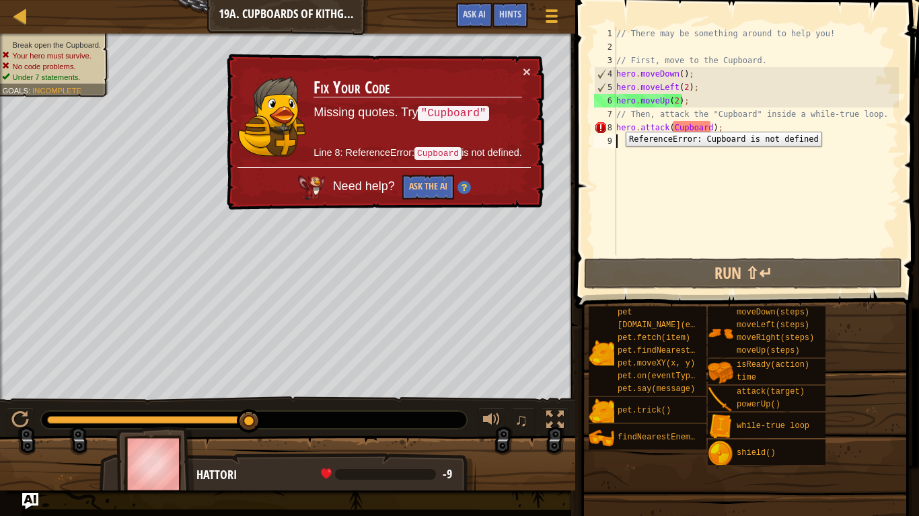
click at [615, 122] on div "8" at bounding box center [605, 127] width 22 height 13
type textarea "hero.attack(Cupboard);"
click at [523, 68] on button "×" at bounding box center [526, 73] width 8 height 14
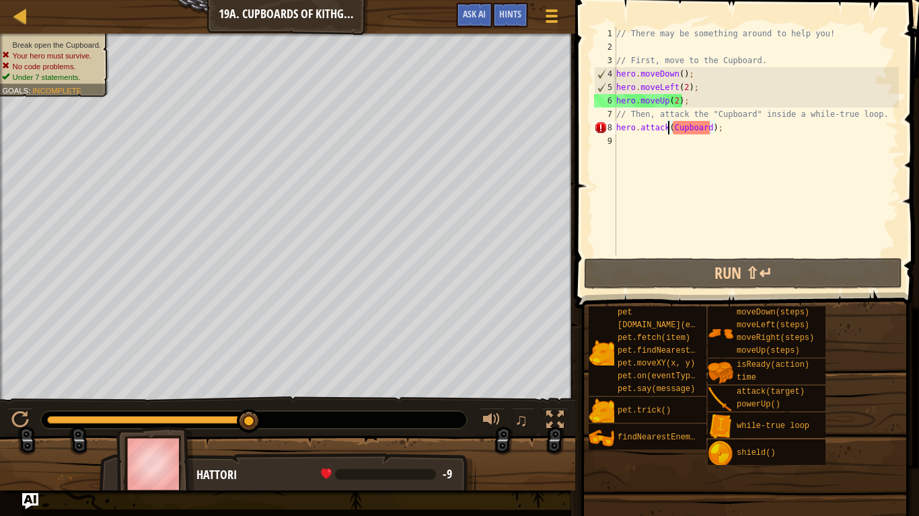
click at [670, 124] on div "// There may be something around to help you! // First, move to the Cupboard. h…" at bounding box center [755, 155] width 285 height 256
click at [624, 52] on div "// There may be something around to help you! // First, move to the Cupboard. h…" at bounding box center [755, 155] width 285 height 256
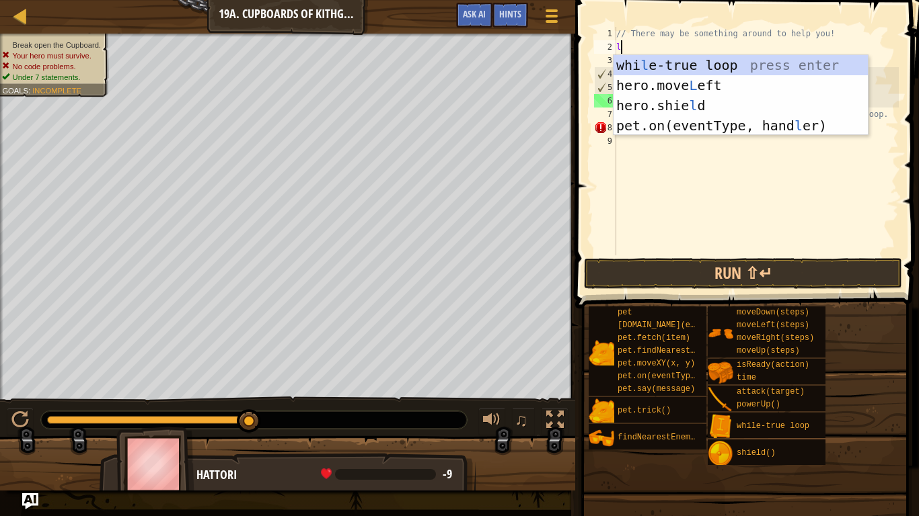
type textarea "lo"
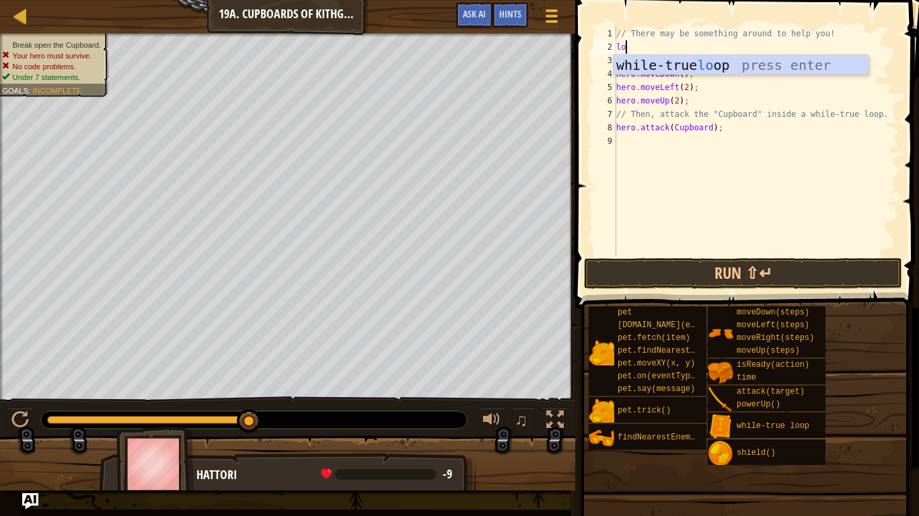
click at [732, 63] on div "while-true lo op press enter" at bounding box center [740, 85] width 254 height 61
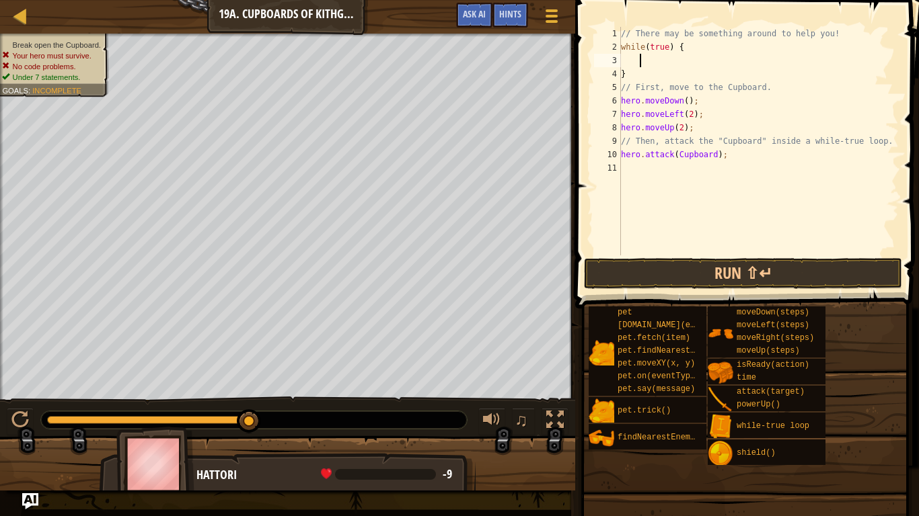
click at [640, 79] on div "// There may be something around to help you! while ( true ) { } // First, move…" at bounding box center [758, 155] width 280 height 256
type textarea "}"
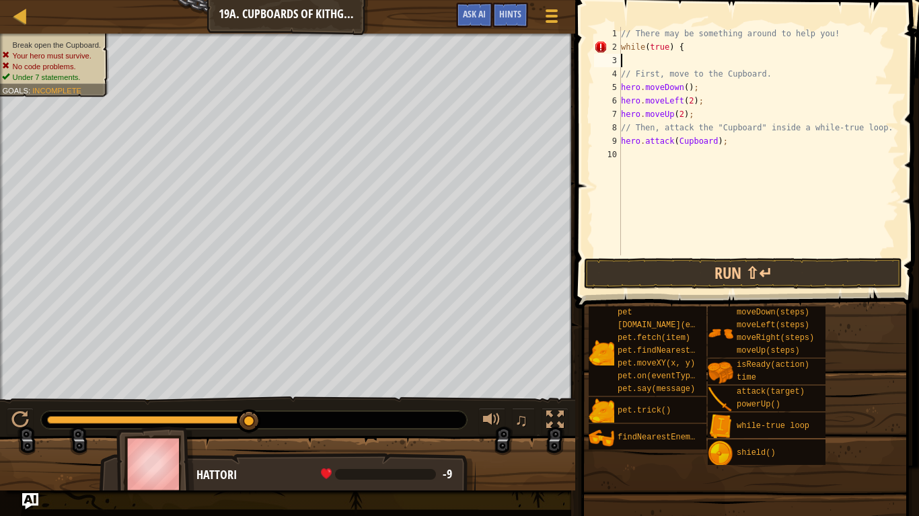
type textarea "while(true) {"
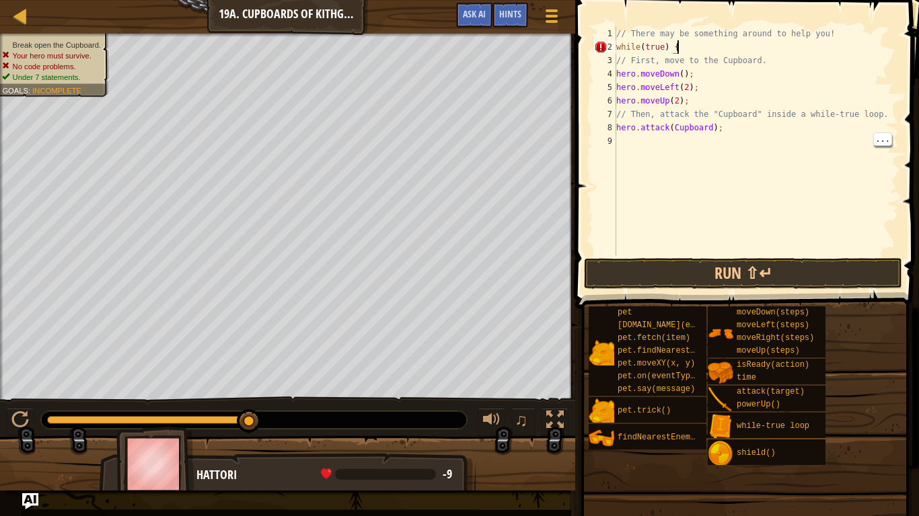
click at [635, 140] on div "// There may be something around to help you! while ( true ) { // First, move t…" at bounding box center [755, 155] width 285 height 256
type textarea "}"
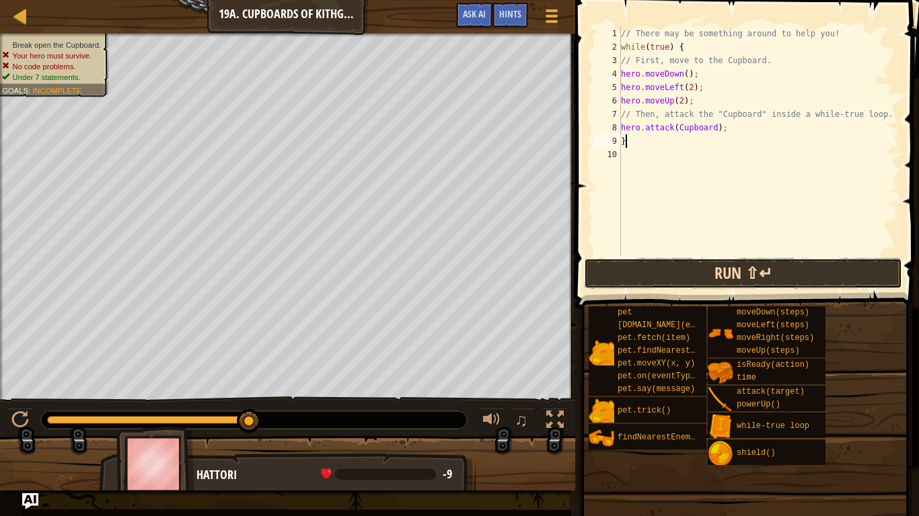
click at [767, 277] on button "Run ⇧↵" at bounding box center [743, 273] width 318 height 31
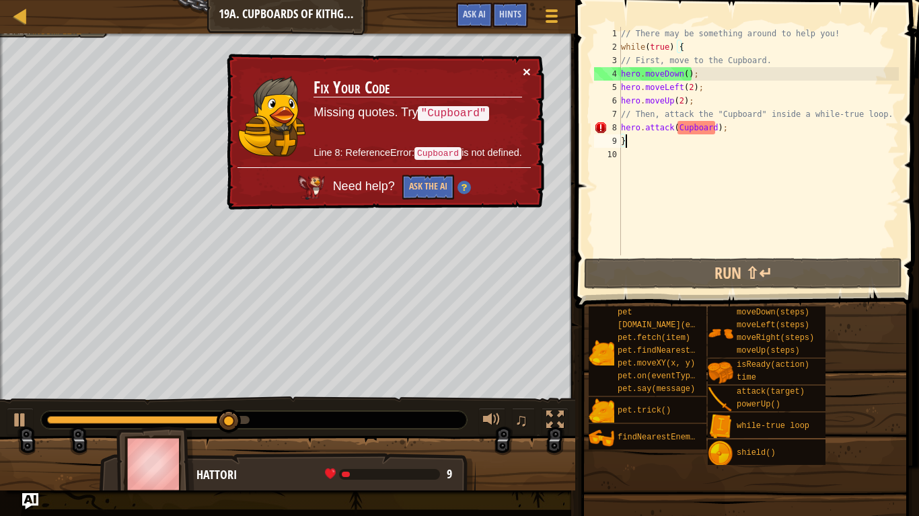
click at [523, 67] on button "×" at bounding box center [527, 74] width 9 height 14
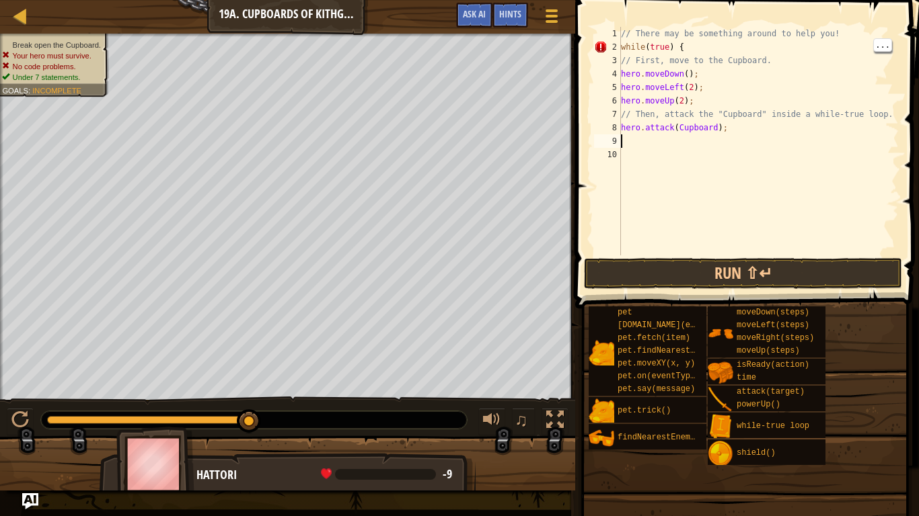
click at [699, 46] on div "// There may be something around to help you! while ( true ) { // First, move t…" at bounding box center [758, 155] width 280 height 256
type textarea "w"
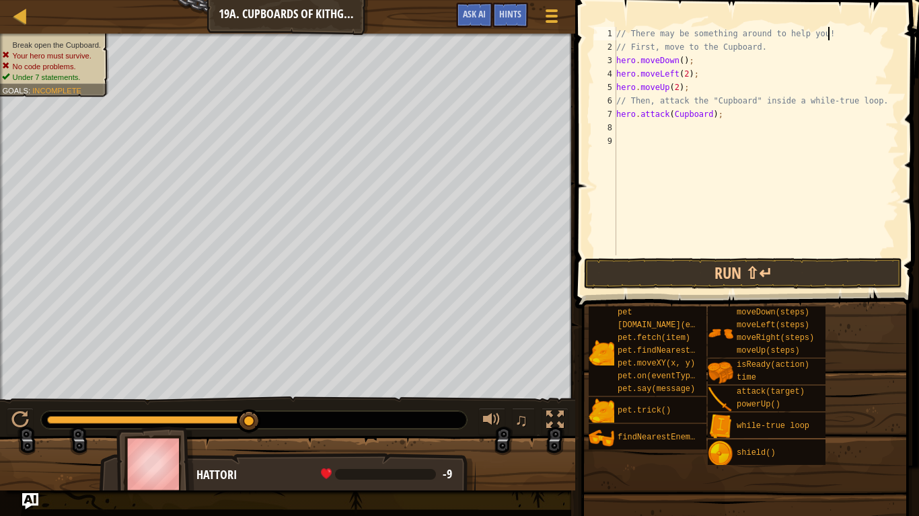
click at [672, 114] on div "// There may be something around to help you! // First, move to the Cupboard. h…" at bounding box center [755, 155] width 285 height 256
click at [715, 117] on div "// There may be something around to help you! // First, move to the Cupboard. h…" at bounding box center [755, 155] width 285 height 256
type textarea "hero.attack("Cupboard");"
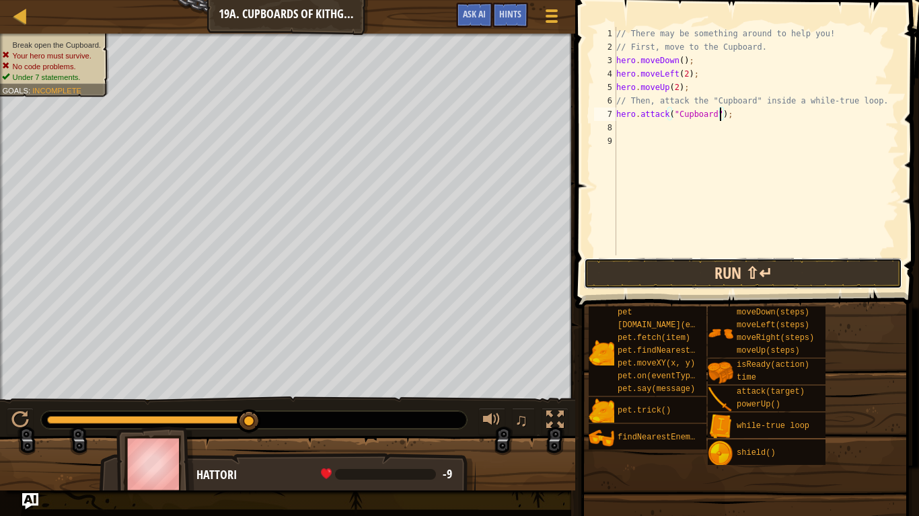
click at [806, 266] on button "Run ⇧↵" at bounding box center [743, 273] width 318 height 31
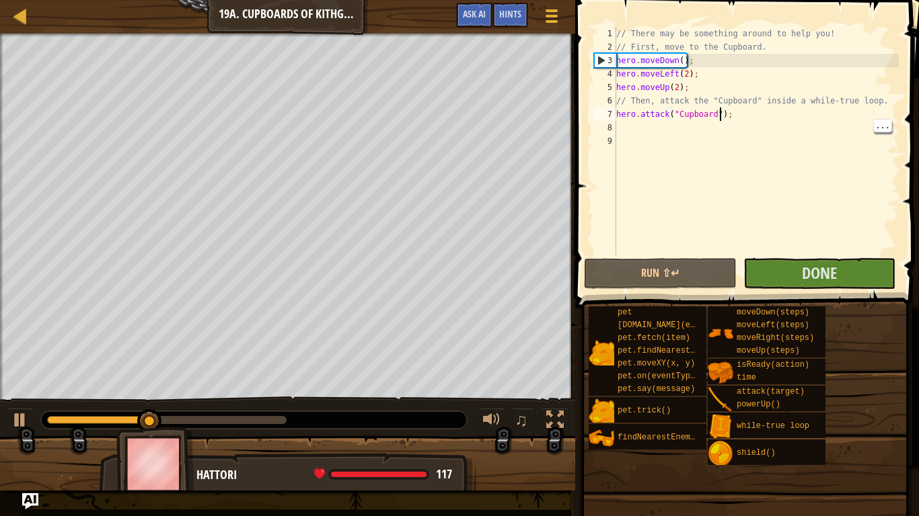
click at [743, 122] on div "// There may be something around to help you! // First, move to the Cupboard. h…" at bounding box center [755, 155] width 285 height 256
click at [734, 108] on div "// There may be something around to help you! // First, move to the Cupboard. h…" at bounding box center [755, 155] width 285 height 256
type textarea "hero.attack("Cupboard");"
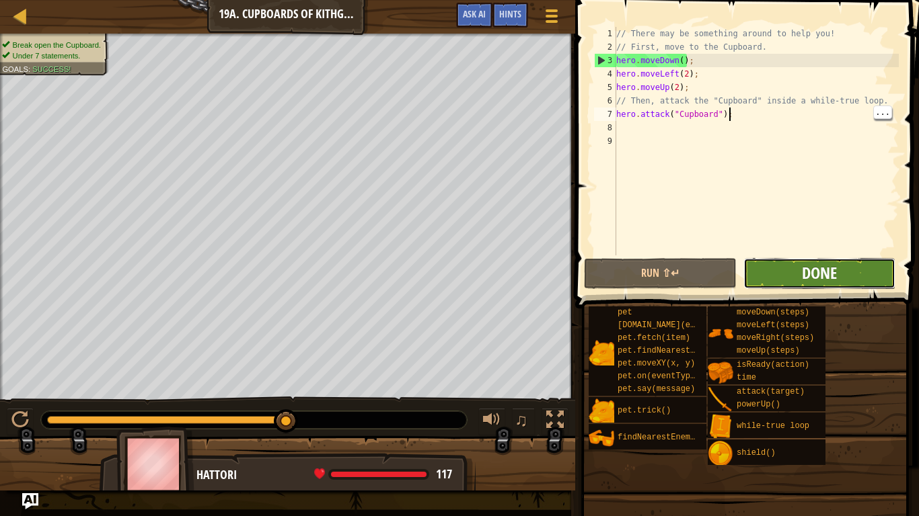
click at [813, 277] on span "Done" at bounding box center [819, 273] width 35 height 22
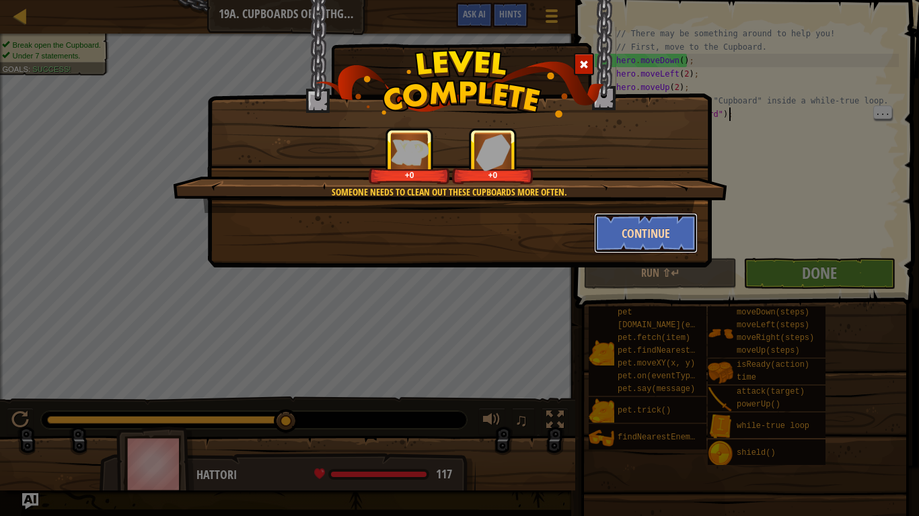
click at [664, 233] on button "Continue" at bounding box center [646, 233] width 104 height 40
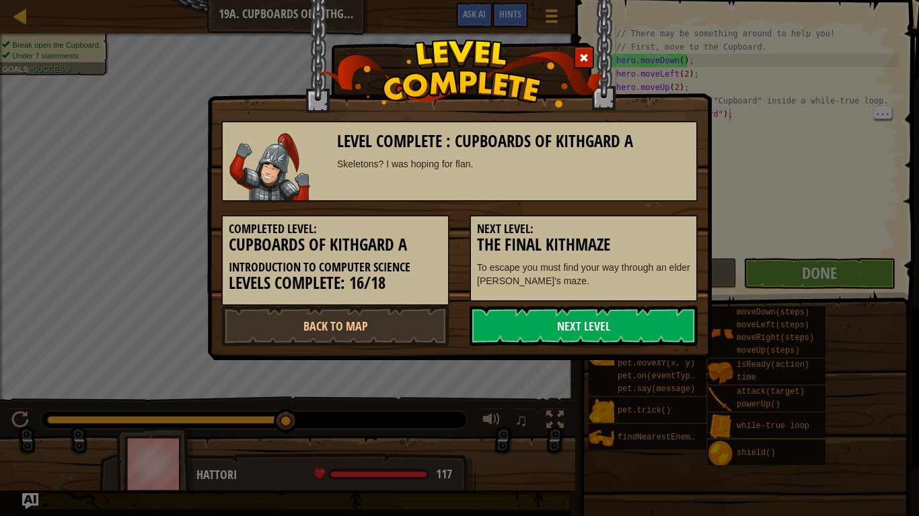
click at [639, 229] on h5 "Next Level:" at bounding box center [583, 229] width 213 height 13
click at [401, 325] on link "Back to Map" at bounding box center [335, 326] width 228 height 40
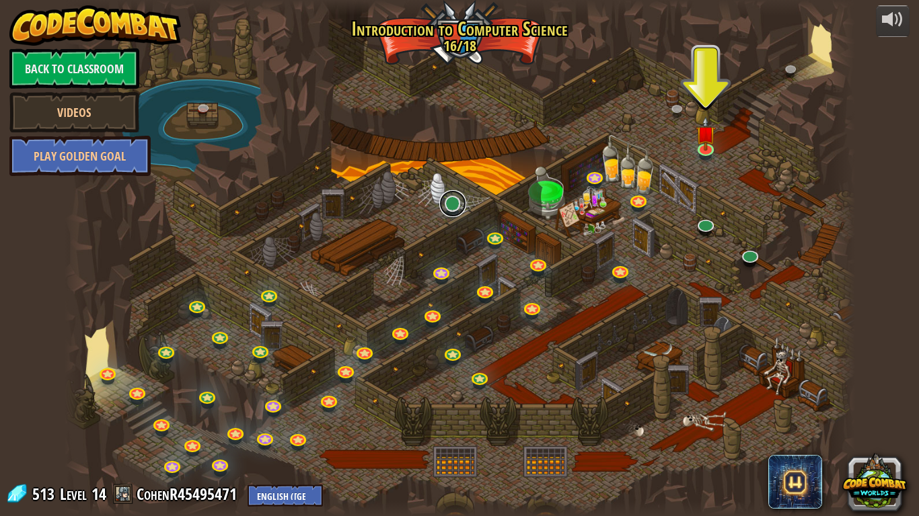
click at [454, 206] on link at bounding box center [452, 203] width 27 height 27
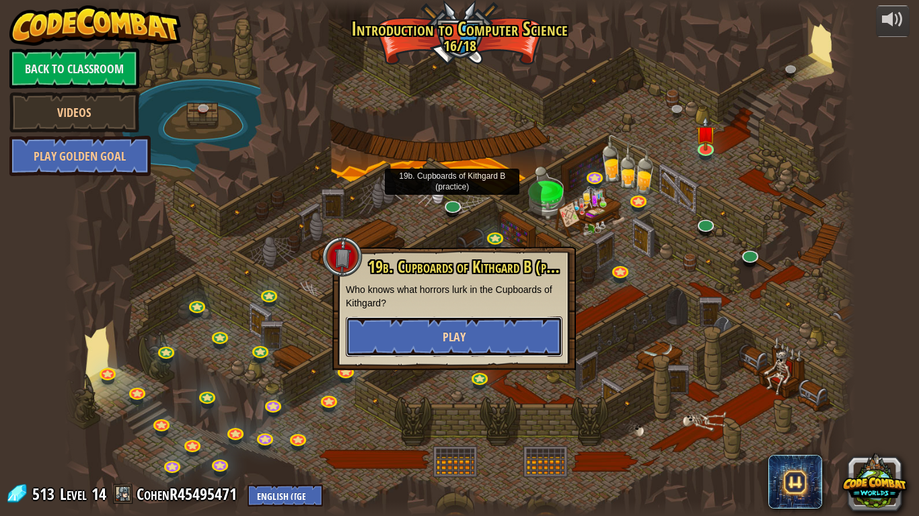
click at [505, 350] on button "Play" at bounding box center [454, 337] width 217 height 40
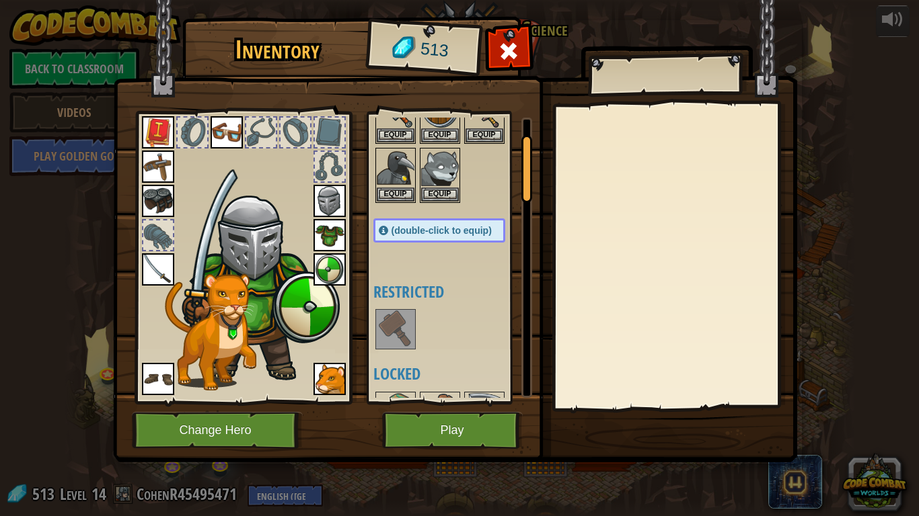
scroll to position [69, 0]
click at [462, 434] on button "Play" at bounding box center [452, 430] width 141 height 37
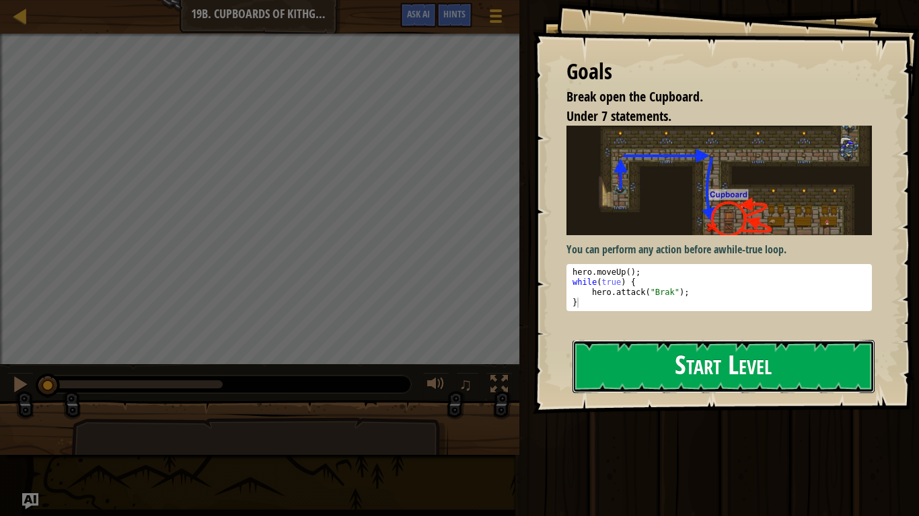
click at [648, 340] on button "Start Level" at bounding box center [723, 366] width 302 height 53
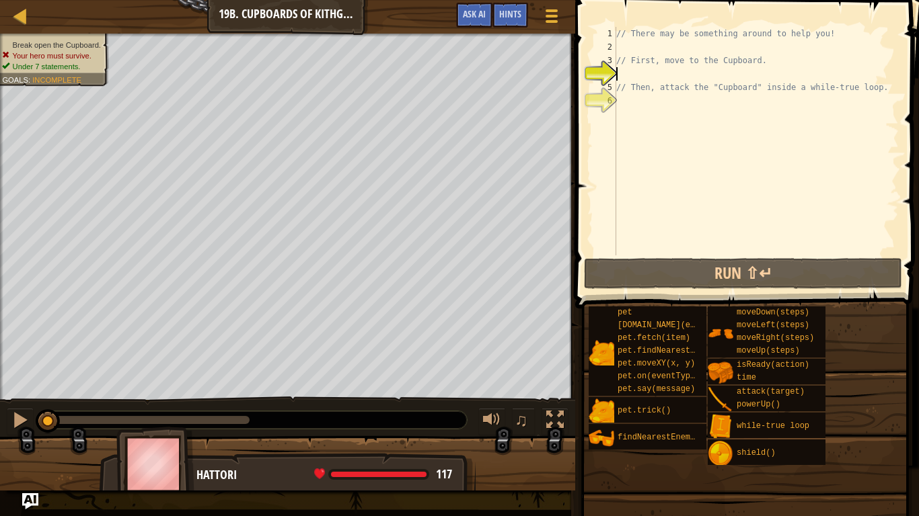
type textarea "r"
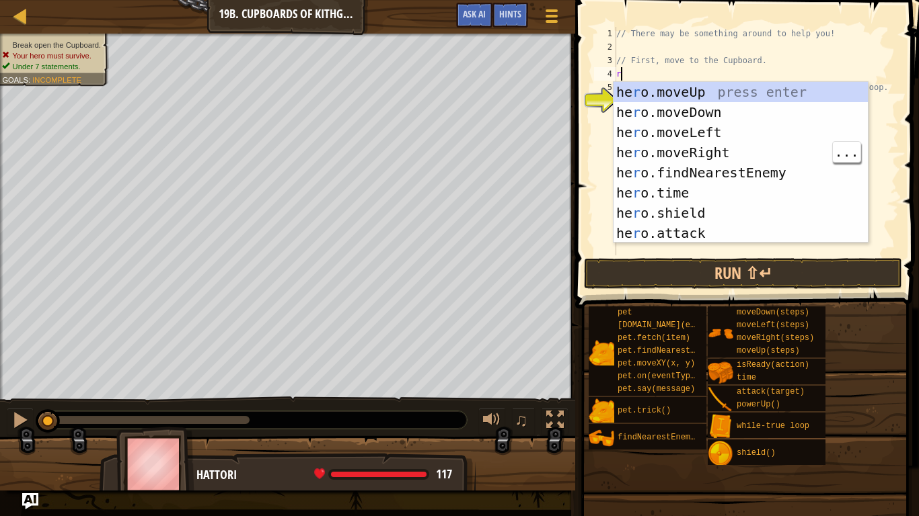
click at [722, 151] on div "he r o.moveUp press enter he r o.moveDown press enter he r o.moveLeft press ent…" at bounding box center [740, 183] width 254 height 202
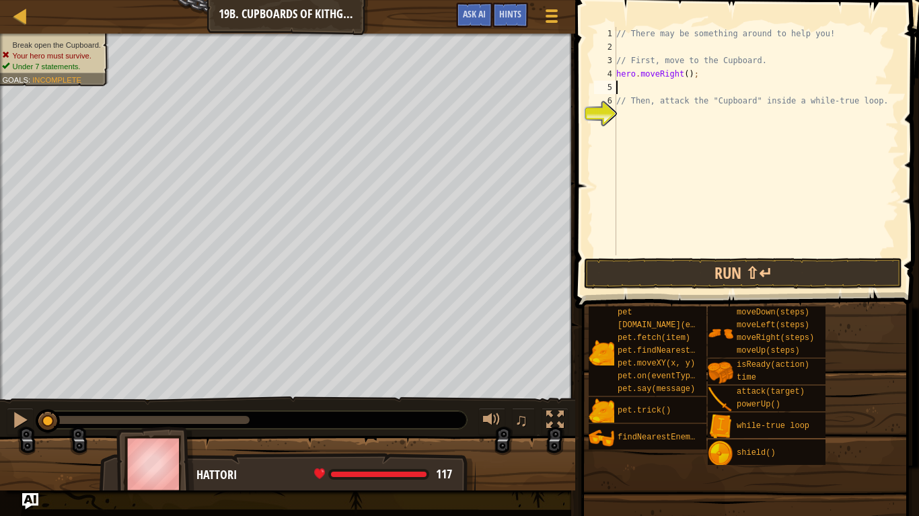
type textarea "d"
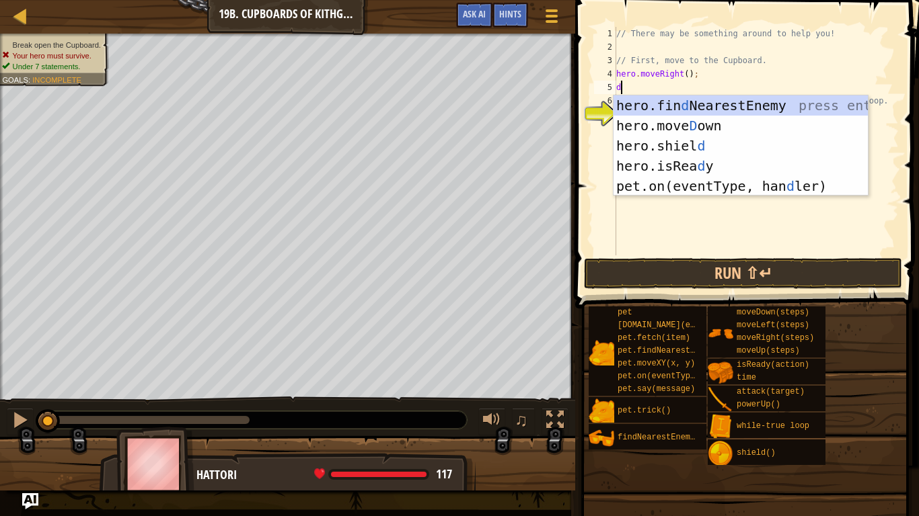
click at [707, 130] on div "hero.fin d NearestEnemy press enter hero.[PERSON_NAME] own press enter hero.[PE…" at bounding box center [740, 165] width 254 height 141
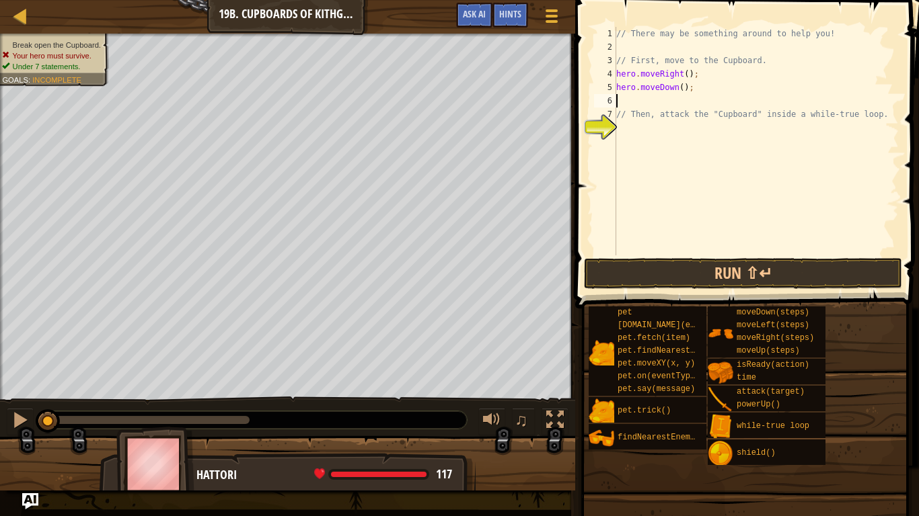
type textarea "r"
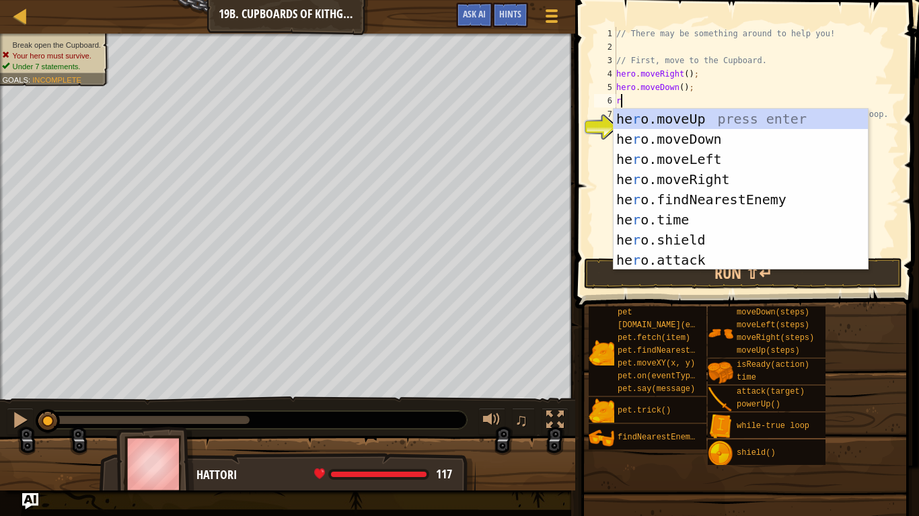
click at [709, 176] on div "he r o.moveUp press enter he r o.moveDown press enter he r o.moveLeft press ent…" at bounding box center [740, 210] width 254 height 202
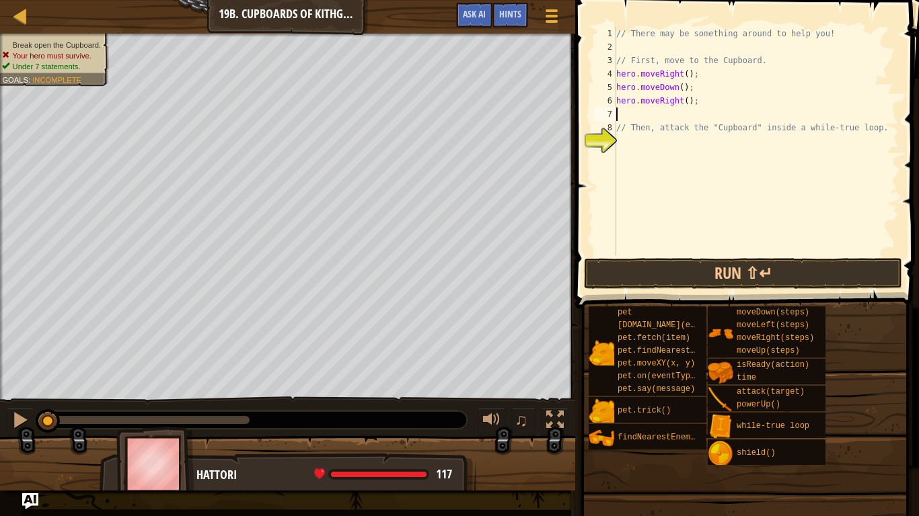
type textarea "s"
type textarea "d"
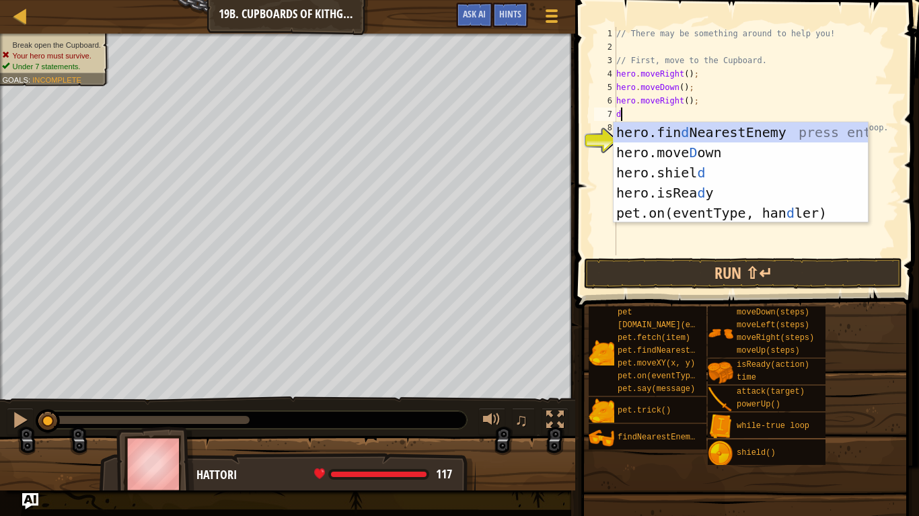
click at [713, 151] on div "hero.fin d NearestEnemy press enter hero.[PERSON_NAME] own press enter hero.[PE…" at bounding box center [740, 192] width 254 height 141
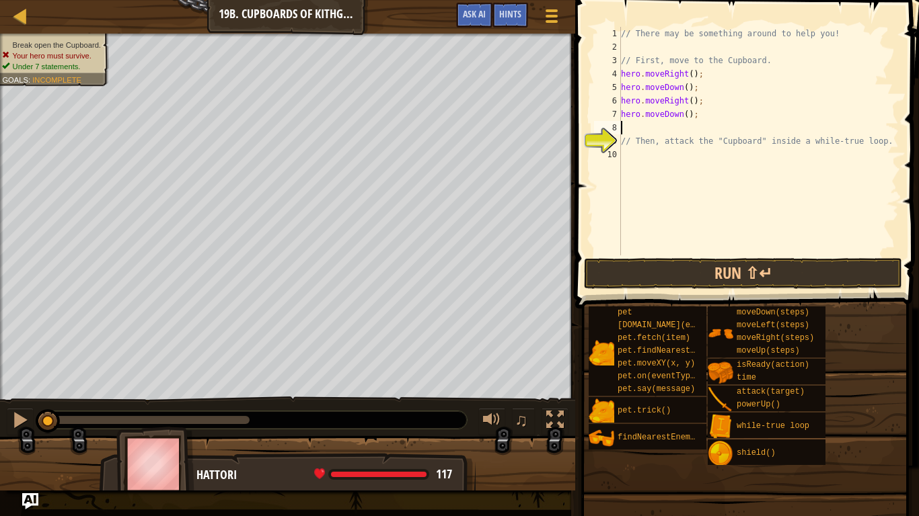
click at [685, 116] on div "// There may be something around to help you! // First, move to the Cupboard. h…" at bounding box center [758, 155] width 280 height 256
type textarea "hero.moveDown(2);"
click at [674, 130] on div "// There may be something around to help you! // First, move to the Cupboard. h…" at bounding box center [758, 155] width 280 height 256
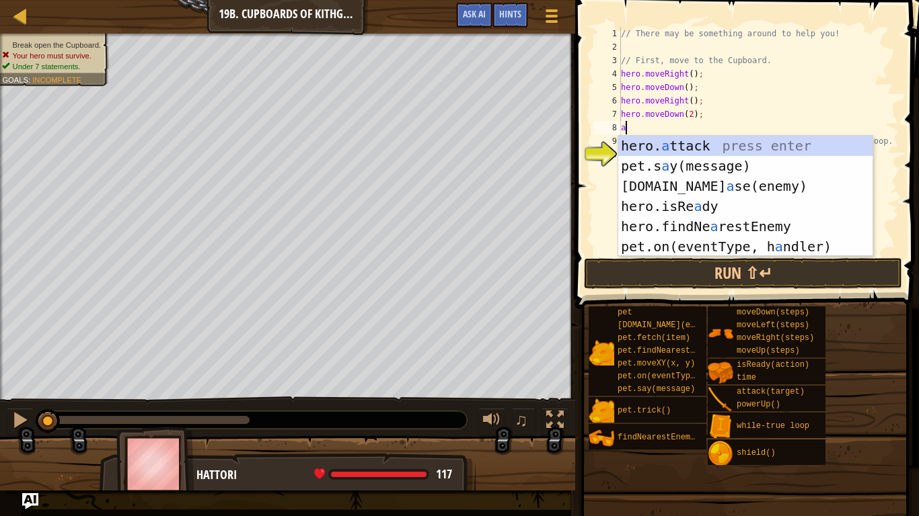
click at [691, 150] on div "hero. a ttack press enter pet.s a y(message) press enter [DOMAIN_NAME] a se(ene…" at bounding box center [745, 216] width 254 height 161
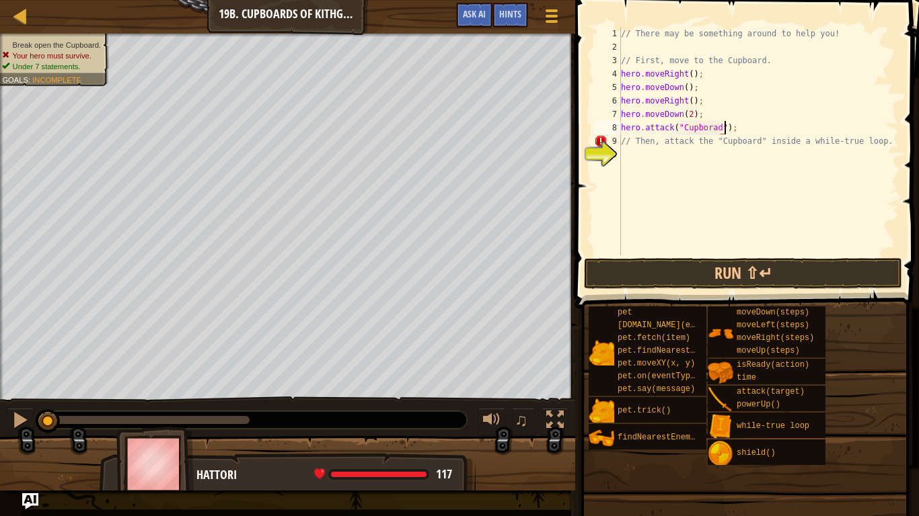
scroll to position [6, 15]
click at [735, 274] on button "Run ⇧↵" at bounding box center [743, 273] width 318 height 31
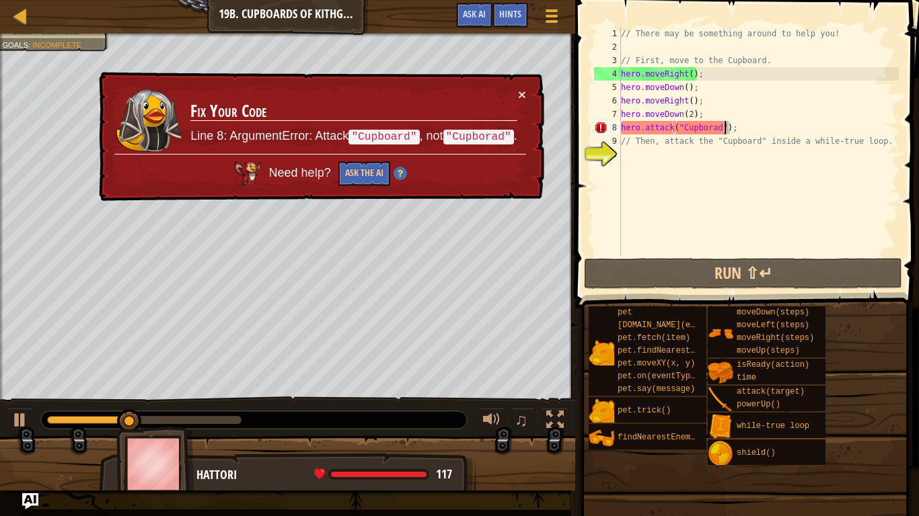
click at [709, 126] on div "// There may be something around to help you! // First, move to the Cupboard. h…" at bounding box center [758, 155] width 280 height 256
click at [713, 124] on div "// There may be something around to help you! // First, move to the Cupboard. h…" at bounding box center [758, 155] width 280 height 256
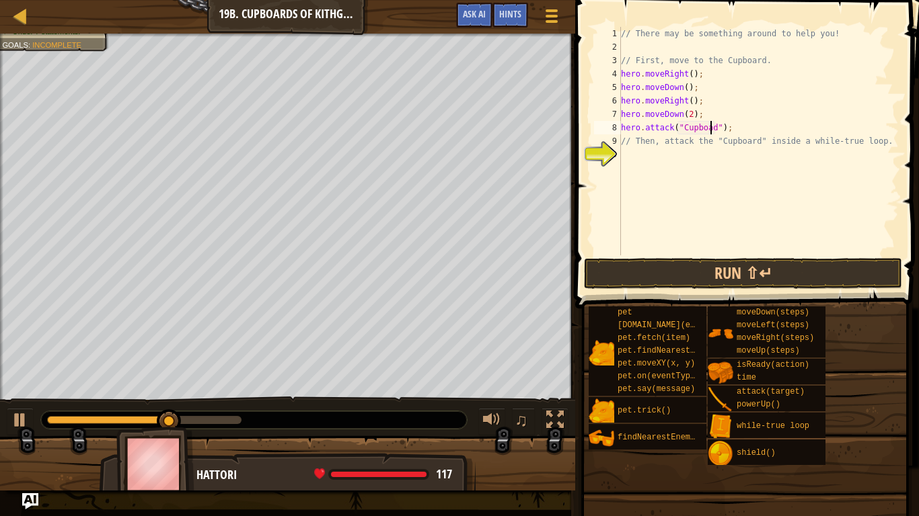
scroll to position [6, 13]
type textarea "hero.attack("Cupboard");"
click at [725, 280] on button "Run ⇧↵" at bounding box center [743, 273] width 318 height 31
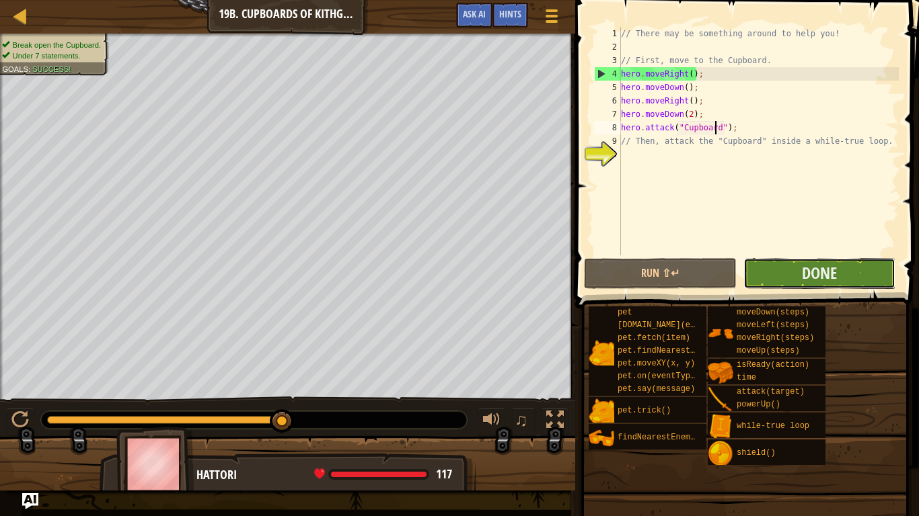
click at [793, 277] on button "Done" at bounding box center [819, 273] width 152 height 31
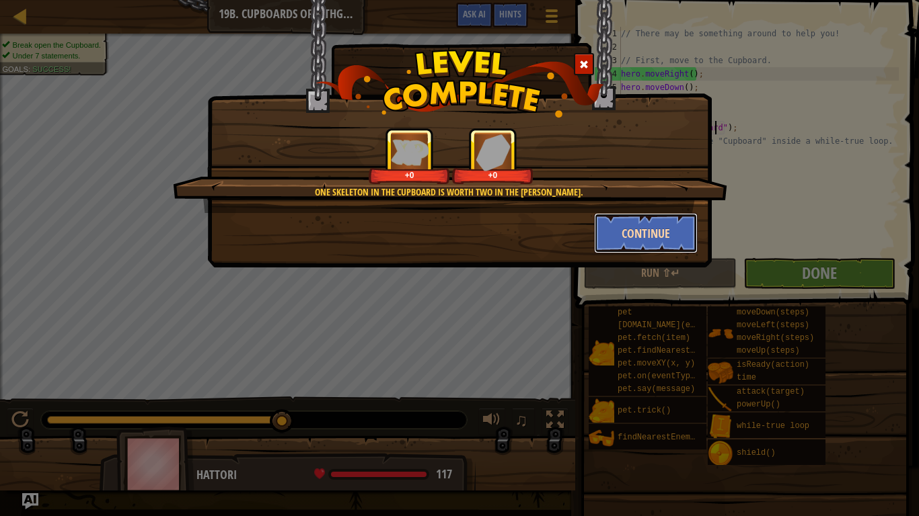
click at [658, 233] on button "Continue" at bounding box center [646, 233] width 104 height 40
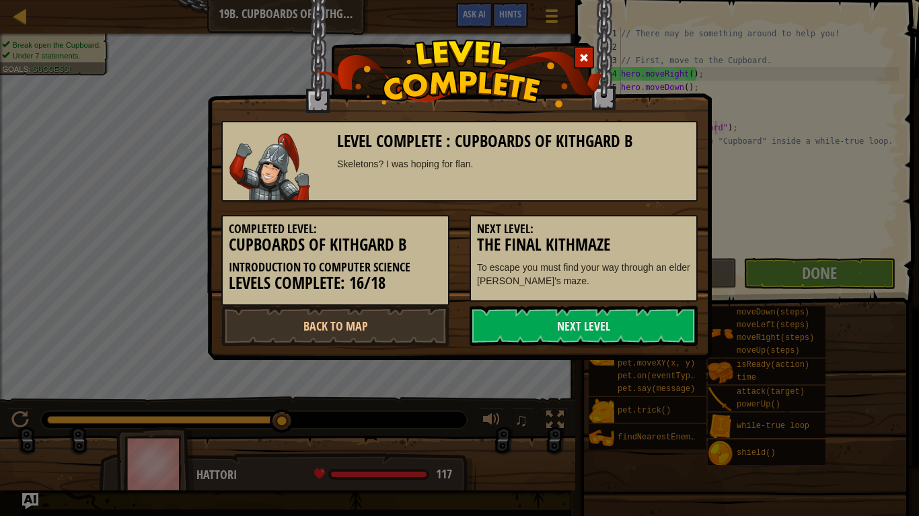
click at [644, 236] on h3 "The Final Kithmaze" at bounding box center [583, 245] width 213 height 18
click at [407, 324] on link "Back to Map" at bounding box center [335, 326] width 228 height 40
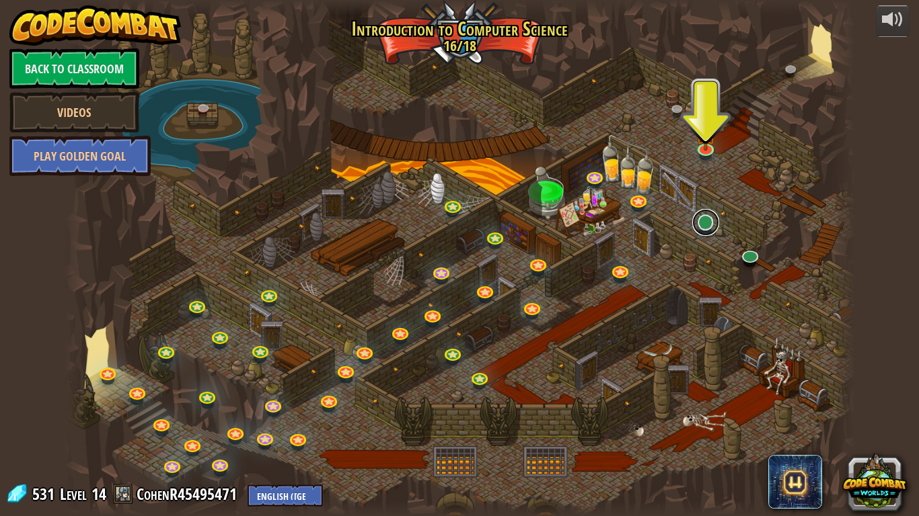
click at [708, 229] on link at bounding box center [705, 222] width 27 height 27
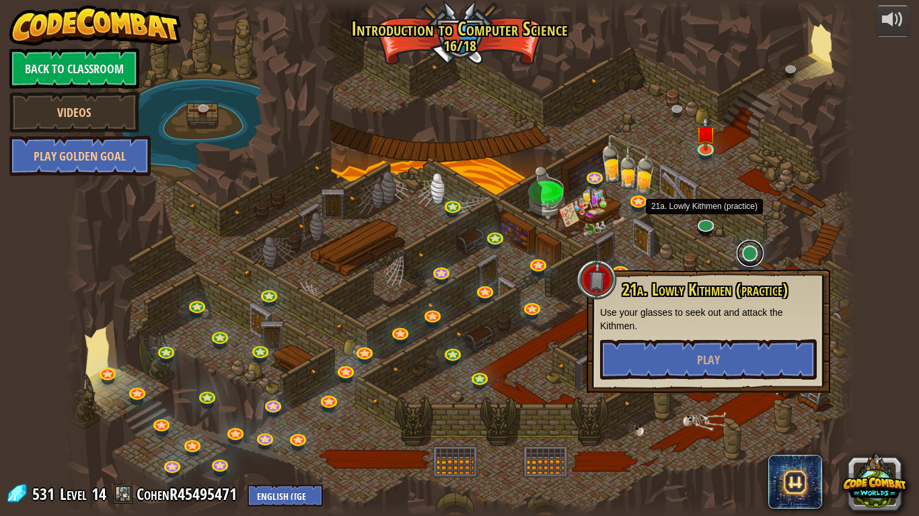
click at [759, 250] on link at bounding box center [749, 253] width 27 height 27
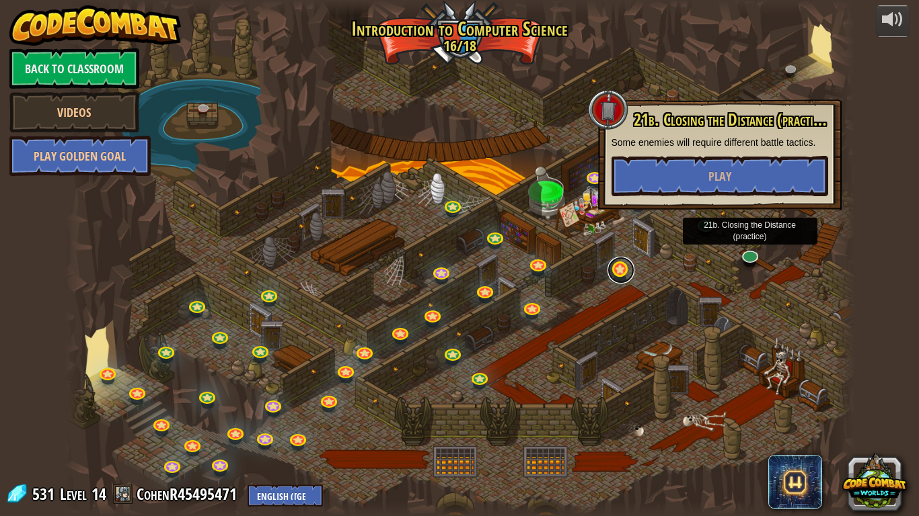
click at [615, 274] on link at bounding box center [620, 270] width 27 height 27
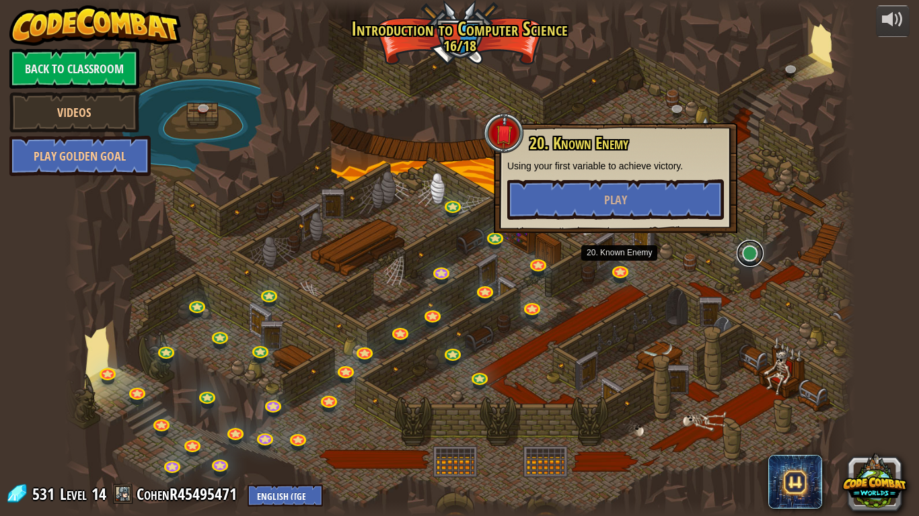
click at [746, 258] on link at bounding box center [749, 253] width 27 height 27
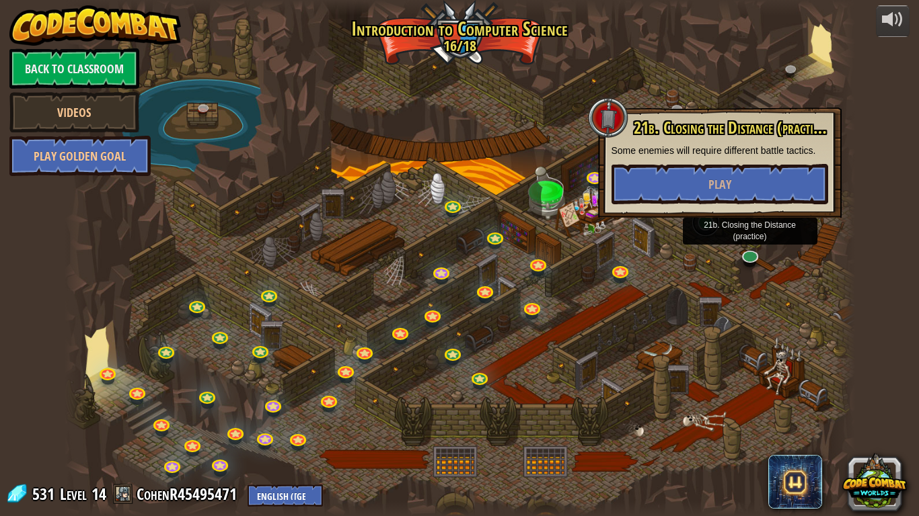
click at [695, 232] on link at bounding box center [705, 222] width 27 height 27
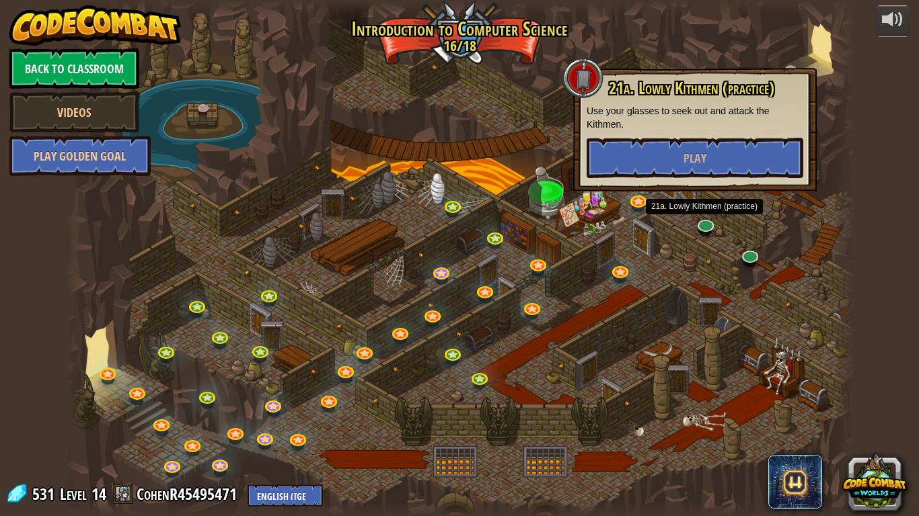
click at [720, 192] on div at bounding box center [460, 258] width 790 height 516
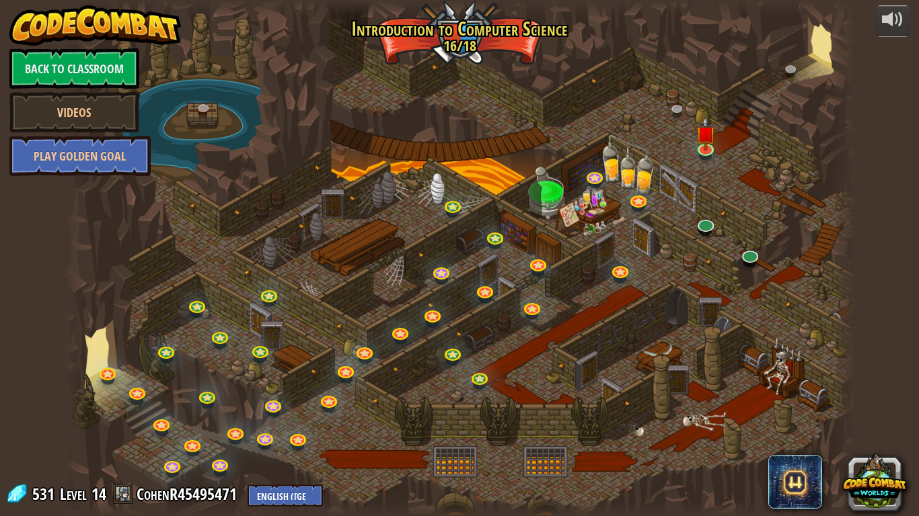
click at [740, 160] on div at bounding box center [460, 258] width 790 height 516
click at [707, 231] on link at bounding box center [705, 222] width 27 height 27
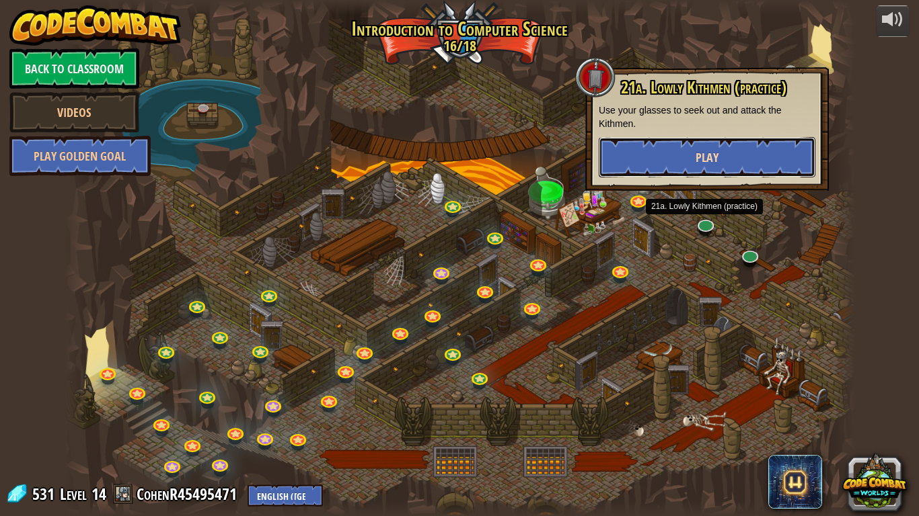
click at [736, 165] on button "Play" at bounding box center [706, 157] width 217 height 40
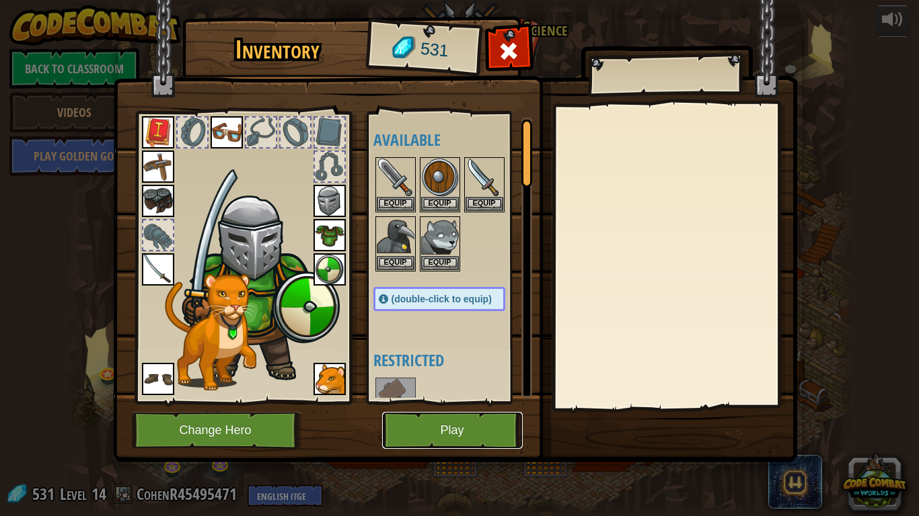
click at [479, 429] on button "Play" at bounding box center [452, 430] width 141 height 37
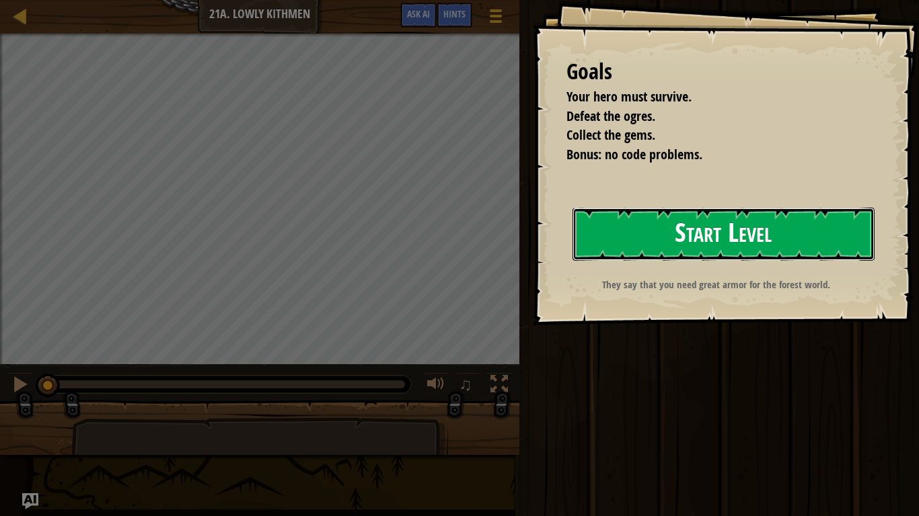
click at [674, 238] on button "Start Level" at bounding box center [723, 234] width 302 height 53
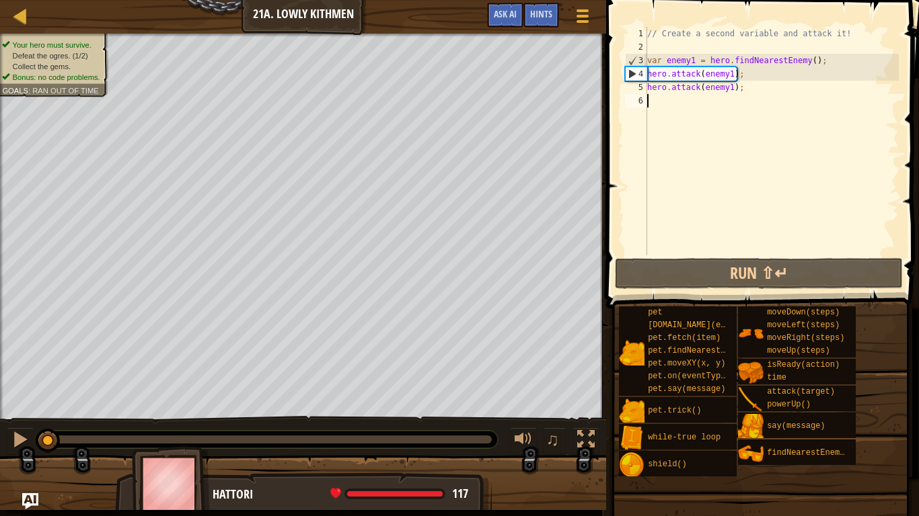
click at [729, 87] on div "// Create a second variable and attack it! var enemy1 = hero . findNearestEnemy…" at bounding box center [771, 155] width 254 height 256
type textarea "hero.attack(enemy1);"
click at [730, 87] on div "// Create a second variable and attack it! var enemy1 = hero . findNearestEnemy…" at bounding box center [771, 155] width 254 height 256
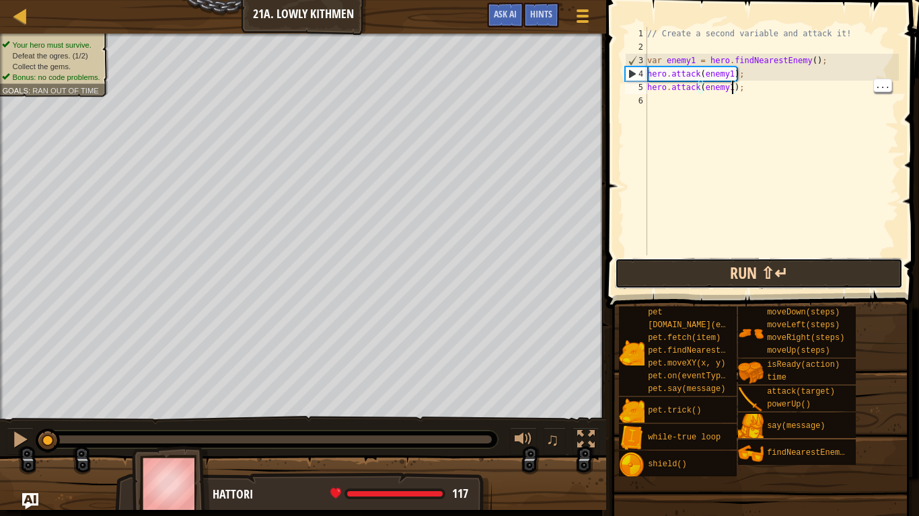
click at [734, 274] on button "Run ⇧↵" at bounding box center [759, 273] width 288 height 31
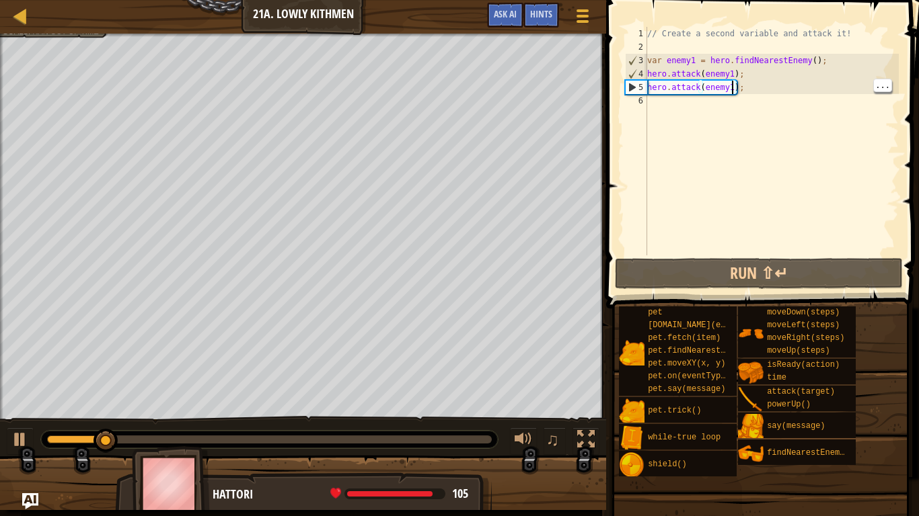
click at [672, 106] on div "// Create a second variable and attack it! var enemy1 = hero . findNearestEnemy…" at bounding box center [771, 155] width 254 height 256
click at [640, 87] on div "5" at bounding box center [636, 87] width 22 height 13
type textarea "hero.attack(enemy1);"
click at [663, 104] on div "// Create a second variable and attack it! var enemy1 = hero . findNearestEnemy…" at bounding box center [771, 155] width 254 height 256
type textarea "h"
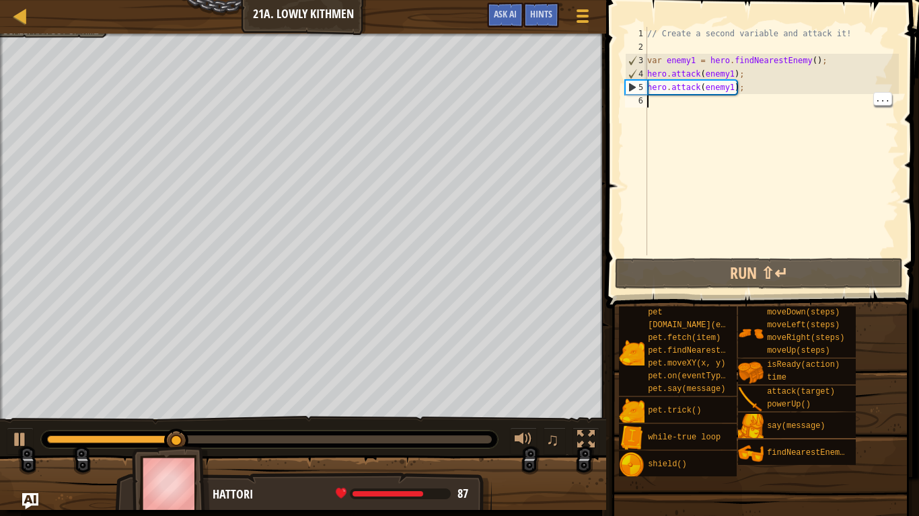
scroll to position [6, 0]
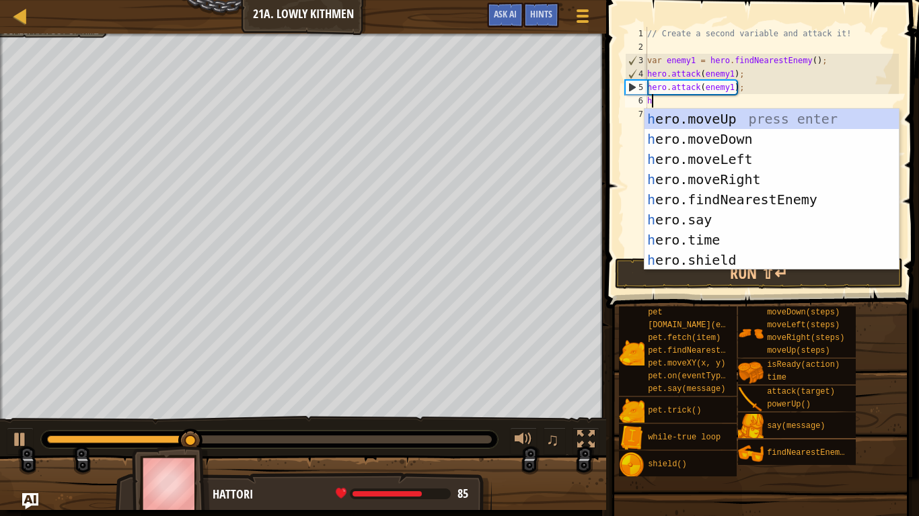
click at [773, 202] on div "h ero.moveUp press enter h ero.moveDown press enter h ero.moveLeft press enter …" at bounding box center [771, 210] width 254 height 202
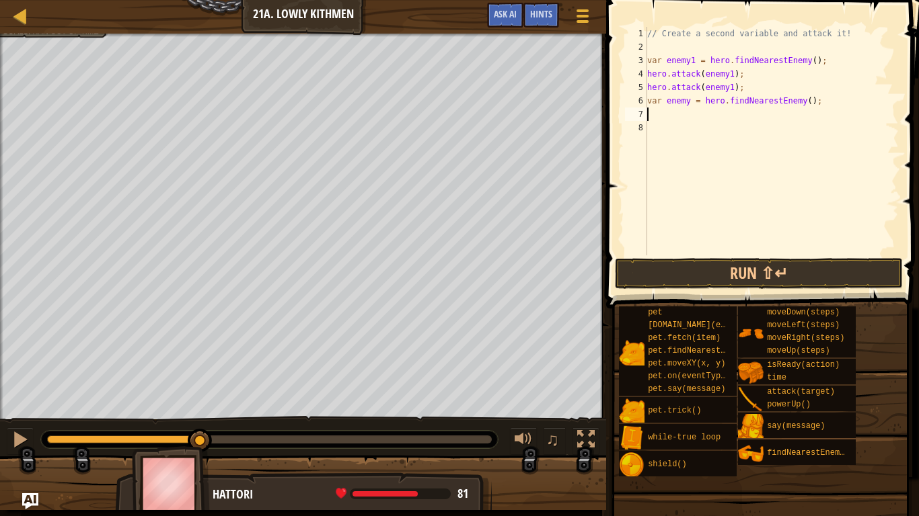
click at [689, 100] on div "// Create a second variable and attack it! var enemy1 = hero . findNearestEnemy…" at bounding box center [771, 155] width 254 height 256
type textarea "var enemy2 = hero.findNearestEnemy();"
click at [689, 120] on div "// Create a second variable and attack it! var enemy1 = hero . findNearestEnemy…" at bounding box center [771, 155] width 254 height 256
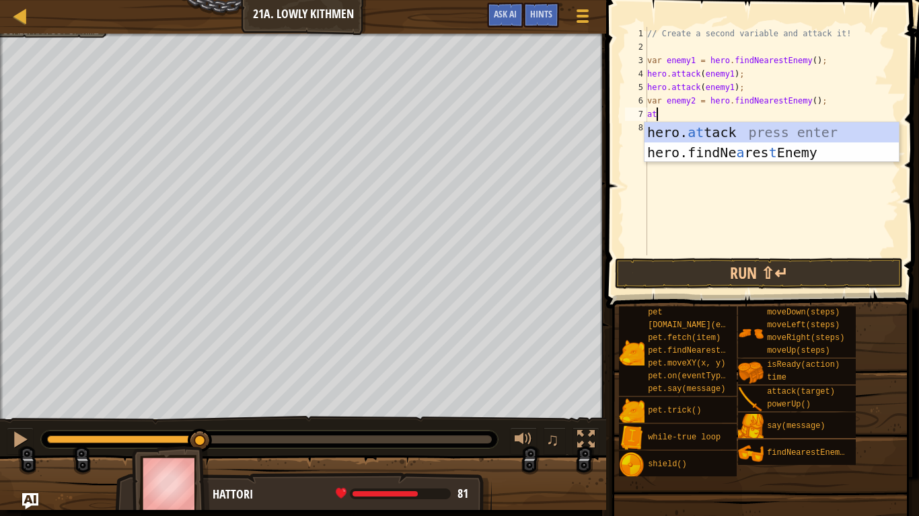
scroll to position [6, 1]
click at [737, 128] on div "hero. at tack press enter hero.findNe a res t Enemy press enter" at bounding box center [771, 162] width 254 height 81
type textarea "hero.attack(enemy);"
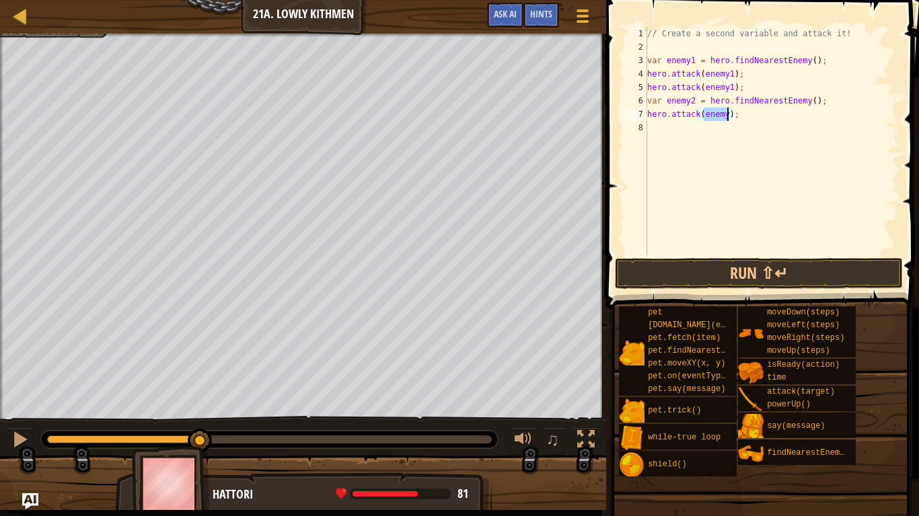
click at [759, 151] on div "// Create a second variable and attack it! var enemy1 = hero . findNearestEnemy…" at bounding box center [771, 155] width 254 height 256
click at [727, 109] on div "// Create a second variable and attack it! var enemy1 = hero . findNearestEnemy…" at bounding box center [771, 155] width 254 height 256
type textarea "hero.attack(enemy2);"
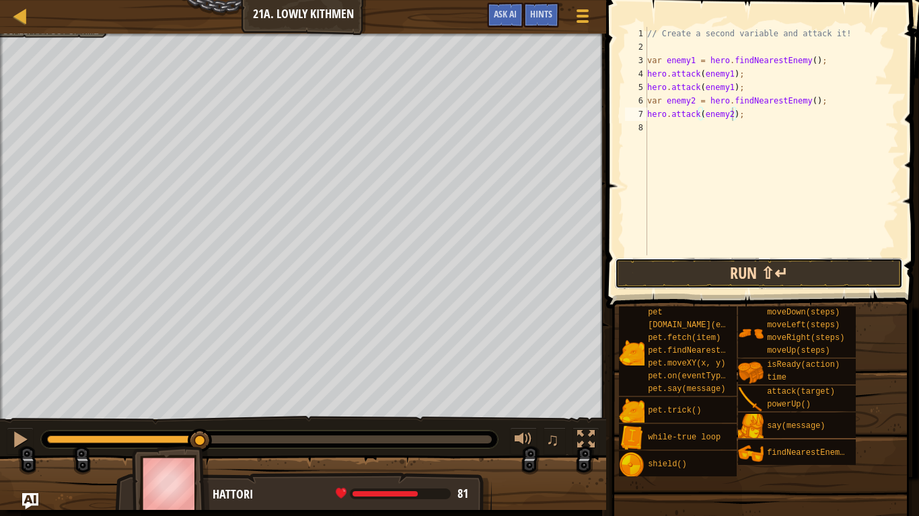
click at [739, 260] on button "Run ⇧↵" at bounding box center [759, 273] width 288 height 31
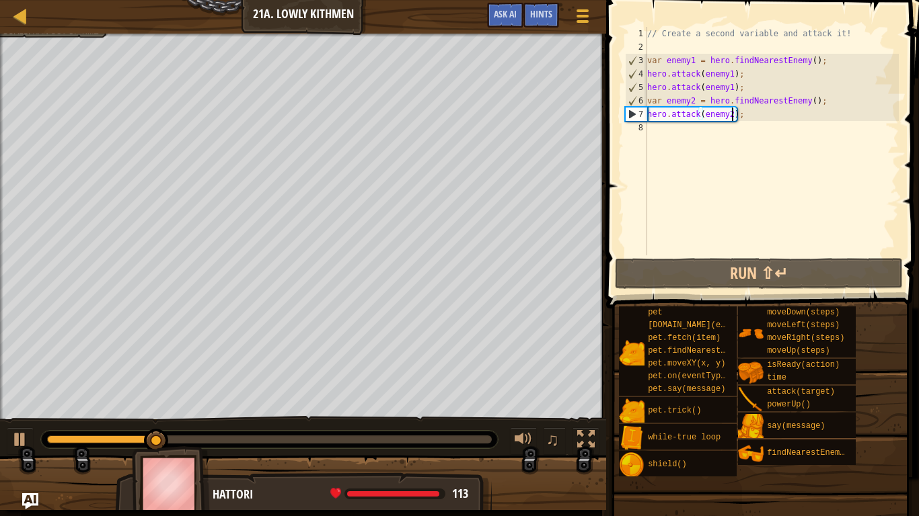
click at [691, 137] on div "// Create a second variable and attack it! var enemy1 = hero . findNearestEnemy…" at bounding box center [771, 155] width 254 height 256
type textarea "d"
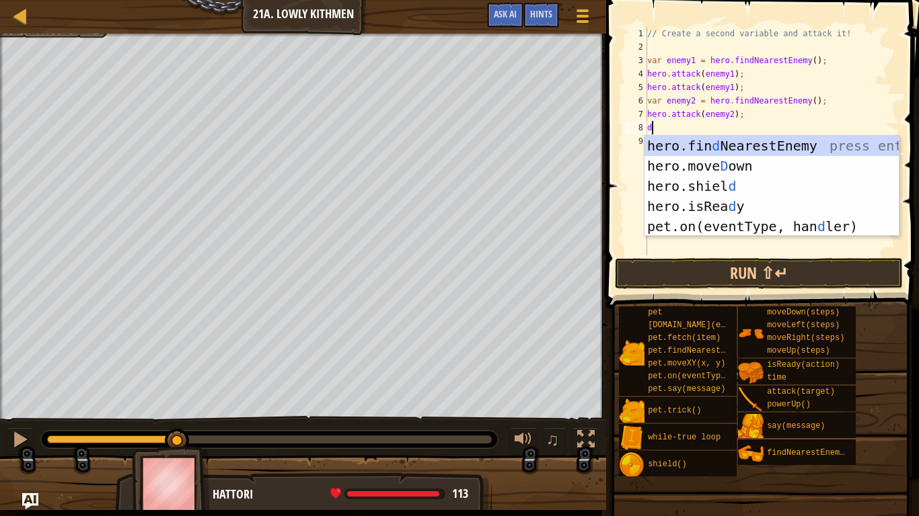
click at [729, 165] on div "hero.fin d NearestEnemy press enter hero.[PERSON_NAME] own press enter hero.[PE…" at bounding box center [771, 206] width 254 height 141
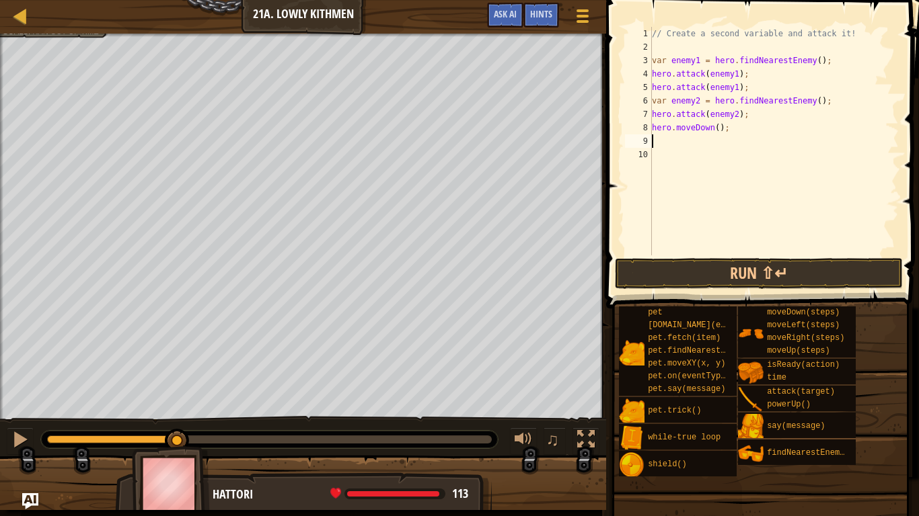
type textarea "r"
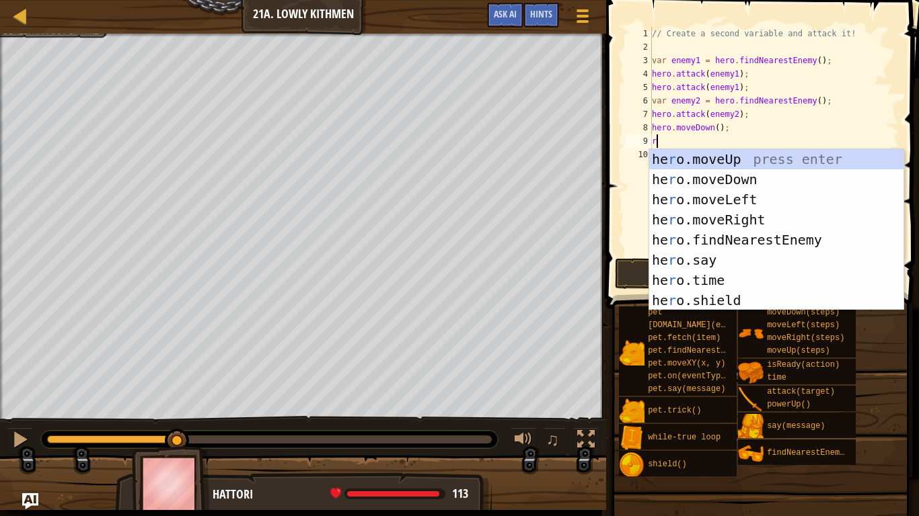
click at [745, 221] on div "he r o.moveUp press enter he r o.moveDown press enter he r o.moveLeft press ent…" at bounding box center [776, 250] width 254 height 202
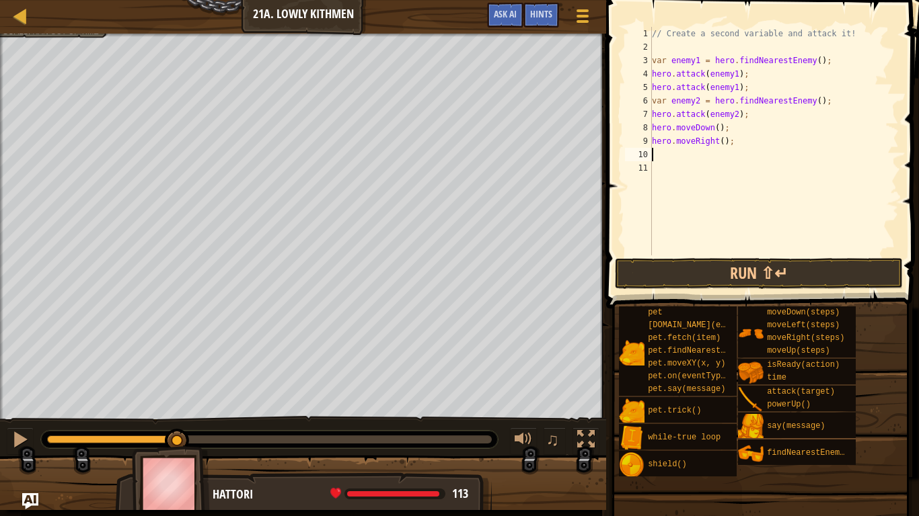
click at [722, 145] on div "// Create a second variable and attack it! var enemy1 = hero . findNearestEnemy…" at bounding box center [773, 155] width 249 height 256
type textarea "hero.moveRight(2);"
click at [731, 273] on button "Run ⇧↵" at bounding box center [759, 273] width 288 height 31
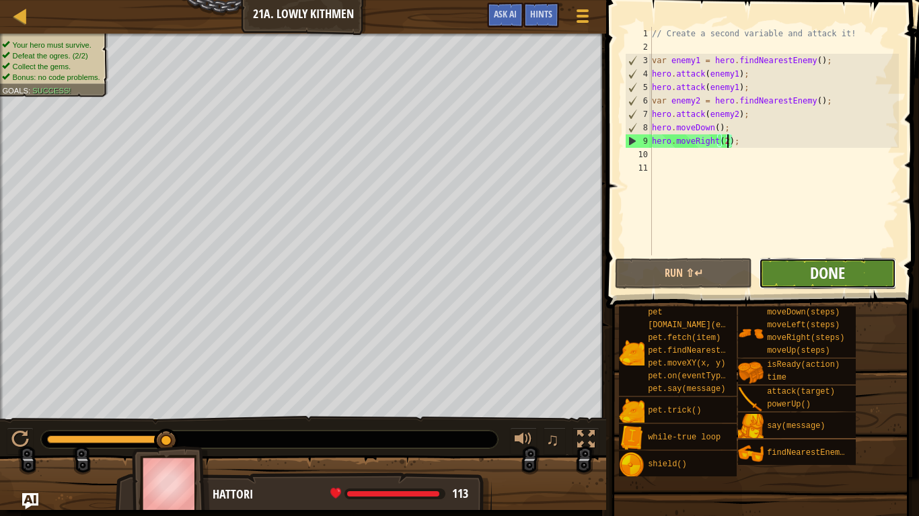
click at [841, 275] on span "Done" at bounding box center [827, 273] width 35 height 22
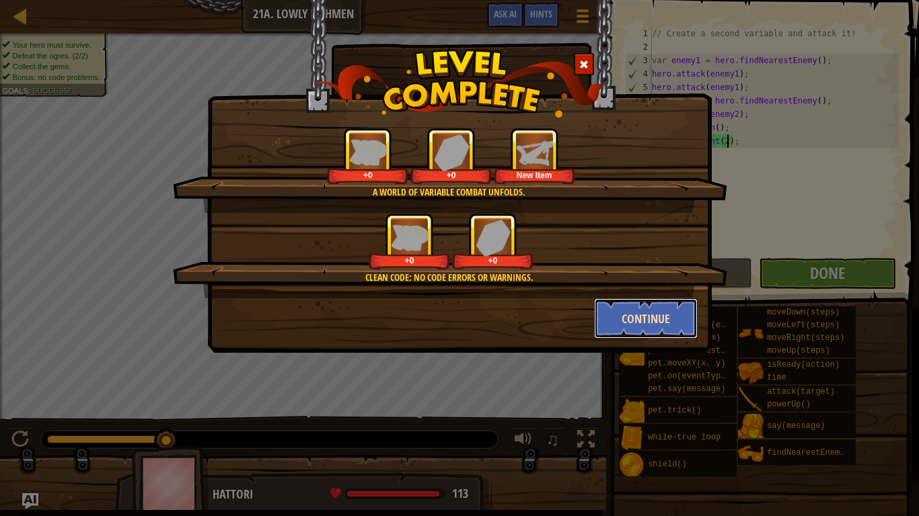
click at [651, 314] on button "Continue" at bounding box center [646, 319] width 104 height 40
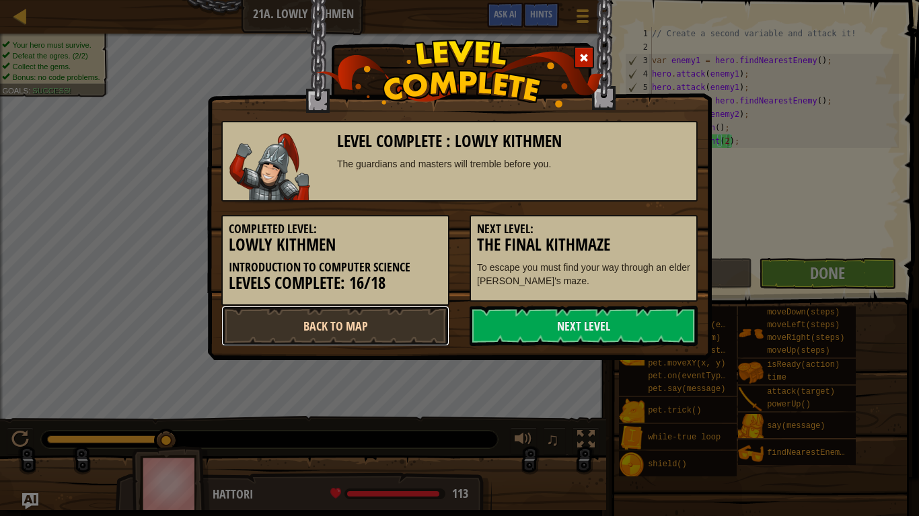
click at [364, 326] on link "Back to Map" at bounding box center [335, 326] width 228 height 40
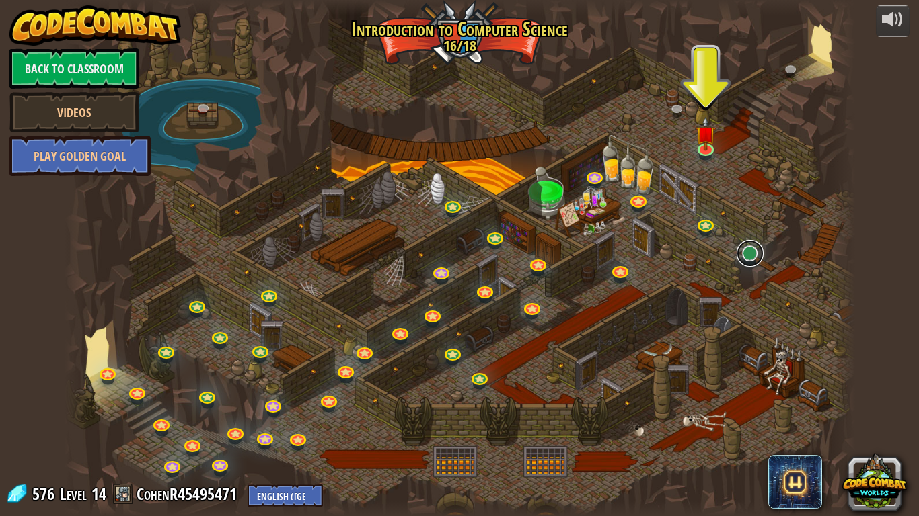
click at [750, 257] on link at bounding box center [749, 253] width 27 height 27
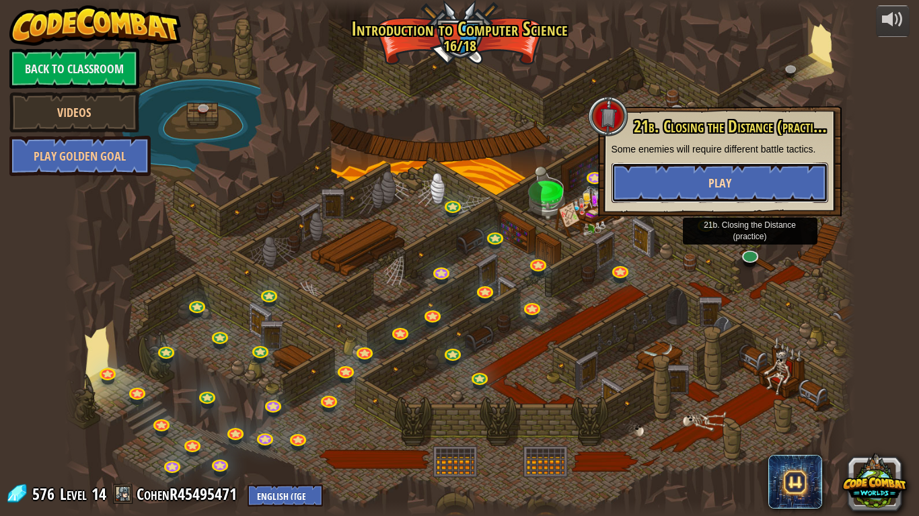
click at [789, 198] on button "Play" at bounding box center [719, 183] width 217 height 40
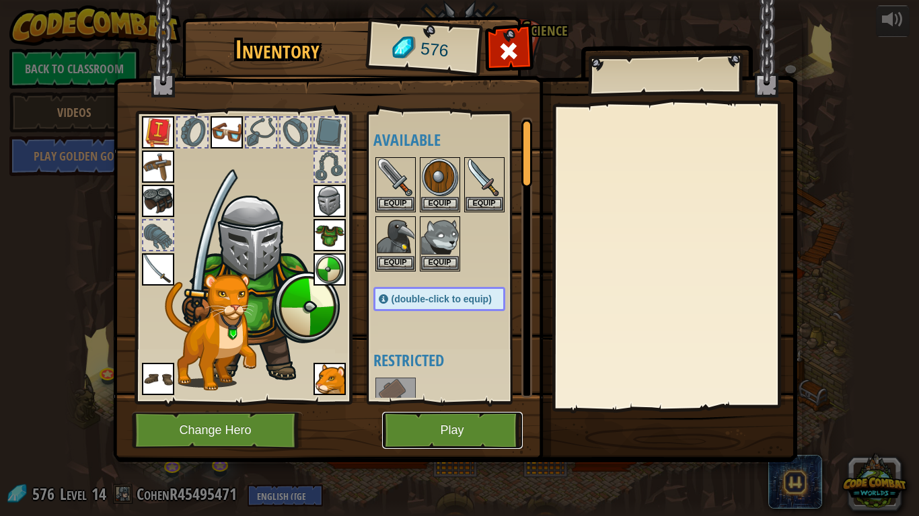
click at [460, 434] on button "Play" at bounding box center [452, 430] width 141 height 37
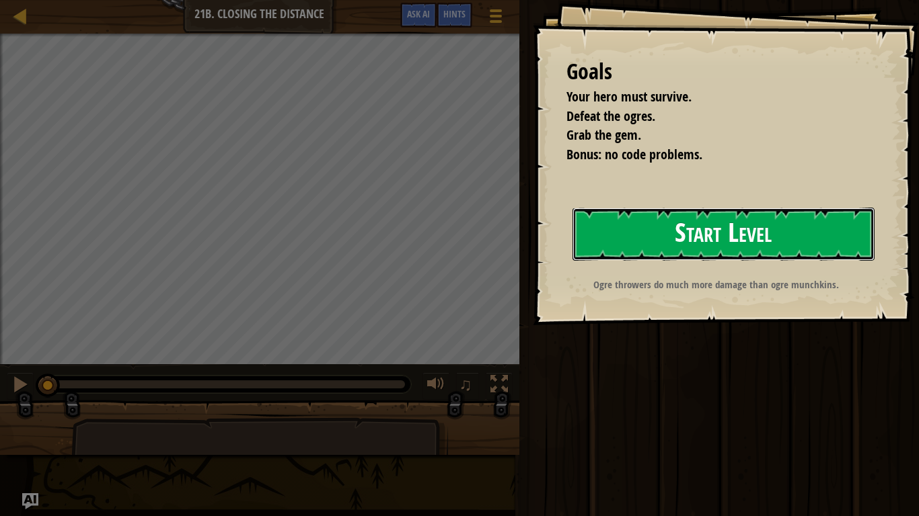
click at [709, 227] on button "Start Level" at bounding box center [723, 234] width 302 height 53
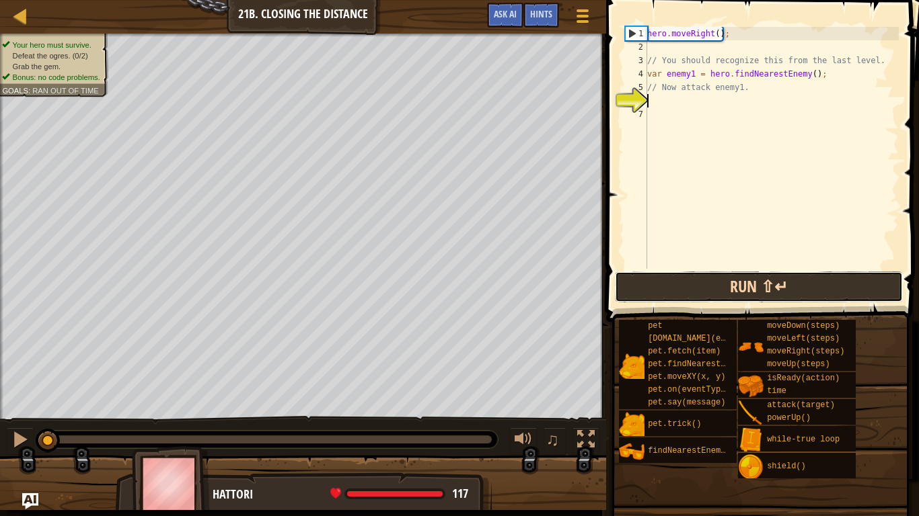
click at [783, 283] on button "Run ⇧↵" at bounding box center [759, 287] width 288 height 31
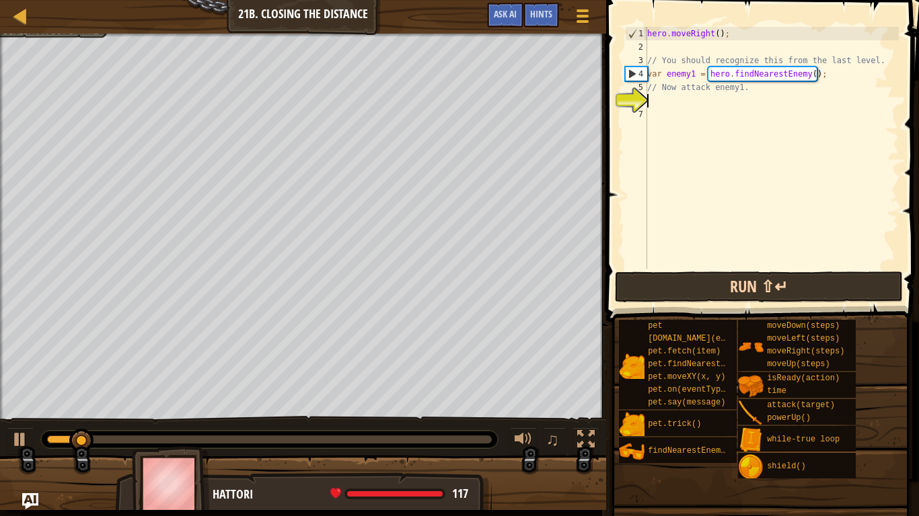
scroll to position [6, 0]
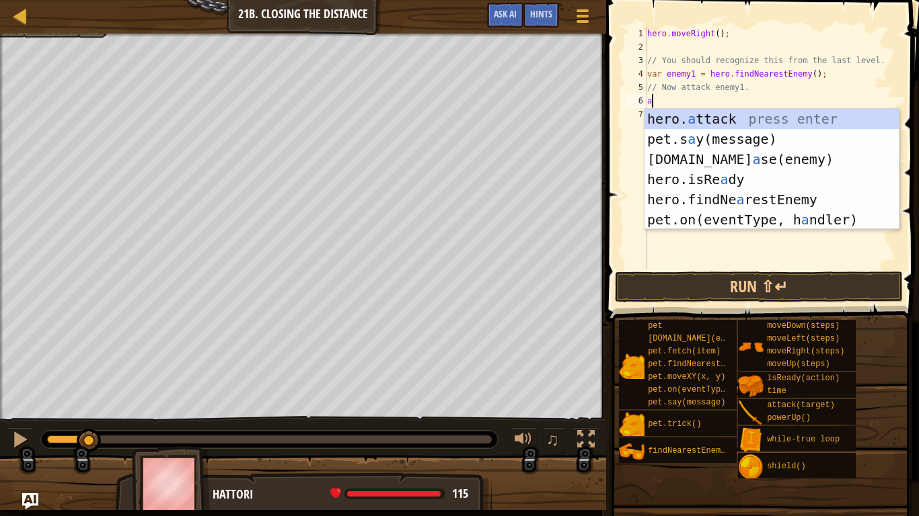
click at [736, 122] on div "hero. a ttack press enter pet.s a y(message) press enter [DOMAIN_NAME] a se(ene…" at bounding box center [771, 189] width 254 height 161
type textarea "hero.attack(enemy);"
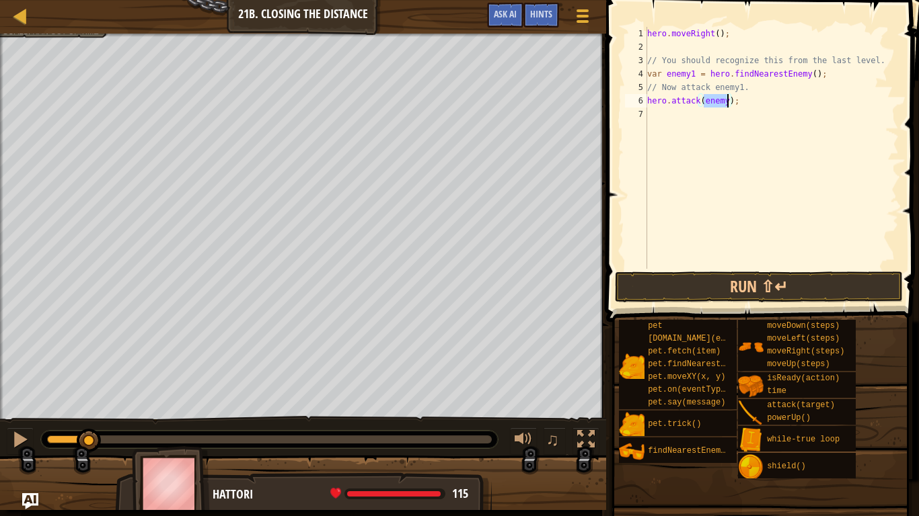
click at [751, 110] on div "hero . moveRight ( ) ; // You should recognize this from the last level. var en…" at bounding box center [771, 161] width 254 height 269
click at [728, 102] on div "hero . moveRight ( ) ; // You should recognize this from the last level. var en…" at bounding box center [771, 161] width 254 height 269
type textarea "hero.attack(enemy1);"
click at [722, 118] on div "hero . moveRight ( ) ; // You should recognize this from the last level. var en…" at bounding box center [771, 161] width 254 height 269
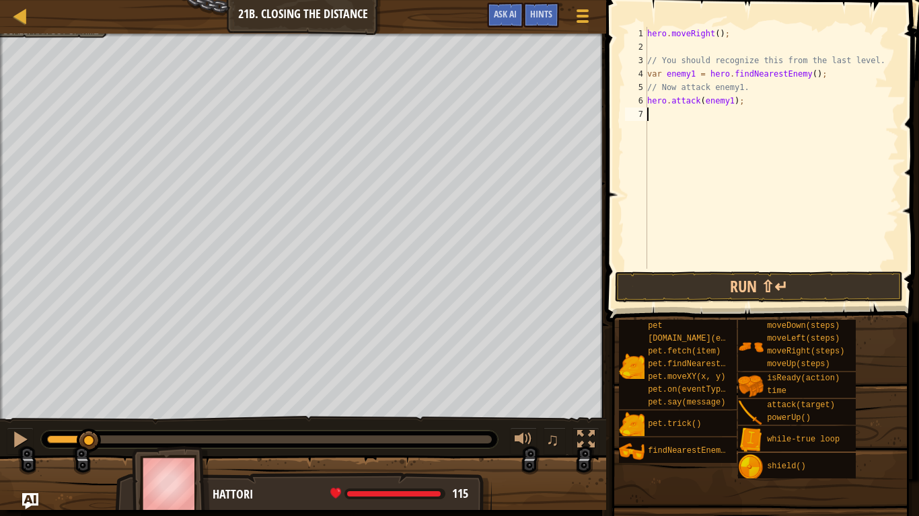
scroll to position [6, 0]
type textarea "h"
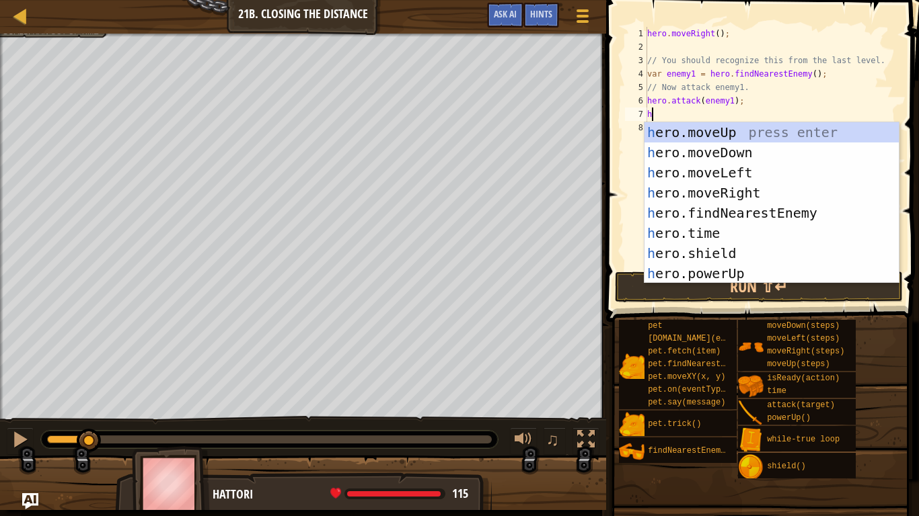
click at [764, 217] on div "h ero.moveUp press enter h ero.moveDown press enter h ero.moveLeft press enter …" at bounding box center [771, 223] width 254 height 202
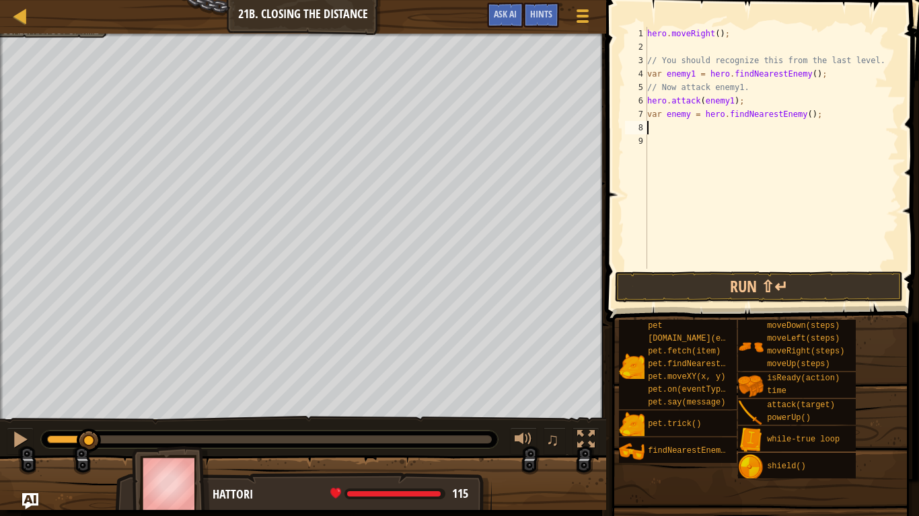
click at [688, 112] on div "hero . moveRight ( ) ; // You should recognize this from the last level. var en…" at bounding box center [771, 161] width 254 height 269
type textarea "var enemy2 = hero.findNearestEnemy();"
click at [672, 134] on div "hero . moveRight ( ) ; // You should recognize this from the last level. var en…" at bounding box center [771, 161] width 254 height 269
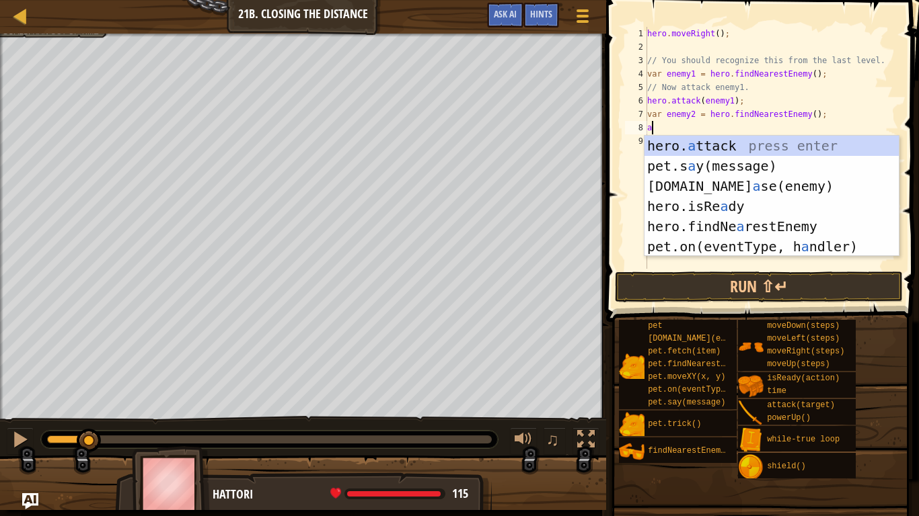
click at [742, 147] on div "hero. a ttack press enter pet.s a y(message) press enter [DOMAIN_NAME] a se(ene…" at bounding box center [771, 216] width 254 height 161
type textarea "hero.attack(enemy);"
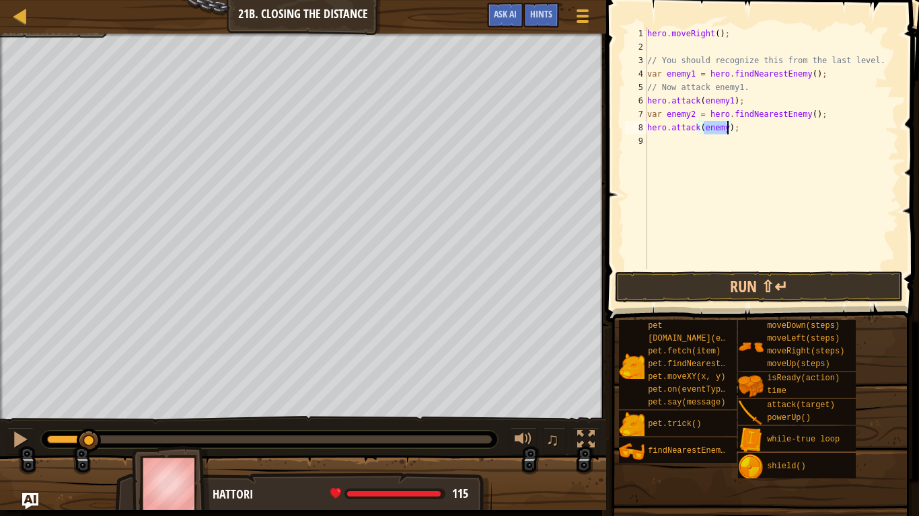
click at [800, 153] on div "hero . moveRight ( ) ; // You should recognize this from the last level. var en…" at bounding box center [771, 161] width 254 height 269
click at [726, 124] on div "hero . moveRight ( ) ; // You should recognize this from the last level. var en…" at bounding box center [771, 161] width 254 height 269
click at [747, 288] on button "Run ⇧↵" at bounding box center [759, 287] width 288 height 31
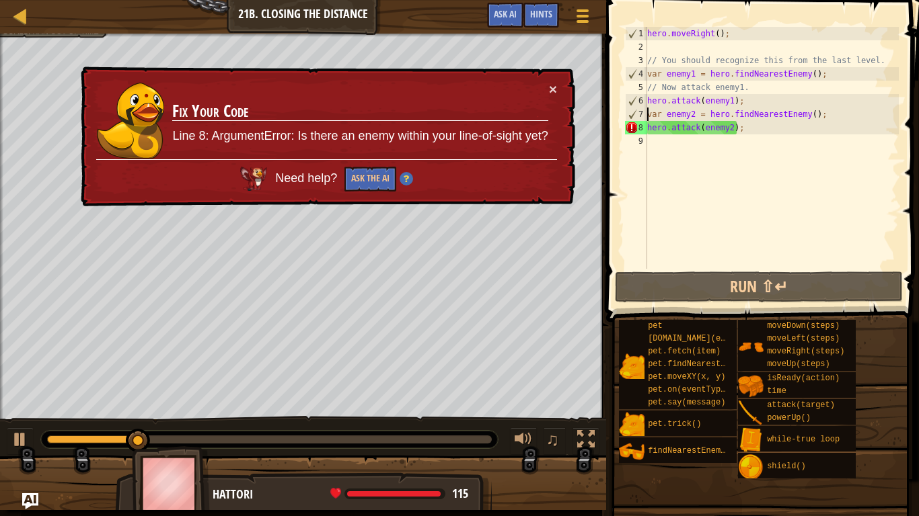
click at [649, 113] on div "hero . moveRight ( ) ; // You should recognize this from the last level. var en…" at bounding box center [771, 161] width 254 height 269
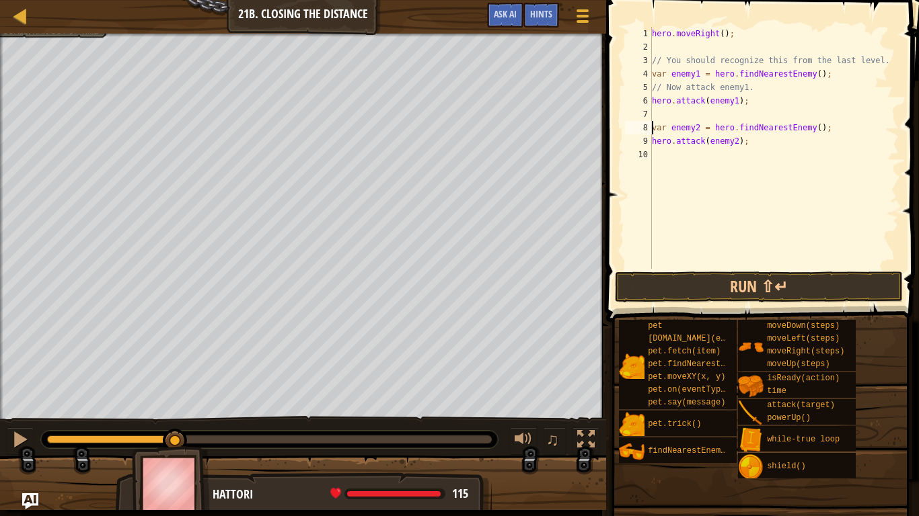
click at [651, 104] on div "6" at bounding box center [638, 100] width 27 height 13
type textarea "hero.attack(enemy1);"
click at [653, 109] on div "hero . moveRight ( ) ; // You should recognize this from the last level. var en…" at bounding box center [773, 161] width 249 height 269
type textarea "r"
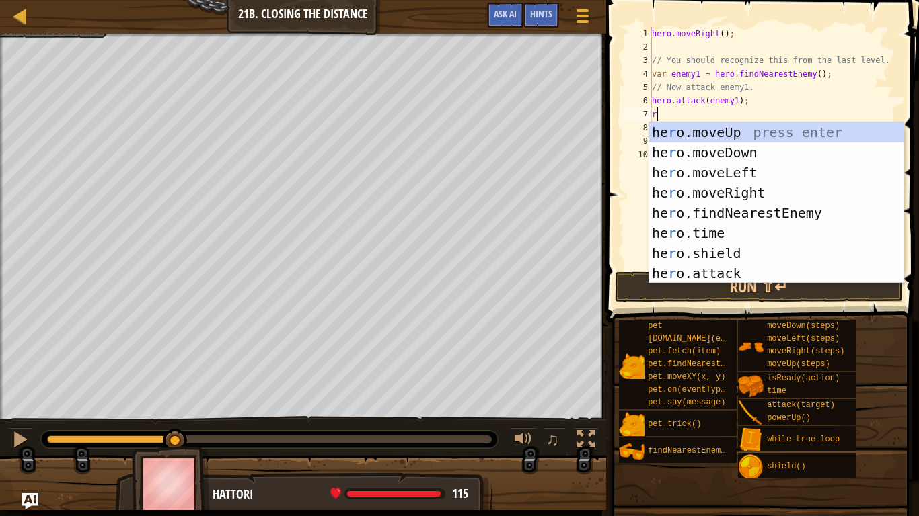
click at [752, 197] on div "he r o.moveUp press enter he r o.moveDown press enter he r o.moveLeft press ent…" at bounding box center [776, 223] width 254 height 202
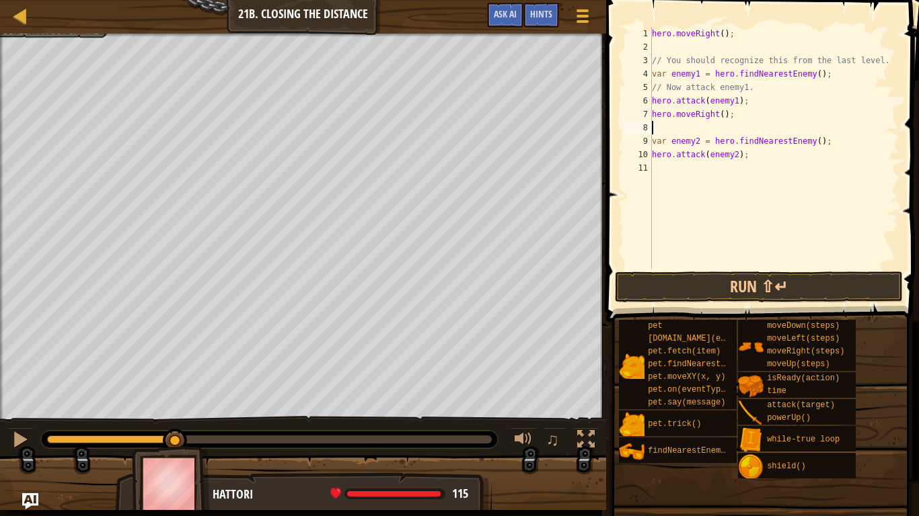
click at [720, 114] on div "hero . moveRight ( ) ; // You should recognize this from the last level. var en…" at bounding box center [773, 161] width 249 height 269
click at [727, 114] on div "hero . moveRight ( ) ; // You should recognize this from the last level. var en…" at bounding box center [773, 161] width 249 height 269
type textarea "hero.moveRight();"
click at [798, 134] on div "hero . moveRight ( ) ; // You should recognize this from the last level. var en…" at bounding box center [773, 161] width 249 height 269
click at [722, 118] on div "hero . moveRight ( ) ; // You should recognize this from the last level. var en…" at bounding box center [773, 161] width 249 height 269
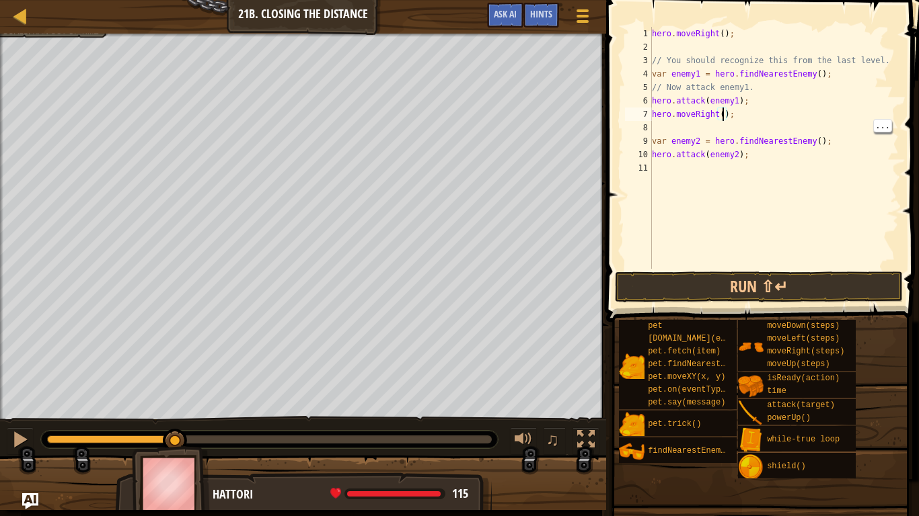
type textarea "hero.moveRight(2);"
click at [681, 121] on div "hero . moveRight ( ) ; // You should recognize this from the last level. var en…" at bounding box center [773, 161] width 249 height 269
type textarea "hero.moveRight(2);"
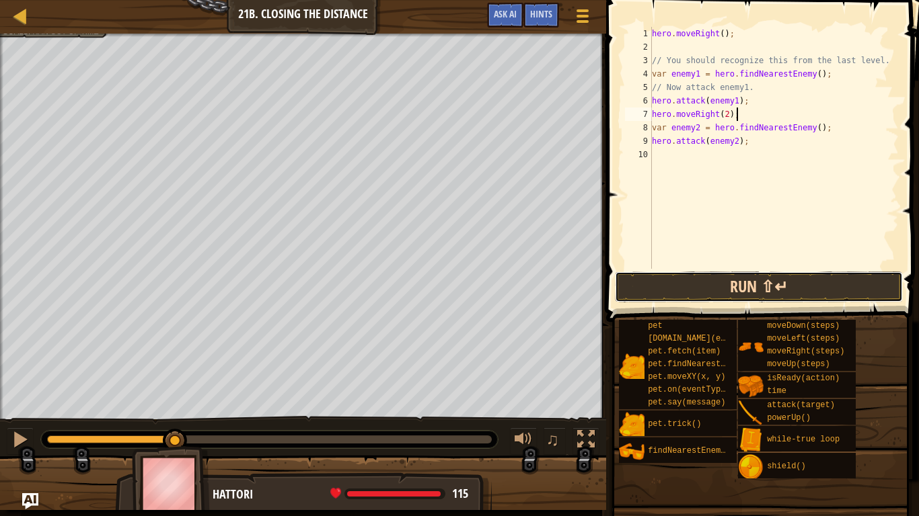
click at [773, 282] on button "Run ⇧↵" at bounding box center [759, 287] width 288 height 31
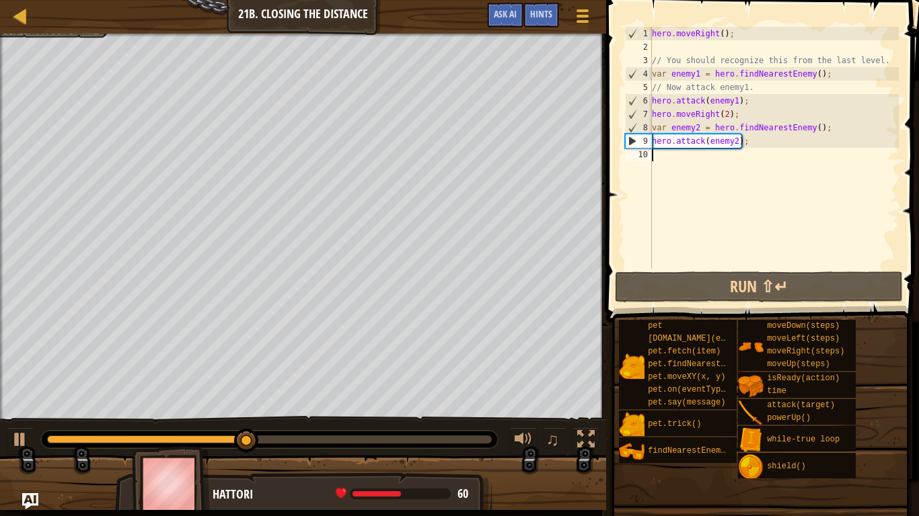
click at [710, 168] on div "hero . moveRight ( ) ; // You should recognize this from the last level. var en…" at bounding box center [773, 161] width 249 height 269
type textarea "m"
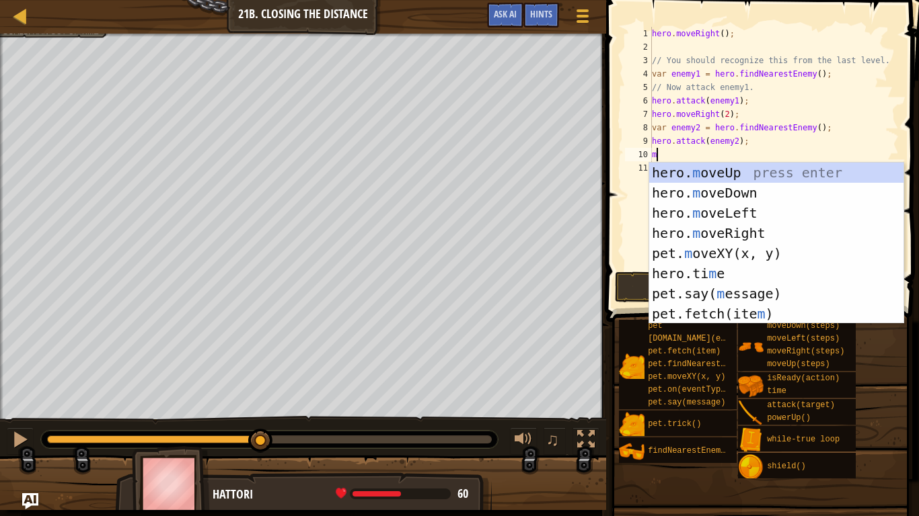
click at [748, 229] on div "hero. m oveUp press enter hero. m oveDown press enter hero. m oveLeft press ent…" at bounding box center [776, 264] width 254 height 202
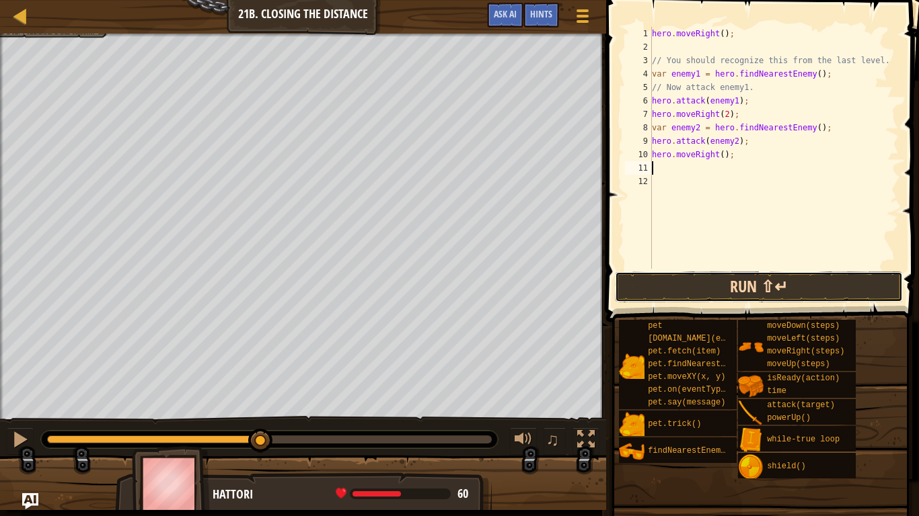
click at [784, 287] on button "Run ⇧↵" at bounding box center [759, 287] width 288 height 31
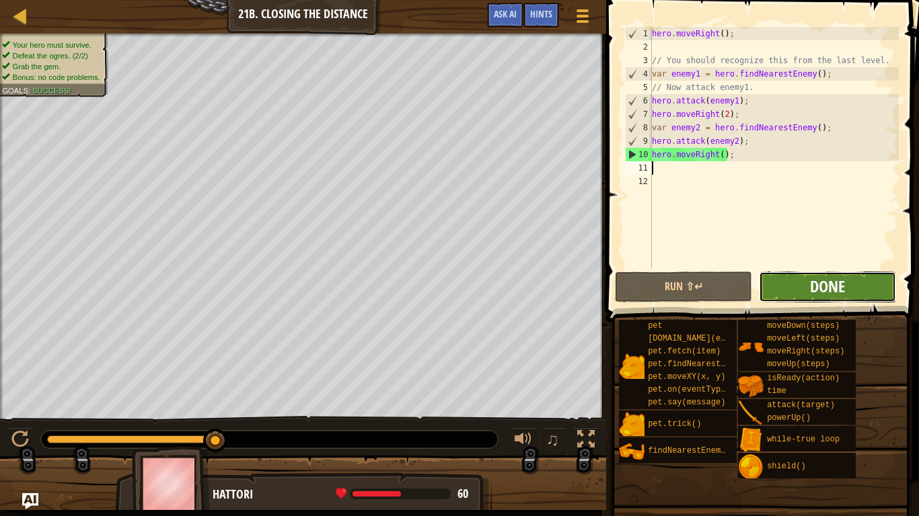
click at [830, 293] on span "Done" at bounding box center [827, 287] width 35 height 22
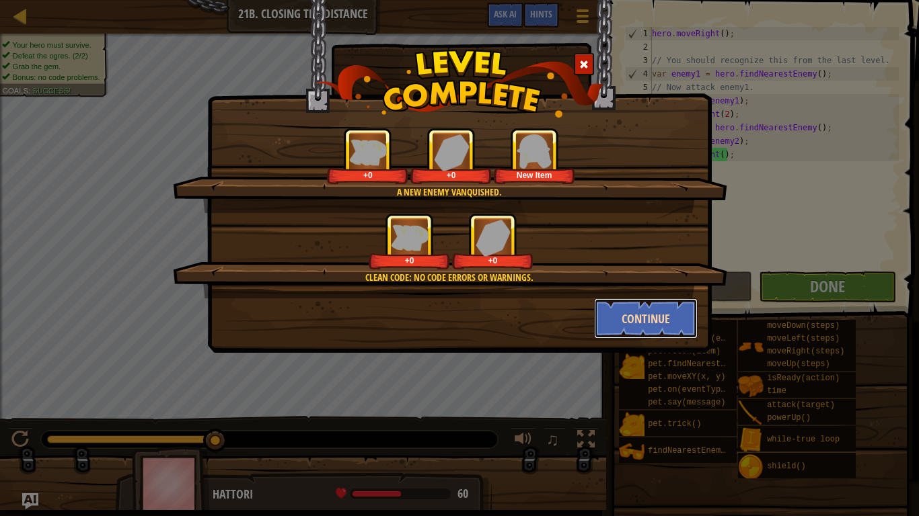
click at [667, 317] on button "Continue" at bounding box center [646, 319] width 104 height 40
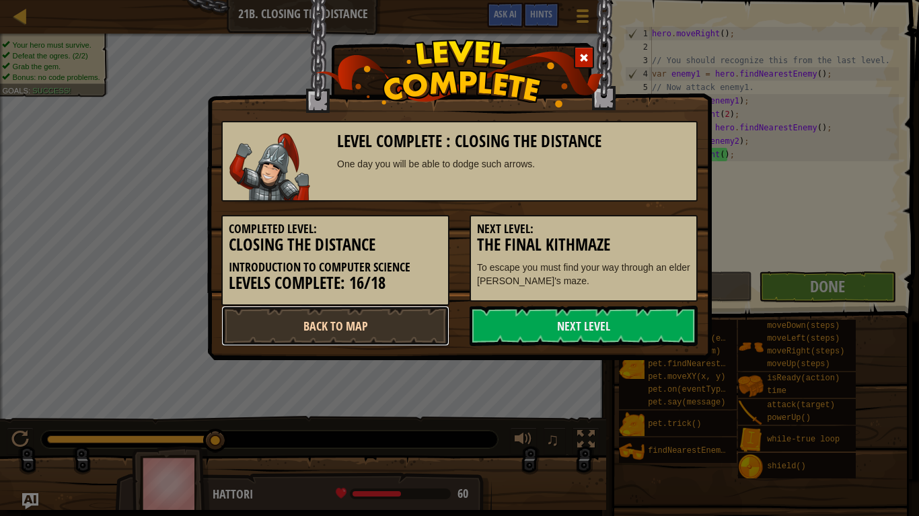
click at [418, 323] on link "Back to Map" at bounding box center [335, 326] width 228 height 40
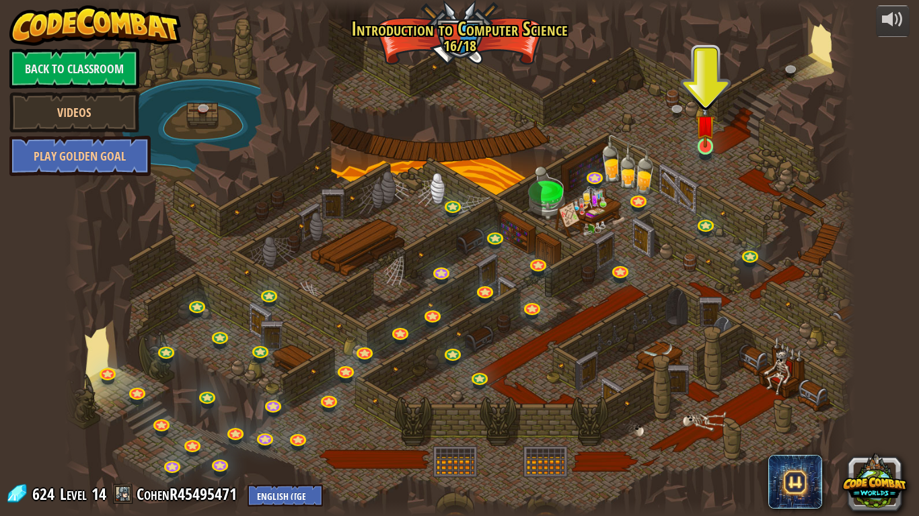
click at [704, 141] on img at bounding box center [705, 125] width 20 height 46
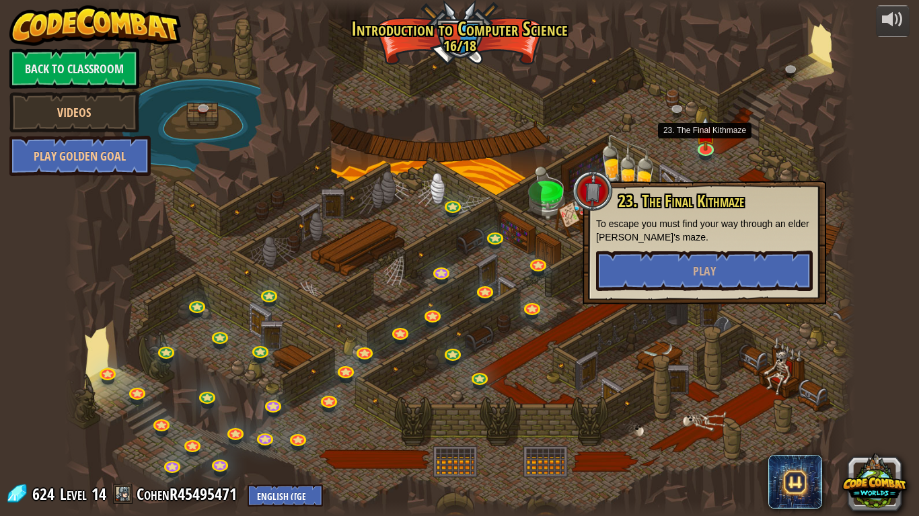
click at [637, 121] on div at bounding box center [460, 258] width 790 height 516
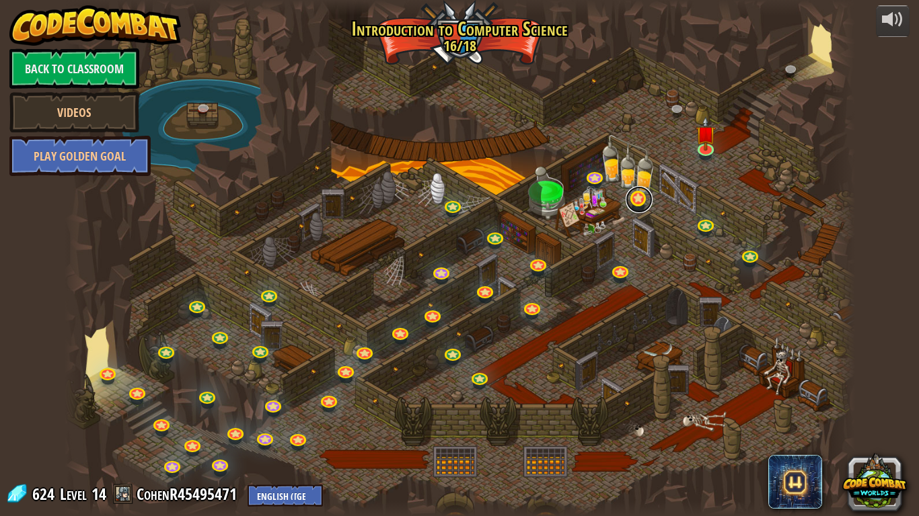
click at [635, 211] on link at bounding box center [638, 199] width 27 height 27
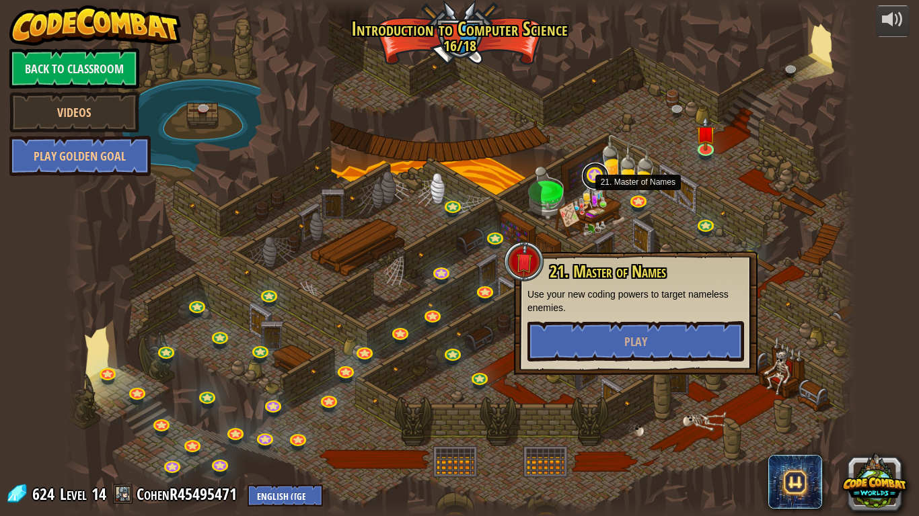
click at [594, 172] on link at bounding box center [595, 176] width 27 height 27
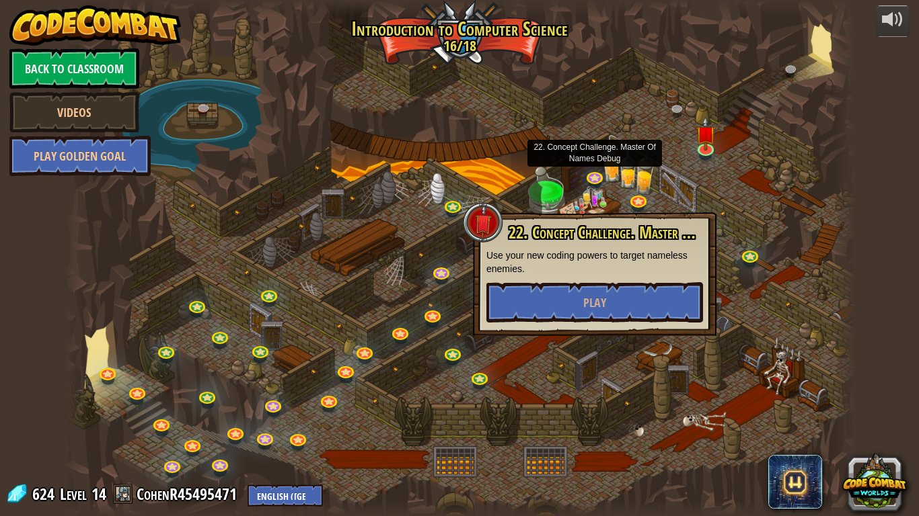
click at [694, 142] on div at bounding box center [460, 258] width 790 height 516
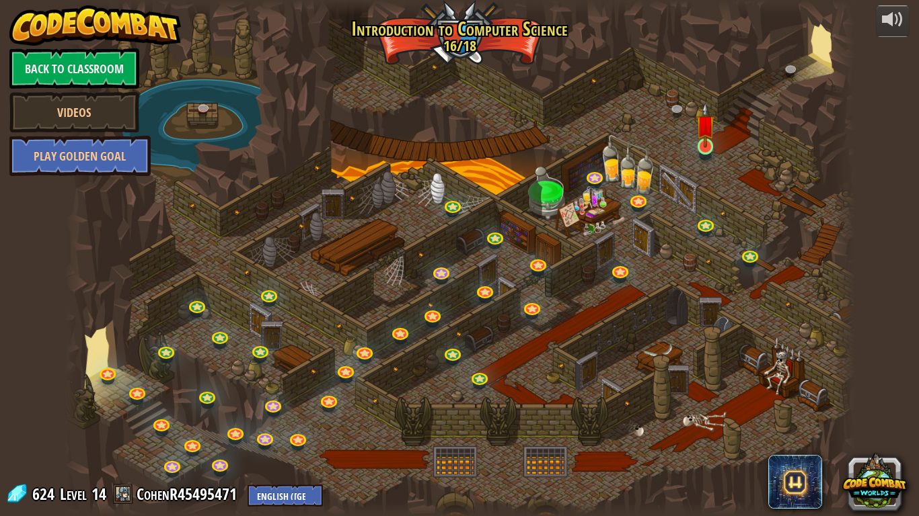
click at [707, 145] on img at bounding box center [705, 125] width 20 height 46
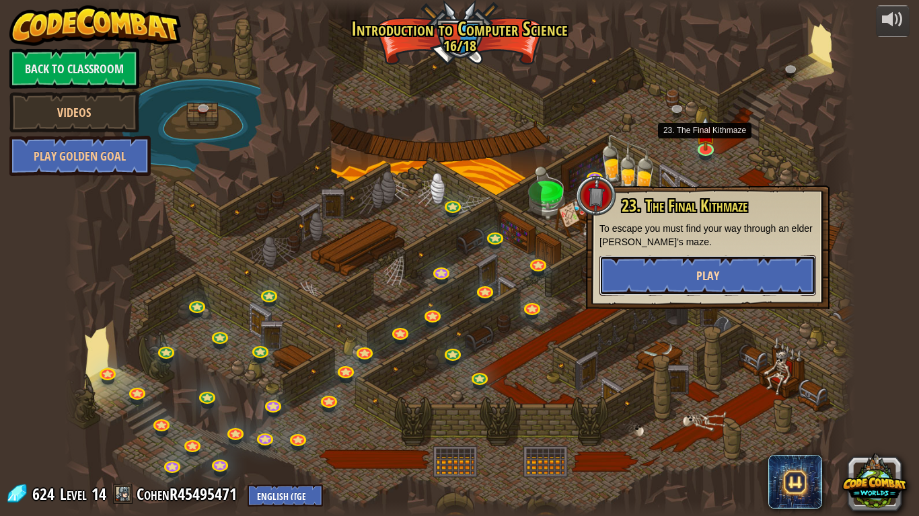
click at [683, 273] on button "Play" at bounding box center [707, 276] width 217 height 40
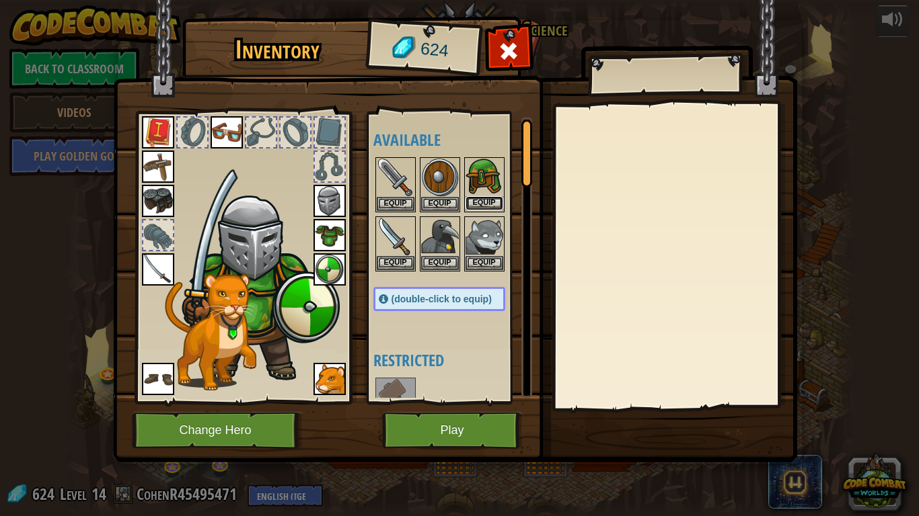
click at [492, 200] on button "Equip" at bounding box center [484, 203] width 38 height 14
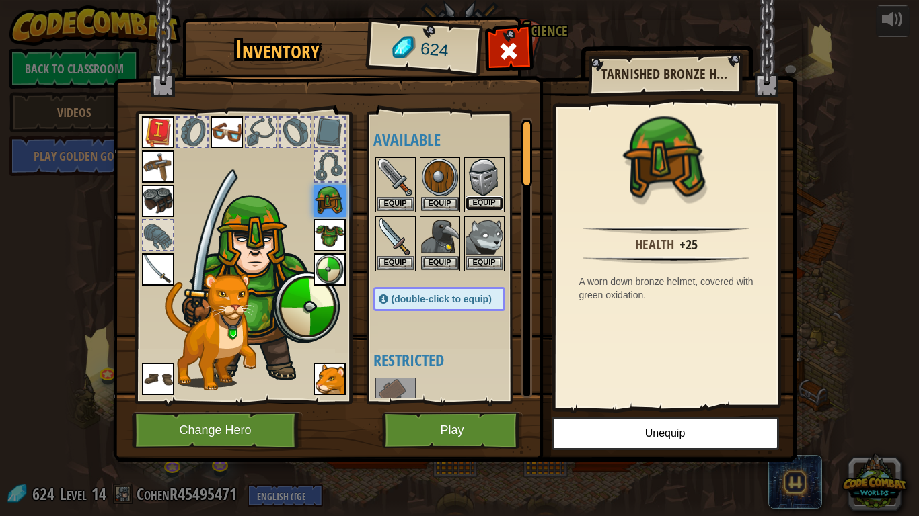
click at [489, 205] on button "Equip" at bounding box center [484, 203] width 38 height 14
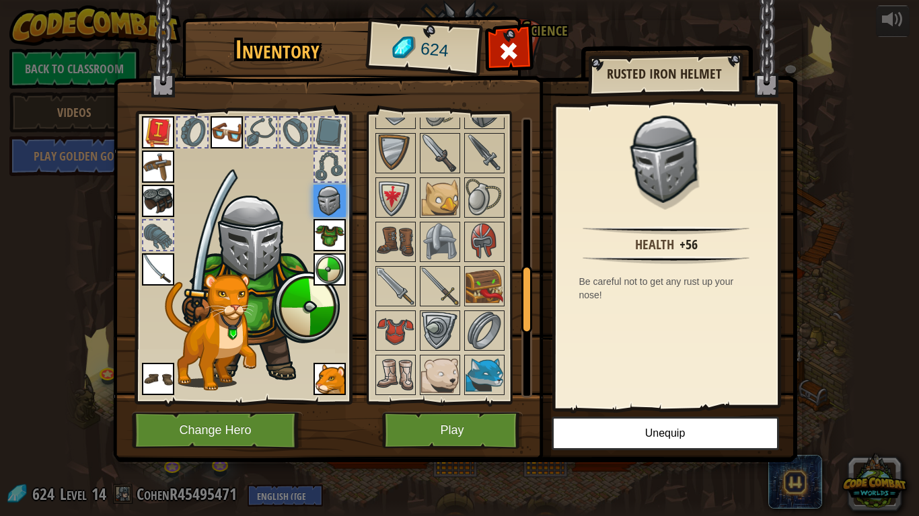
scroll to position [644, 0]
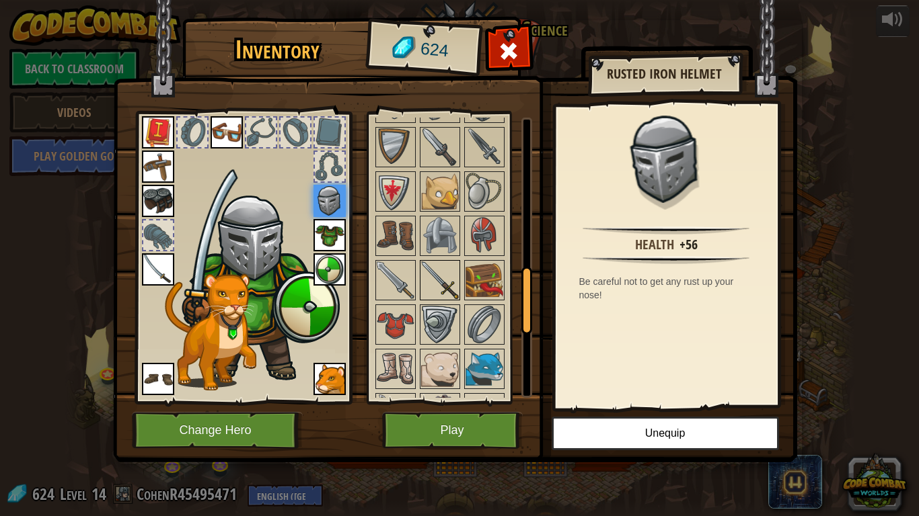
click at [449, 286] on img at bounding box center [440, 281] width 38 height 38
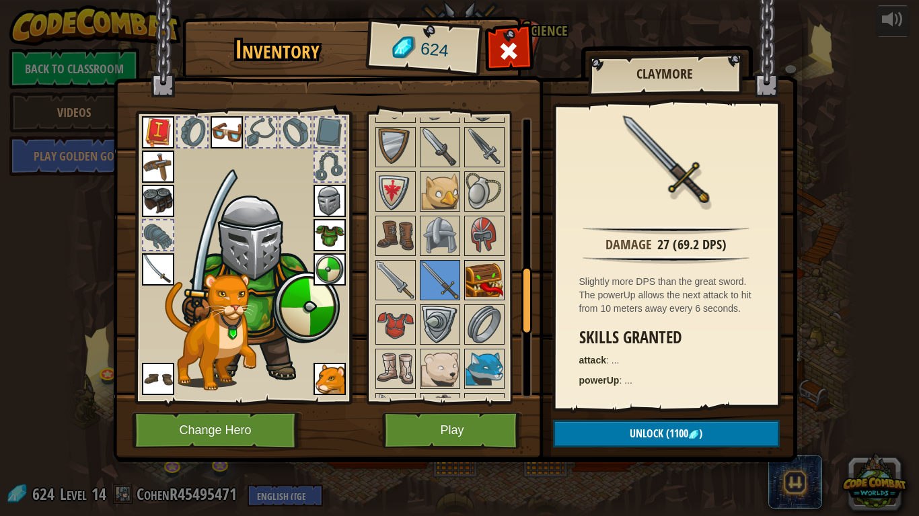
click at [482, 290] on img at bounding box center [484, 281] width 38 height 38
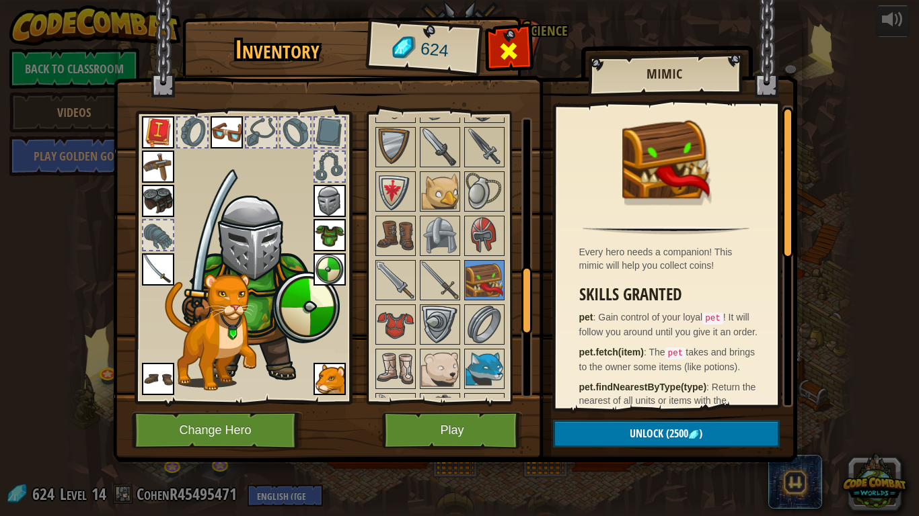
click at [516, 50] on span at bounding box center [509, 51] width 22 height 22
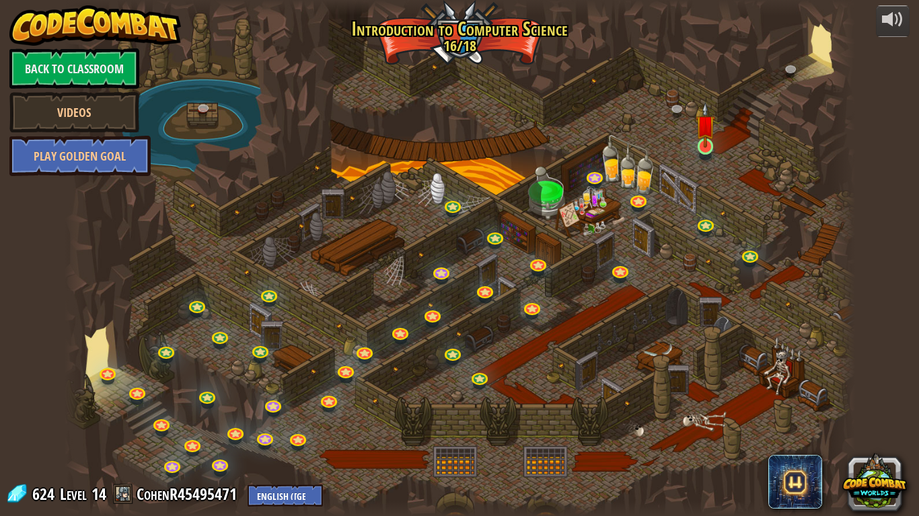
click at [697, 148] on img at bounding box center [705, 125] width 20 height 46
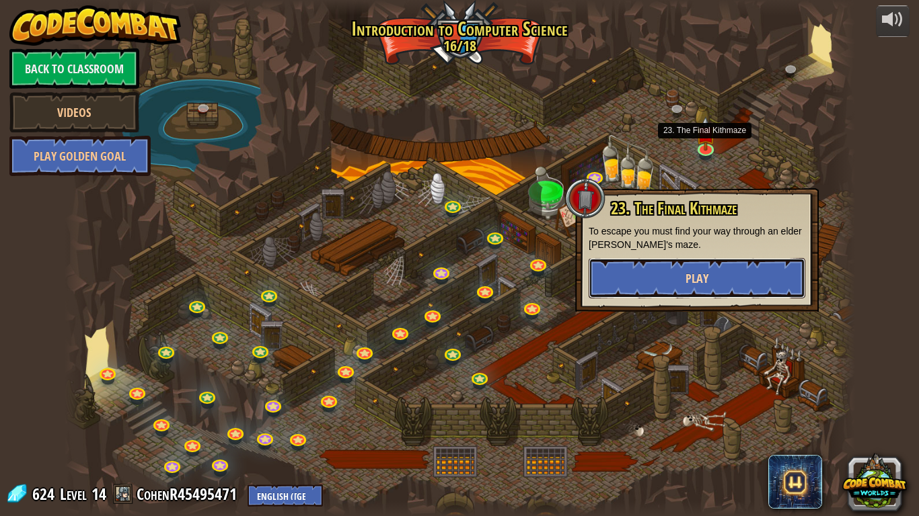
click at [732, 278] on button "Play" at bounding box center [696, 278] width 217 height 40
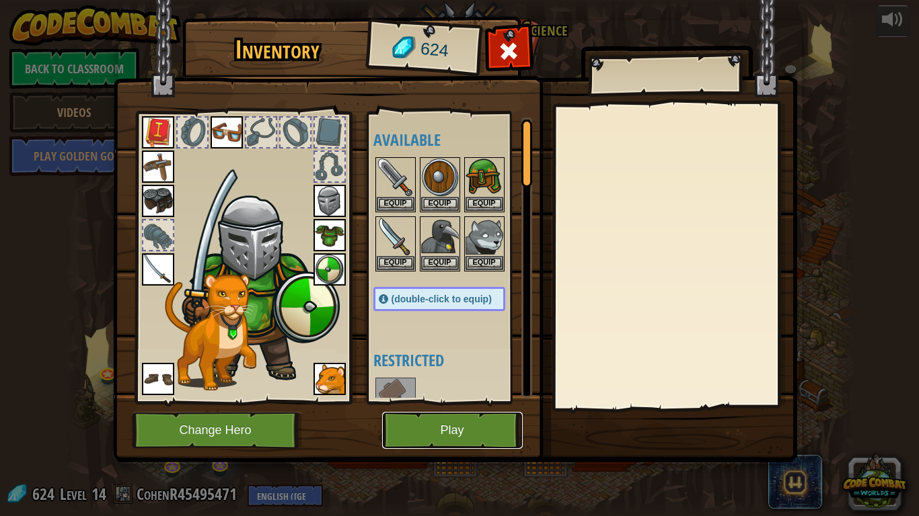
click at [475, 426] on button "Play" at bounding box center [452, 430] width 141 height 37
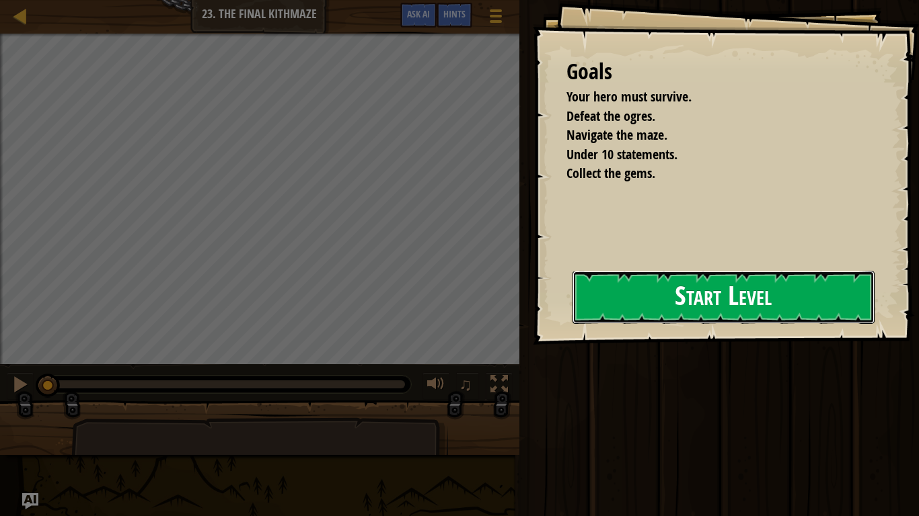
click at [622, 286] on button "Start Level" at bounding box center [723, 297] width 302 height 53
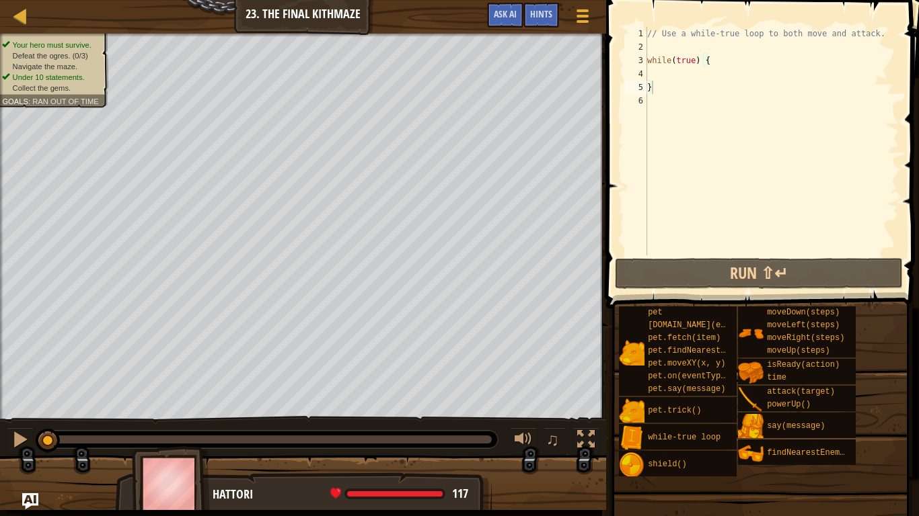
click at [656, 75] on div "// Use a while-true loop to both move and attack. while ( true ) { }" at bounding box center [771, 155] width 254 height 256
type textarea "r"
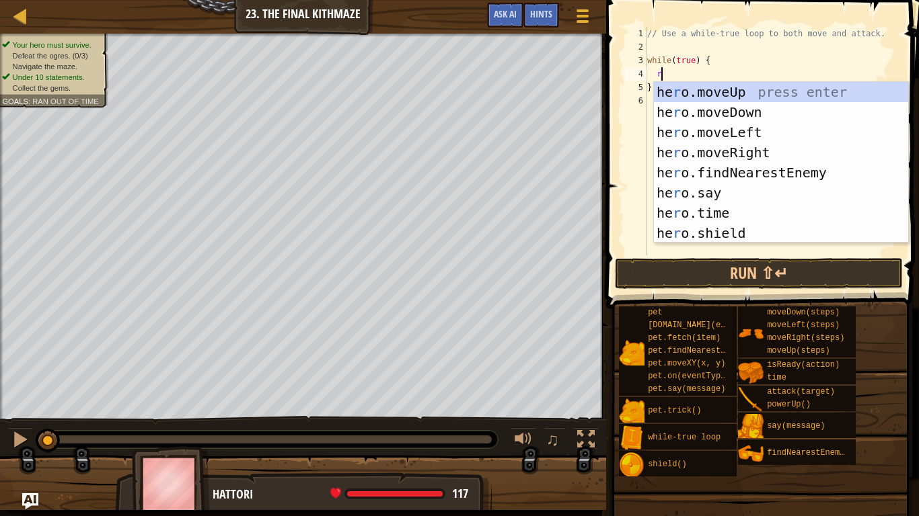
click at [759, 156] on div "he r o.moveUp press enter he r o.moveDown press enter he r o.moveLeft press ent…" at bounding box center [781, 183] width 254 height 202
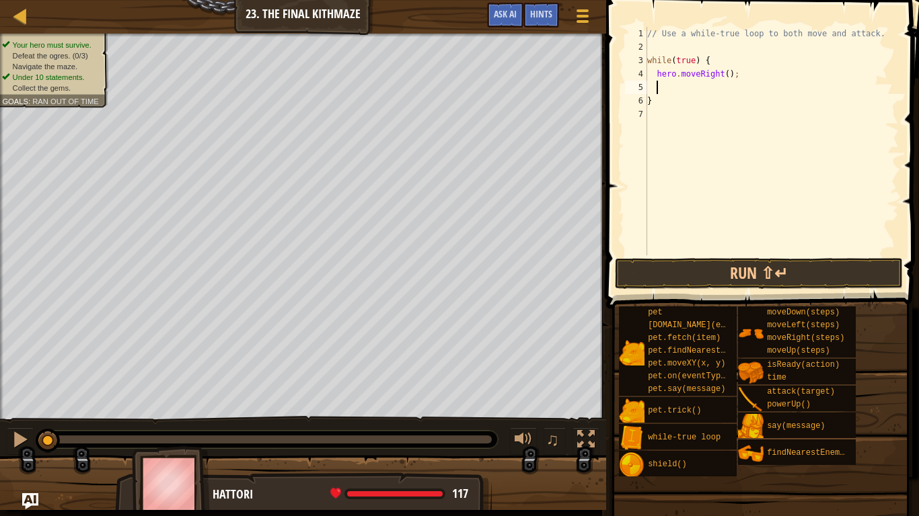
type textarea "u"
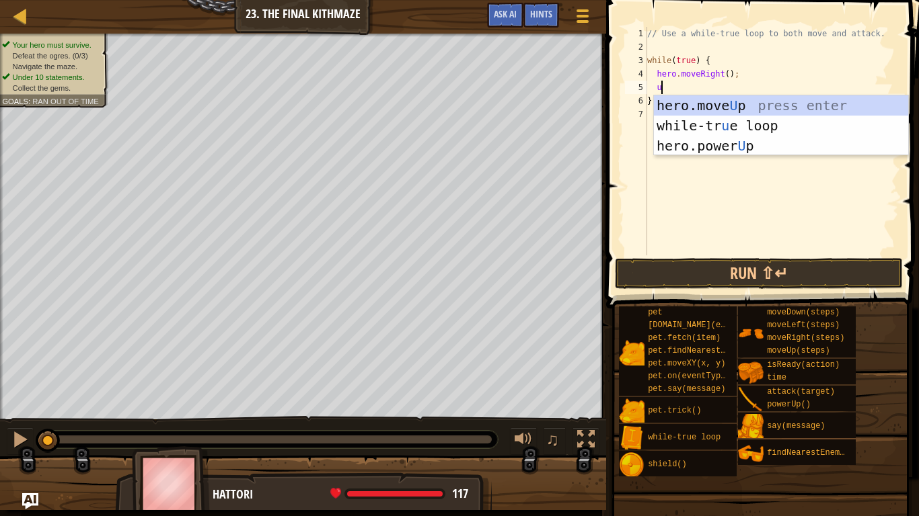
click at [734, 106] on div "hero.move U p press enter while-tr u e loop press enter hero.power U p press en…" at bounding box center [781, 145] width 254 height 101
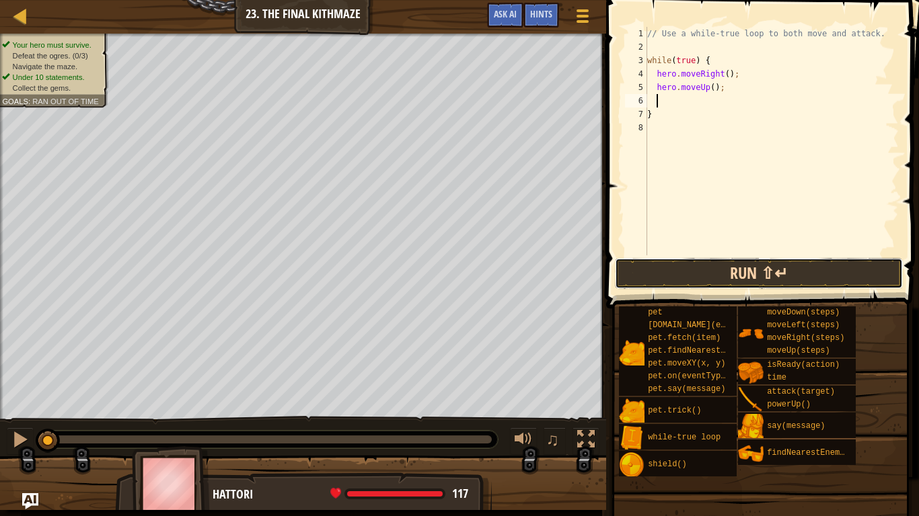
click at [741, 280] on button "Run ⇧↵" at bounding box center [759, 273] width 288 height 31
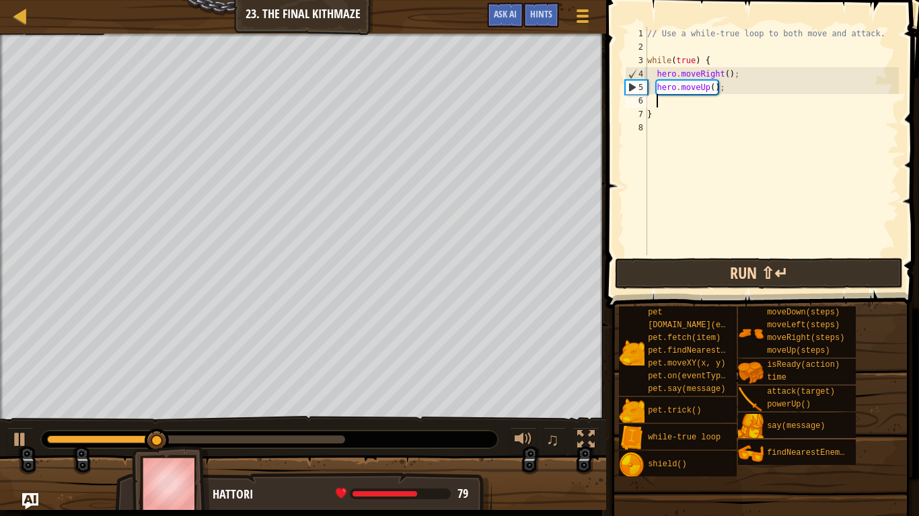
type textarea "d"
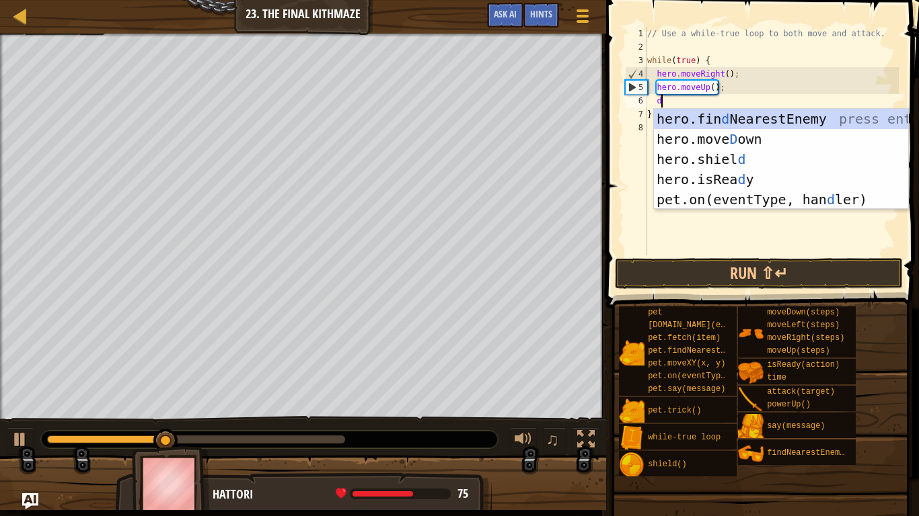
click at [748, 139] on div "hero.fin d NearestEnemy press enter hero.[PERSON_NAME] own press enter hero.[PE…" at bounding box center [781, 179] width 254 height 141
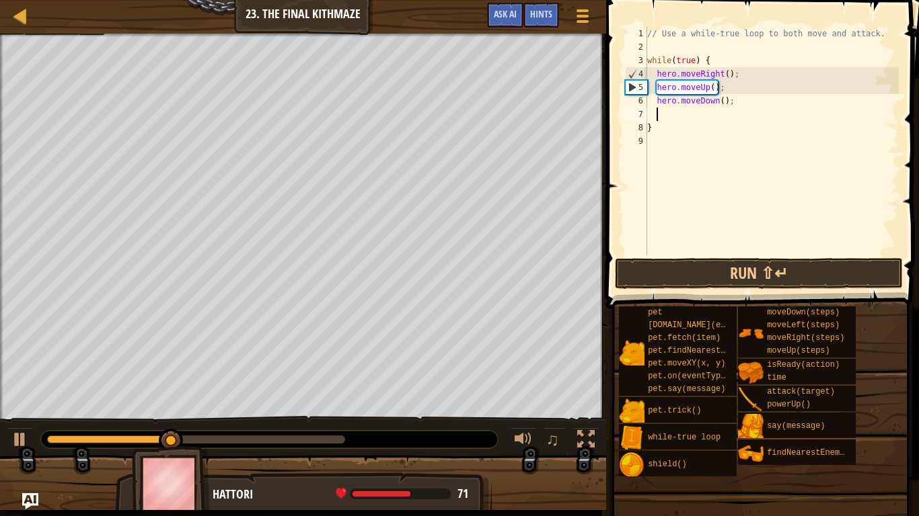
click at [722, 101] on div "// Use a while-true loop to both move and attack. while ( true ) { hero . moveR…" at bounding box center [771, 155] width 254 height 256
type textarea "hero.moveDown(2);"
click at [678, 118] on div "// Use a while-true loop to both move and attack. while ( true ) { hero . moveR…" at bounding box center [771, 155] width 254 height 256
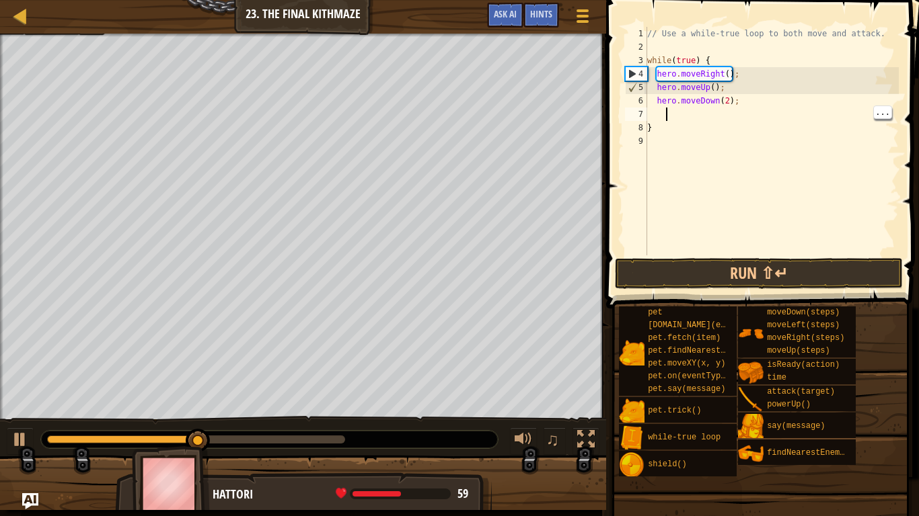
type textarea "u"
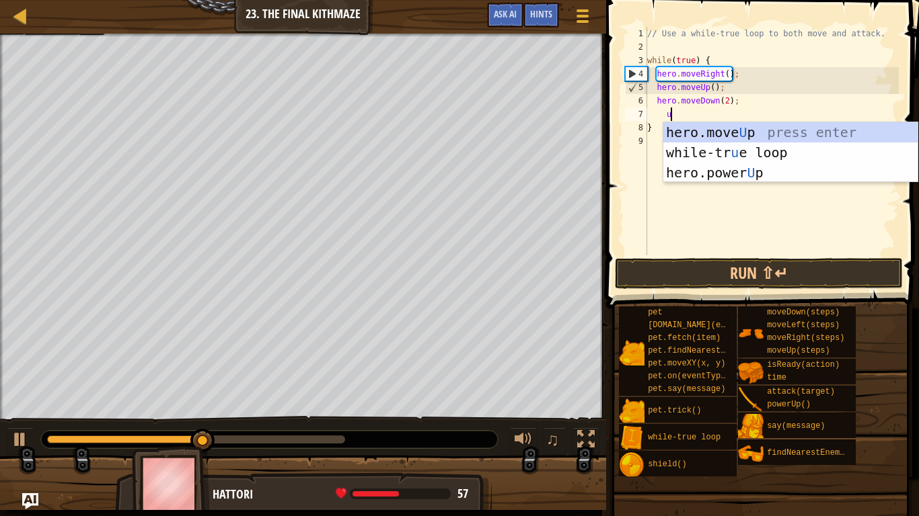
click at [756, 140] on div "hero.move U p press enter while-tr u e loop press enter hero.power U p press en…" at bounding box center [790, 172] width 254 height 101
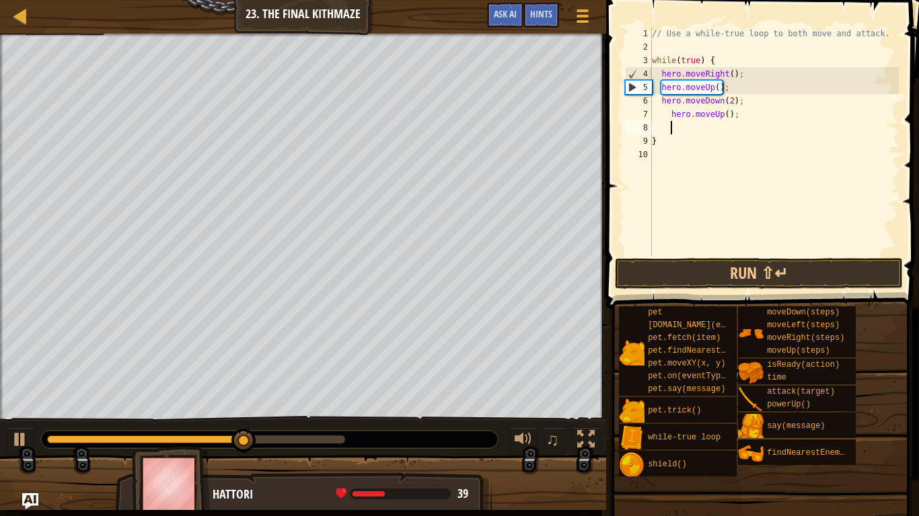
scroll to position [6, 0]
type textarea "hero.moveUp();"
click at [653, 142] on div "// Use a while-true loop to both move and attack. while ( true ) { hero . moveR…" at bounding box center [771, 155] width 254 height 256
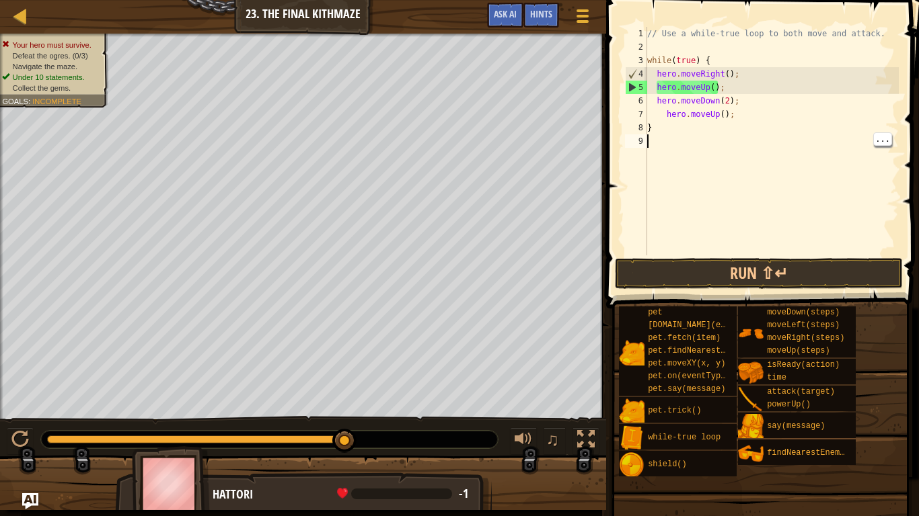
type textarea "f"
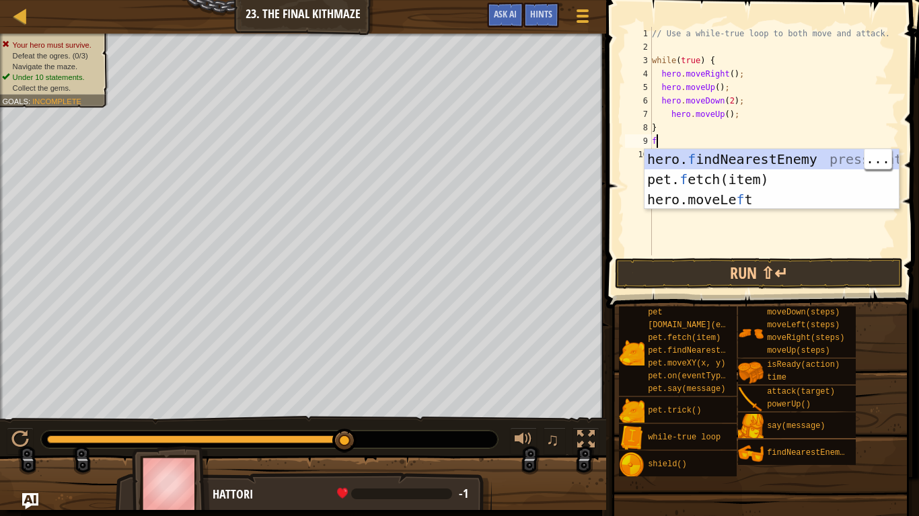
click at [760, 157] on div "hero. f indNearestEnemy press enter pet. f etch(item) press enter hero.moveLe f…" at bounding box center [771, 199] width 254 height 101
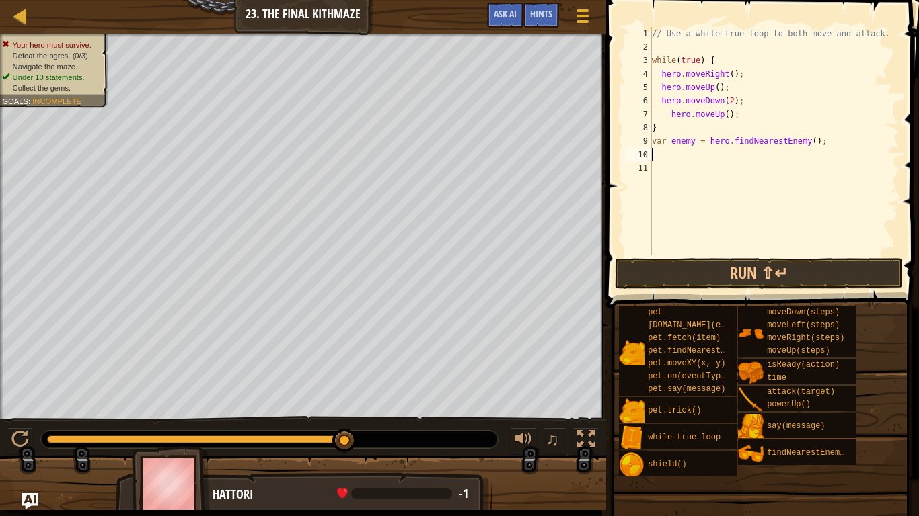
click at [696, 139] on div "// Use a while-true loop to both move and attack. while ( true ) { hero . moveR…" at bounding box center [773, 155] width 249 height 256
type textarea "var enemy1 = hero.findNearestEnemy();"
click at [685, 161] on div "// Use a while-true loop to both move and attack. while ( true ) { hero . moveR…" at bounding box center [773, 155] width 249 height 256
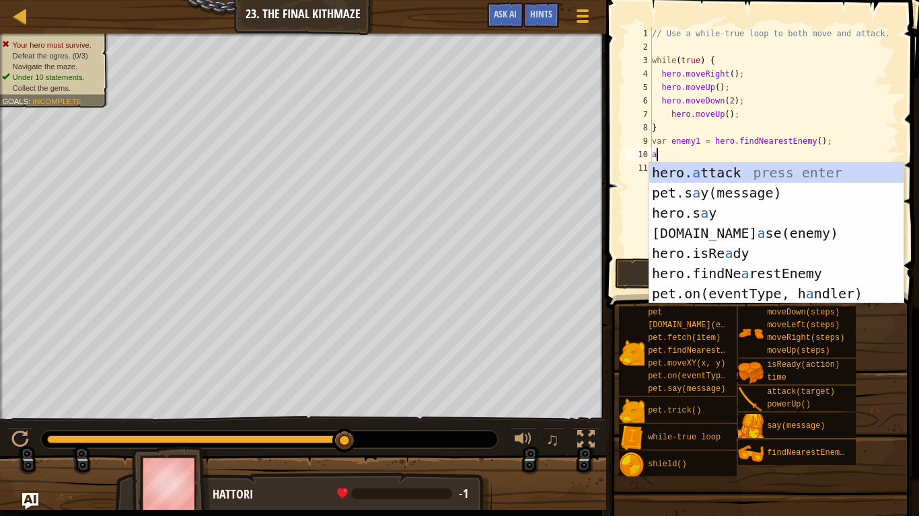
click at [723, 172] on div "hero. a ttack press enter pet.s a y(message) press enter hero.s a y press enter…" at bounding box center [776, 254] width 254 height 182
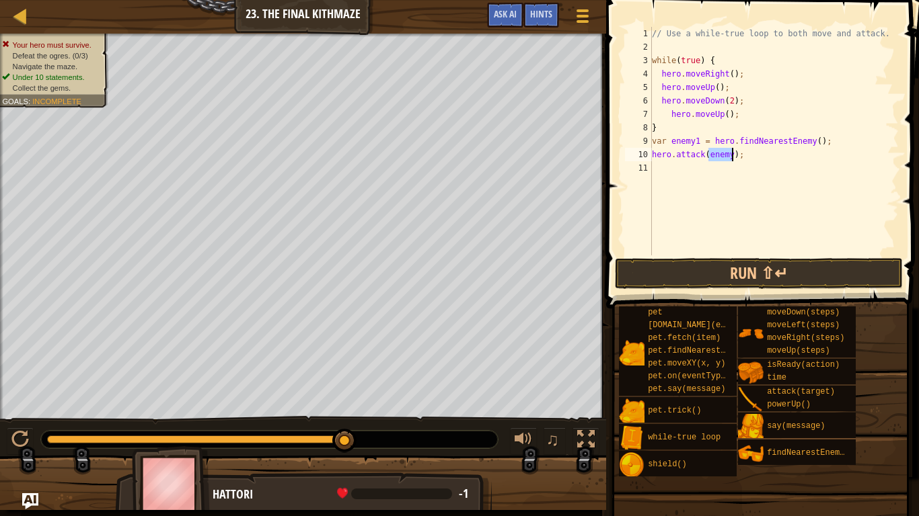
type textarea "hero.attack(enemy);"
click at [701, 174] on div "// Use a while-true loop to both move and attack. while ( true ) { hero . moveR…" at bounding box center [773, 155] width 249 height 256
click at [668, 121] on div "// Use a while-true loop to both move and attack. while ( true ) { hero . moveR…" at bounding box center [773, 155] width 249 height 256
type textarea "}"
type textarea "hero.moveUp();"
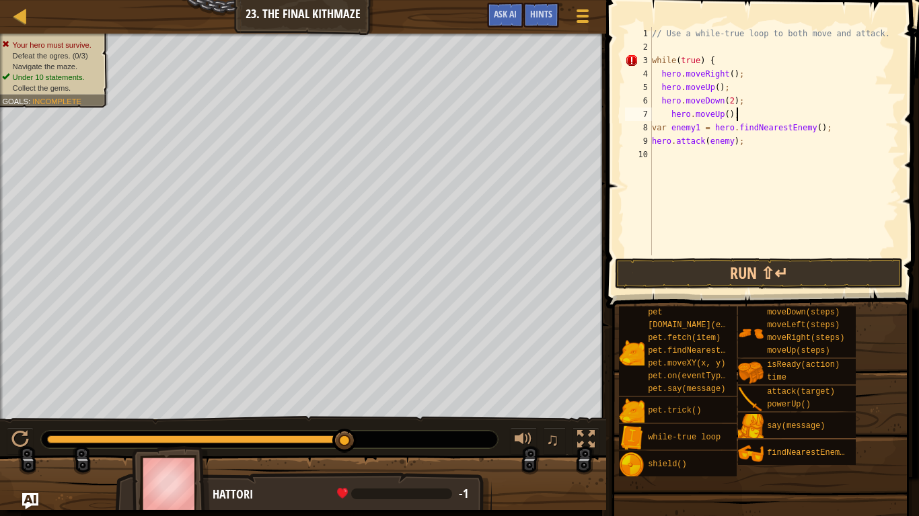
click at [707, 163] on div "// Use a while-true loop to both move and attack. while ( true ) { hero . moveR…" at bounding box center [773, 155] width 249 height 256
type textarea "f"
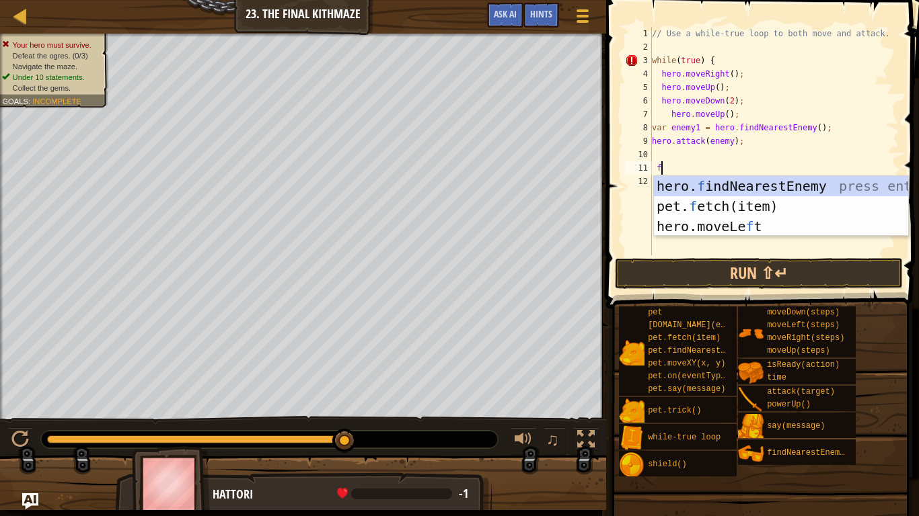
click at [771, 188] on div "hero. f indNearestEnemy press enter pet. f etch(item) press enter hero.moveLe f…" at bounding box center [781, 226] width 254 height 101
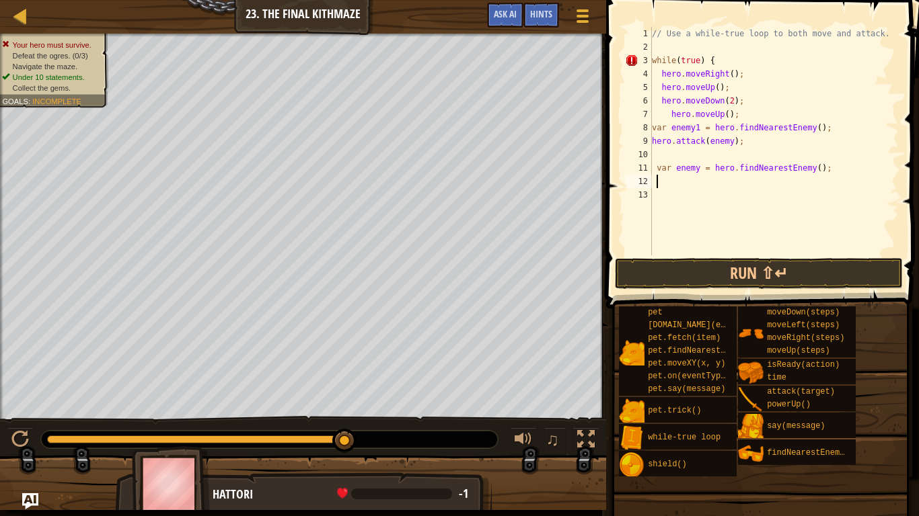
click at [695, 167] on div "// Use a while-true loop to both move and attack. while ( true ) { hero . moveR…" at bounding box center [773, 155] width 249 height 256
click at [703, 162] on div "// Use a while-true loop to both move and attack. while ( true ) { hero . moveR…" at bounding box center [773, 155] width 249 height 256
click at [697, 166] on div "// Use a while-true loop to both move and attack. while ( true ) { hero . moveR…" at bounding box center [773, 155] width 249 height 256
type textarea "var enemy2 = hero.findNearestEnemy();"
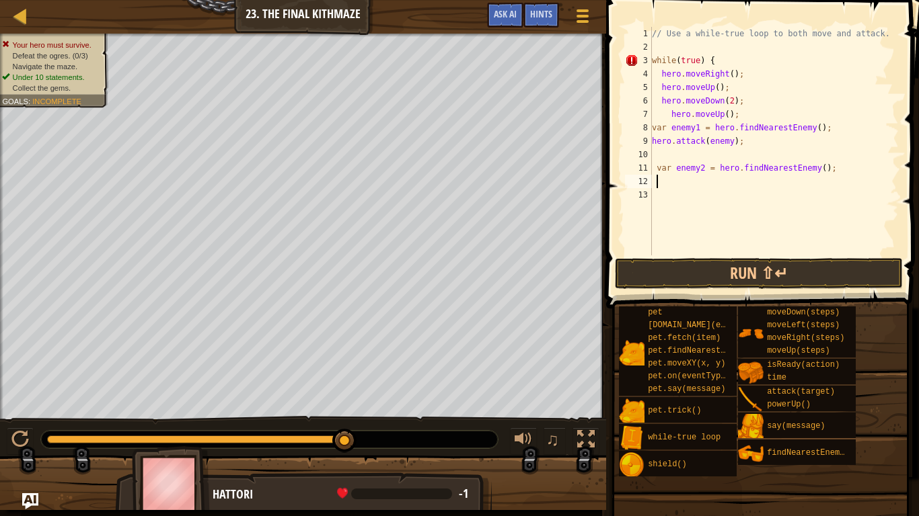
click at [696, 176] on div "// Use a while-true loop to both move and attack. while ( true ) { hero . moveR…" at bounding box center [773, 155] width 249 height 256
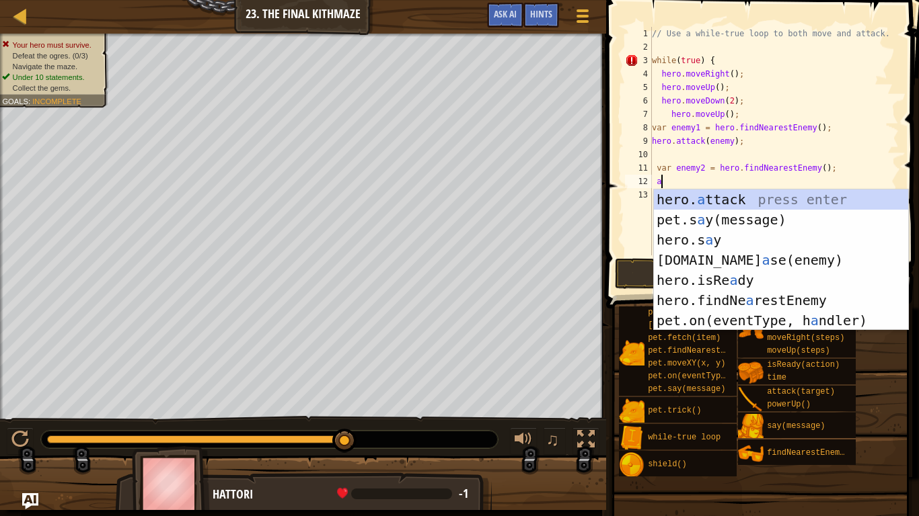
scroll to position [6, 1]
click at [738, 194] on div "hero. a ttack press enter pet.s a y(message) press enter hero.s a y press enter…" at bounding box center [781, 281] width 254 height 182
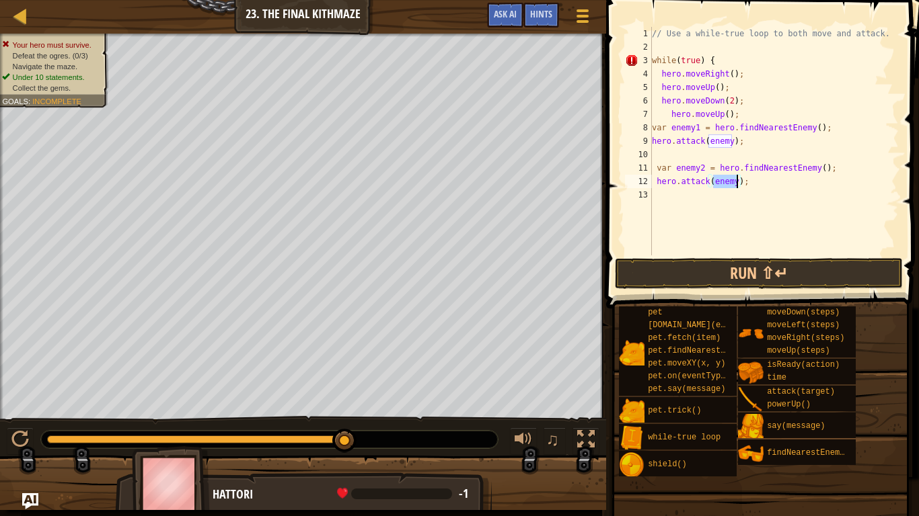
click at [748, 186] on div "// Use a while-true loop to both move and attack. while ( true ) { hero . moveR…" at bounding box center [773, 155] width 249 height 256
click at [734, 181] on div "// Use a while-true loop to both move and attack. while ( true ) { hero . moveR…" at bounding box center [773, 155] width 249 height 256
click at [732, 140] on div "// Use a while-true loop to both move and attack. while ( true ) { hero . moveR…" at bounding box center [773, 155] width 249 height 256
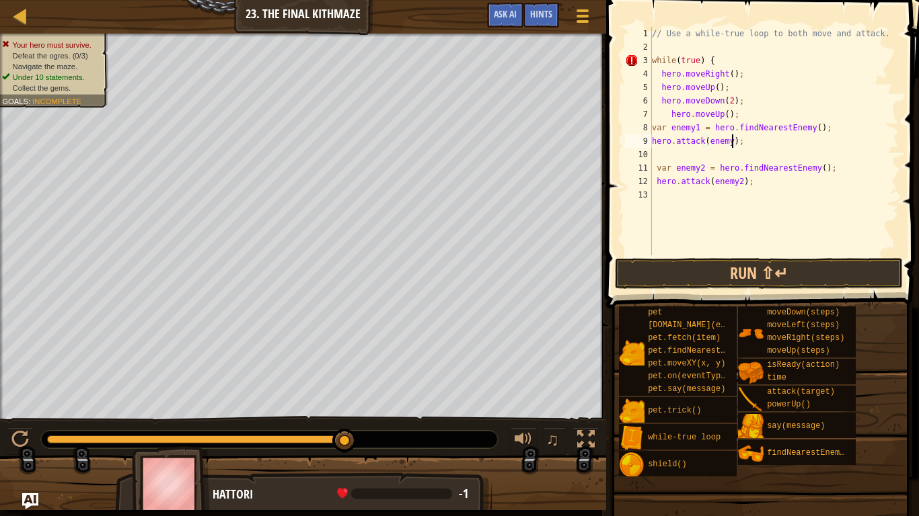
type textarea "hero.attack(enemy1);"
click at [754, 189] on div "// Use a while-true loop to both move and attack. while ( true ) { hero . moveR…" at bounding box center [773, 155] width 249 height 256
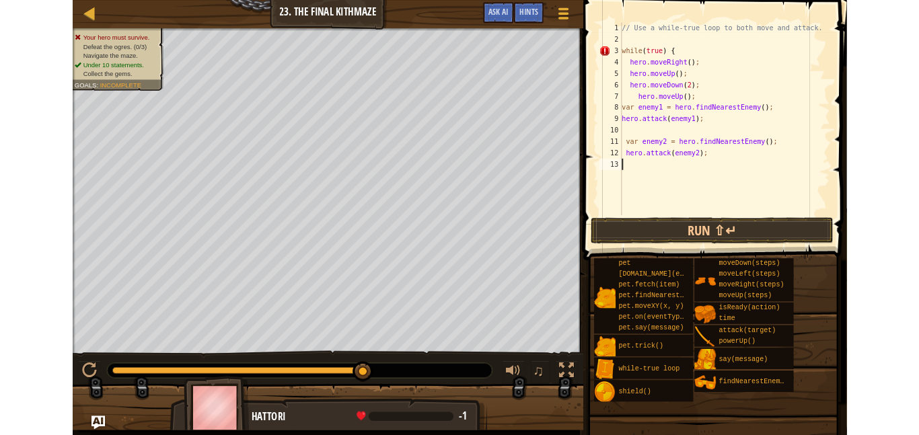
scroll to position [6, 0]
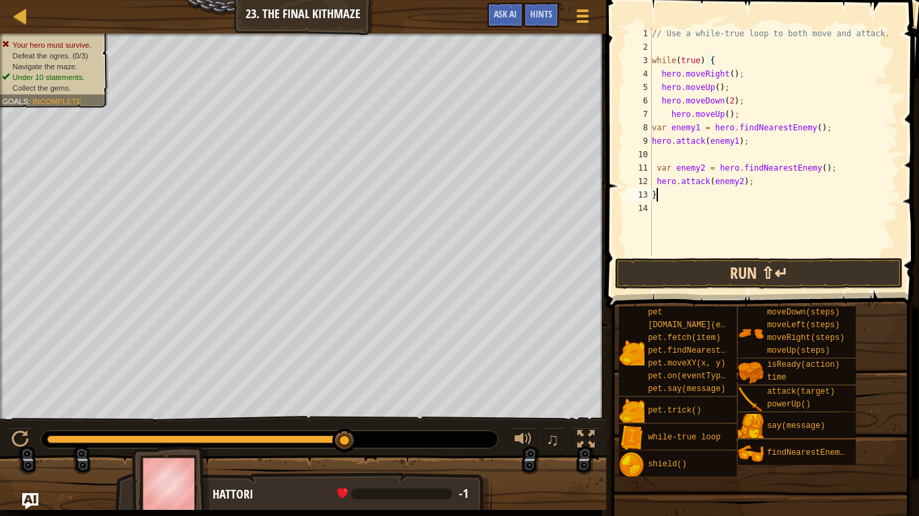
type textarea "}"
click at [777, 280] on button "Run ⇧↵" at bounding box center [759, 273] width 288 height 31
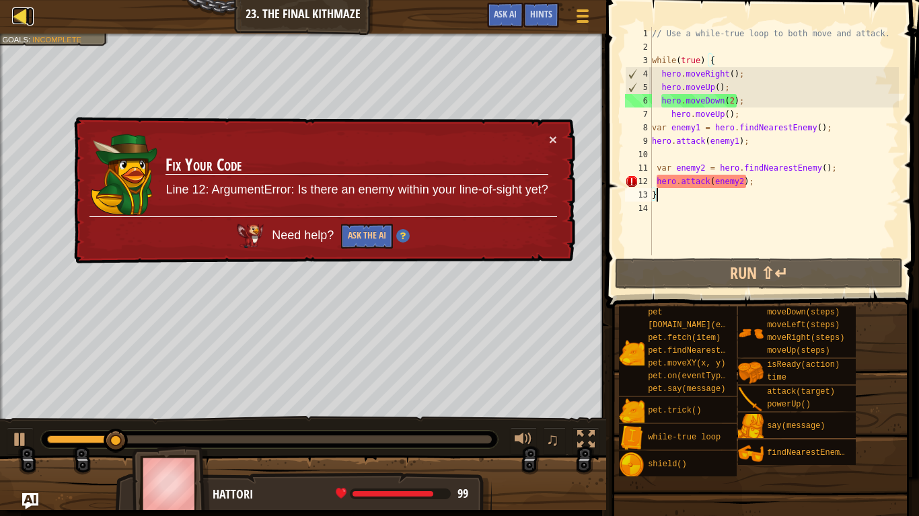
click at [13, 13] on div at bounding box center [20, 15] width 17 height 17
